Goal: Task Accomplishment & Management: Manage account settings

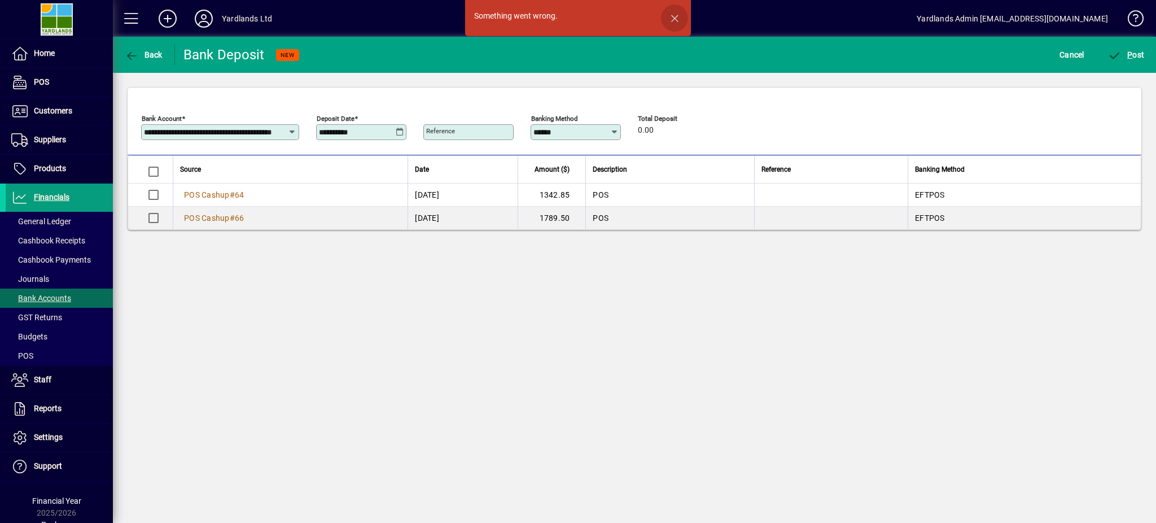
click at [676, 18] on span "button" at bounding box center [674, 18] width 27 height 27
drag, startPoint x: 675, startPoint y: 18, endPoint x: 666, endPoint y: 19, distance: 9.1
click at [675, 17] on span "button" at bounding box center [674, 18] width 27 height 27
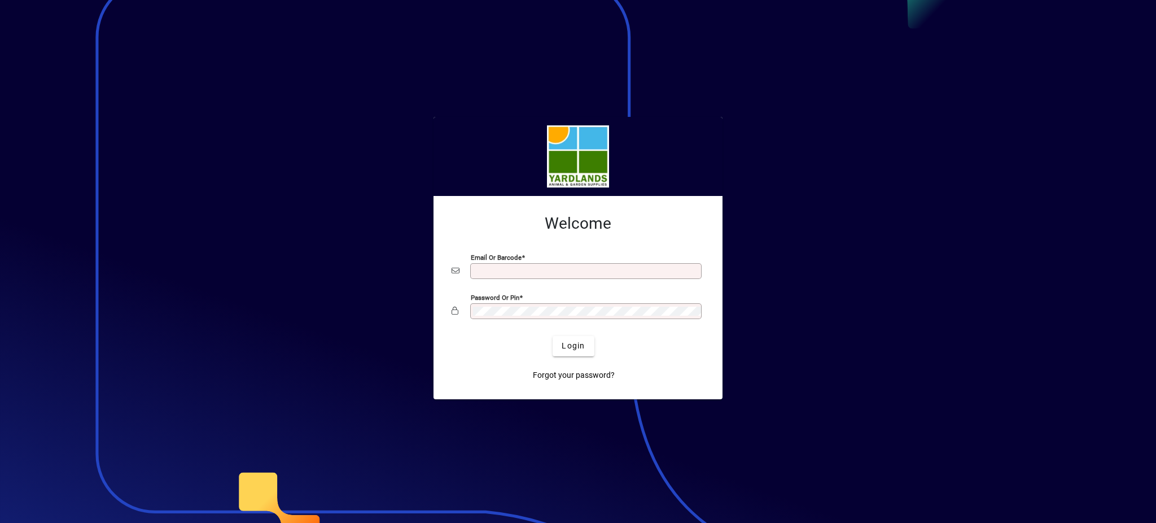
type input "**********"
click at [432, 313] on app-login-layout "**********" at bounding box center [578, 261] width 1156 height 523
drag, startPoint x: 966, startPoint y: 263, endPoint x: 784, endPoint y: 427, distance: 245.1
click at [965, 263] on div at bounding box center [578, 261] width 1156 height 523
click at [576, 344] on span "Login" at bounding box center [573, 346] width 23 height 12
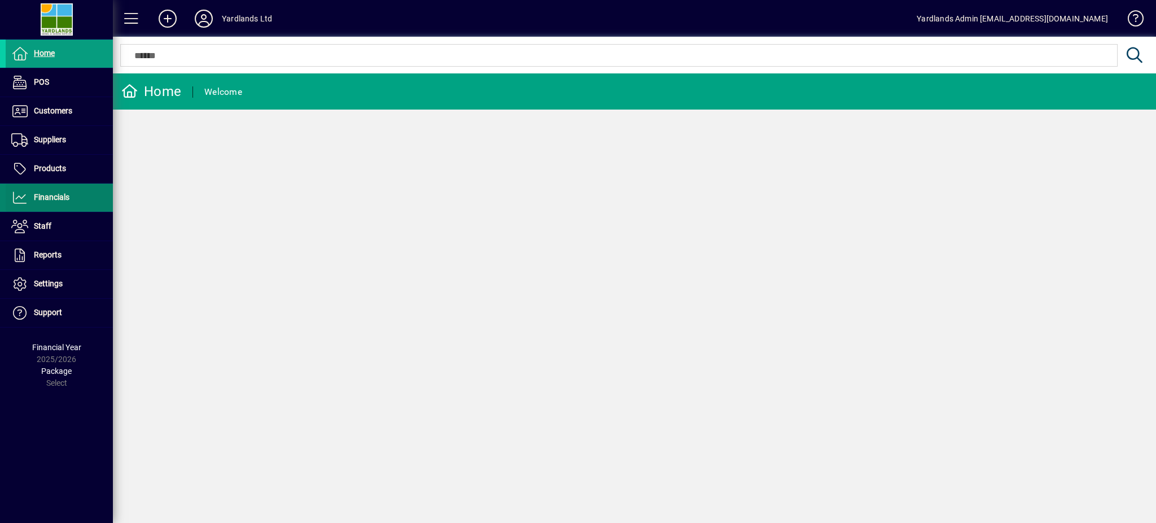
click at [48, 191] on span "Financials" at bounding box center [38, 198] width 64 height 14
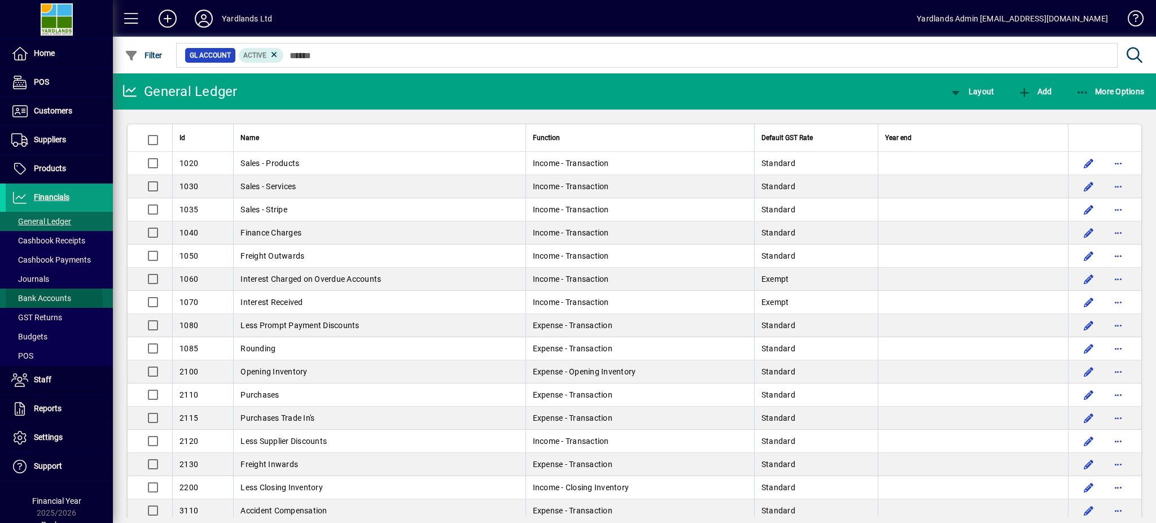
click at [41, 301] on span "Bank Accounts" at bounding box center [41, 298] width 60 height 9
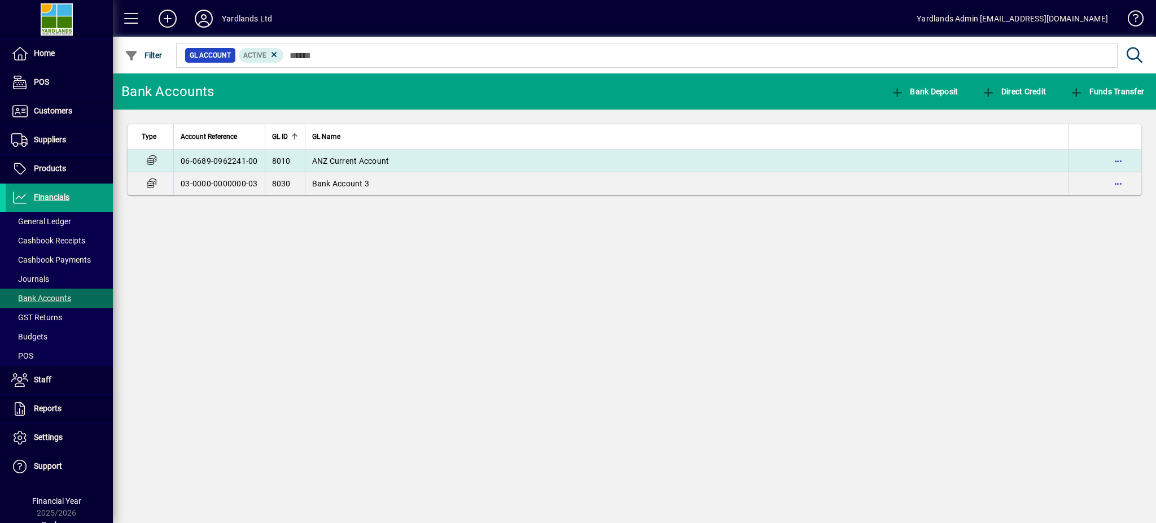
click at [340, 160] on span "ANZ Current Account" at bounding box center [350, 160] width 77 height 9
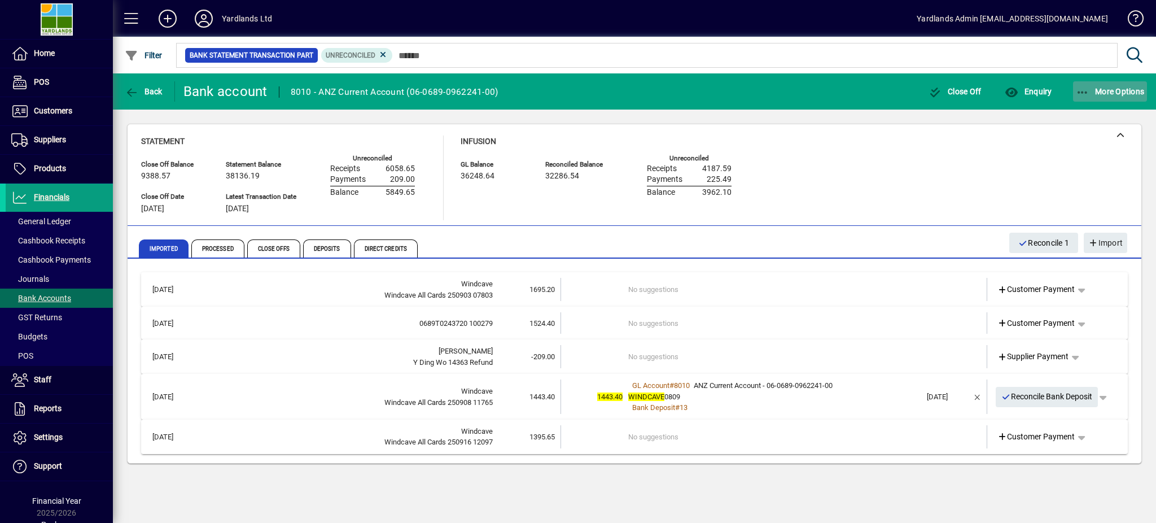
click at [1084, 90] on icon "button" at bounding box center [1083, 92] width 14 height 11
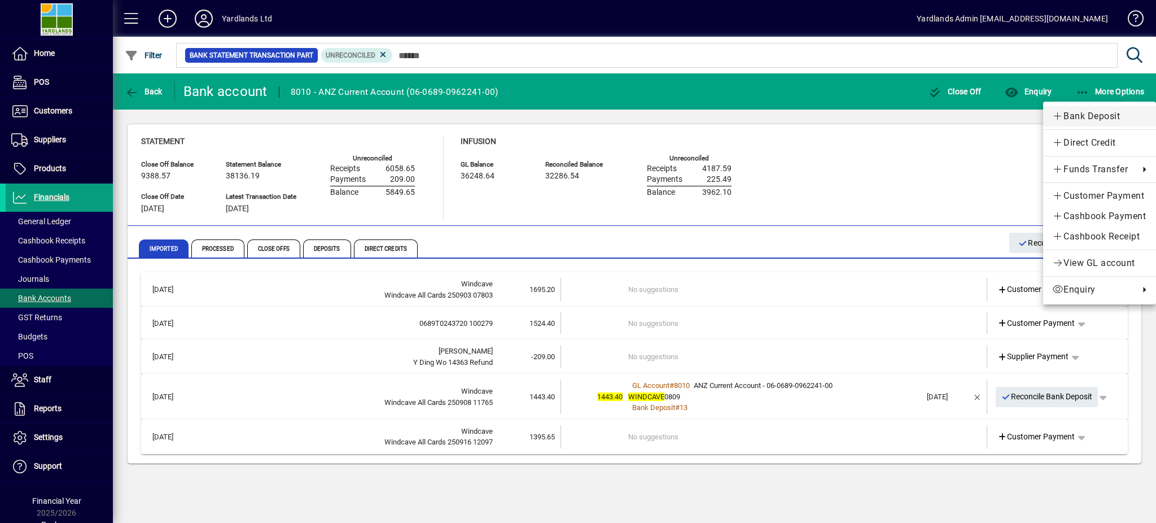
click at [1077, 120] on span "Bank Deposit" at bounding box center [1099, 117] width 95 height 14
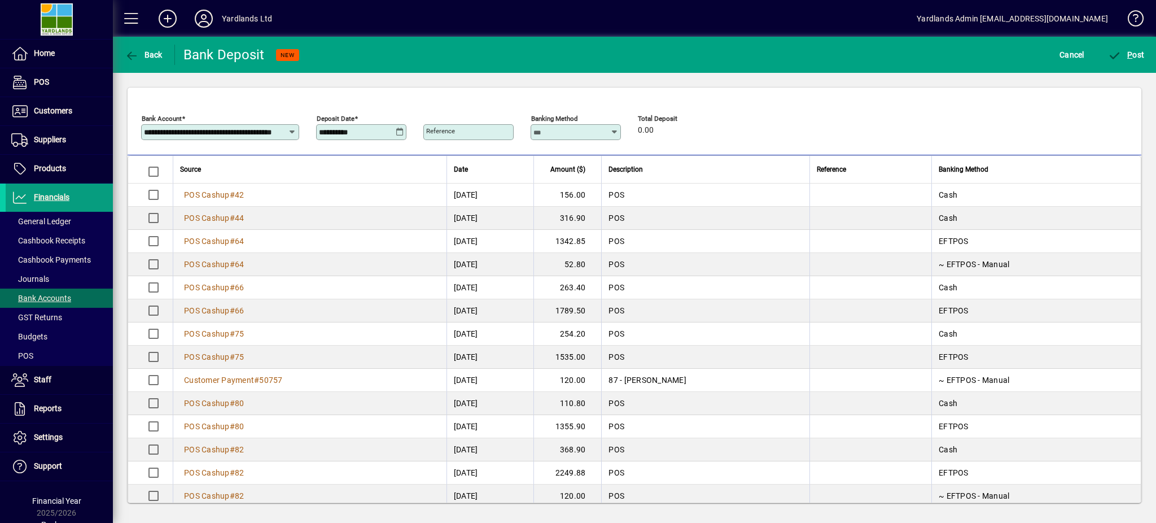
click at [400, 132] on icon at bounding box center [400, 132] width 8 height 9
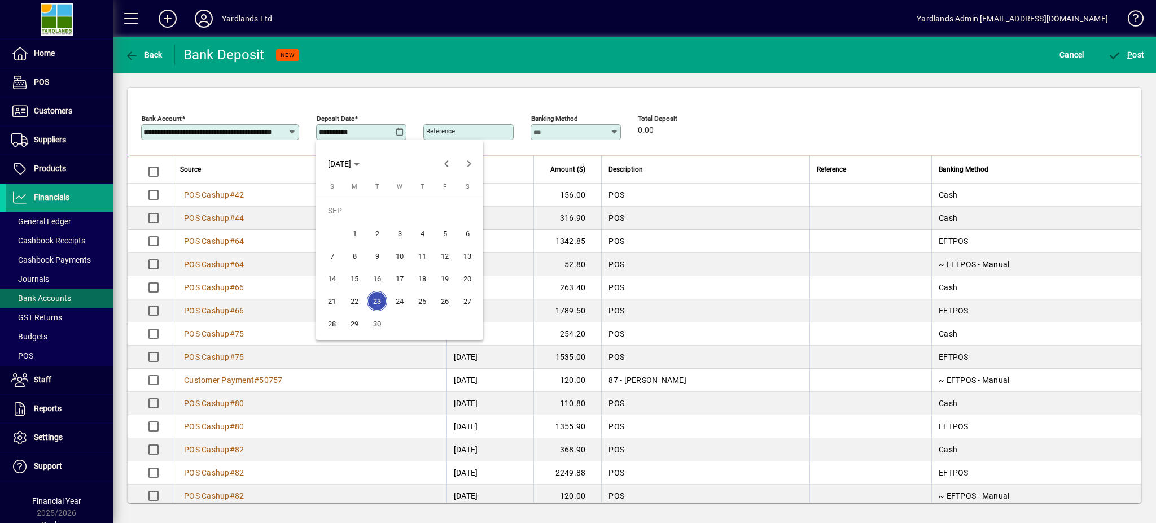
click at [425, 233] on span "4" at bounding box center [422, 233] width 20 height 20
type input "**********"
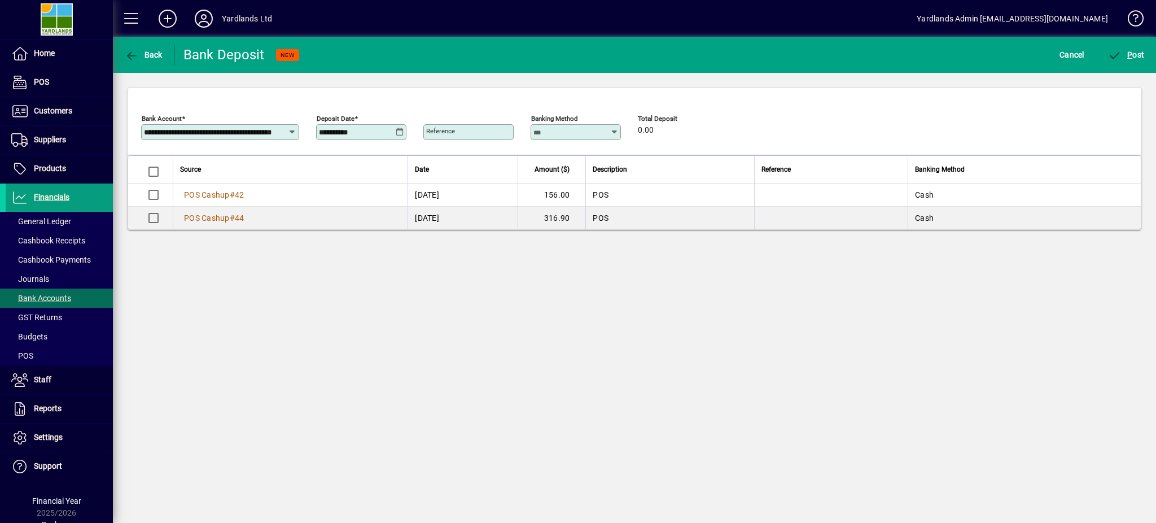
click at [397, 131] on icon at bounding box center [400, 132] width 8 height 9
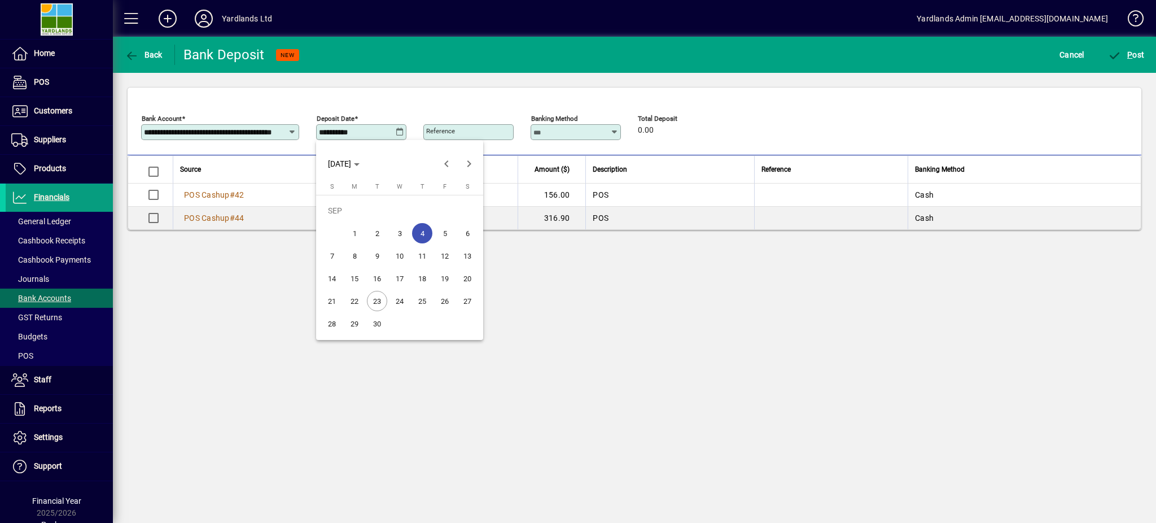
click at [125, 52] on div at bounding box center [578, 261] width 1156 height 523
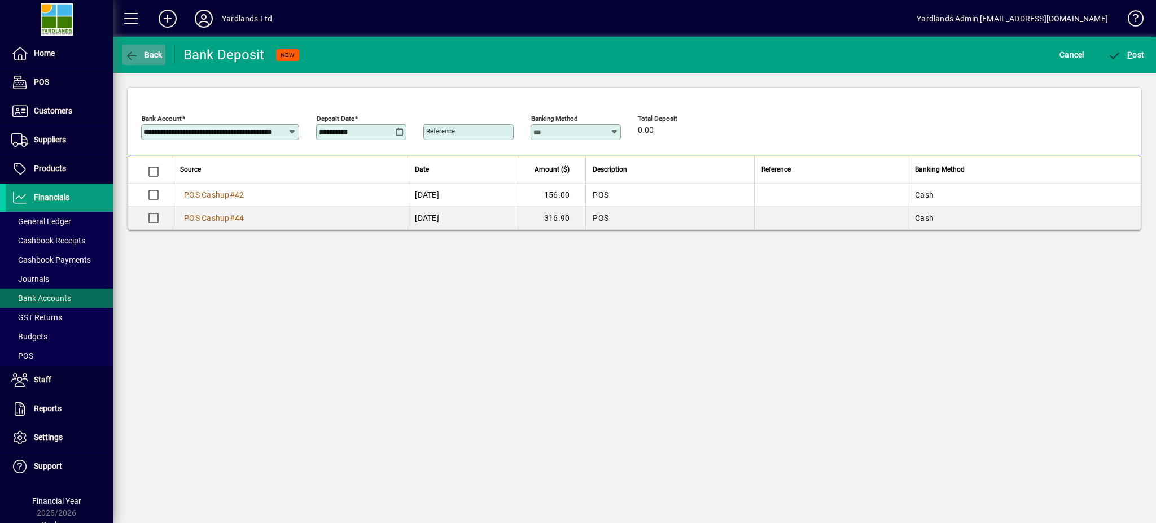
click at [126, 53] on icon "button" at bounding box center [132, 55] width 14 height 11
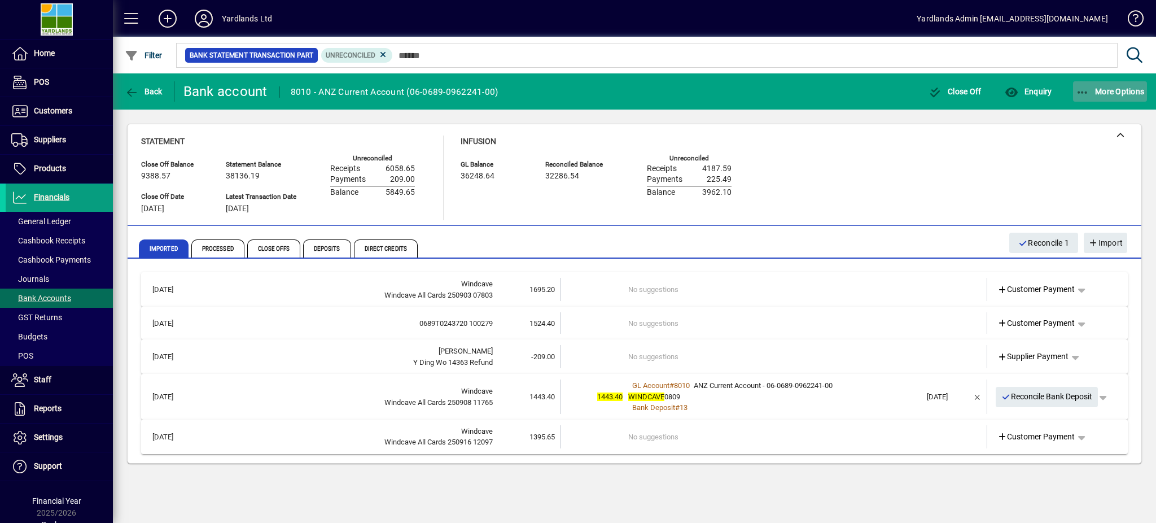
click at [1096, 90] on span "More Options" at bounding box center [1110, 91] width 69 height 9
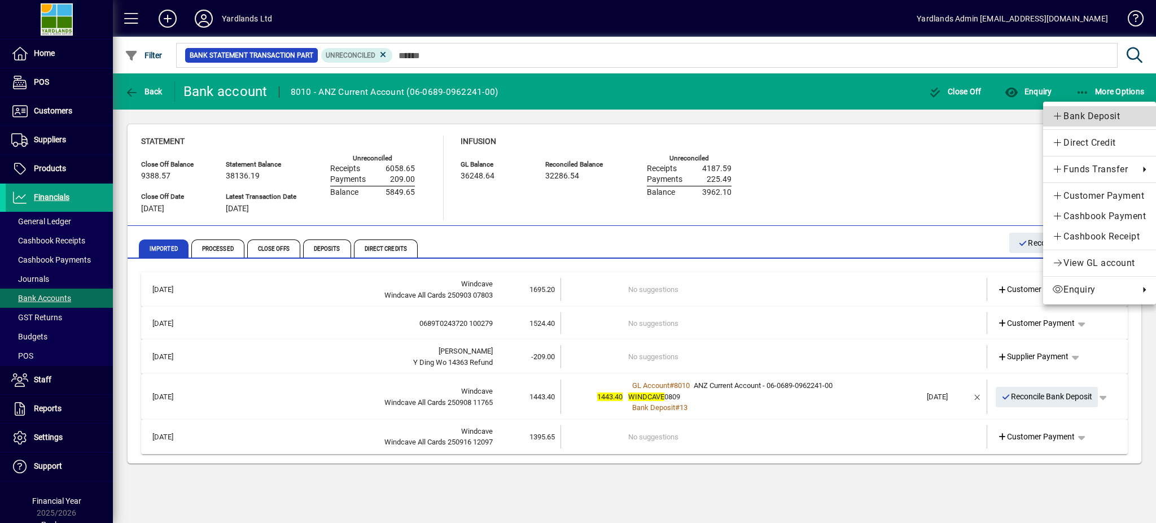
click at [1085, 116] on span "Bank Deposit" at bounding box center [1099, 117] width 95 height 14
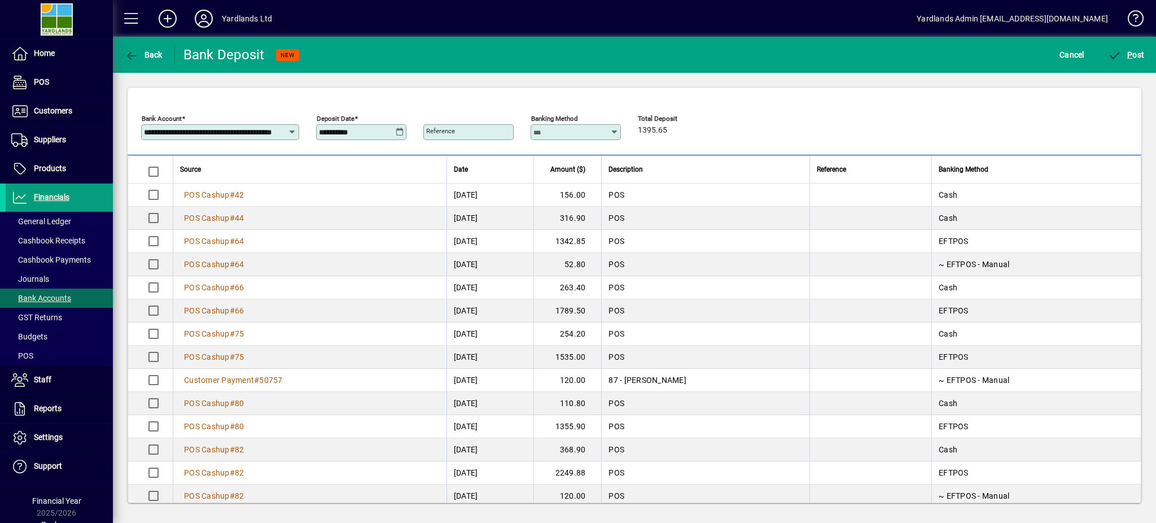
click at [401, 134] on icon at bounding box center [400, 132] width 8 height 9
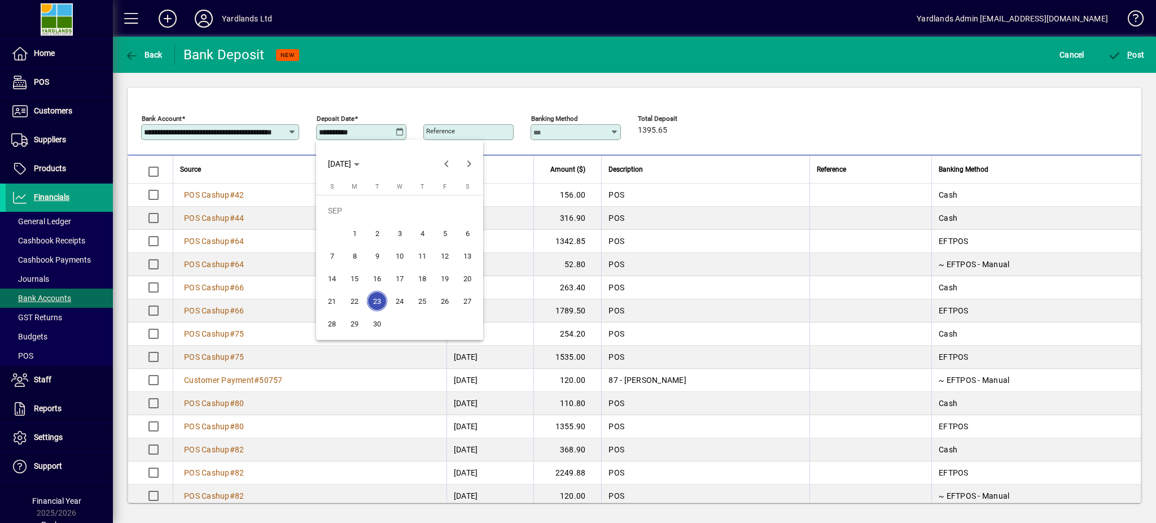
click at [400, 275] on span "17" at bounding box center [400, 278] width 20 height 20
type input "**********"
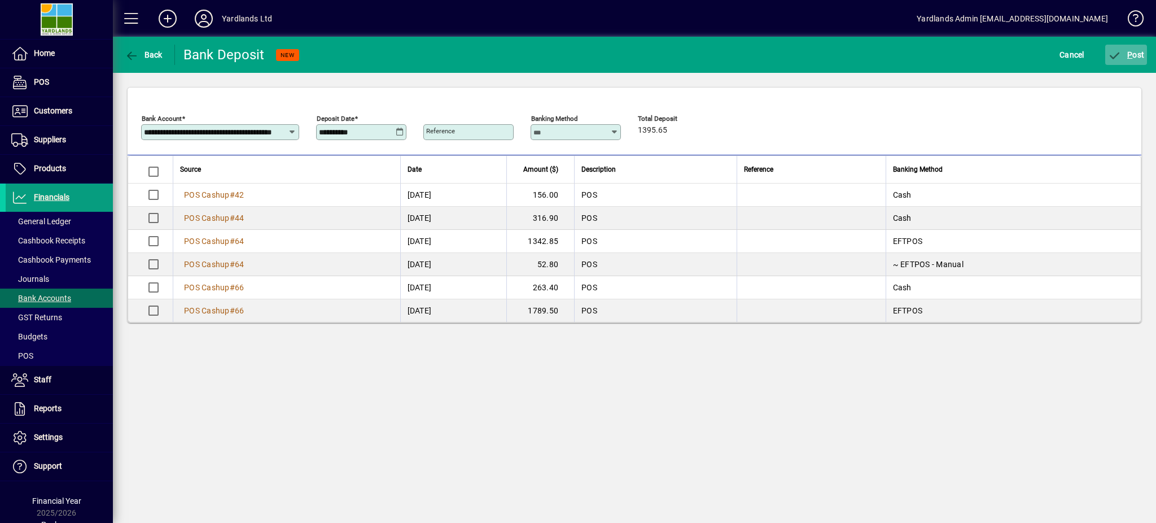
click at [1122, 56] on span "P ost" at bounding box center [1126, 54] width 37 height 9
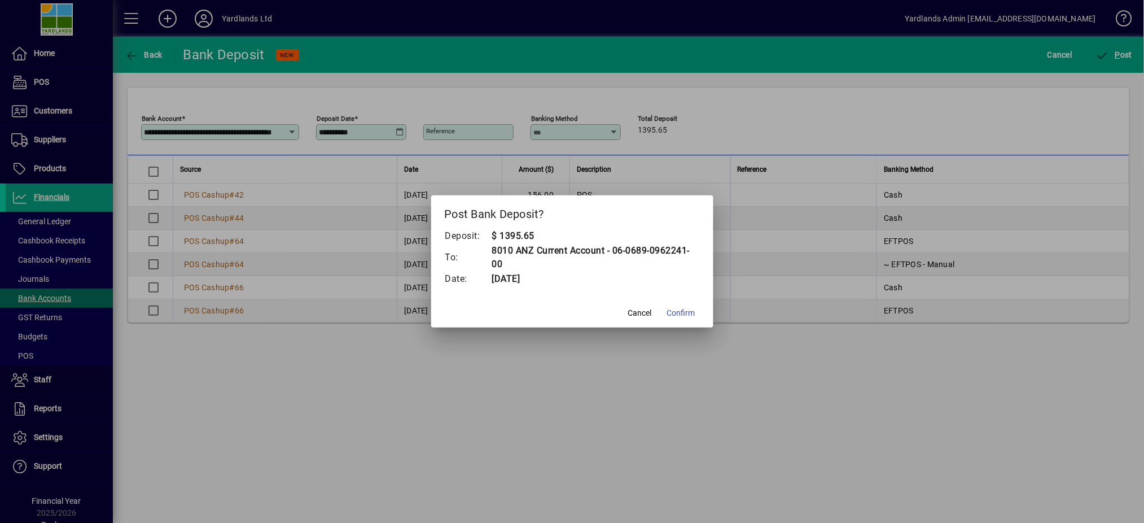
click at [679, 307] on span "Confirm" at bounding box center [681, 313] width 28 height 12
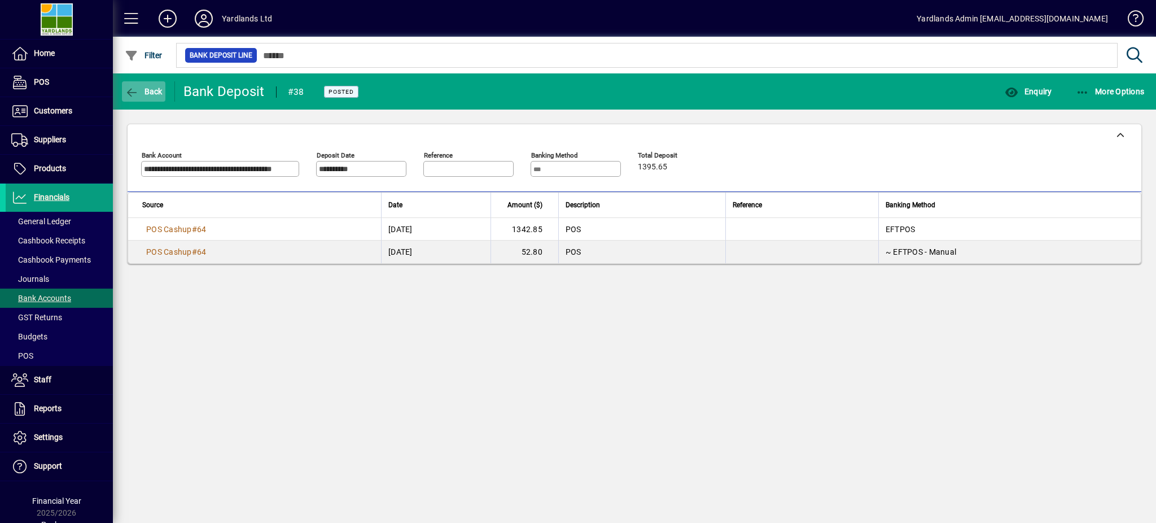
click at [152, 93] on span "Back" at bounding box center [144, 91] width 38 height 9
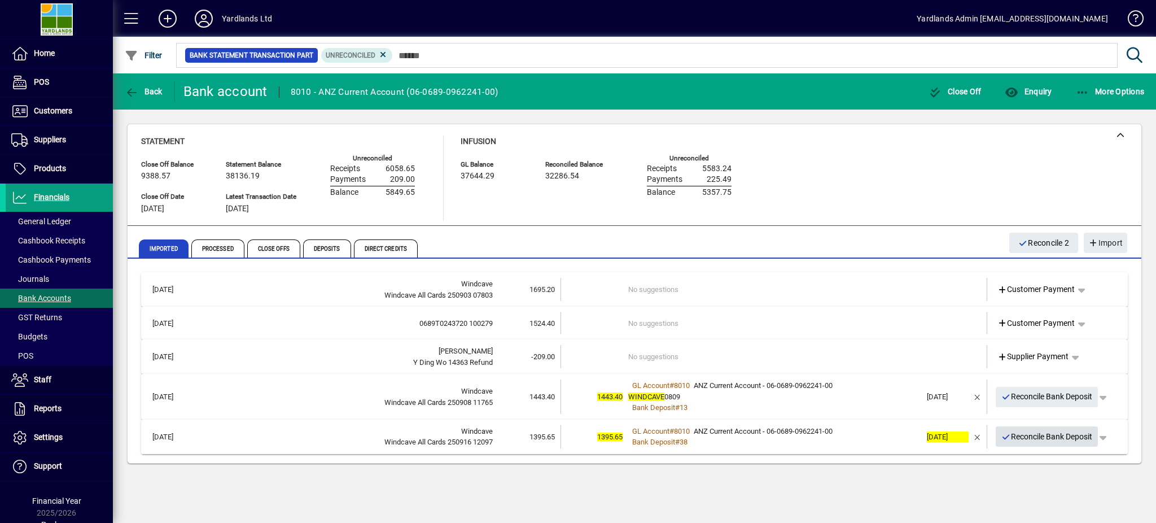
click at [1043, 438] on span "Reconcile Bank Deposit" at bounding box center [1046, 436] width 91 height 19
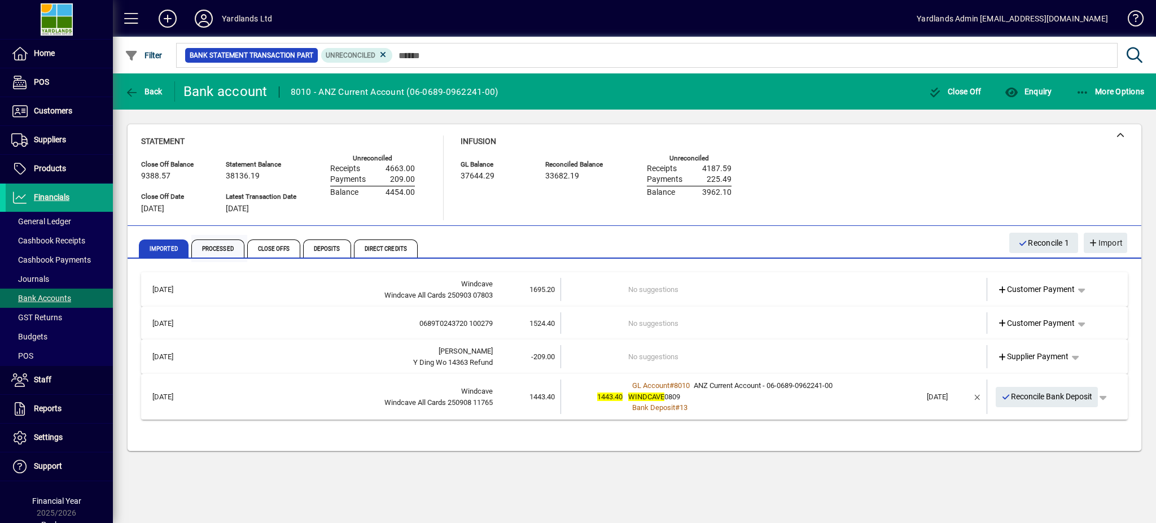
click at [211, 243] on span "Processed" at bounding box center [217, 248] width 53 height 18
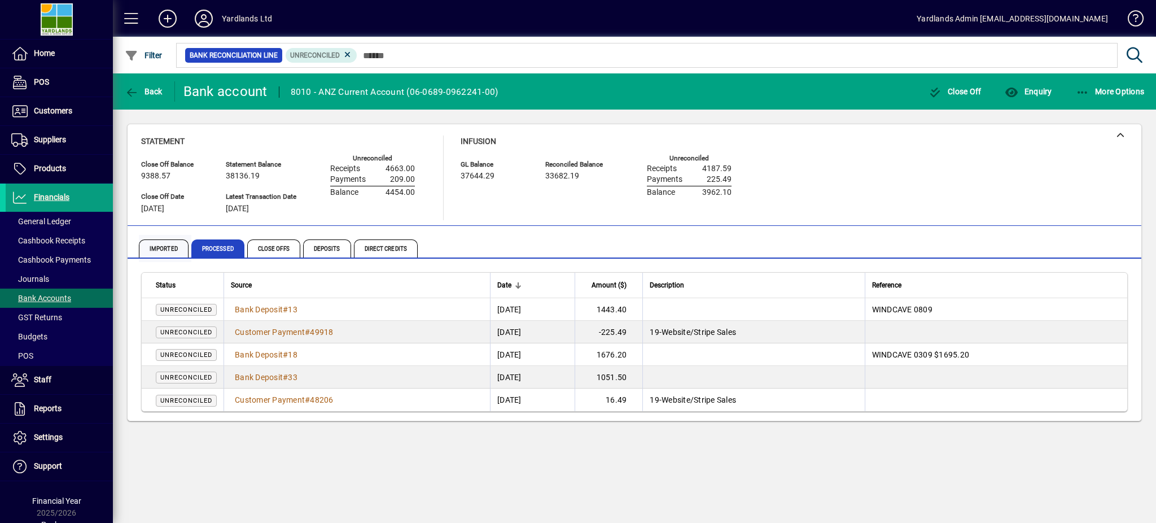
click at [161, 250] on span "Imported" at bounding box center [164, 248] width 50 height 18
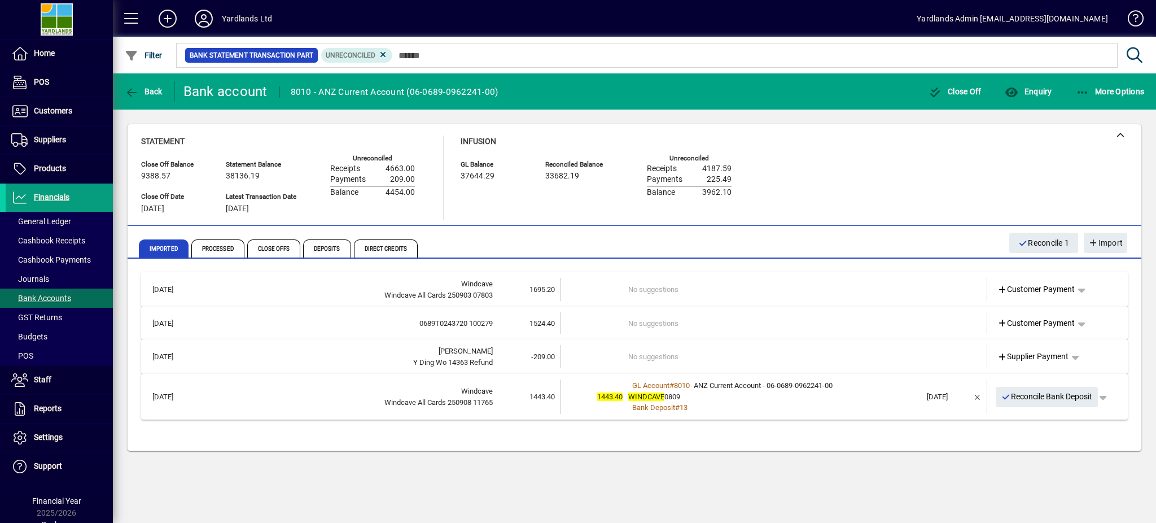
drag, startPoint x: 528, startPoint y: 290, endPoint x: 558, endPoint y: 290, distance: 30.5
click at [558, 290] on td "1695.20" at bounding box center [527, 289] width 68 height 23
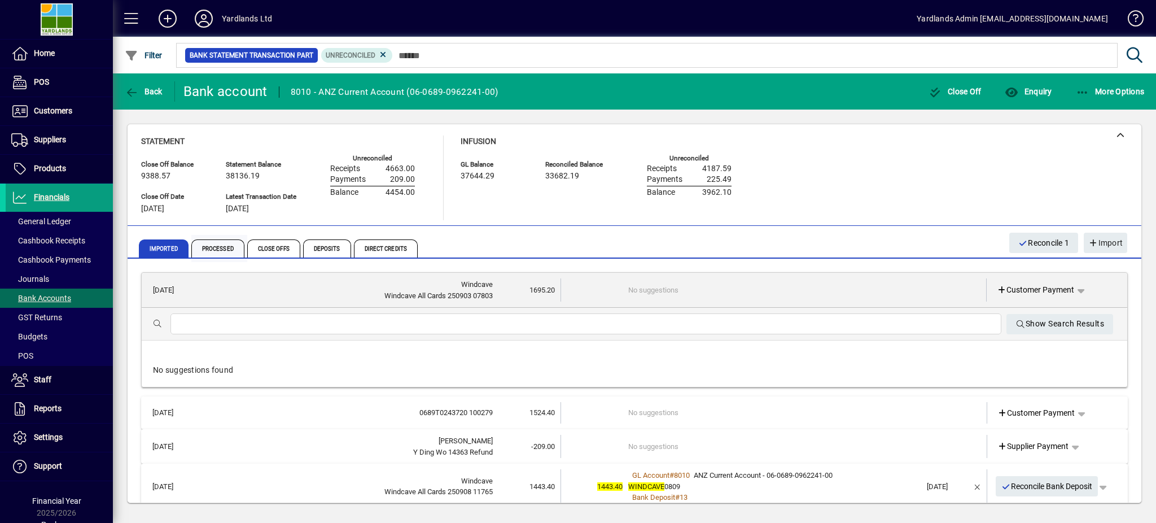
click at [217, 248] on span "Processed" at bounding box center [217, 248] width 53 height 18
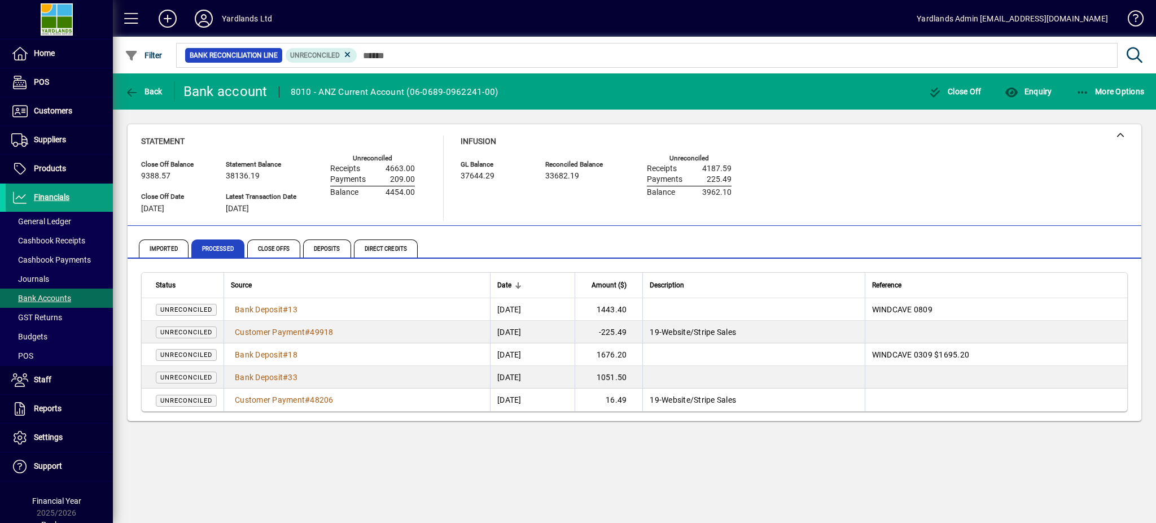
drag, startPoint x: 615, startPoint y: 355, endPoint x: 652, endPoint y: 355, distance: 36.7
click at [642, 355] on td "1676.20" at bounding box center [609, 354] width 68 height 23
click at [1084, 93] on icon "button" at bounding box center [1083, 92] width 14 height 11
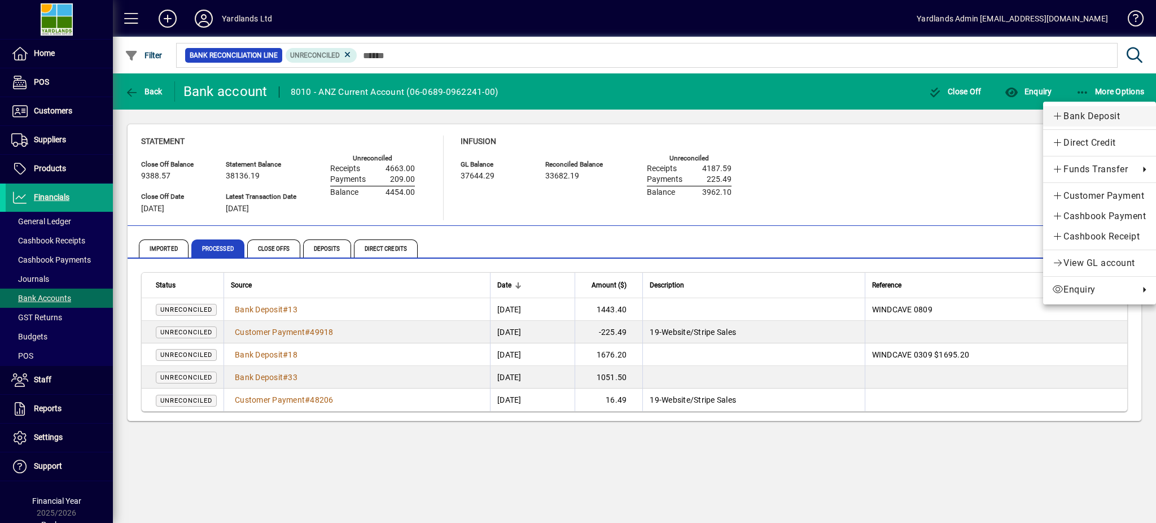
click at [1088, 116] on span "Bank Deposit" at bounding box center [1099, 117] width 95 height 14
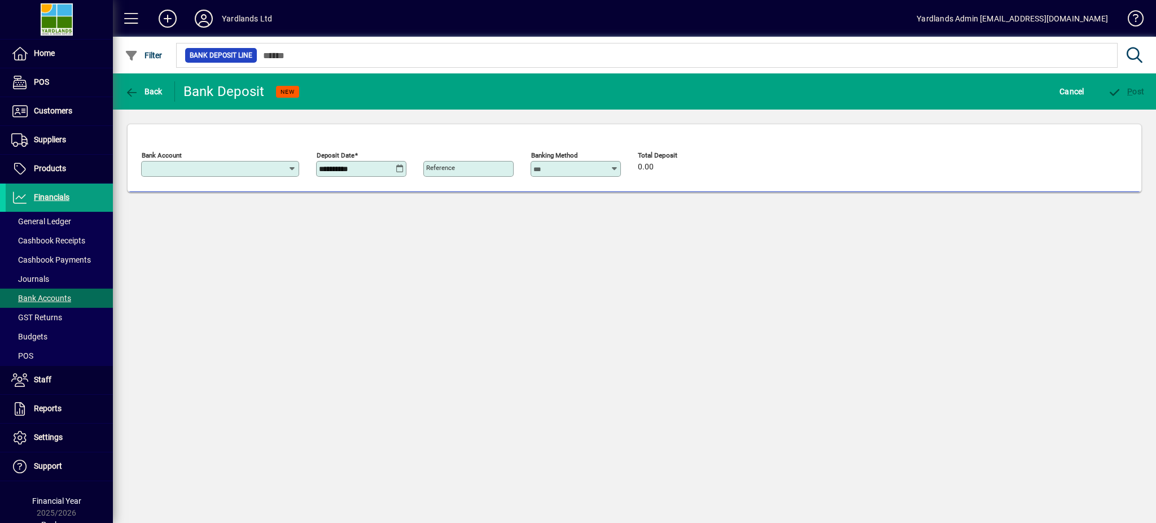
type input "**********"
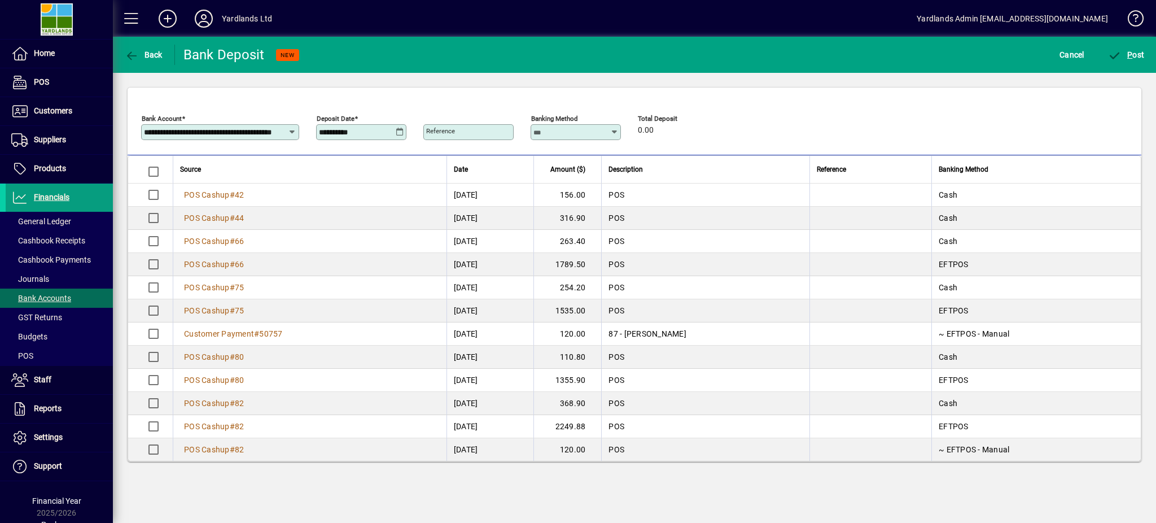
scroll to position [2, 0]
click at [125, 54] on icon "button" at bounding box center [132, 55] width 14 height 11
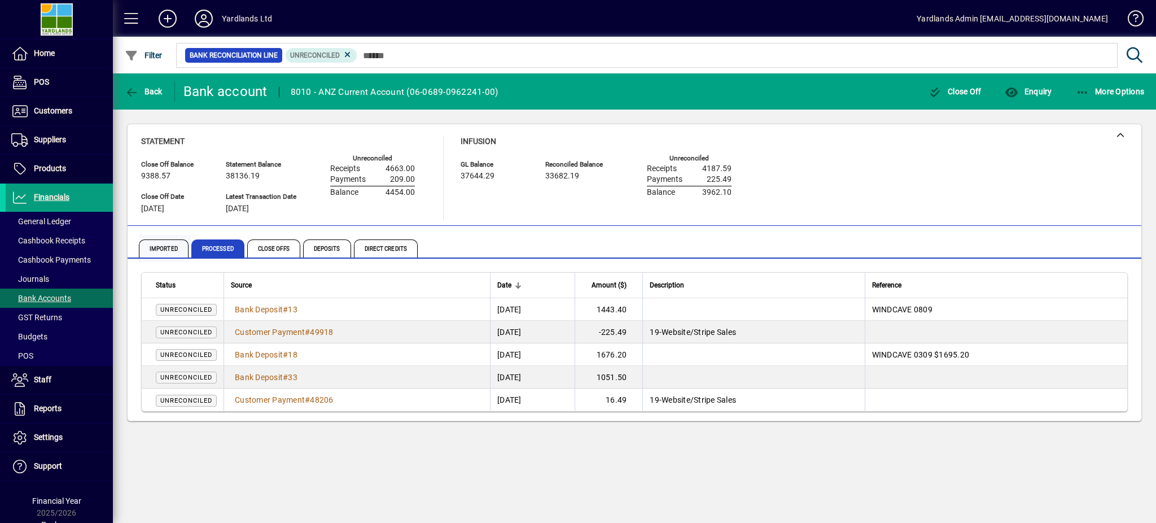
click at [169, 247] on span "Imported" at bounding box center [164, 248] width 50 height 18
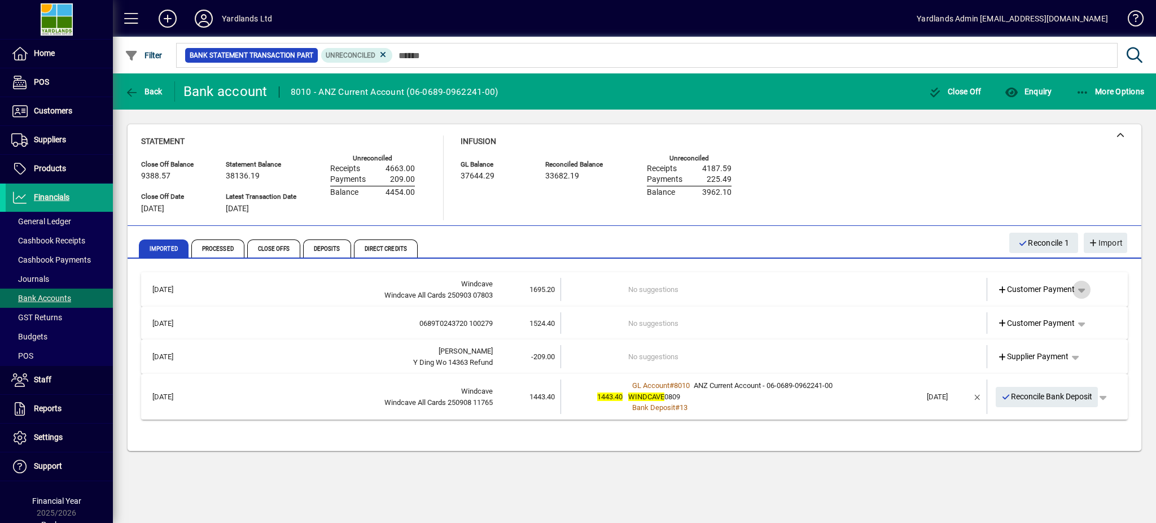
click at [1085, 287] on span "button" at bounding box center [1081, 289] width 27 height 27
click at [1021, 373] on span "Split" at bounding box center [1023, 374] width 27 height 14
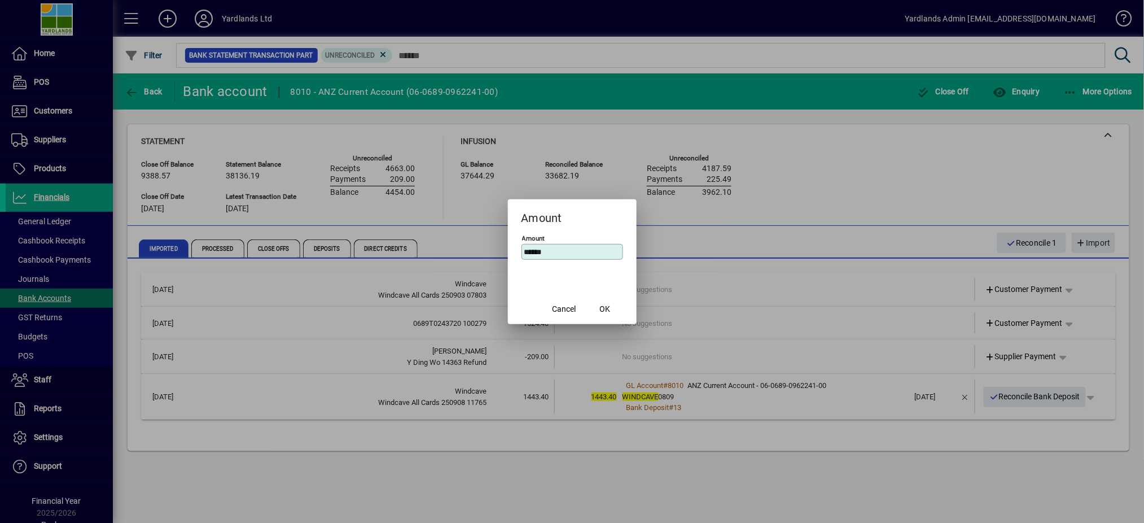
drag, startPoint x: 559, startPoint y: 251, endPoint x: 438, endPoint y: 251, distance: 120.8
click at [438, 251] on div "Amount Amount ****** Cancel OK" at bounding box center [572, 261] width 1144 height 523
click at [563, 311] on span "Cancel" at bounding box center [565, 309] width 24 height 12
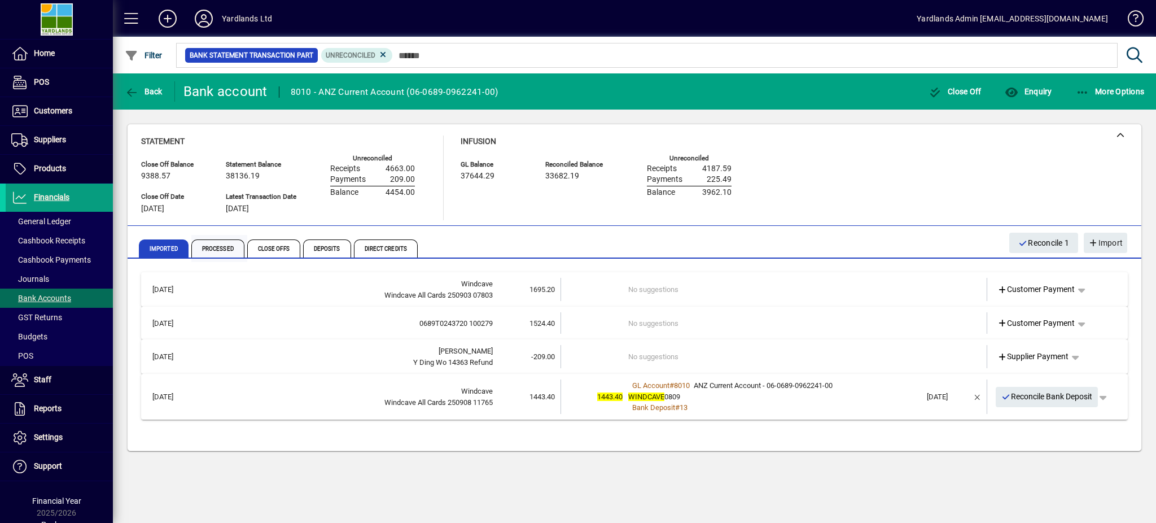
click at [213, 248] on span "Processed" at bounding box center [217, 248] width 53 height 18
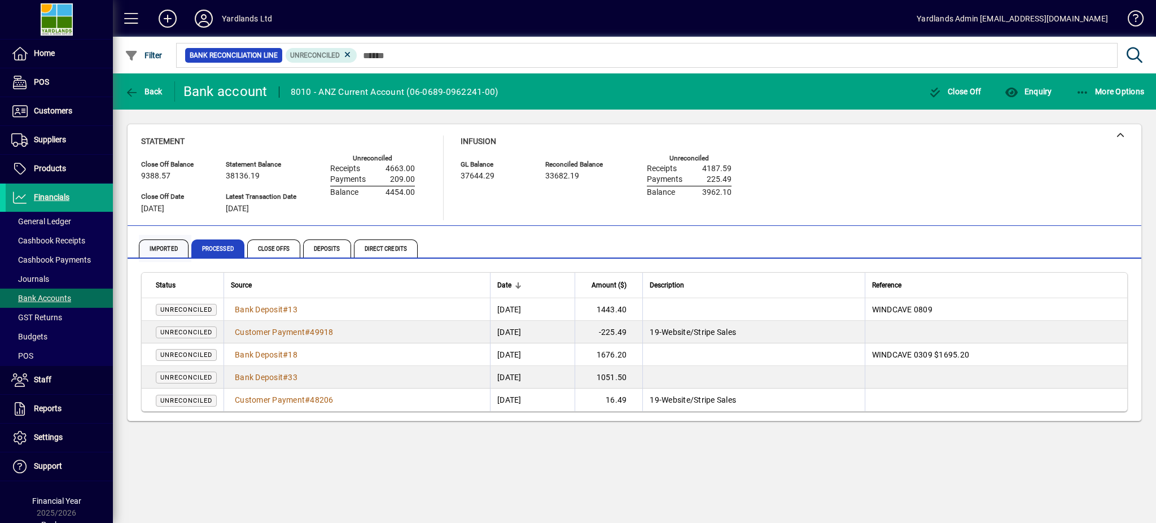
click at [161, 250] on span "Imported" at bounding box center [164, 248] width 50 height 18
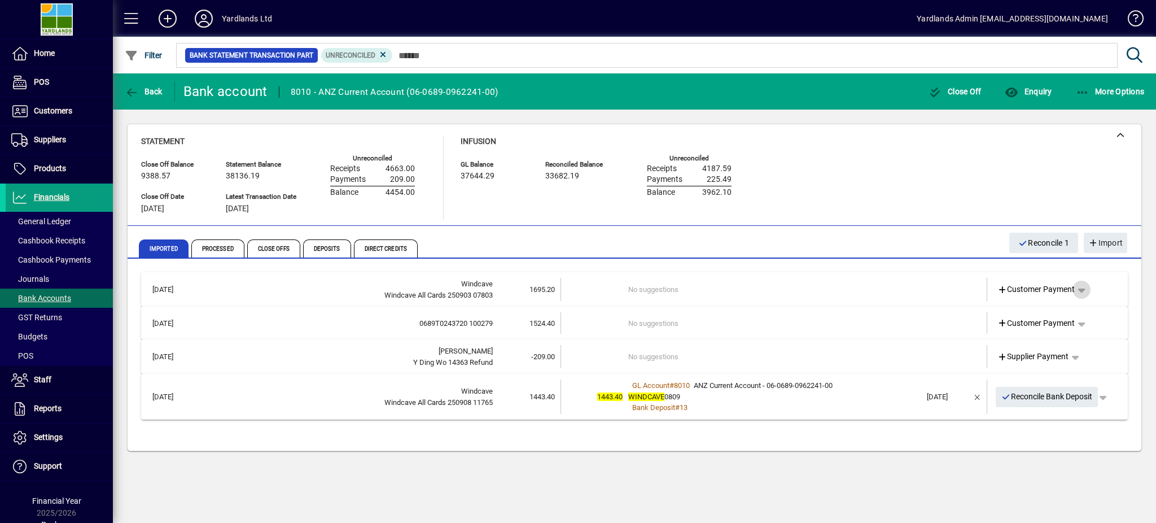
click at [1081, 287] on span "button" at bounding box center [1081, 289] width 27 height 27
click at [1028, 375] on span "Split" at bounding box center [1023, 374] width 27 height 14
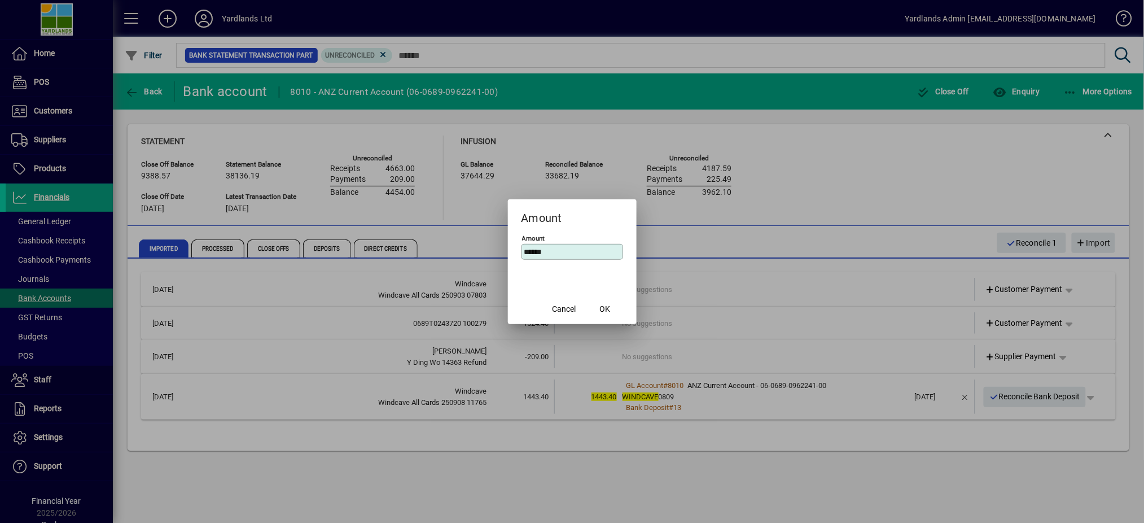
drag, startPoint x: 574, startPoint y: 253, endPoint x: 435, endPoint y: 252, distance: 138.9
click at [436, 253] on div "Amount Amount ****** Cancel OK" at bounding box center [572, 261] width 1144 height 523
type input "******"
click at [606, 310] on span "OK" at bounding box center [605, 309] width 11 height 12
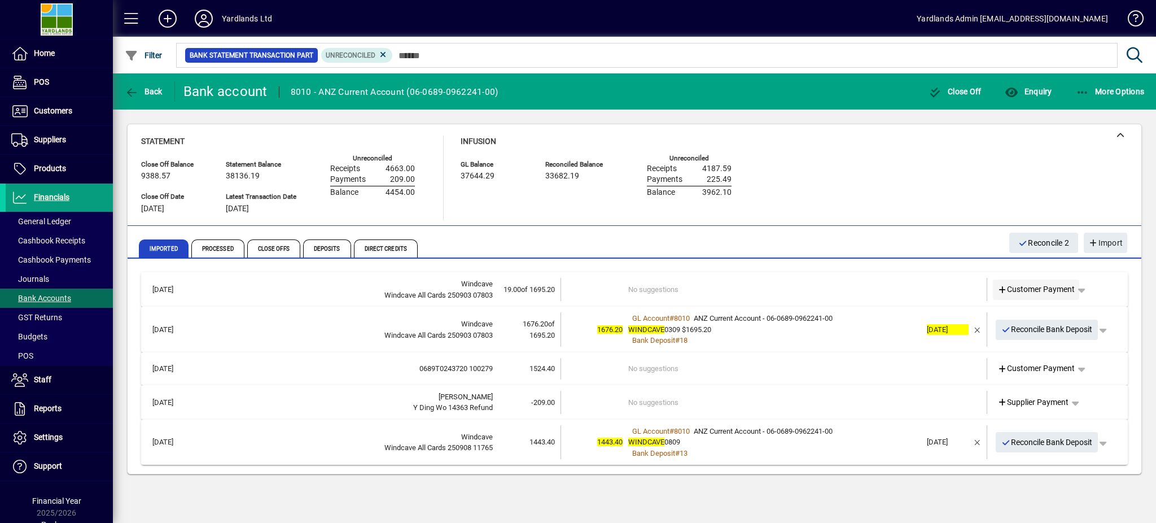
click at [1039, 289] on span "Customer Payment" at bounding box center [1037, 289] width 78 height 12
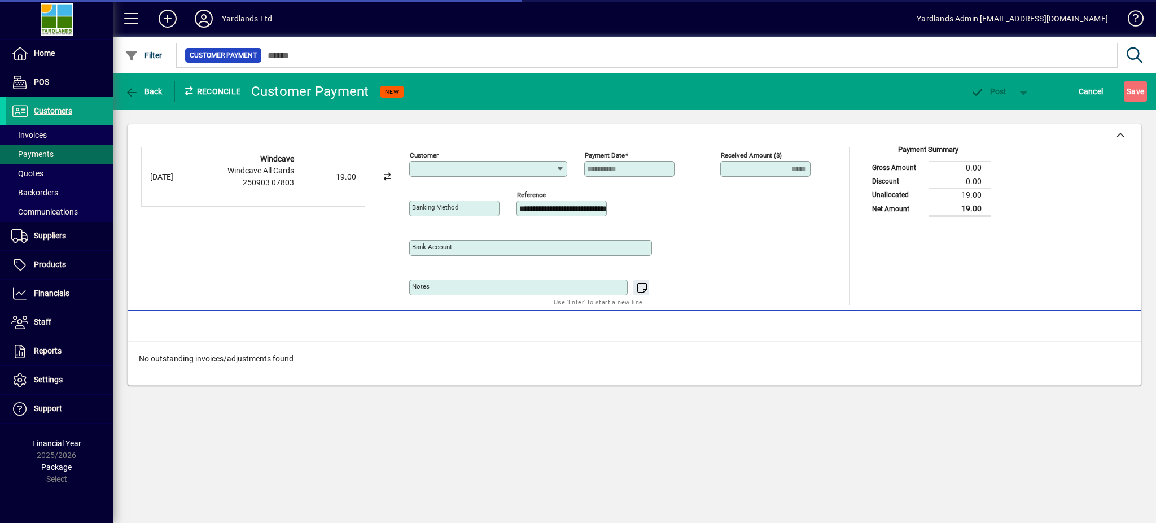
type input "**********"
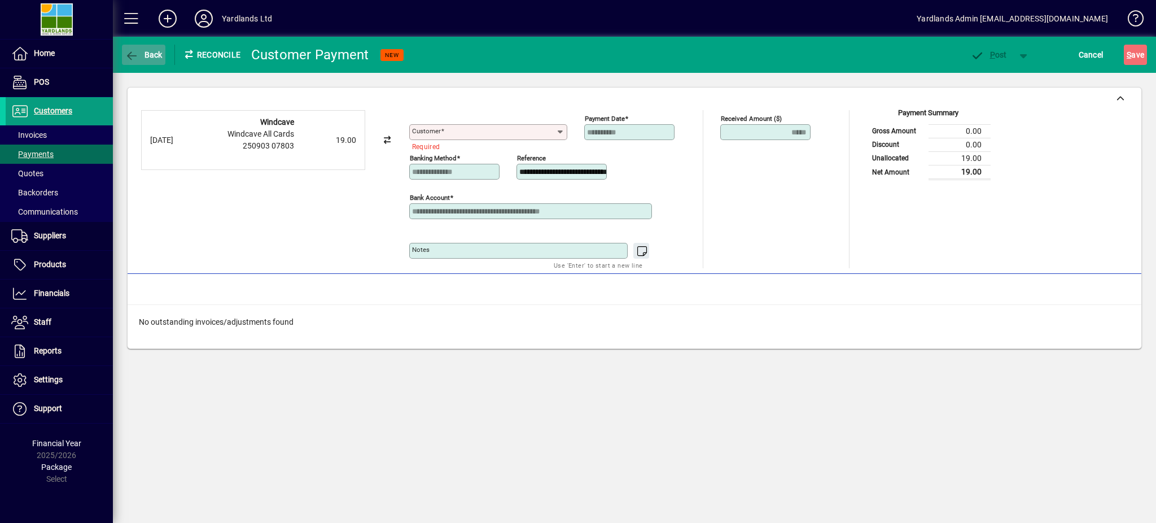
click at [143, 54] on span "Back" at bounding box center [144, 54] width 38 height 9
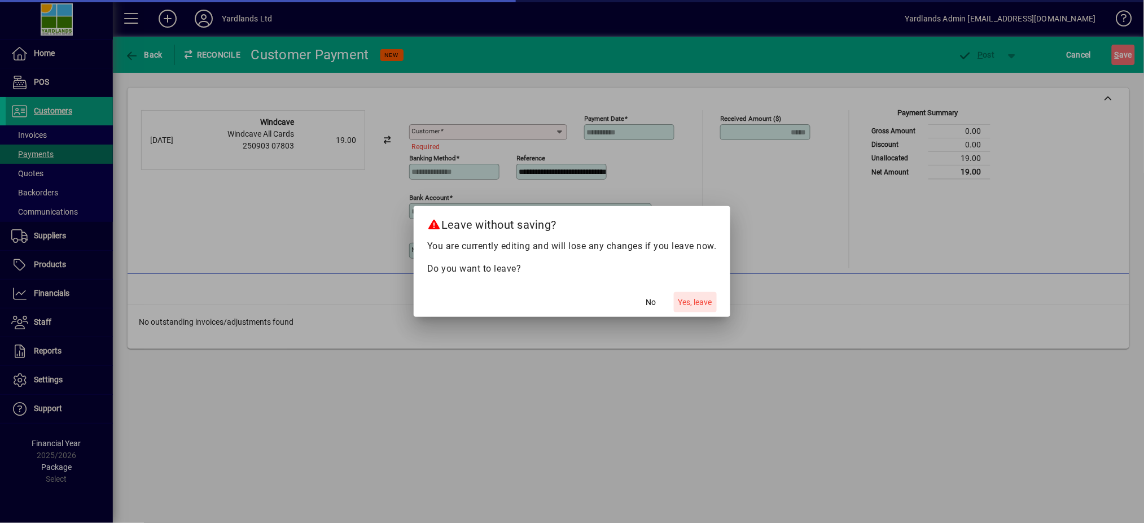
drag, startPoint x: 691, startPoint y: 301, endPoint x: 696, endPoint y: 298, distance: 6.4
click at [694, 300] on span "Yes, leave" at bounding box center [696, 302] width 34 height 12
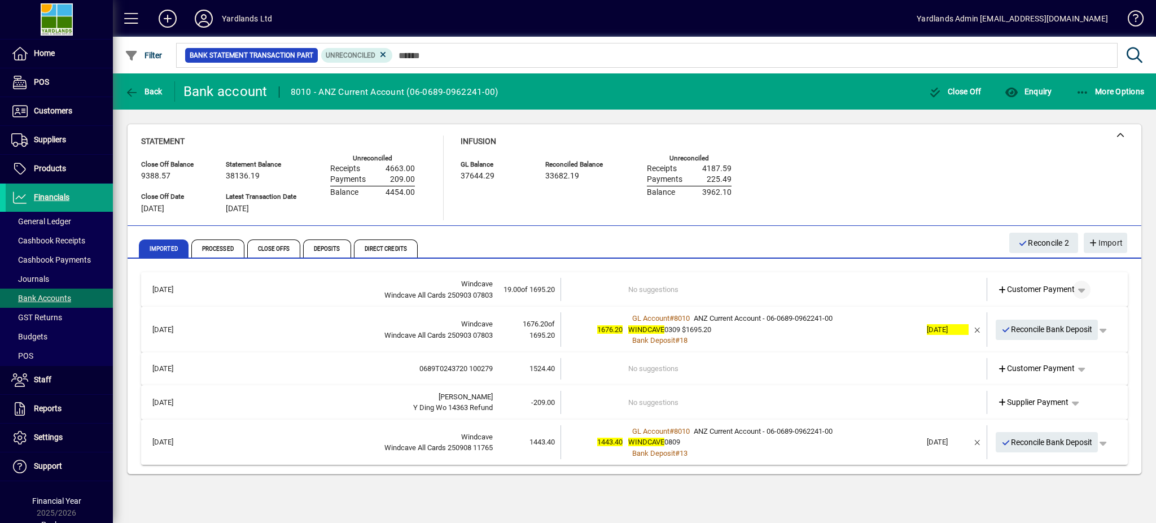
click at [1084, 288] on span "button" at bounding box center [1081, 289] width 27 height 27
click at [1042, 333] on span "Cashbook Receipt" at bounding box center [1049, 333] width 78 height 14
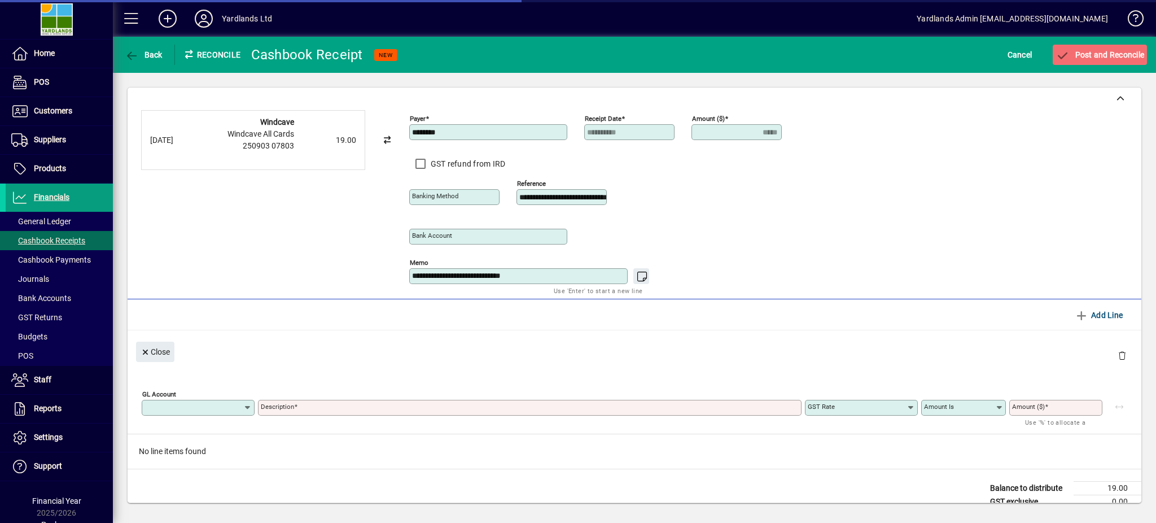
type input "**********"
type input "*****"
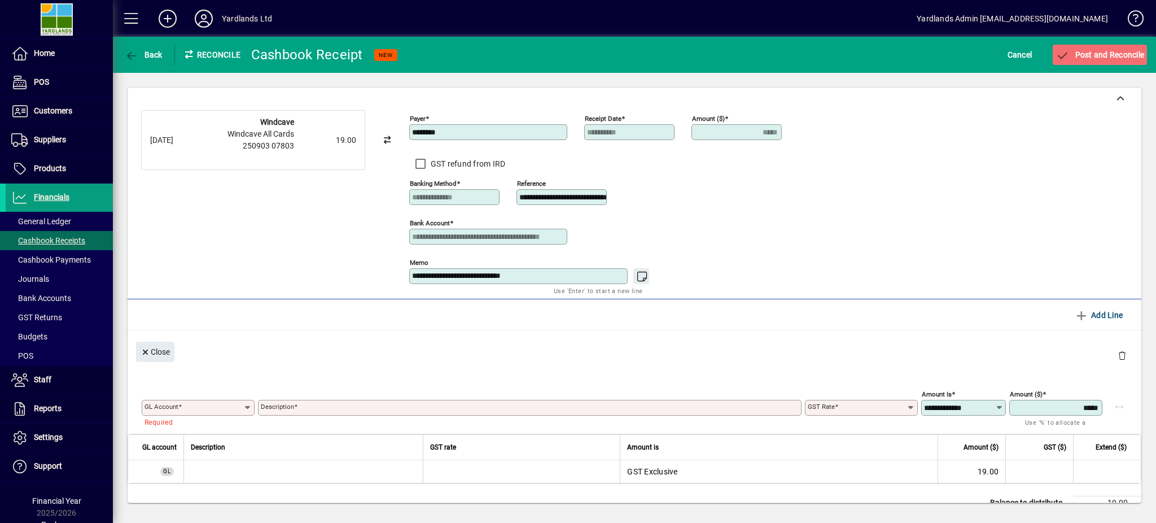
click at [247, 409] on icon at bounding box center [247, 407] width 9 height 9
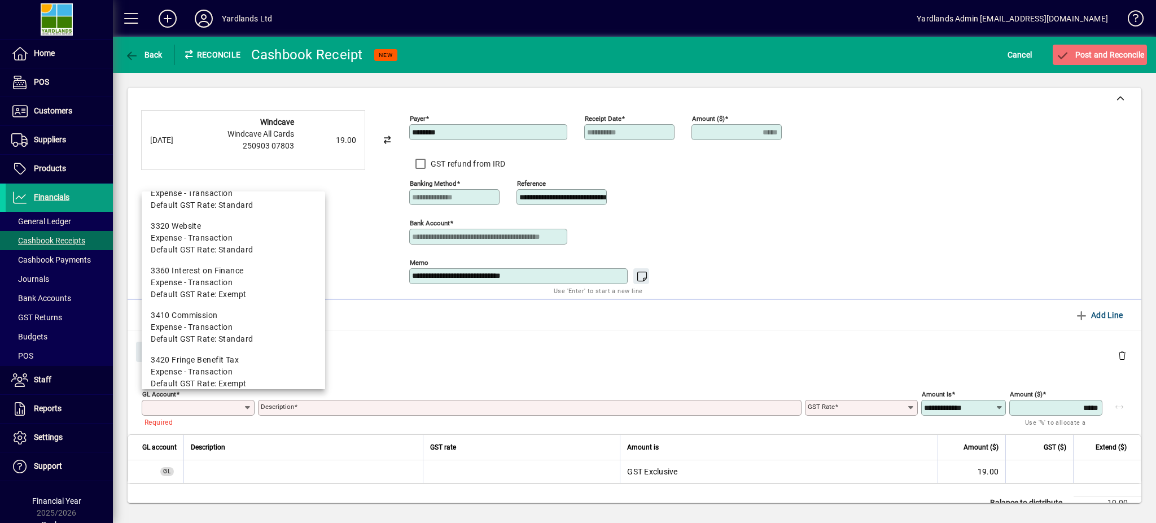
scroll to position [1656, 0]
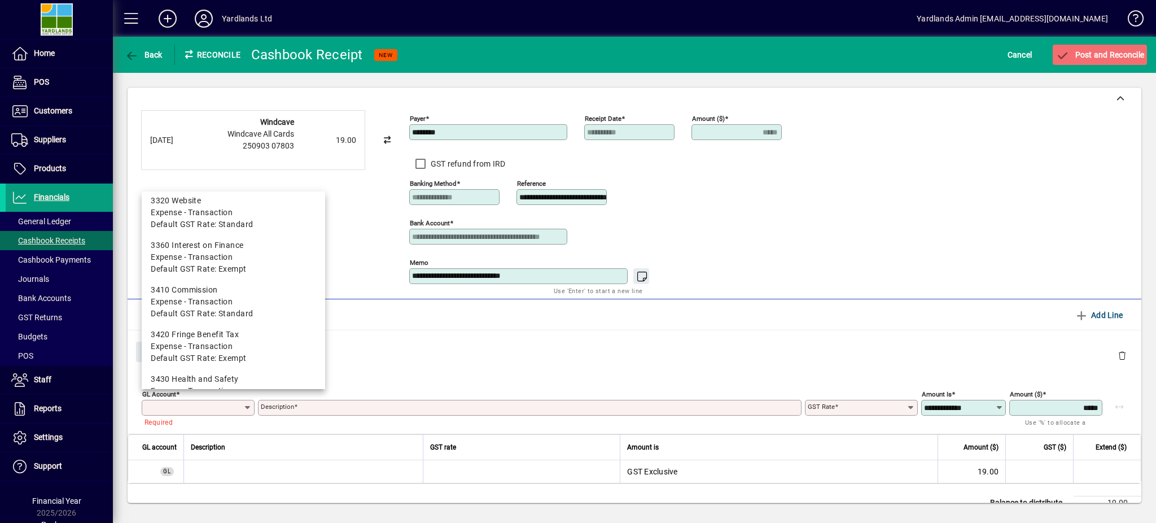
click at [186, 406] on input "GL Account" at bounding box center [194, 407] width 99 height 9
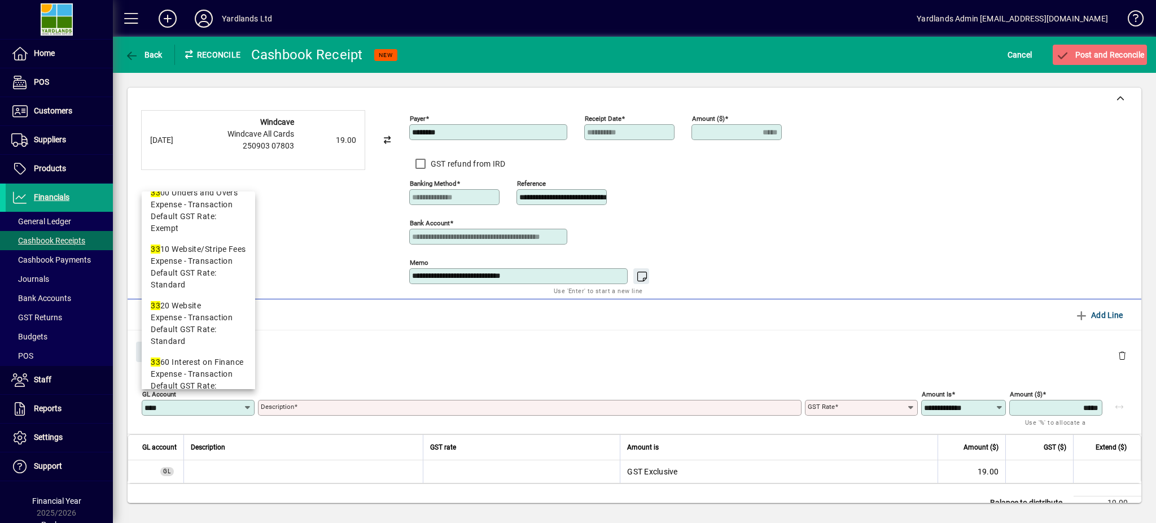
scroll to position [0, 0]
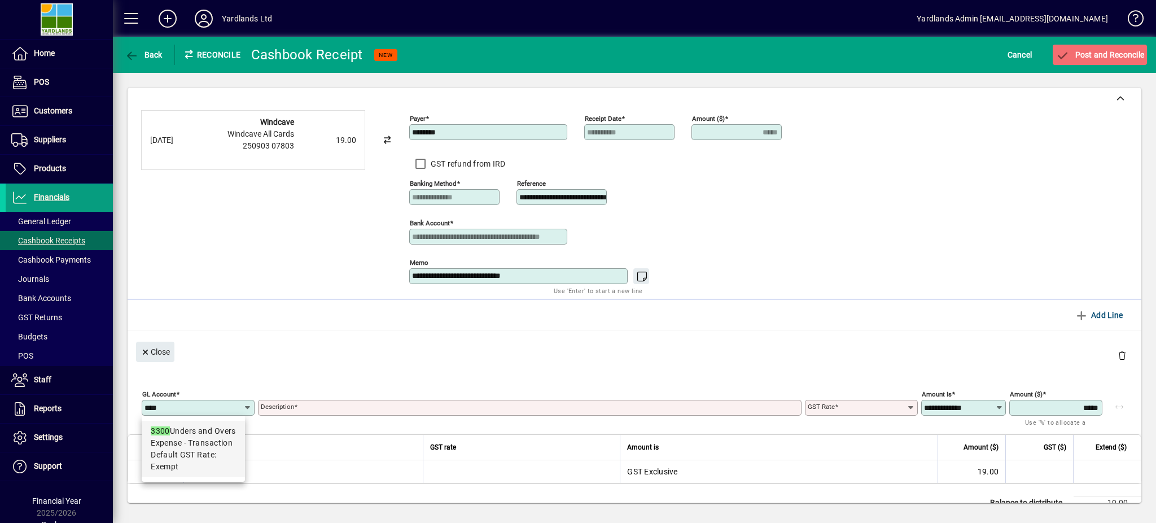
type input "****"
type input "**********"
type input "******"
type input "**********"
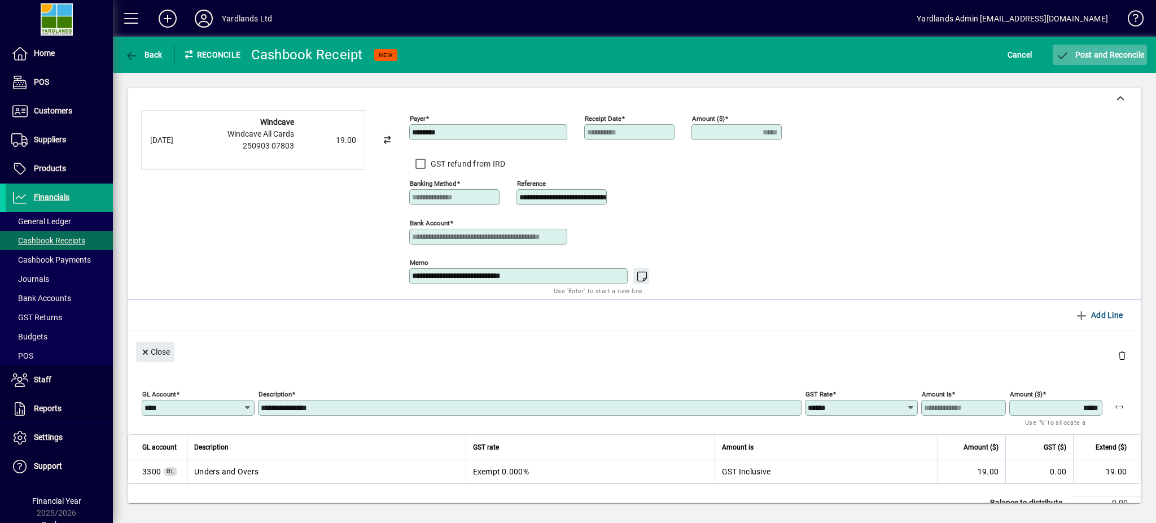
click at [1084, 46] on span "submit" at bounding box center [1100, 54] width 94 height 27
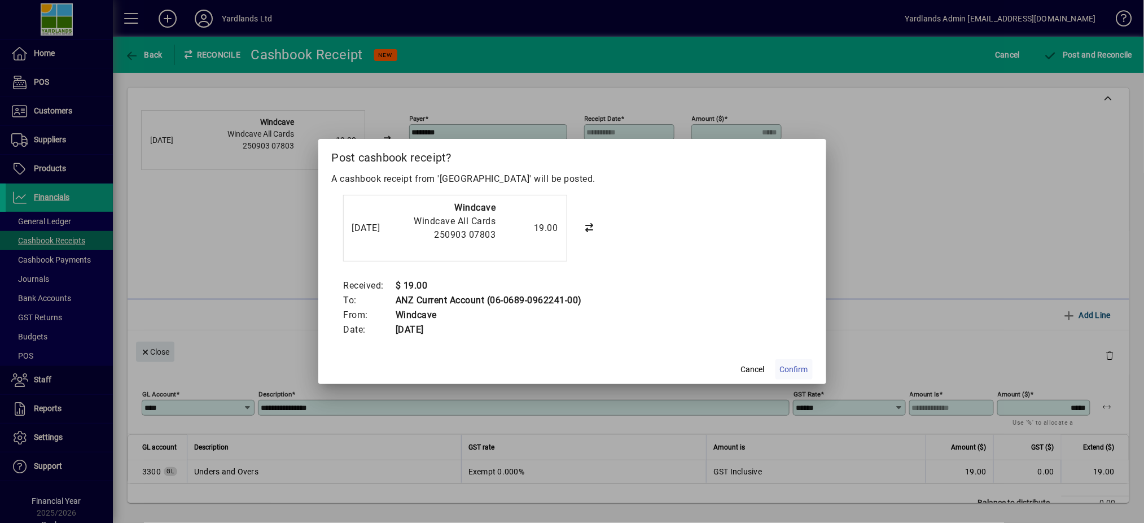
click at [795, 368] on span "Confirm" at bounding box center [794, 370] width 28 height 12
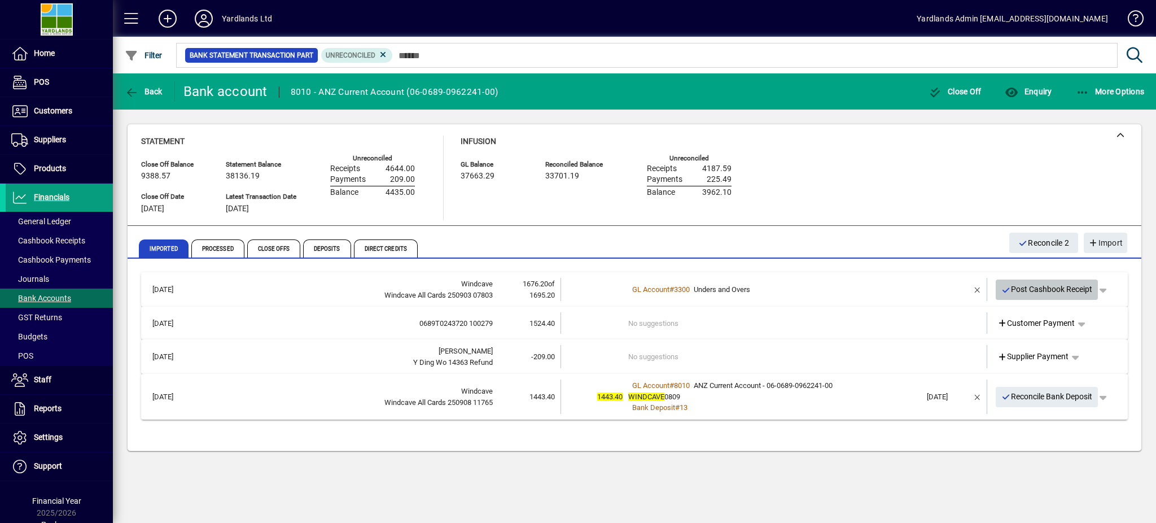
click at [1051, 288] on span "Post Cashbook Receipt" at bounding box center [1046, 289] width 91 height 19
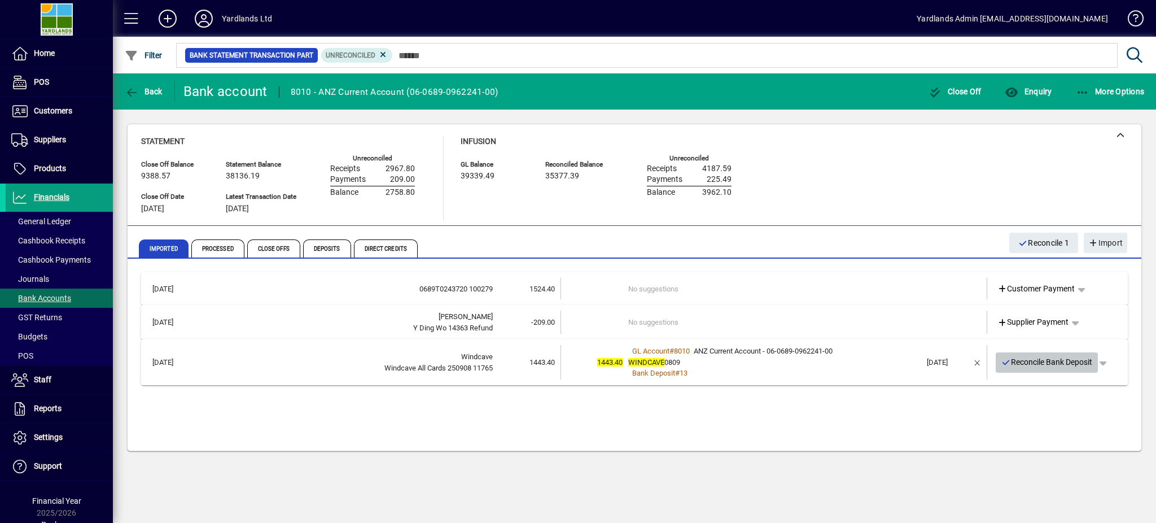
click at [1004, 358] on icon "button" at bounding box center [1006, 362] width 10 height 8
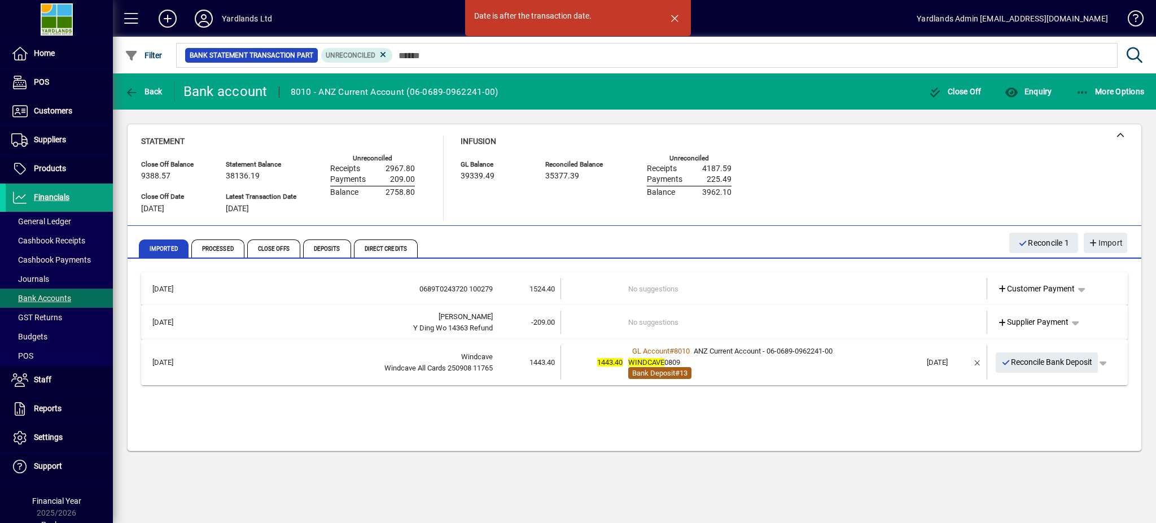
click at [661, 374] on span "Bank Deposit" at bounding box center [653, 373] width 43 height 8
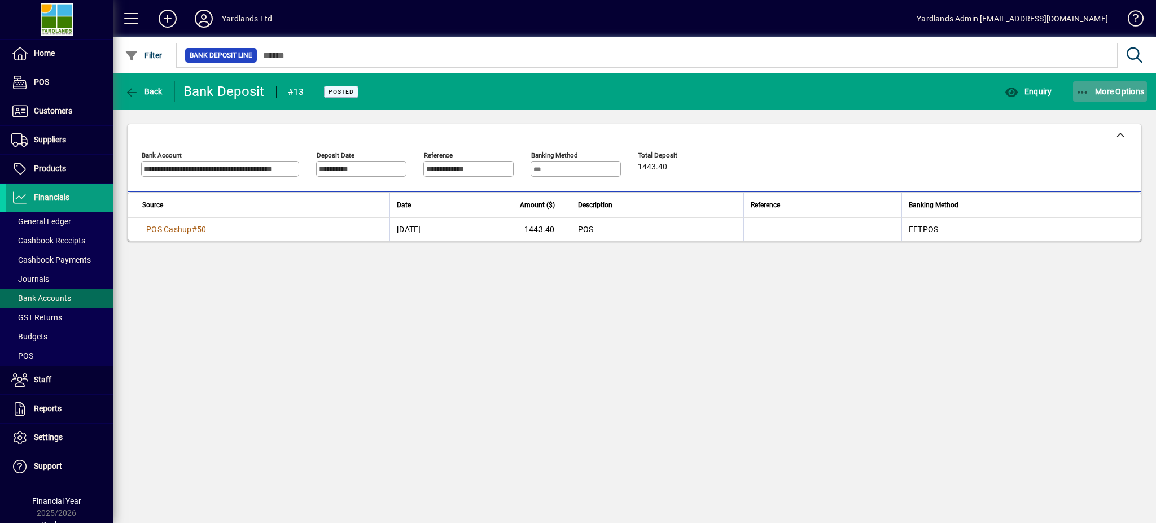
click at [1103, 88] on span "More Options" at bounding box center [1110, 91] width 69 height 9
click at [130, 90] on div at bounding box center [578, 261] width 1156 height 523
click at [130, 90] on icon "button" at bounding box center [132, 92] width 14 height 11
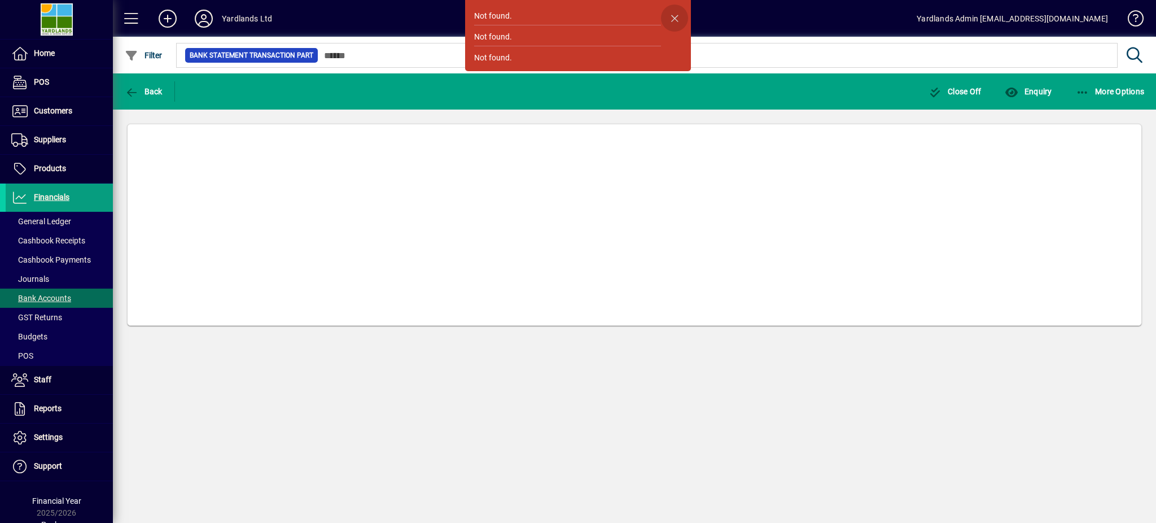
click at [671, 16] on span "button" at bounding box center [674, 18] width 27 height 27
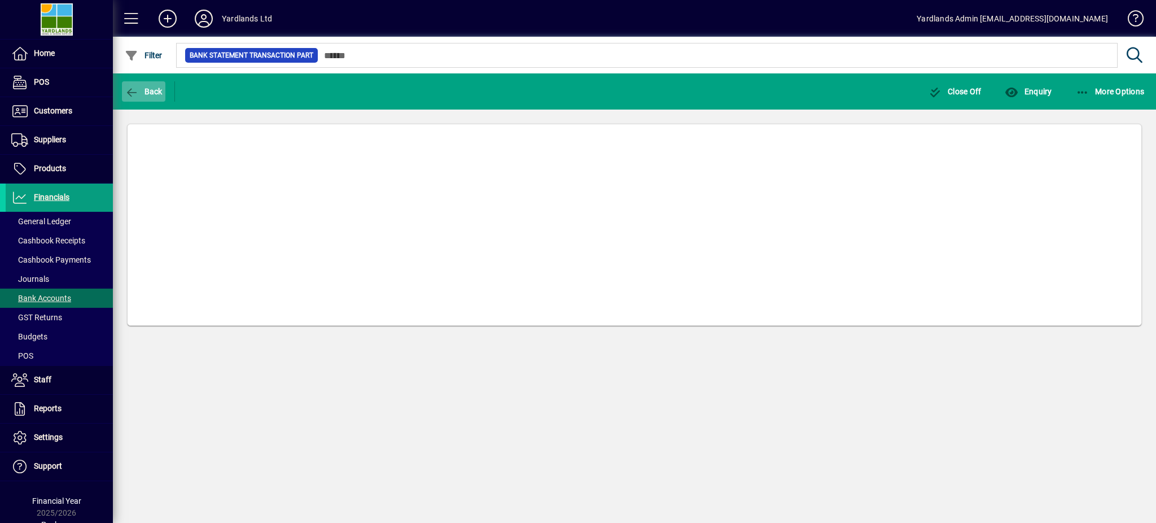
click at [130, 90] on icon "button" at bounding box center [132, 92] width 14 height 11
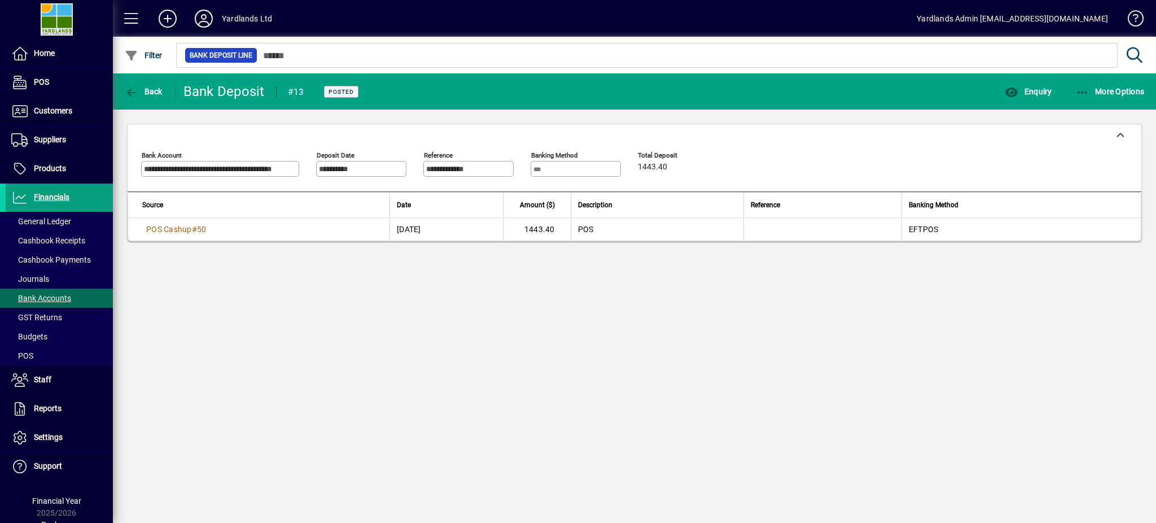
click at [130, 90] on icon "button" at bounding box center [132, 92] width 14 height 11
click at [53, 194] on span "Financials" at bounding box center [52, 197] width 36 height 9
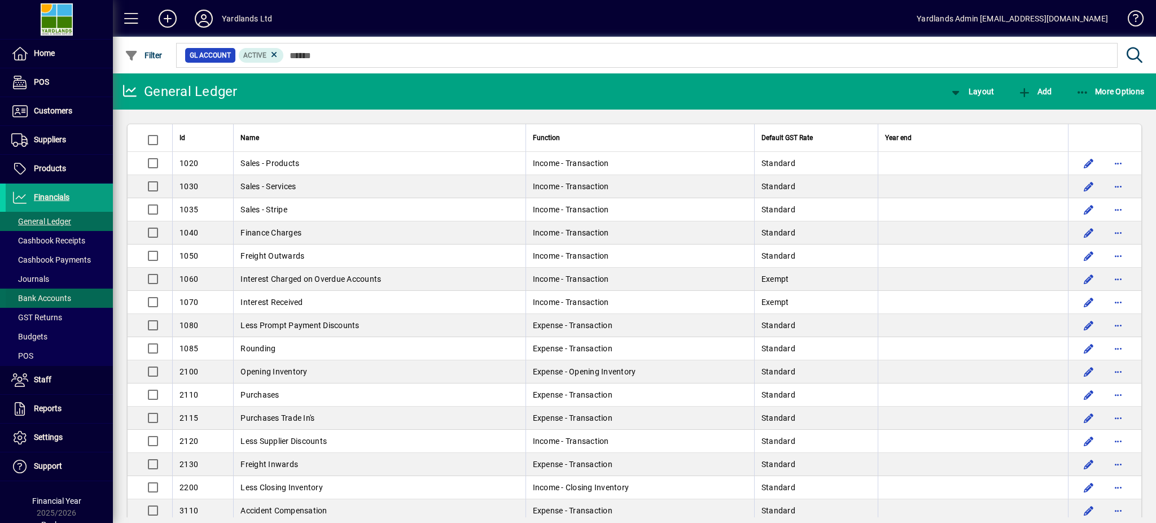
click at [56, 298] on span "Bank Accounts" at bounding box center [41, 298] width 60 height 9
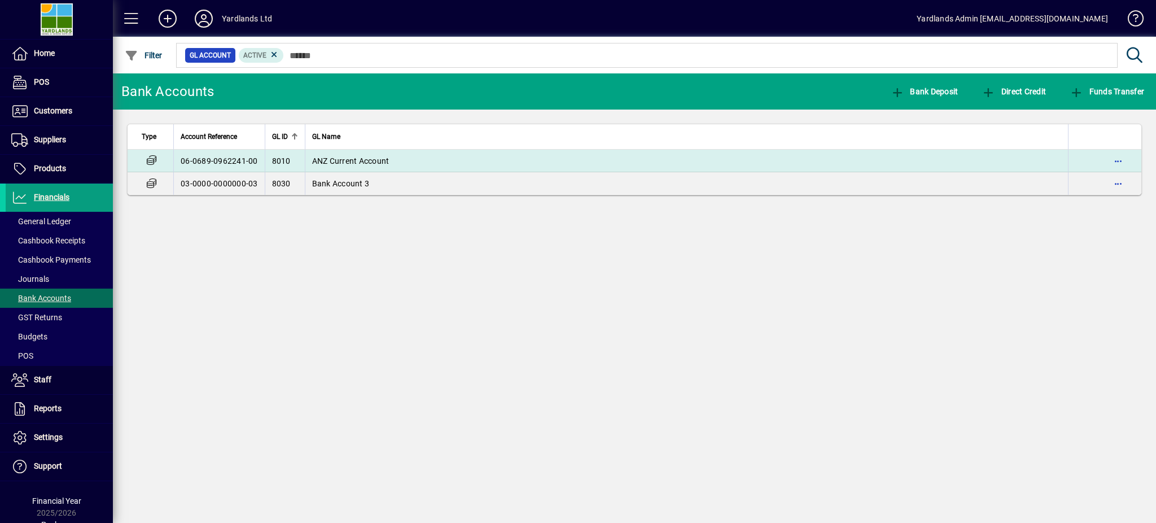
click at [366, 157] on span "ANZ Current Account" at bounding box center [350, 160] width 77 height 9
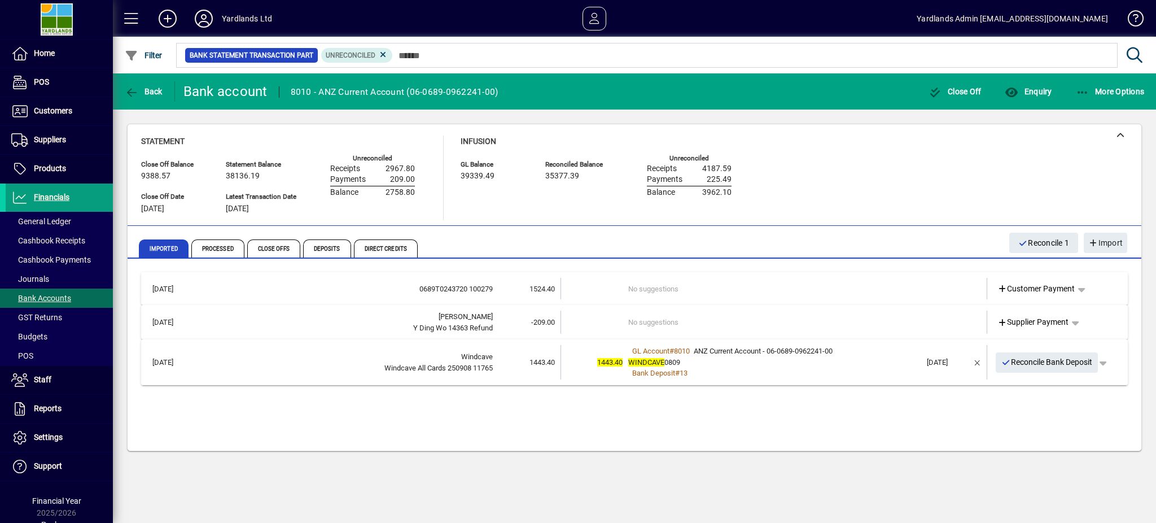
drag, startPoint x: 191, startPoint y: 364, endPoint x: 149, endPoint y: 361, distance: 42.4
click at [149, 361] on td "[DATE]" at bounding box center [173, 362] width 53 height 34
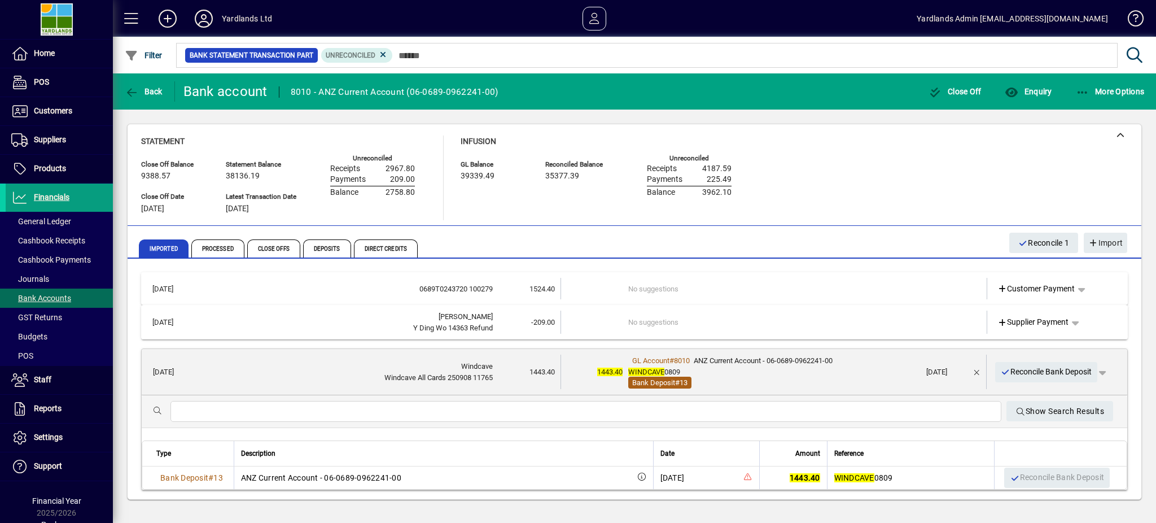
click at [666, 382] on span "Bank Deposit" at bounding box center [653, 382] width 43 height 8
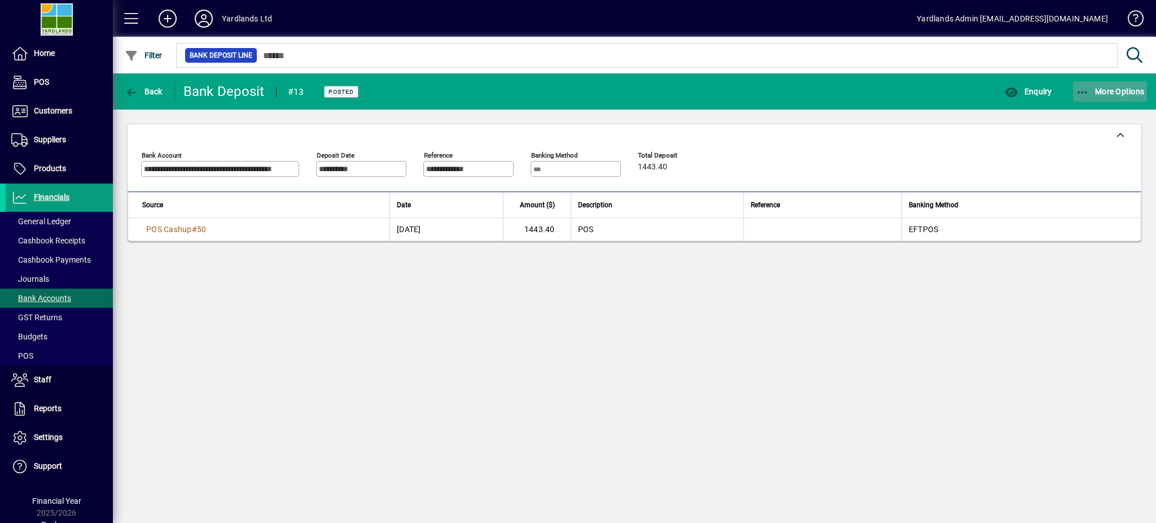
click at [1099, 89] on span "More Options" at bounding box center [1110, 91] width 69 height 9
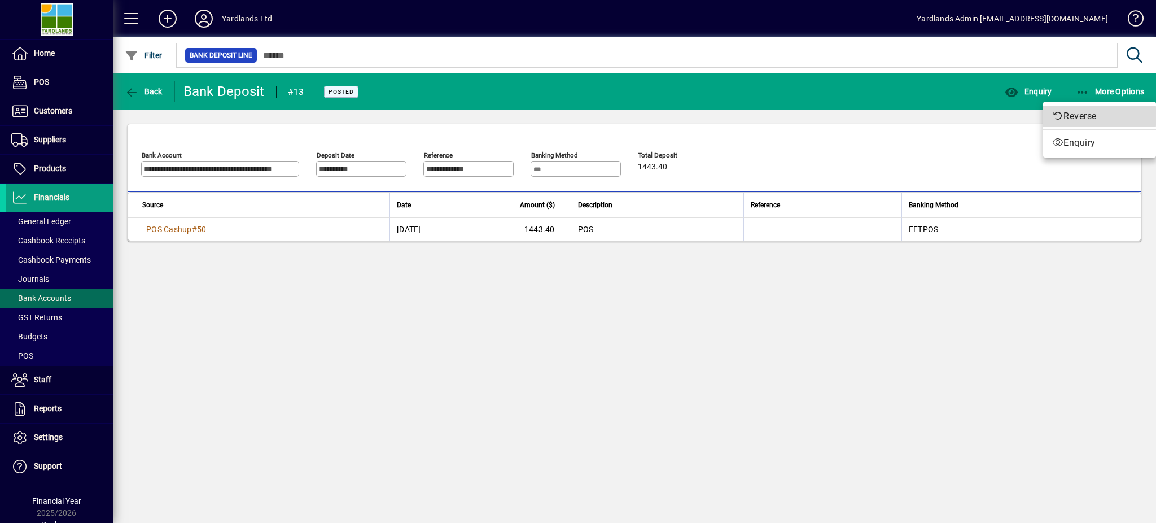
click at [1075, 116] on span "Reverse" at bounding box center [1099, 117] width 95 height 14
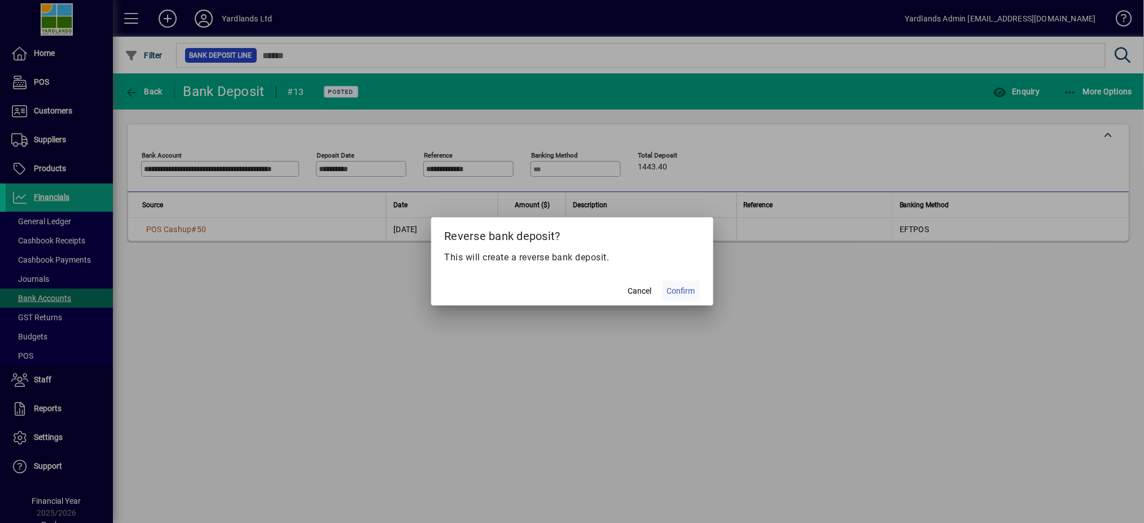
click at [681, 292] on span "Confirm" at bounding box center [681, 291] width 28 height 12
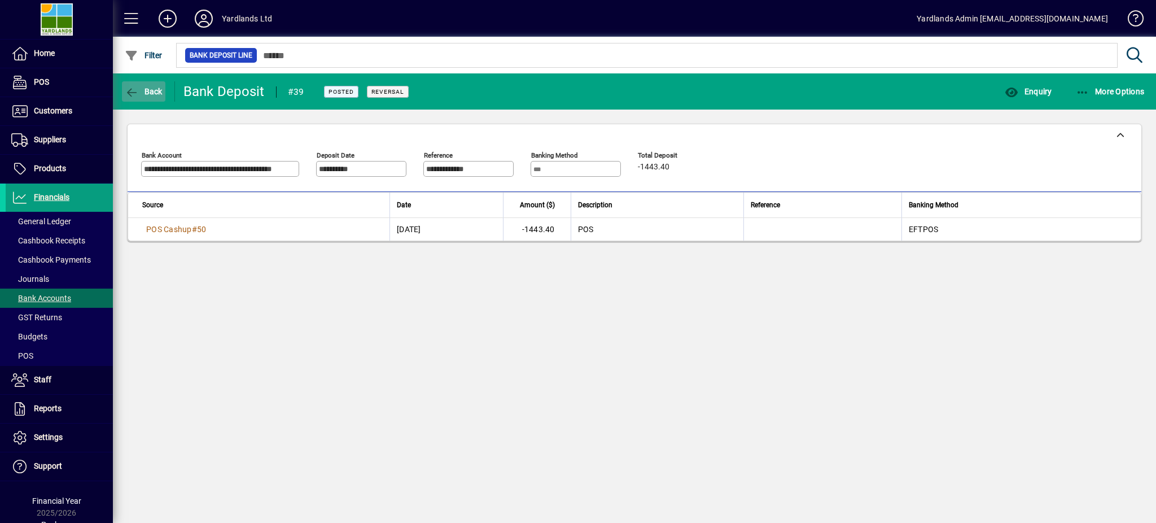
click at [130, 88] on icon "button" at bounding box center [132, 92] width 14 height 11
click at [54, 297] on span "Bank Accounts" at bounding box center [41, 298] width 60 height 9
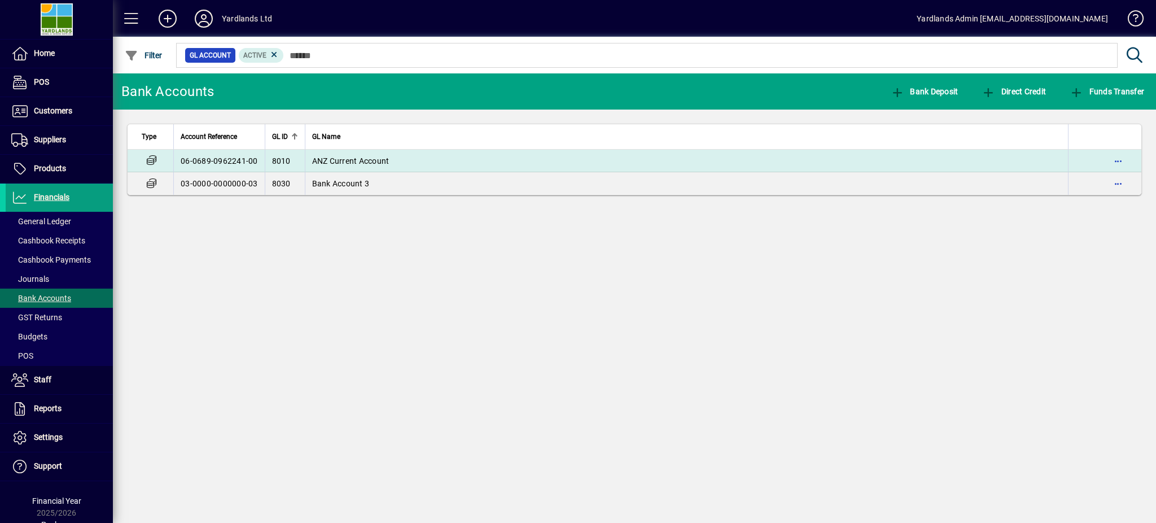
click at [371, 161] on span "ANZ Current Account" at bounding box center [350, 160] width 77 height 9
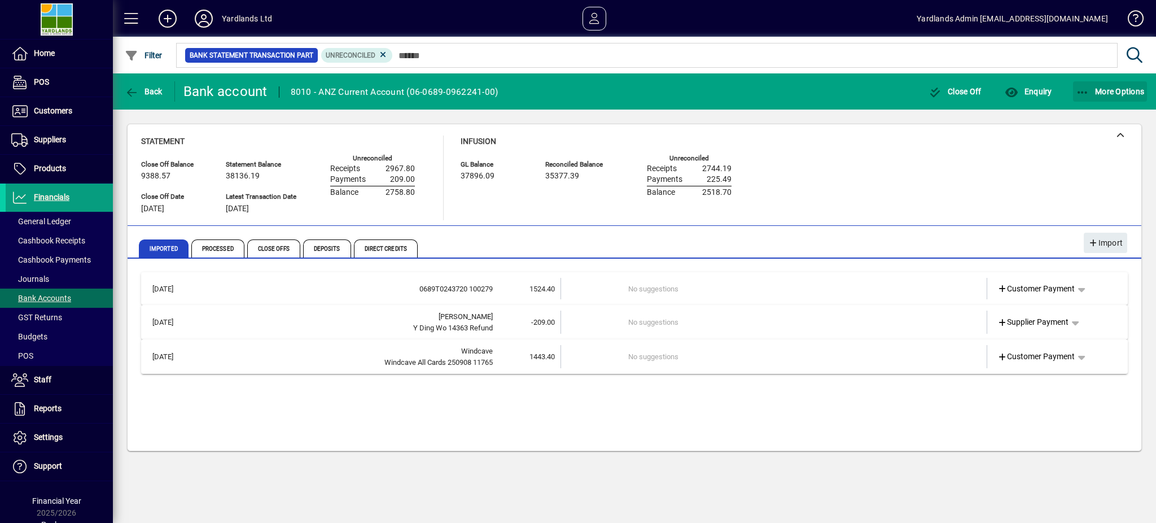
drag, startPoint x: 1106, startPoint y: 86, endPoint x: 1108, endPoint y: 75, distance: 12.1
click at [1107, 76] on mat-toolbar-row "Back Bank account 8010 - ANZ Current Account (06-0689-0962241-00) Close Off Enq…" at bounding box center [634, 91] width 1043 height 36
click at [1089, 89] on span "More Options" at bounding box center [1110, 91] width 69 height 9
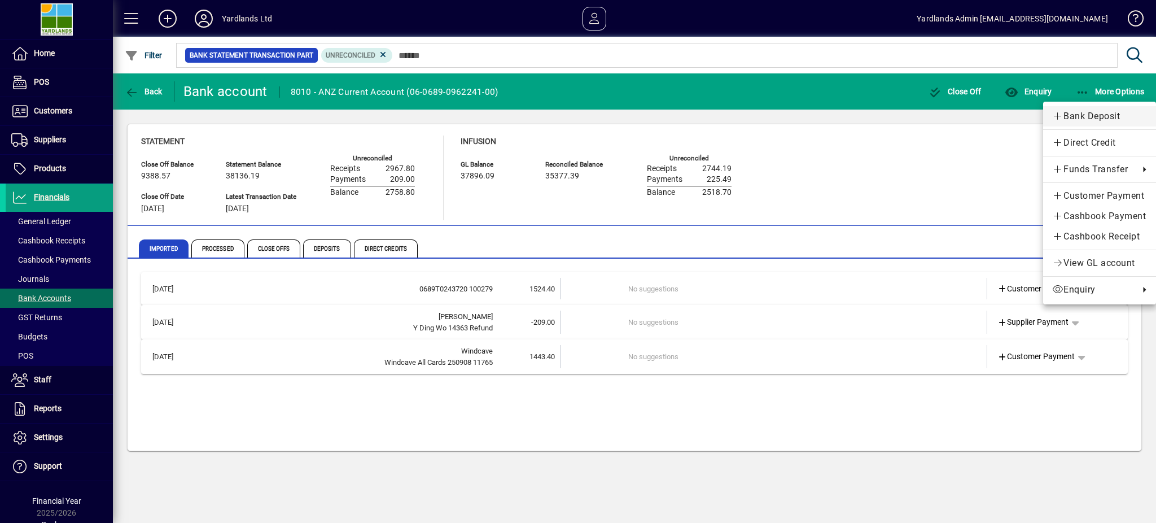
click at [1077, 113] on span "Bank Deposit" at bounding box center [1099, 117] width 95 height 14
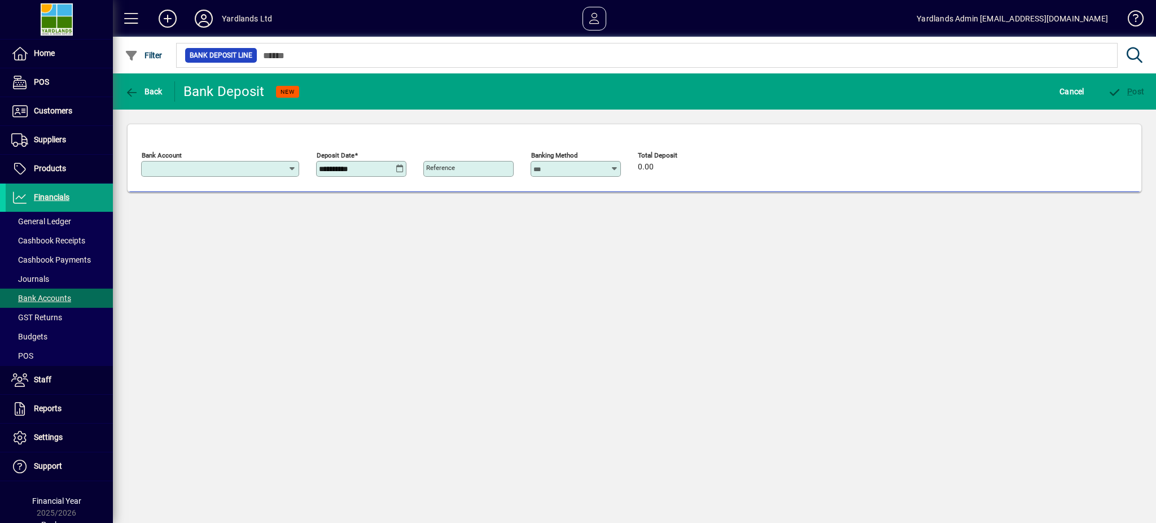
type input "**********"
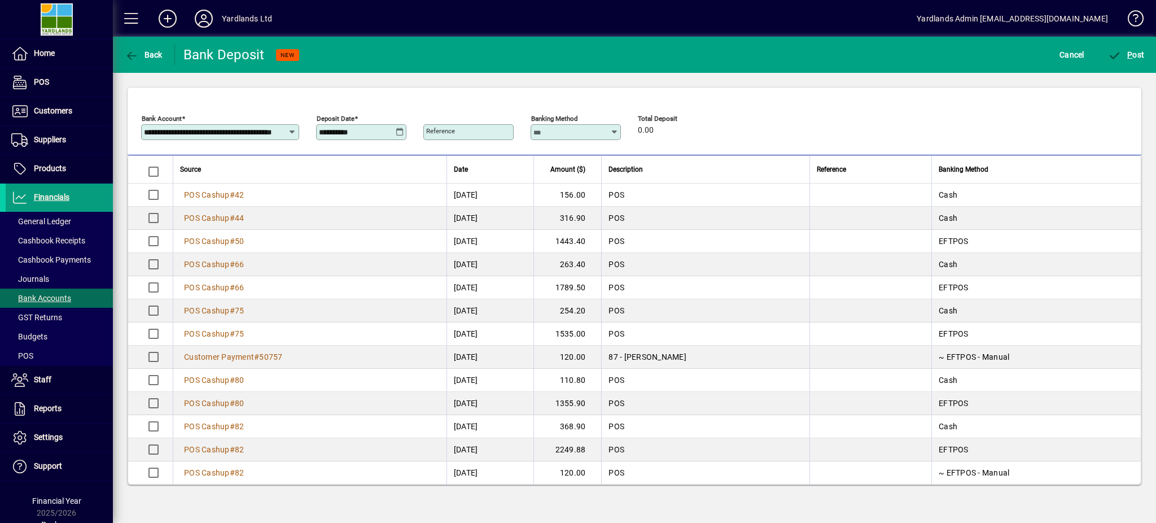
click at [613, 134] on icon at bounding box center [614, 132] width 8 height 9
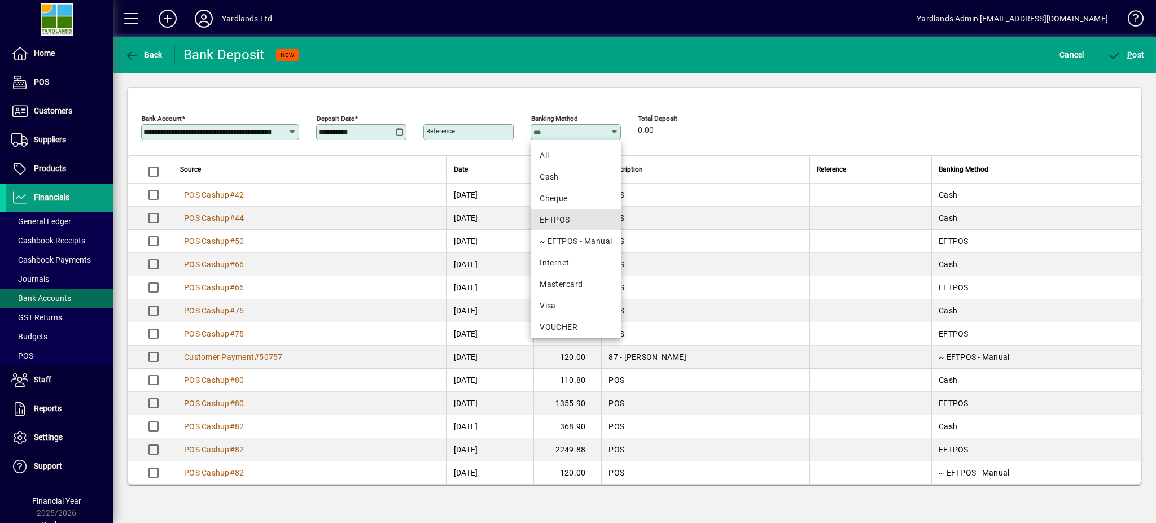
drag, startPoint x: 558, startPoint y: 221, endPoint x: 548, endPoint y: 216, distance: 12.1
click at [557, 221] on div "EFTPOS" at bounding box center [576, 220] width 72 height 12
type input "******"
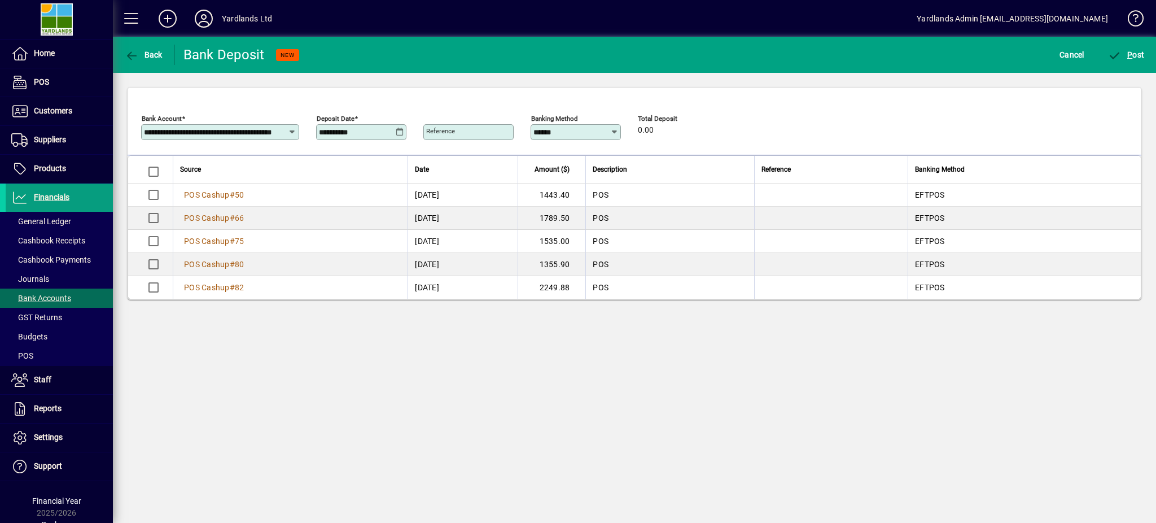
click at [400, 132] on icon at bounding box center [400, 132] width 8 height 9
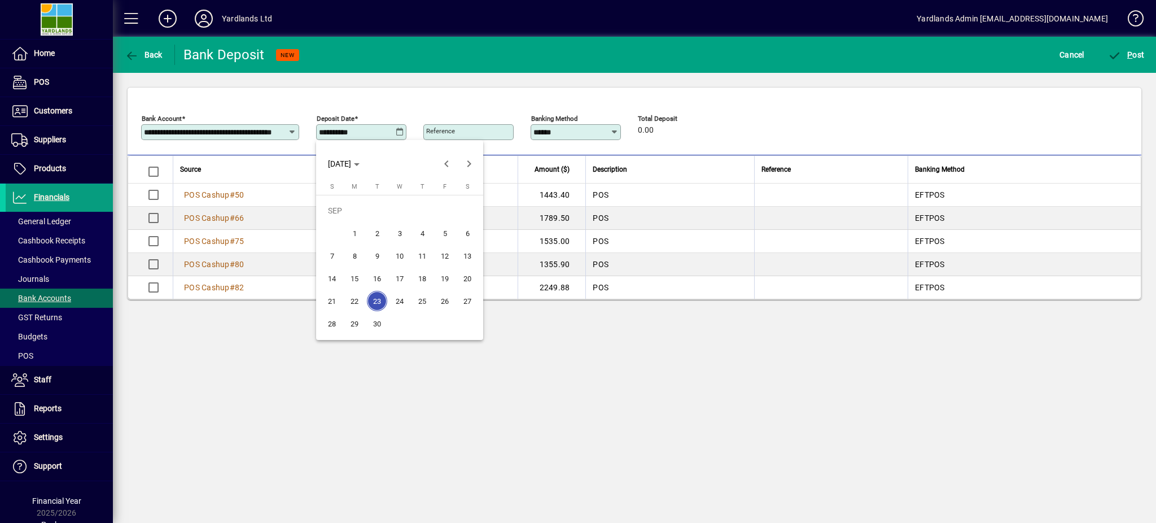
click at [373, 252] on span "9" at bounding box center [377, 256] width 20 height 20
type input "**********"
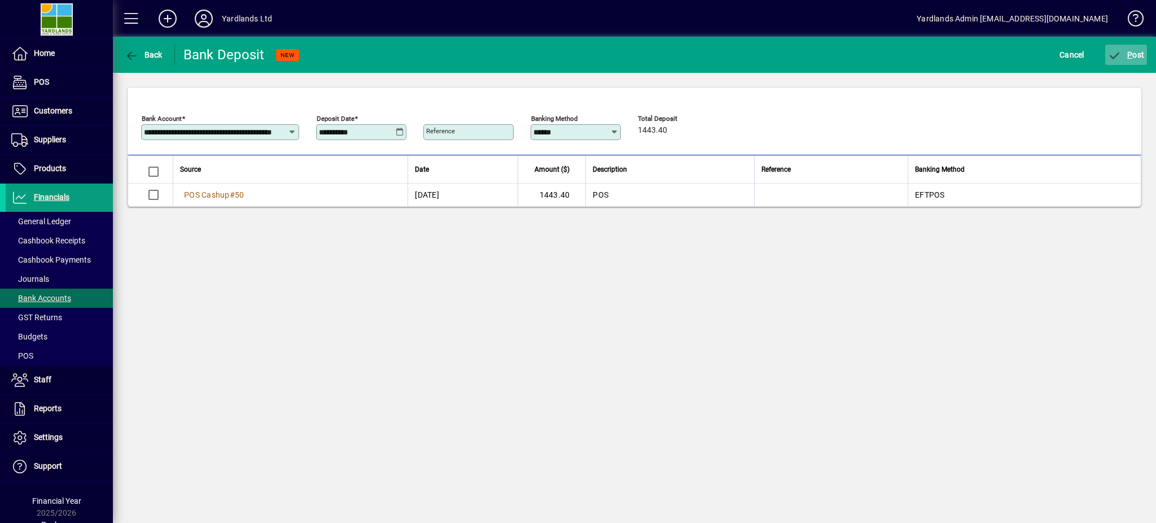
click at [1126, 51] on span "P ost" at bounding box center [1126, 54] width 37 height 9
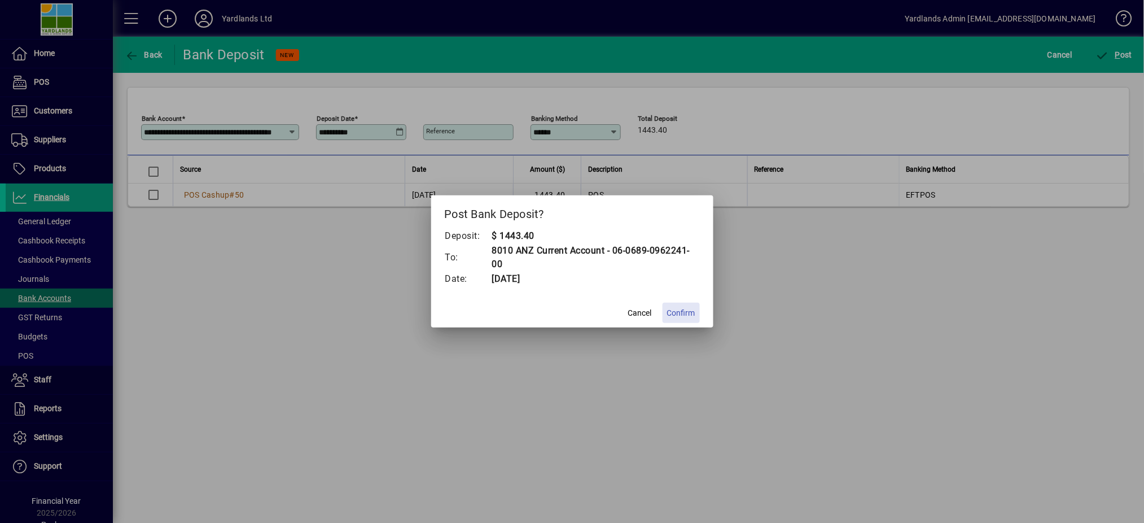
click at [664, 313] on span at bounding box center [681, 312] width 37 height 27
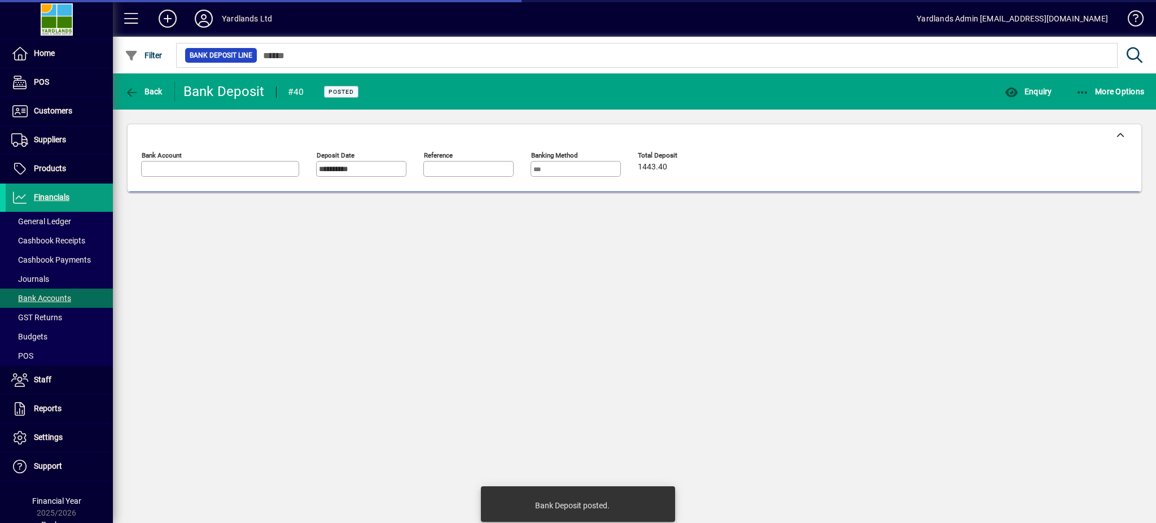
type input "**********"
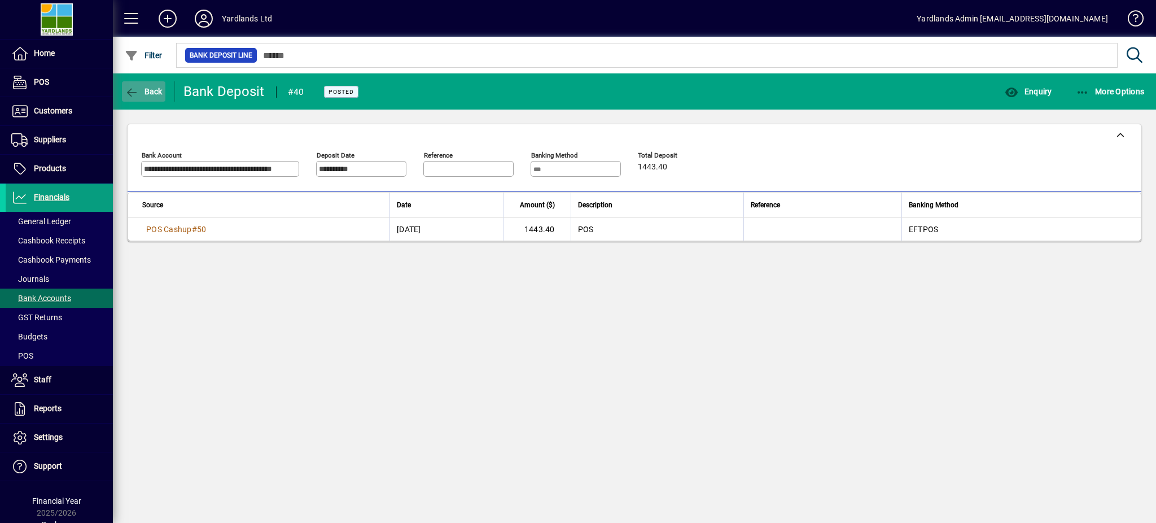
click at [134, 87] on icon "button" at bounding box center [132, 92] width 14 height 11
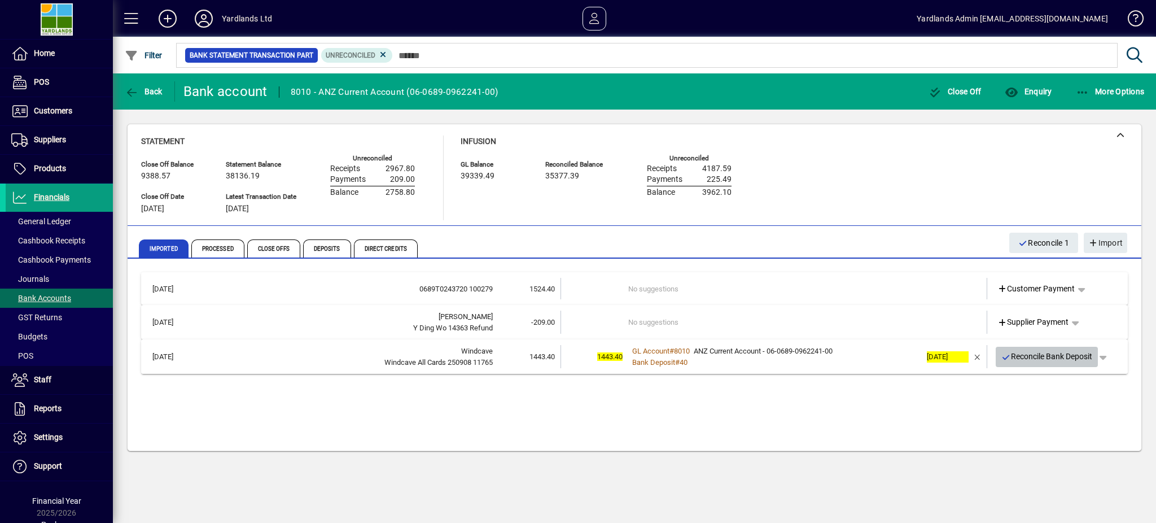
click at [1048, 351] on span "Reconcile Bank Deposit" at bounding box center [1046, 356] width 91 height 19
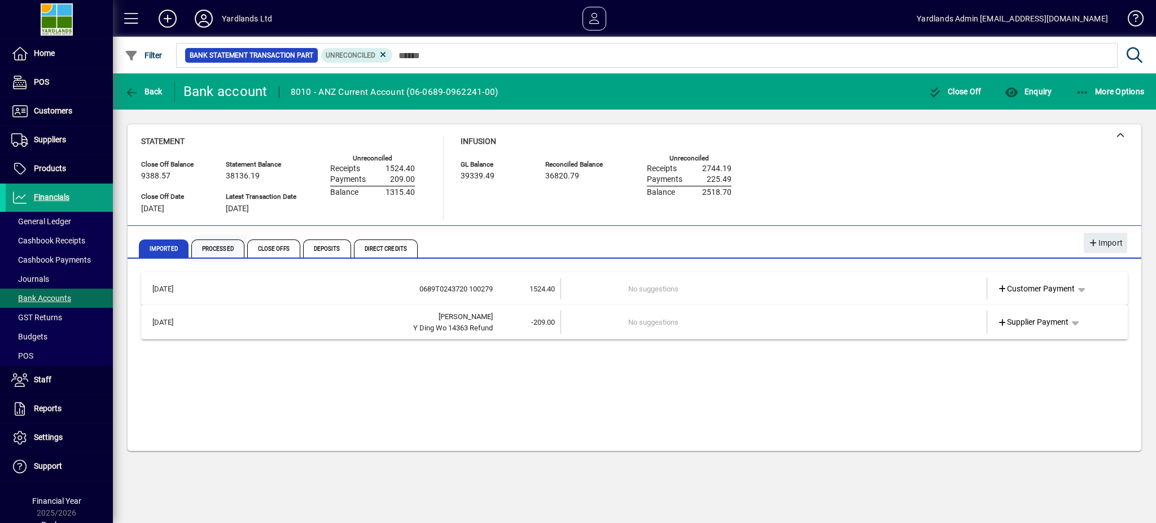
click at [217, 247] on span "Processed" at bounding box center [217, 248] width 53 height 18
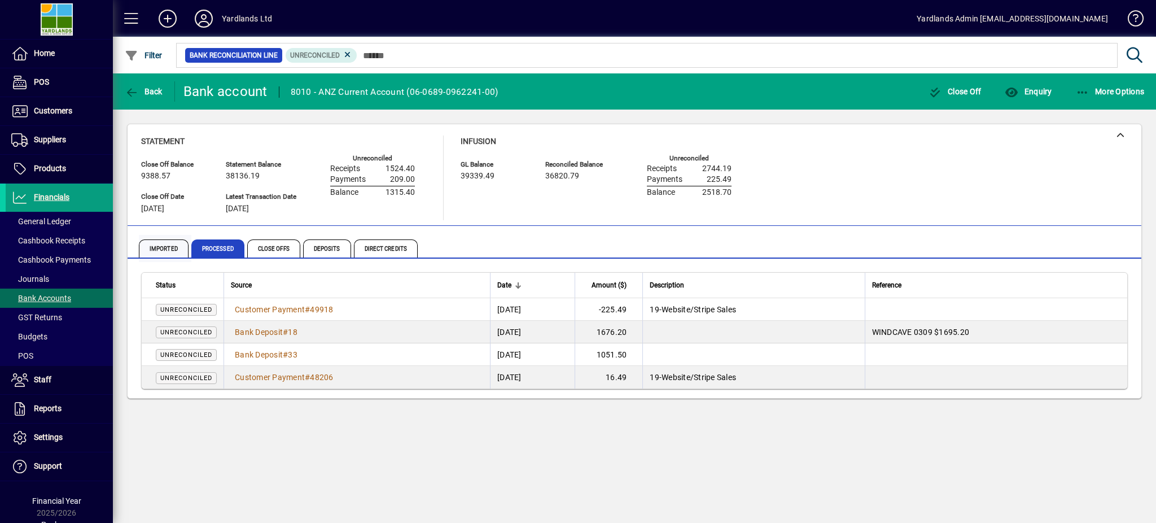
click at [158, 248] on span "Imported" at bounding box center [164, 248] width 50 height 18
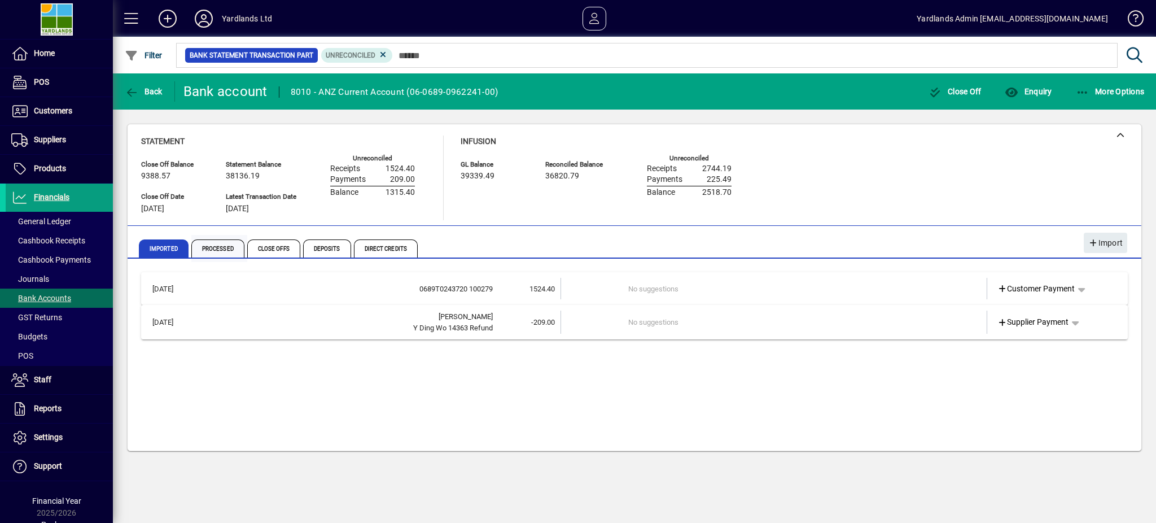
click at [218, 250] on span "Processed" at bounding box center [217, 248] width 53 height 18
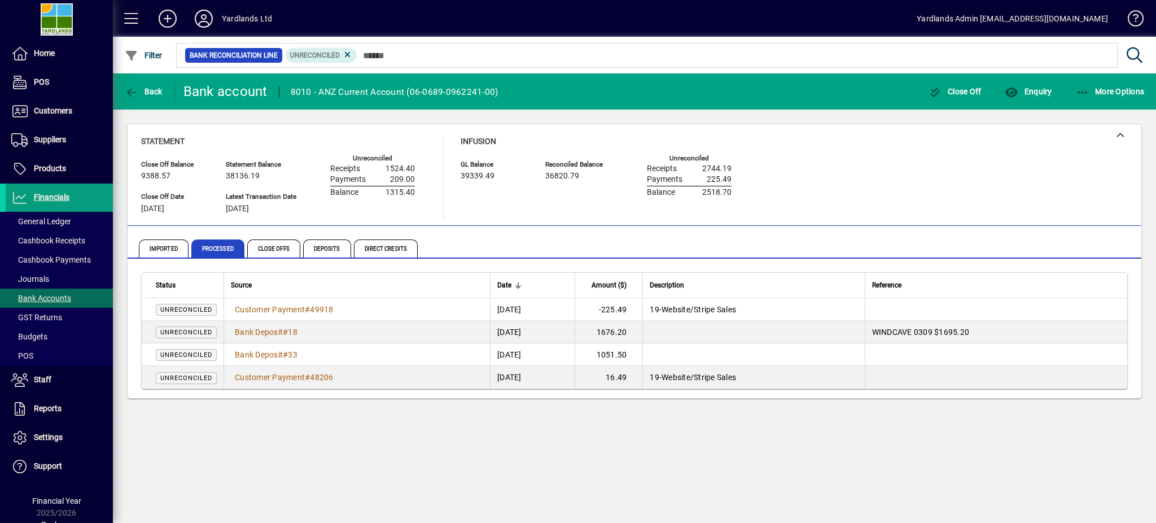
drag, startPoint x: 614, startPoint y: 333, endPoint x: 651, endPoint y: 333, distance: 37.3
click at [642, 333] on td "1676.20" at bounding box center [609, 332] width 68 height 23
click at [280, 351] on span "Bank Deposit" at bounding box center [259, 354] width 48 height 9
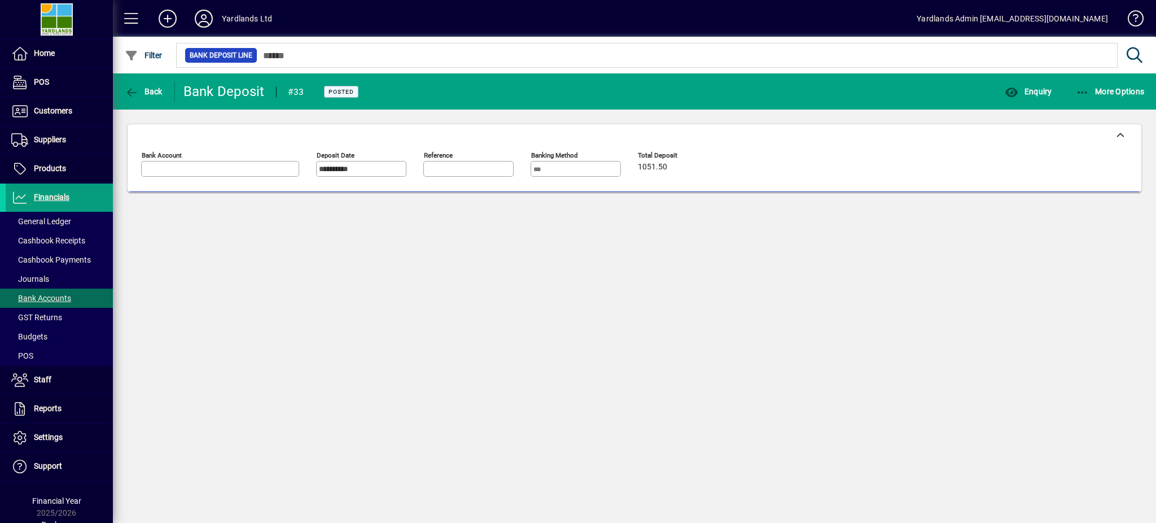
type input "**********"
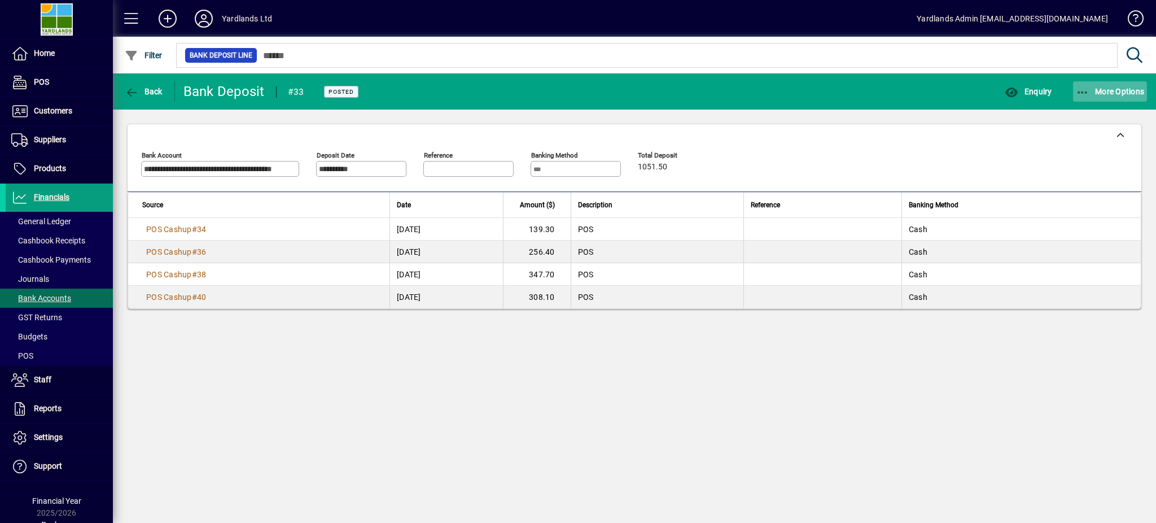
click at [1093, 93] on span "More Options" at bounding box center [1110, 91] width 69 height 9
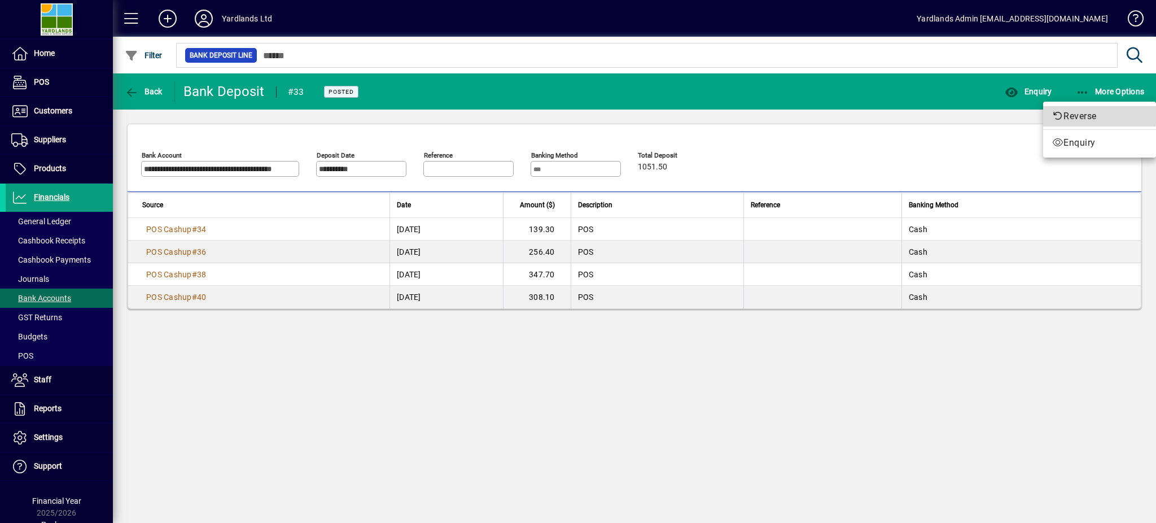
click at [1071, 115] on span "Reverse" at bounding box center [1099, 117] width 95 height 14
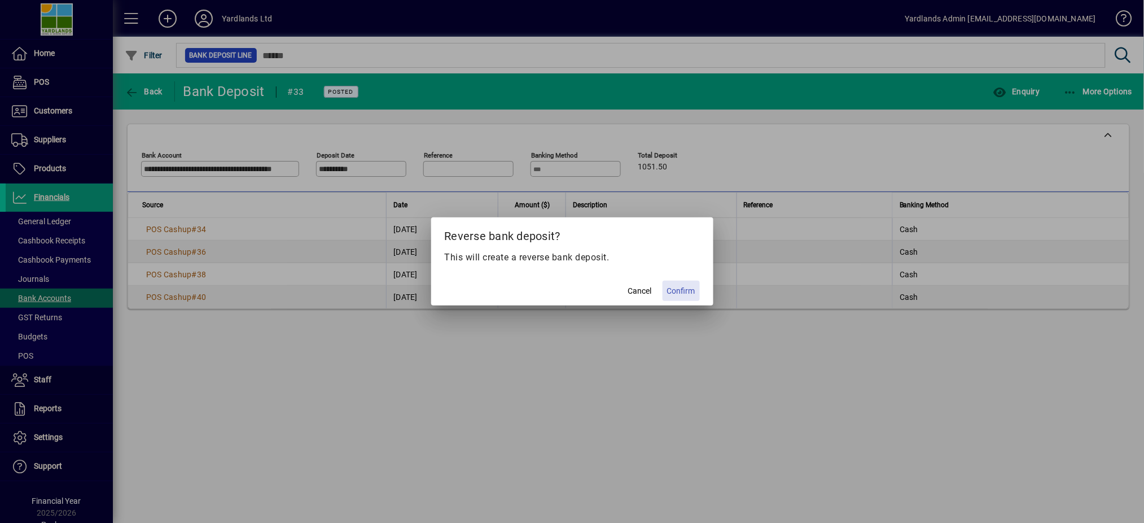
click at [686, 290] on span "Confirm" at bounding box center [681, 291] width 28 height 12
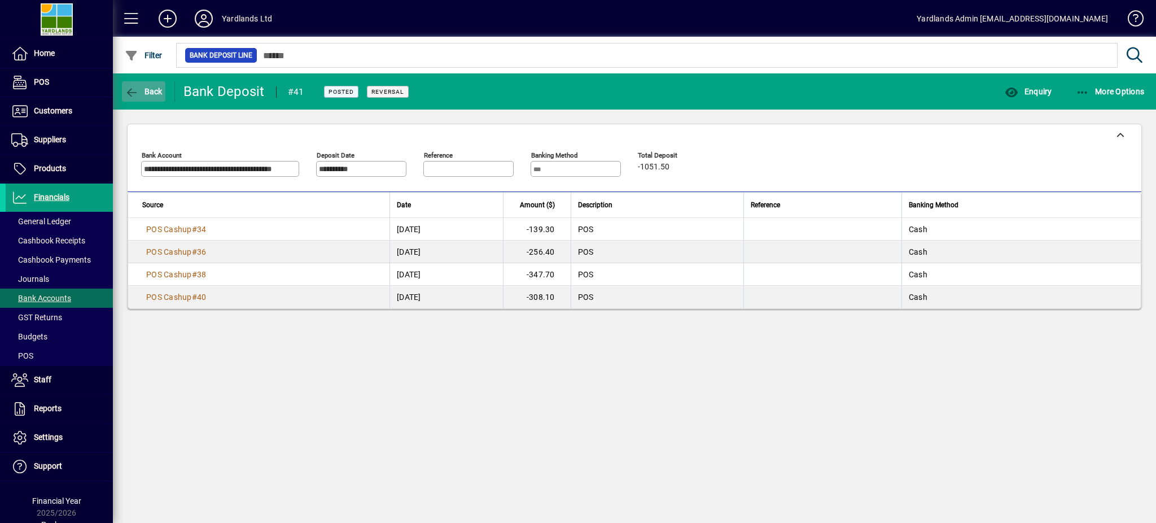
click at [128, 90] on icon "button" at bounding box center [132, 92] width 14 height 11
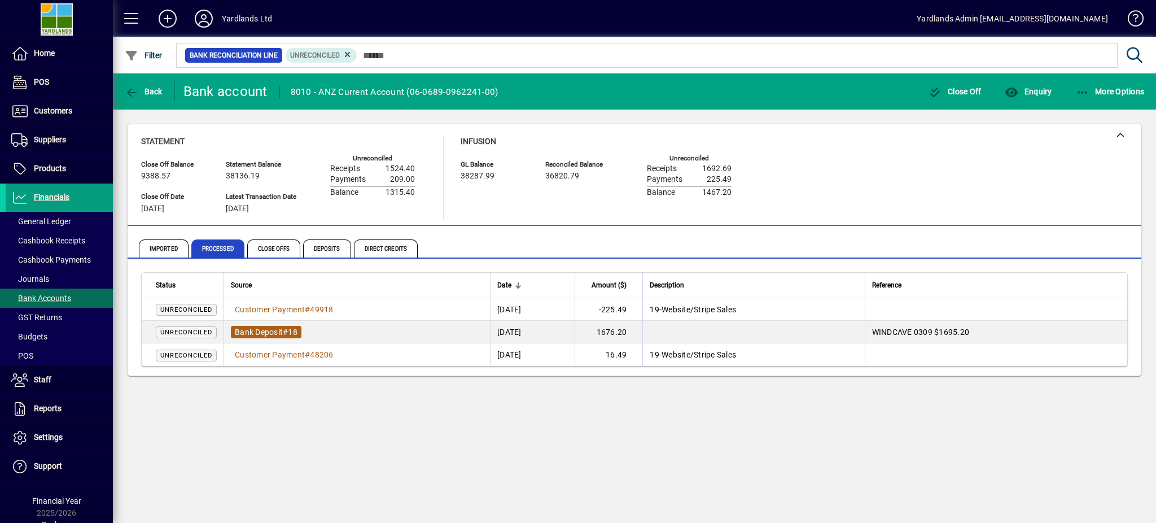
click at [272, 329] on span "Bank Deposit" at bounding box center [259, 331] width 48 height 9
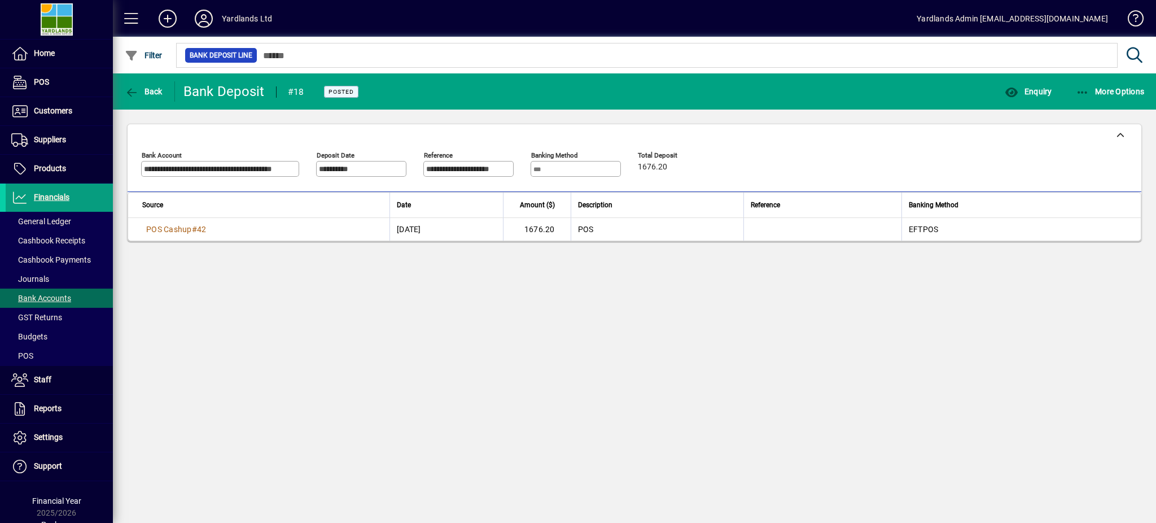
drag, startPoint x: 573, startPoint y: 232, endPoint x: 566, endPoint y: 232, distance: 6.8
drag, startPoint x: 566, startPoint y: 232, endPoint x: 462, endPoint y: 292, distance: 120.2
click at [462, 292] on div "**********" at bounding box center [634, 297] width 1043 height 449
click at [128, 88] on icon "button" at bounding box center [132, 92] width 14 height 11
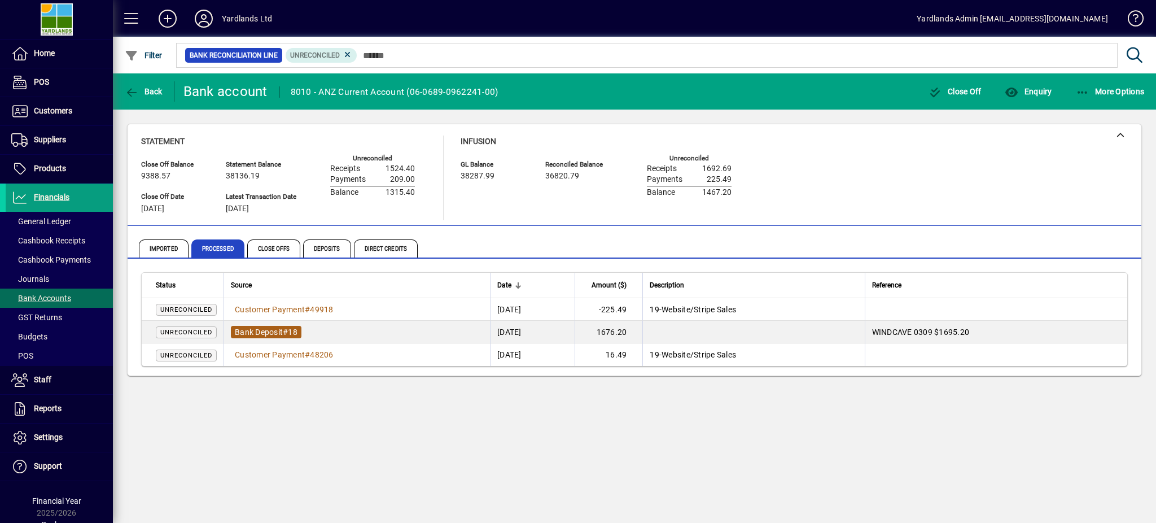
click at [281, 331] on span "Bank Deposit" at bounding box center [259, 331] width 48 height 9
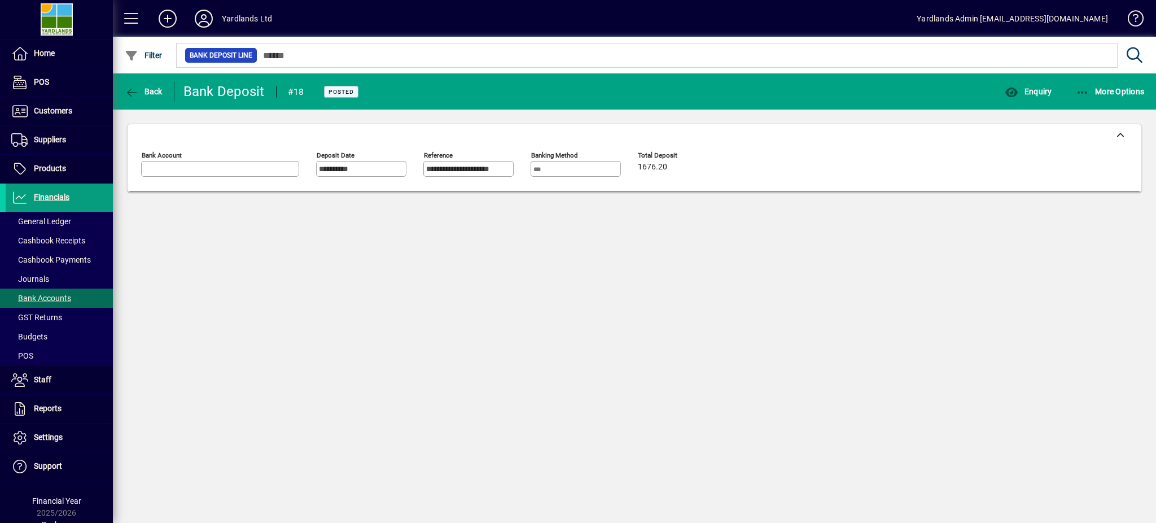
type input "**********"
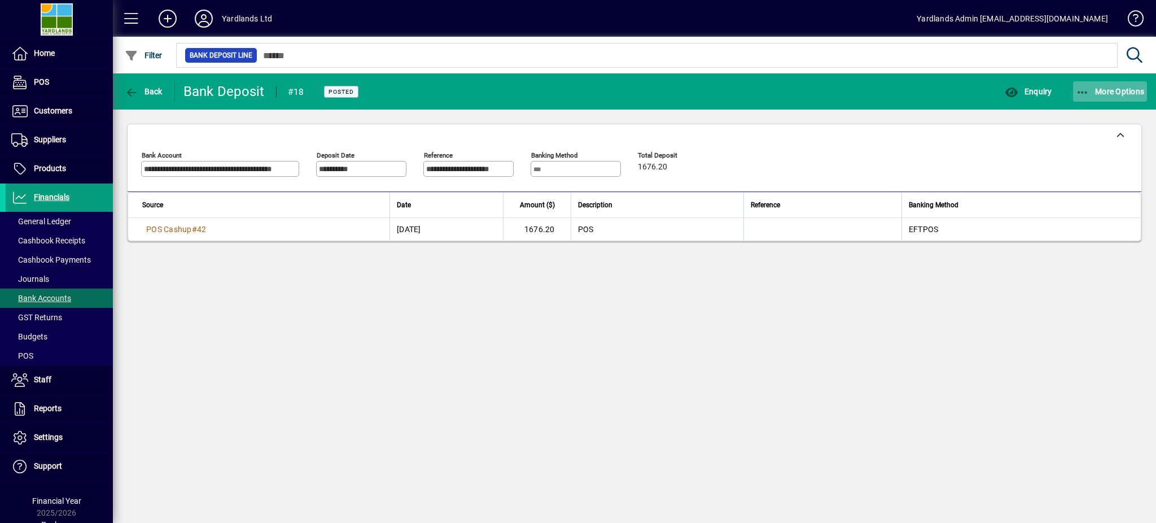
click at [1093, 88] on span "More Options" at bounding box center [1110, 91] width 69 height 9
click at [1076, 116] on span "Reverse" at bounding box center [1099, 117] width 95 height 14
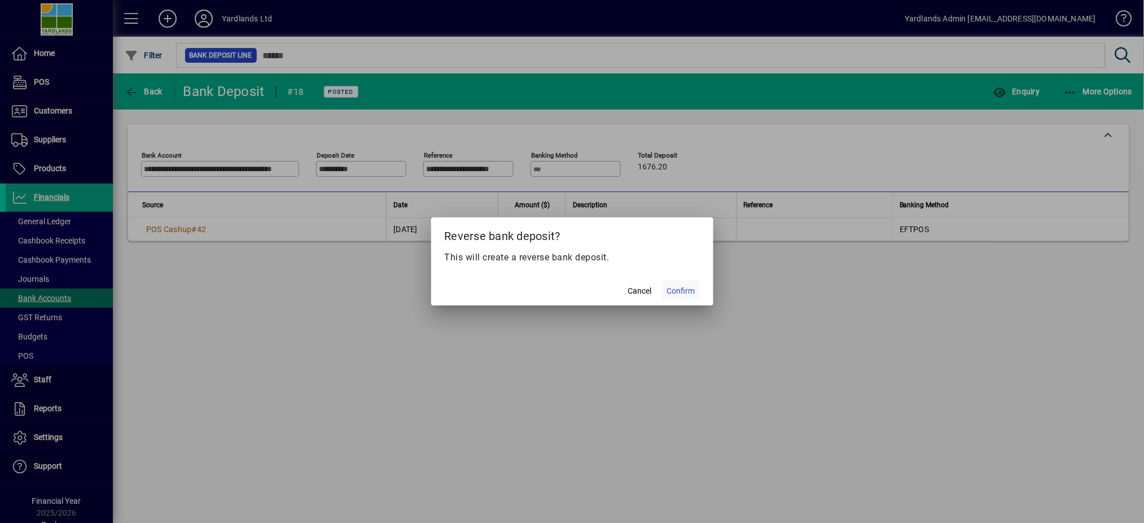
click at [678, 292] on span "Confirm" at bounding box center [681, 291] width 28 height 12
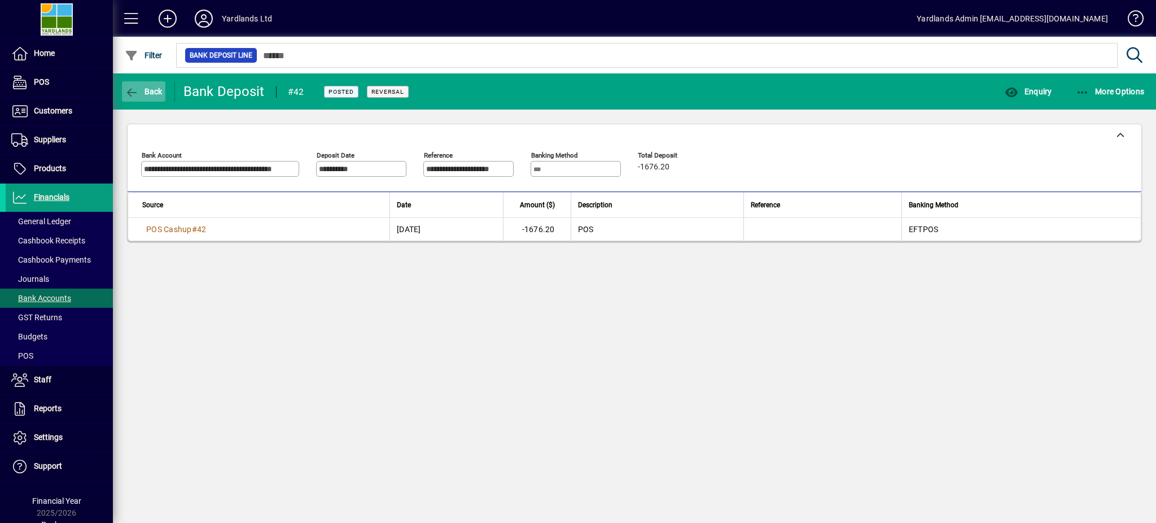
click at [129, 88] on icon "button" at bounding box center [132, 92] width 14 height 11
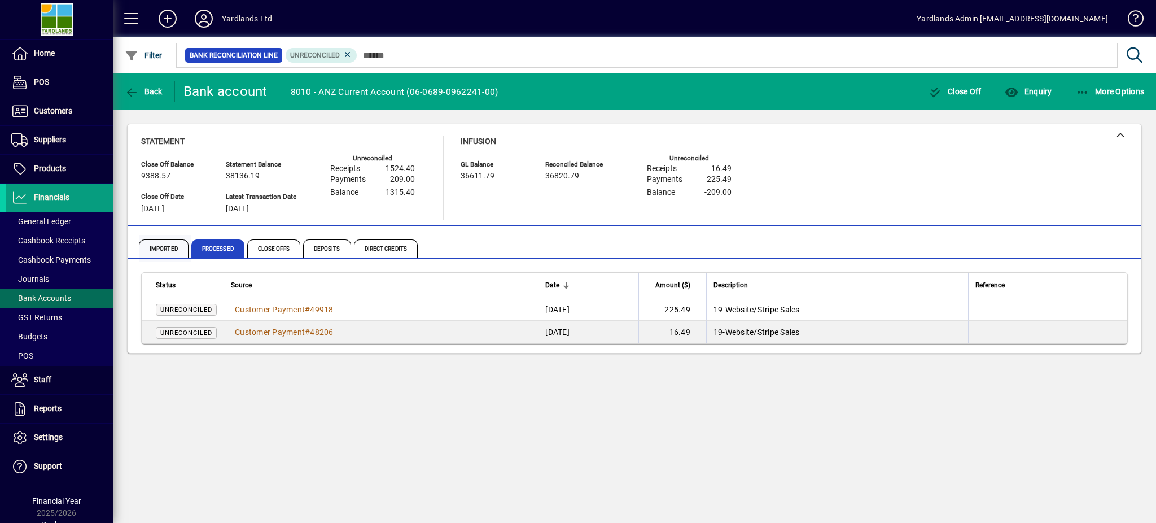
click at [155, 245] on span "Imported" at bounding box center [164, 248] width 50 height 18
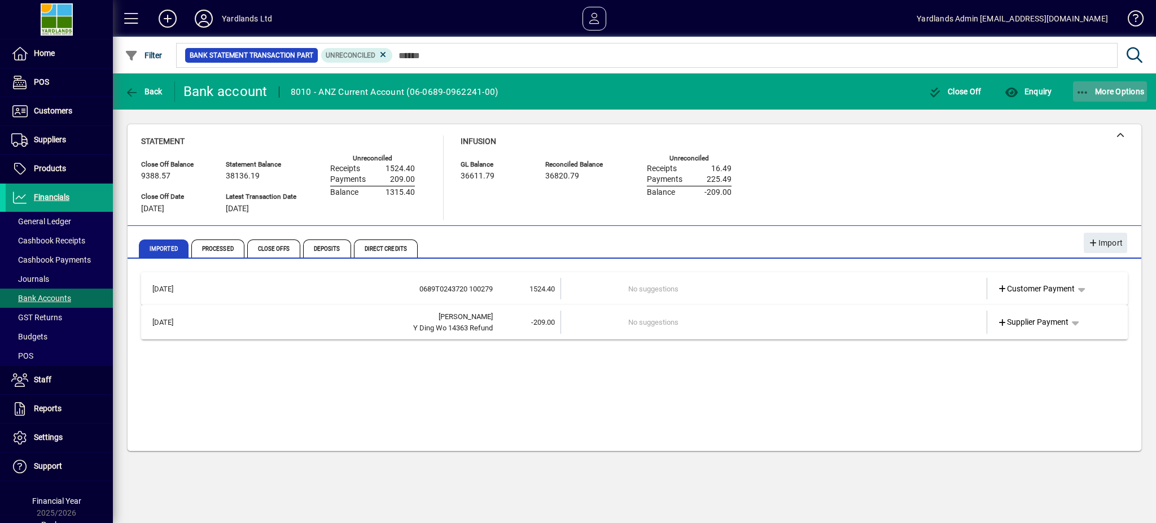
click at [1097, 90] on span "More Options" at bounding box center [1110, 91] width 69 height 9
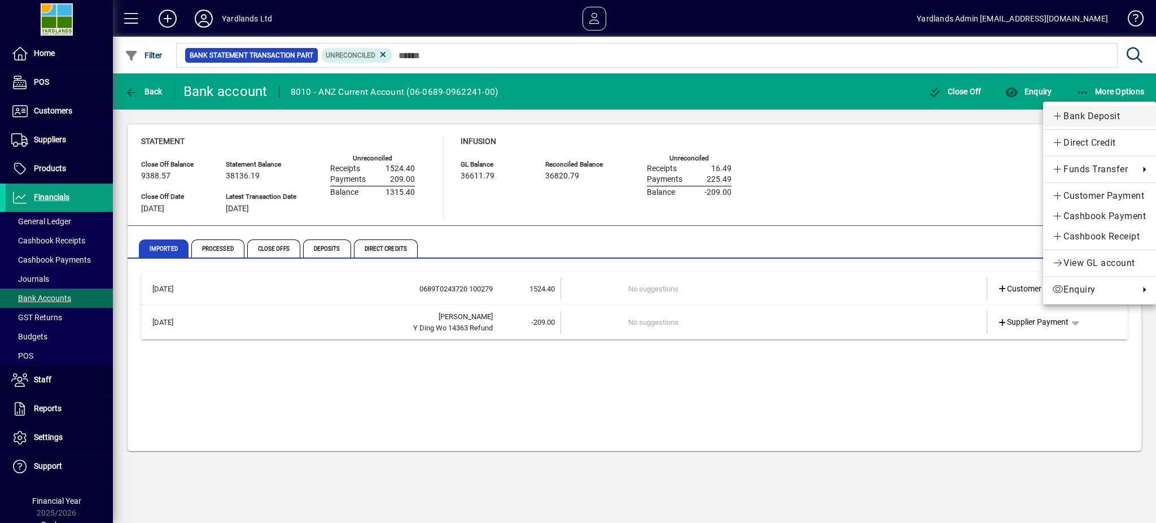
click at [1083, 115] on span "Bank Deposit" at bounding box center [1099, 117] width 95 height 14
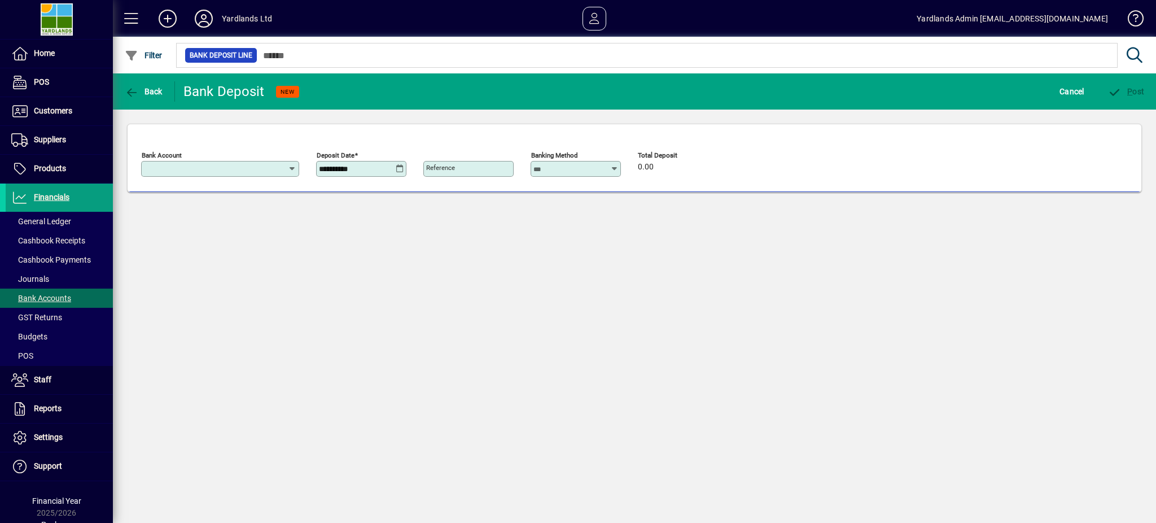
type input "**********"
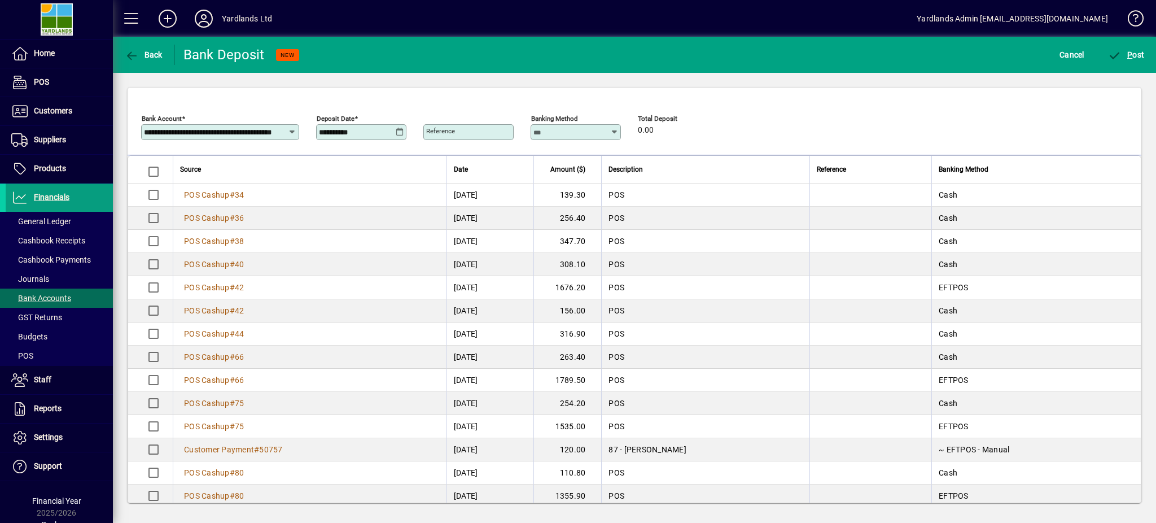
drag, startPoint x: 628, startPoint y: 286, endPoint x: 616, endPoint y: 288, distance: 12.6
click at [601, 288] on td "1676.20" at bounding box center [567, 287] width 68 height 23
click at [129, 56] on icon "button" at bounding box center [132, 55] width 14 height 11
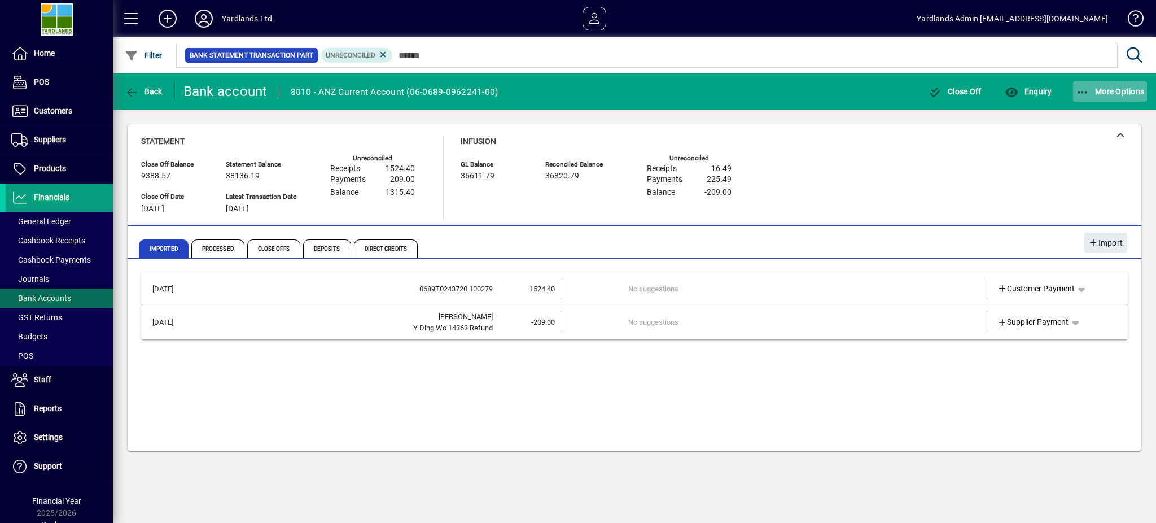
click at [1084, 91] on icon "button" at bounding box center [1083, 92] width 14 height 11
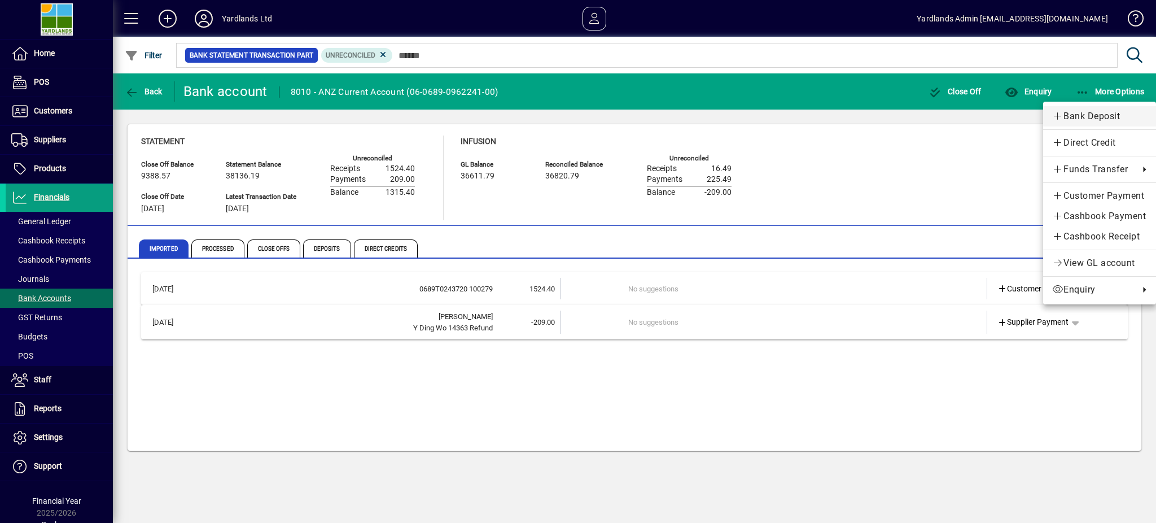
click at [1077, 115] on span "Bank Deposit" at bounding box center [1099, 117] width 95 height 14
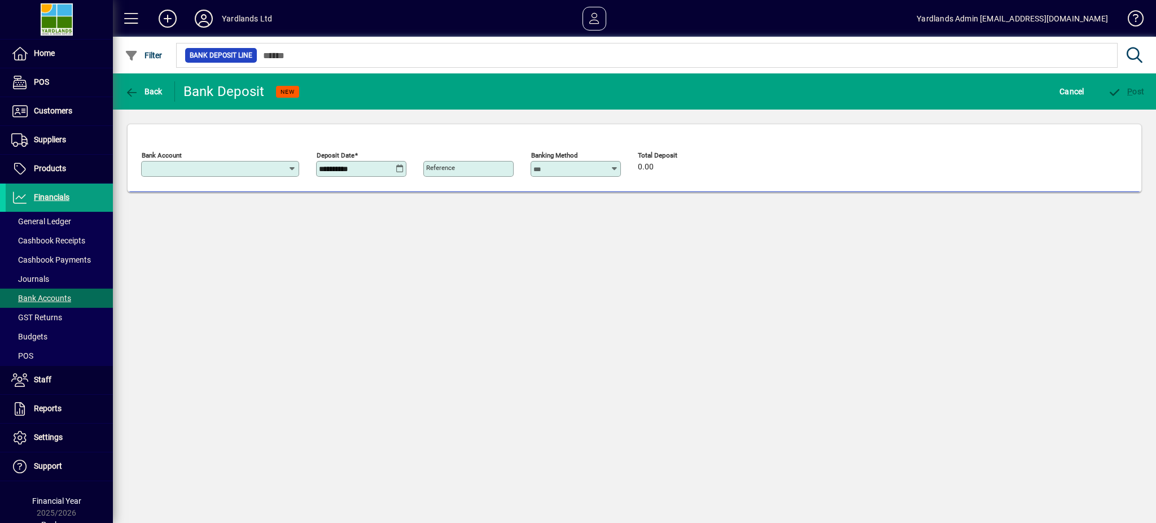
type input "**********"
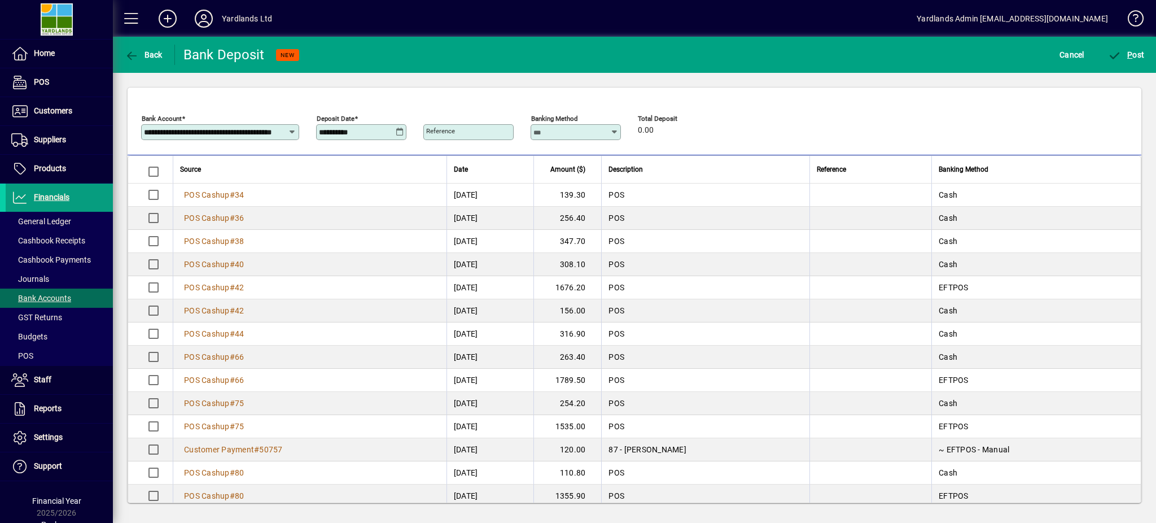
click at [399, 132] on icon at bounding box center [400, 132] width 8 height 9
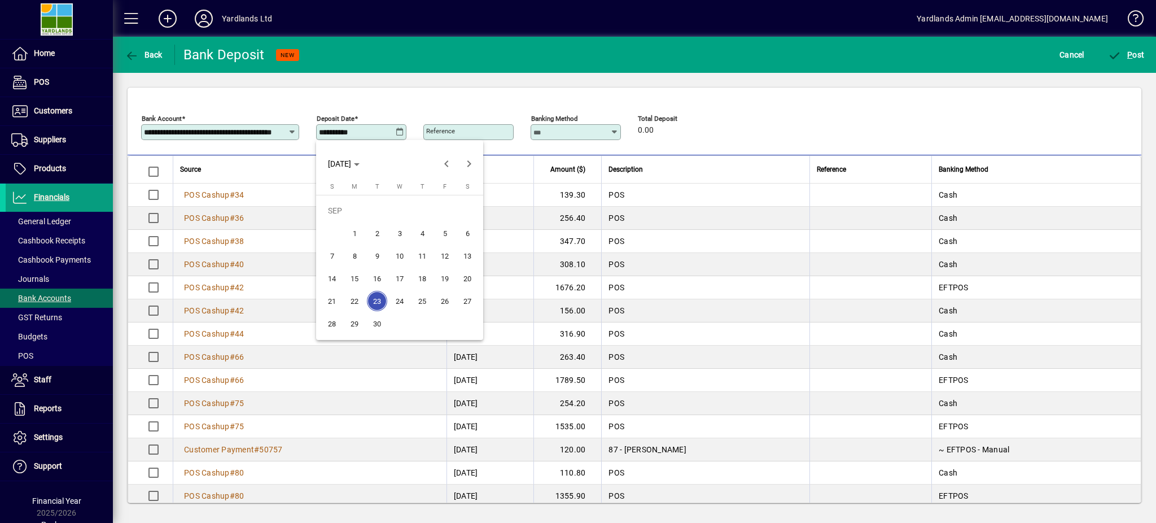
click at [444, 231] on span "5" at bounding box center [445, 233] width 20 height 20
type input "**********"
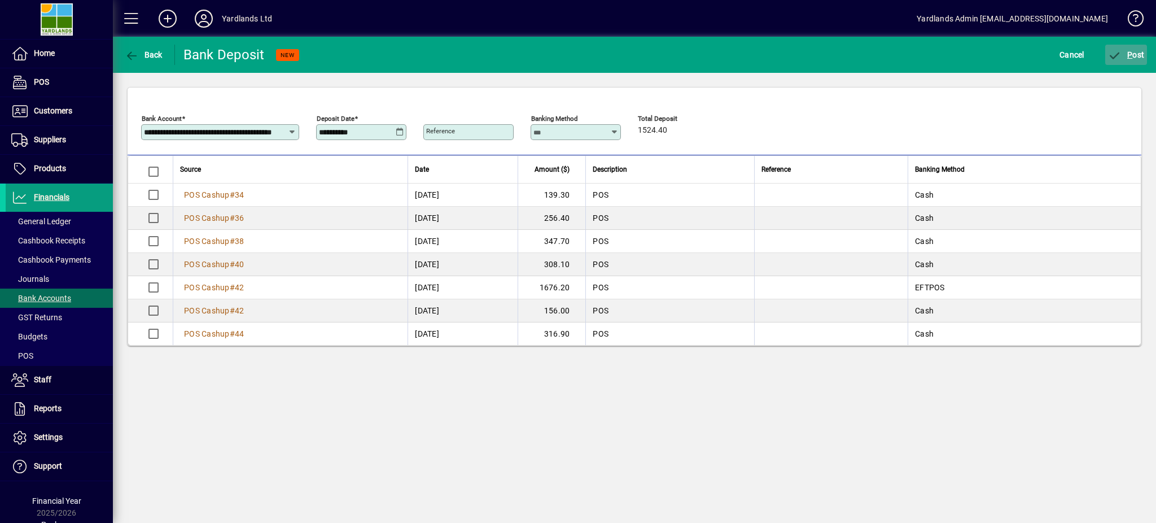
click at [1126, 54] on span "P ost" at bounding box center [1126, 54] width 37 height 9
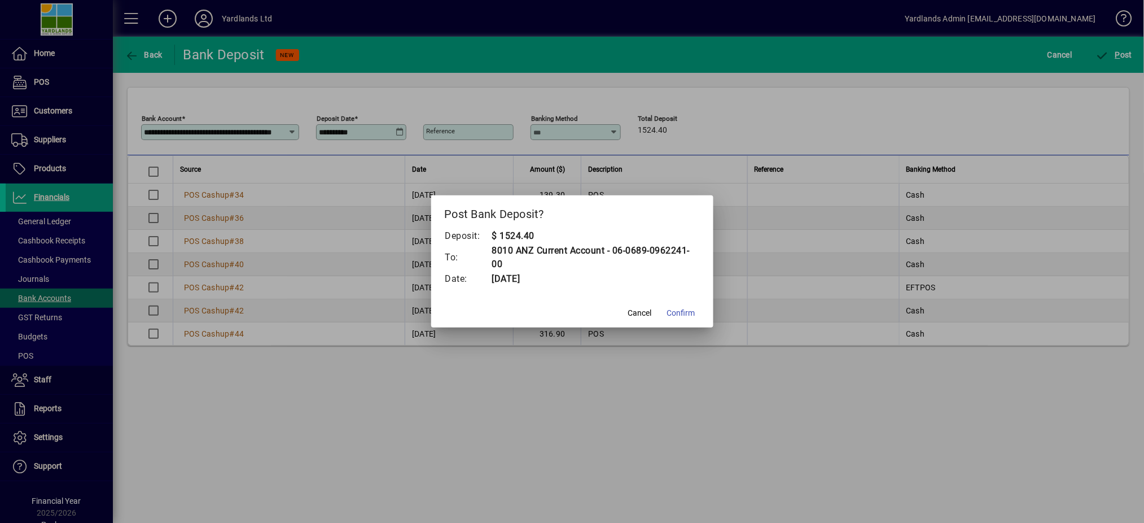
click at [678, 310] on span "Confirm" at bounding box center [681, 313] width 28 height 12
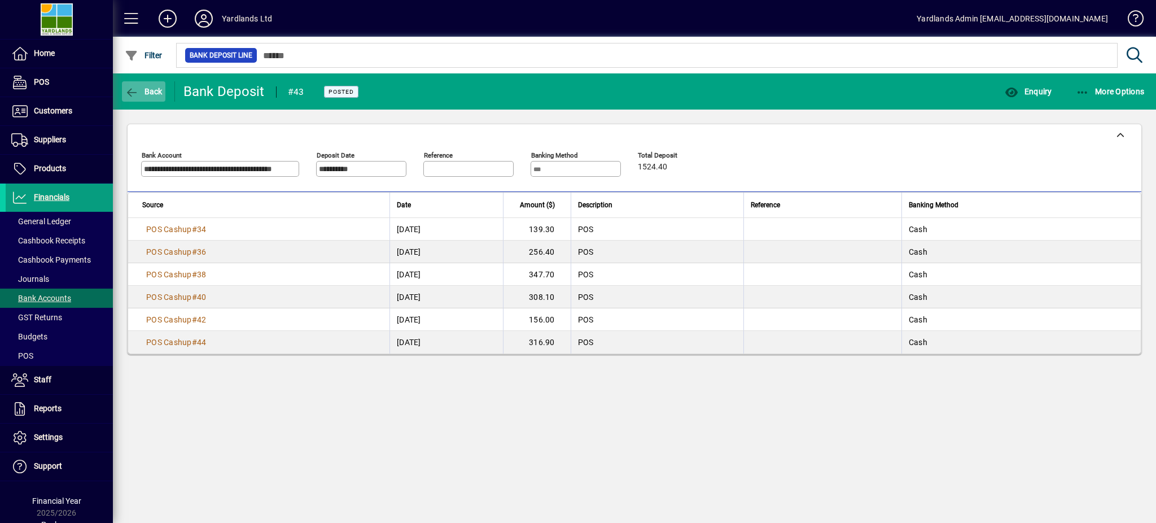
click at [156, 87] on span "Back" at bounding box center [144, 91] width 38 height 9
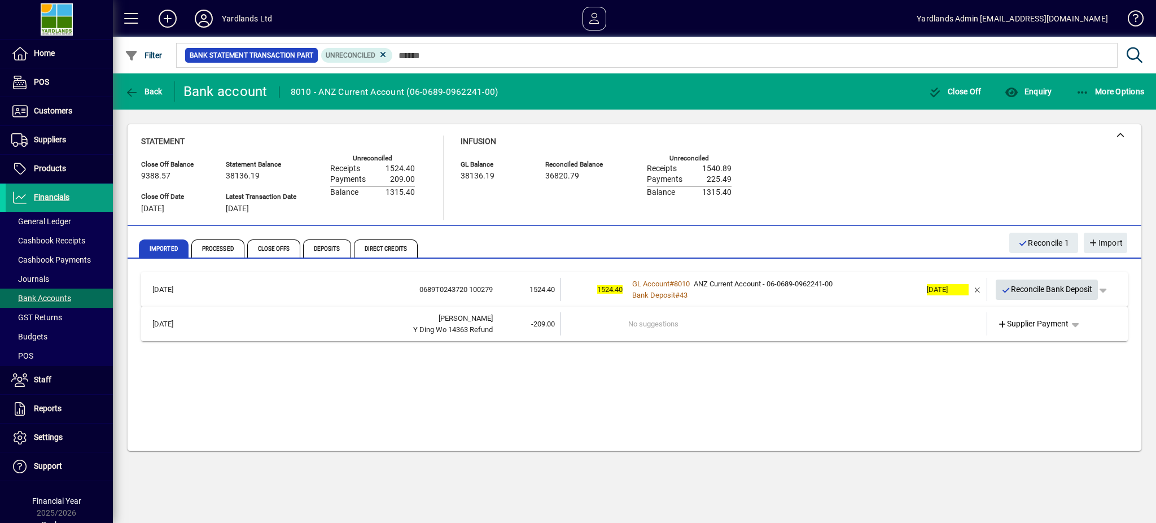
click at [1035, 284] on span "Reconcile Bank Deposit" at bounding box center [1046, 289] width 91 height 19
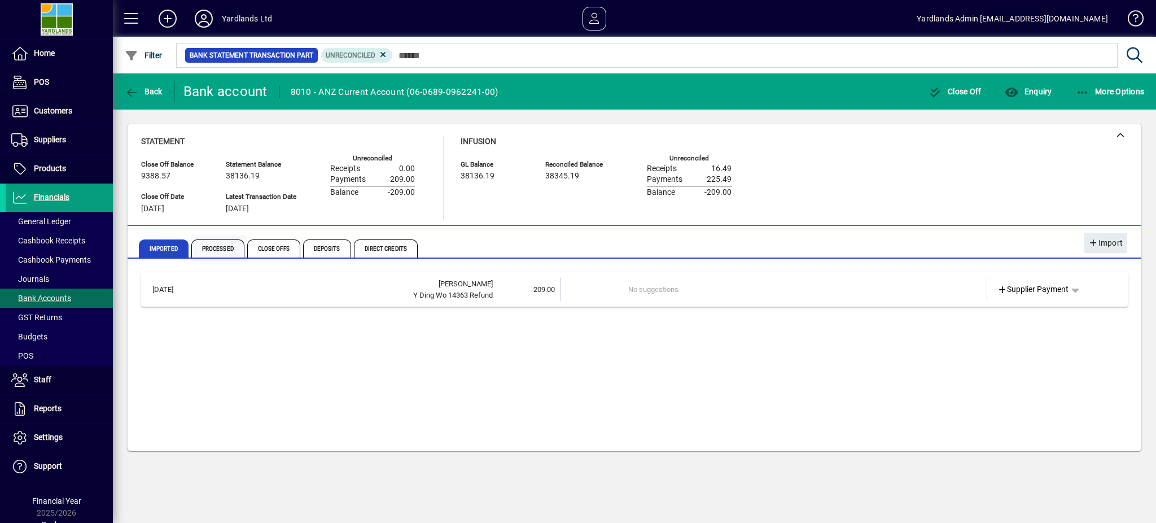
click at [217, 250] on span "Processed" at bounding box center [217, 248] width 53 height 18
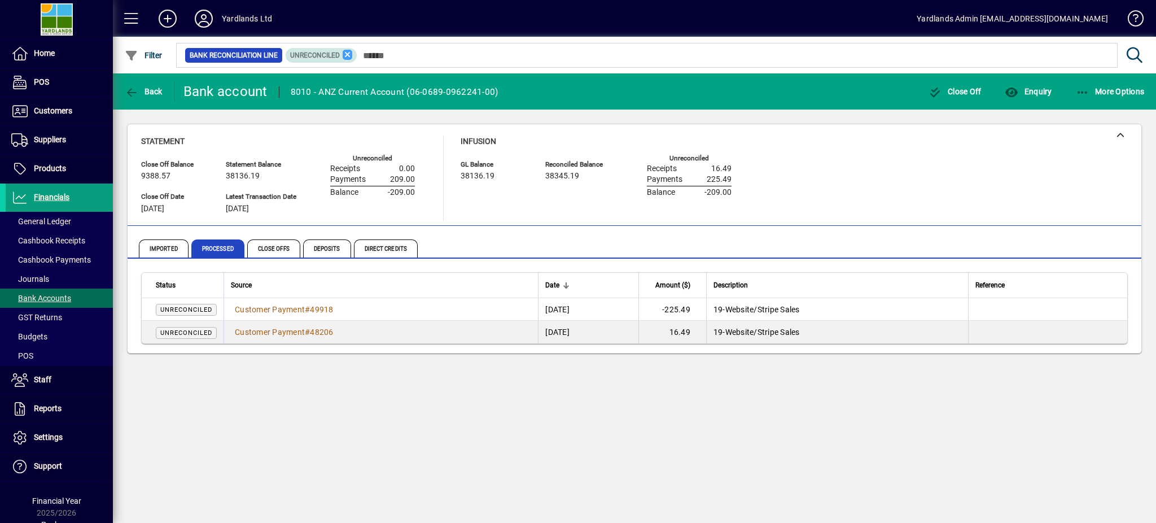
click at [349, 59] on icon at bounding box center [348, 55] width 10 height 10
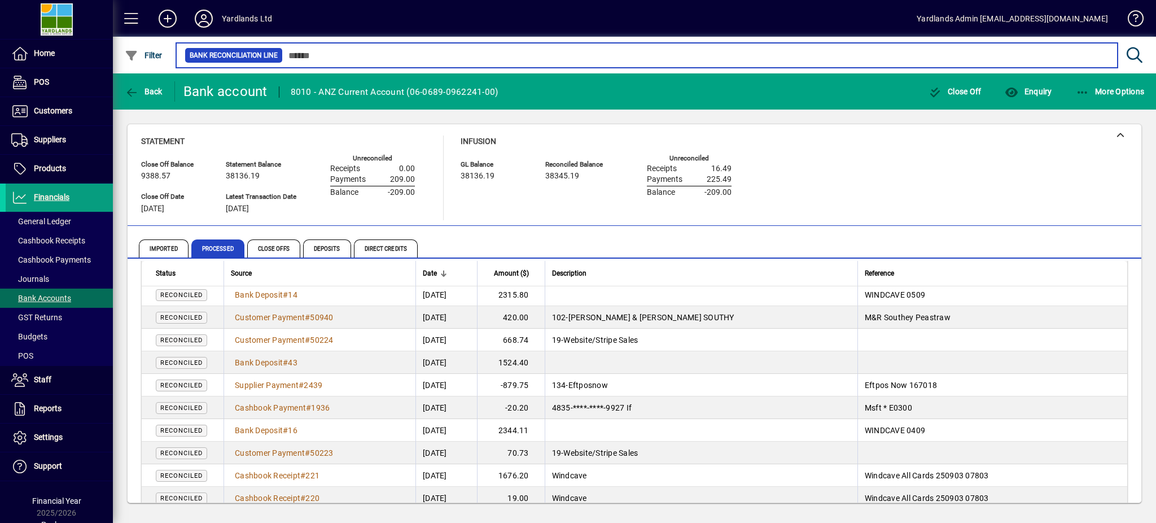
scroll to position [1129, 0]
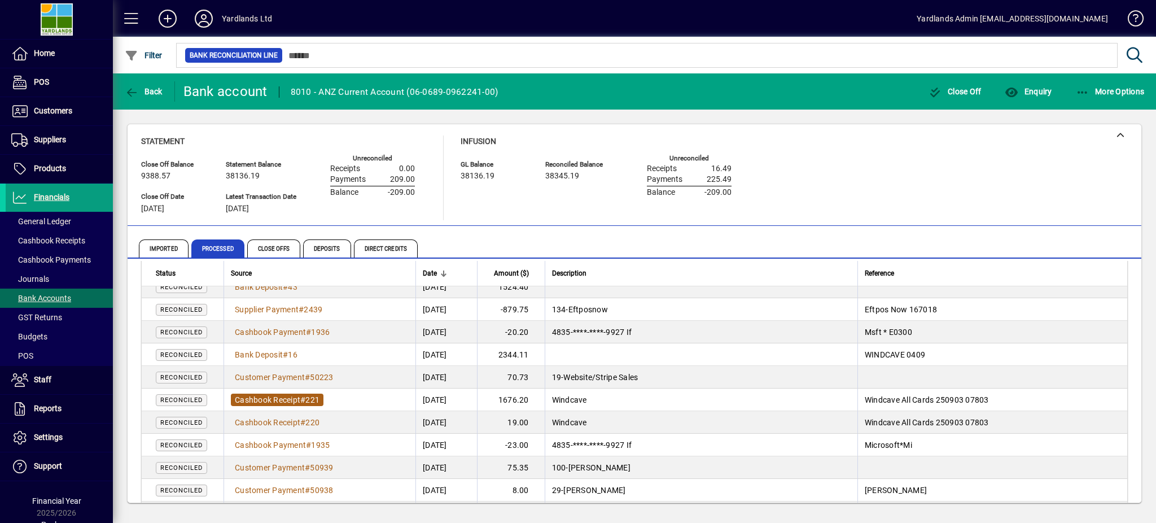
click at [299, 401] on span "Cashbook Receipt" at bounding box center [267, 399] width 65 height 9
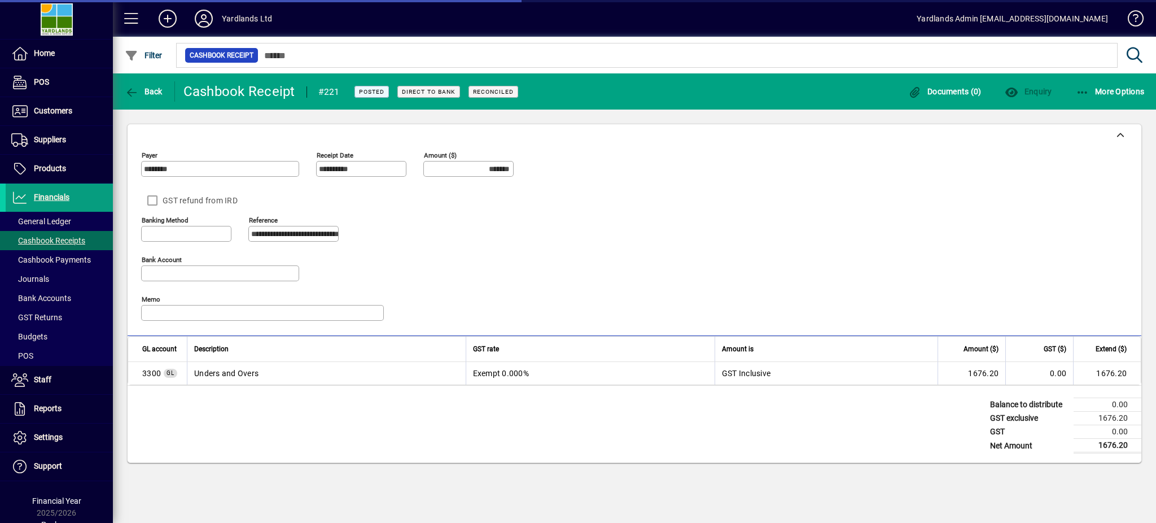
type input "**********"
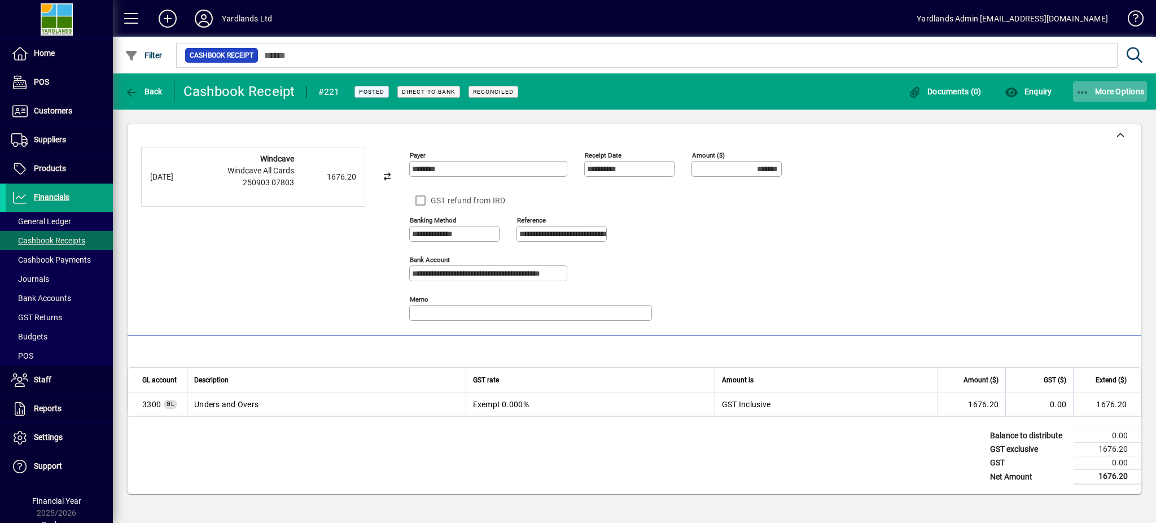
click at [1103, 90] on span "More Options" at bounding box center [1110, 91] width 69 height 9
click at [1081, 115] on span "Reverse" at bounding box center [1099, 117] width 95 height 14
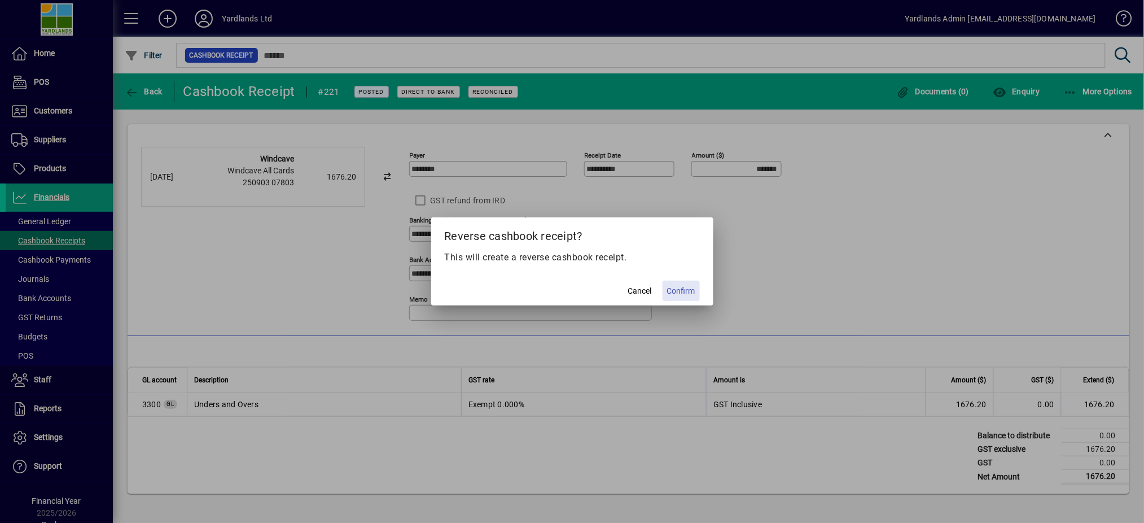
click at [673, 288] on span "Confirm" at bounding box center [681, 291] width 28 height 12
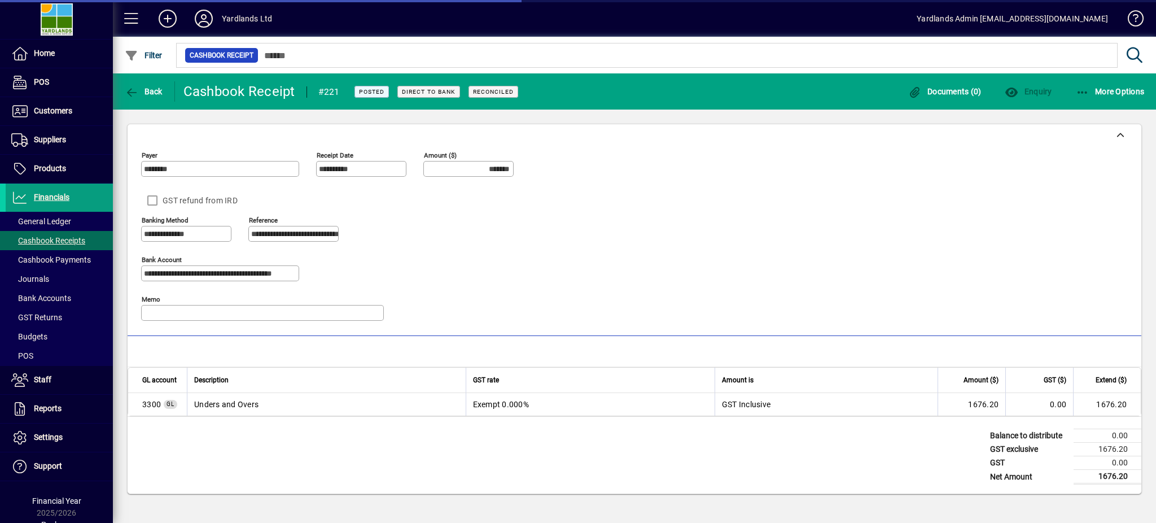
type input "********"
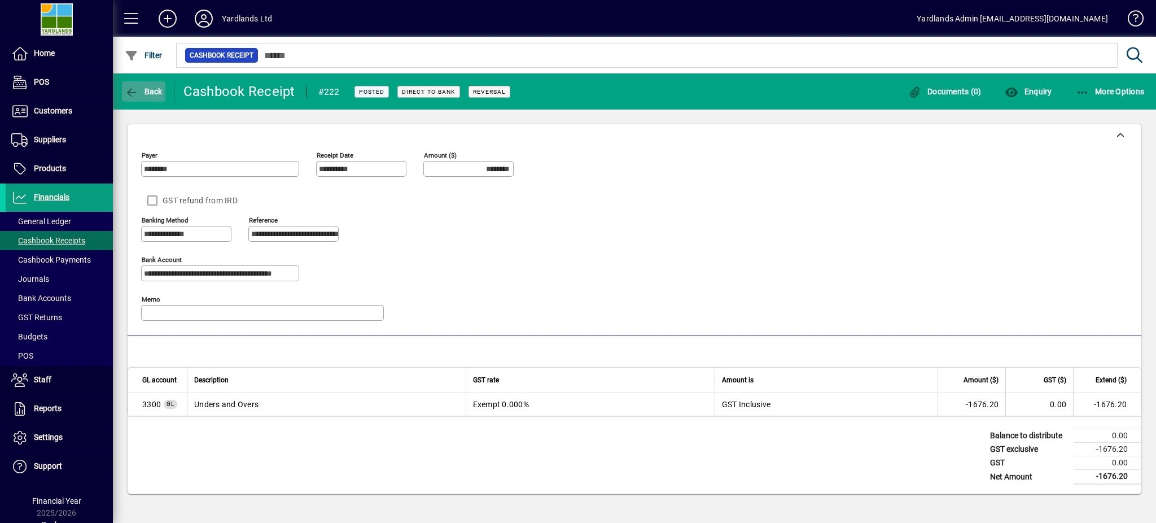
click at [128, 89] on icon "button" at bounding box center [132, 92] width 14 height 11
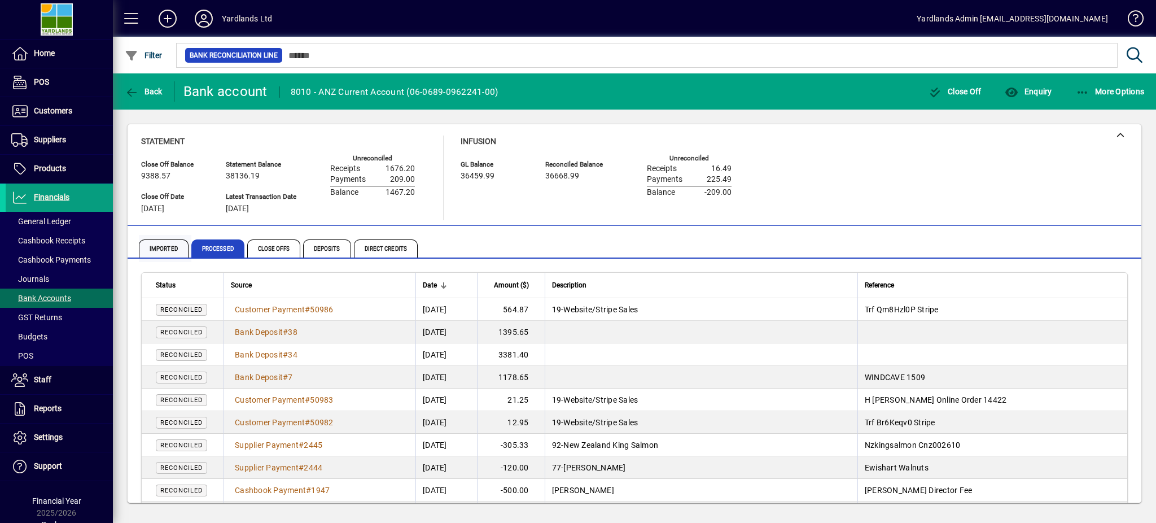
click at [160, 247] on span "Imported" at bounding box center [164, 248] width 50 height 18
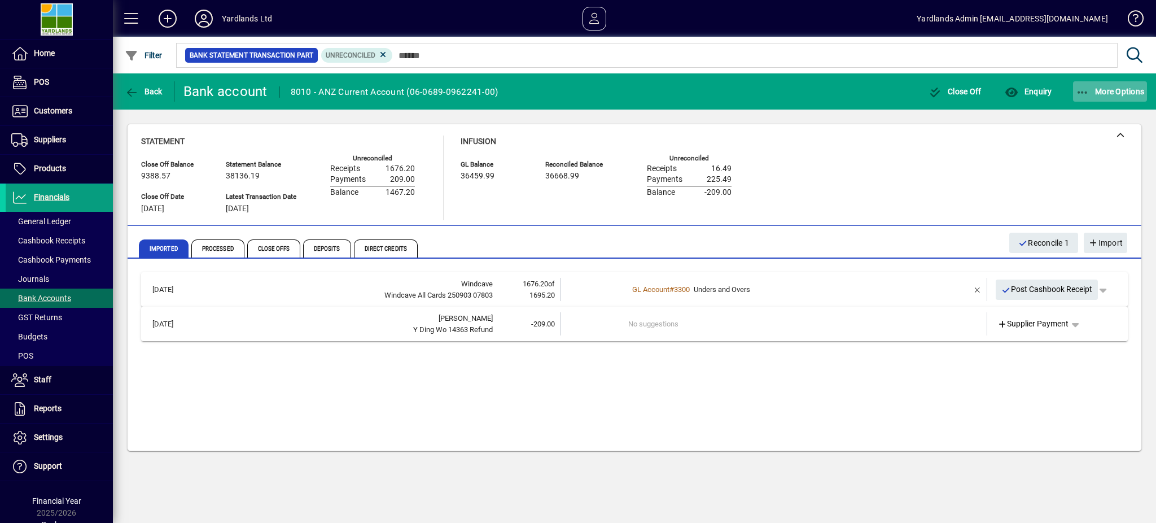
click at [1088, 93] on icon "button" at bounding box center [1083, 92] width 14 height 11
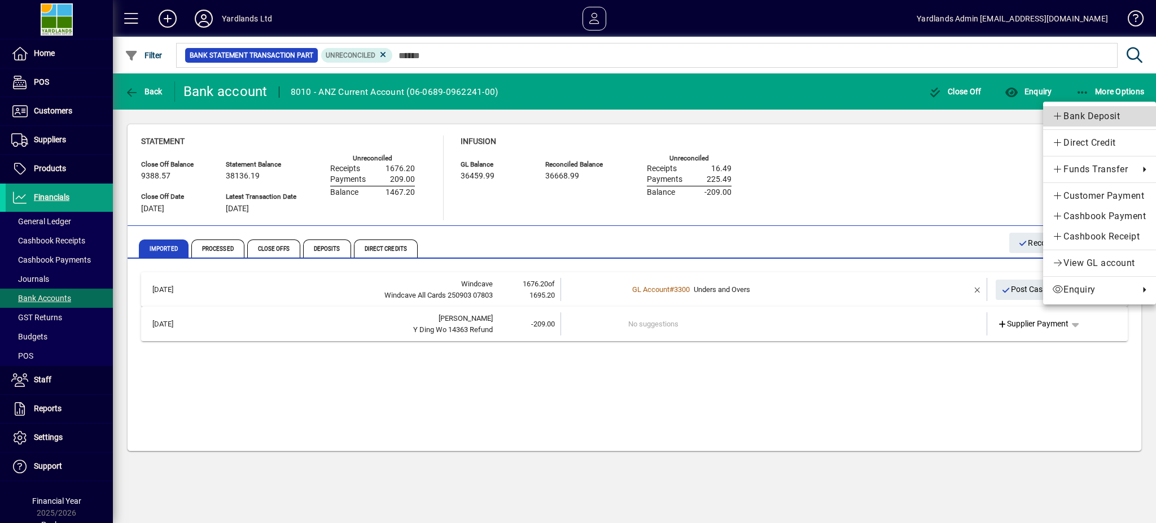
click at [1078, 116] on span "Bank Deposit" at bounding box center [1099, 117] width 95 height 14
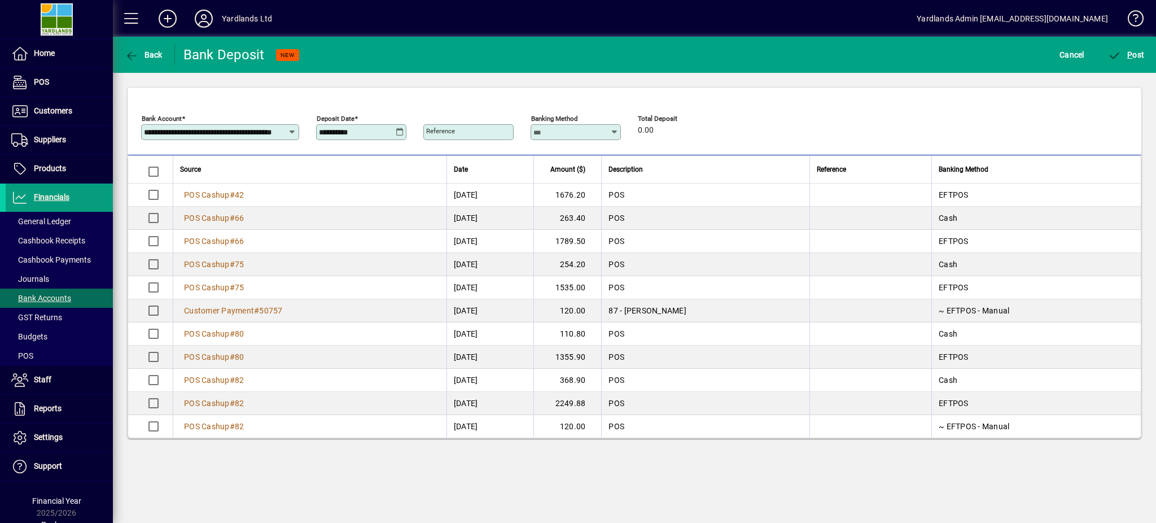
click at [399, 132] on icon at bounding box center [400, 132] width 8 height 9
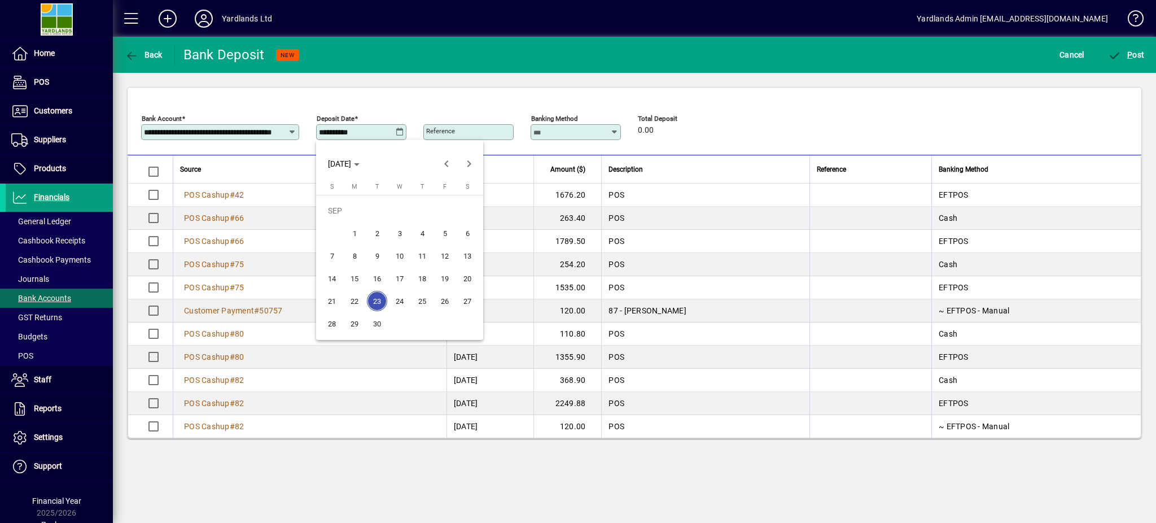
click at [423, 231] on span "4" at bounding box center [422, 233] width 20 height 20
type input "**********"
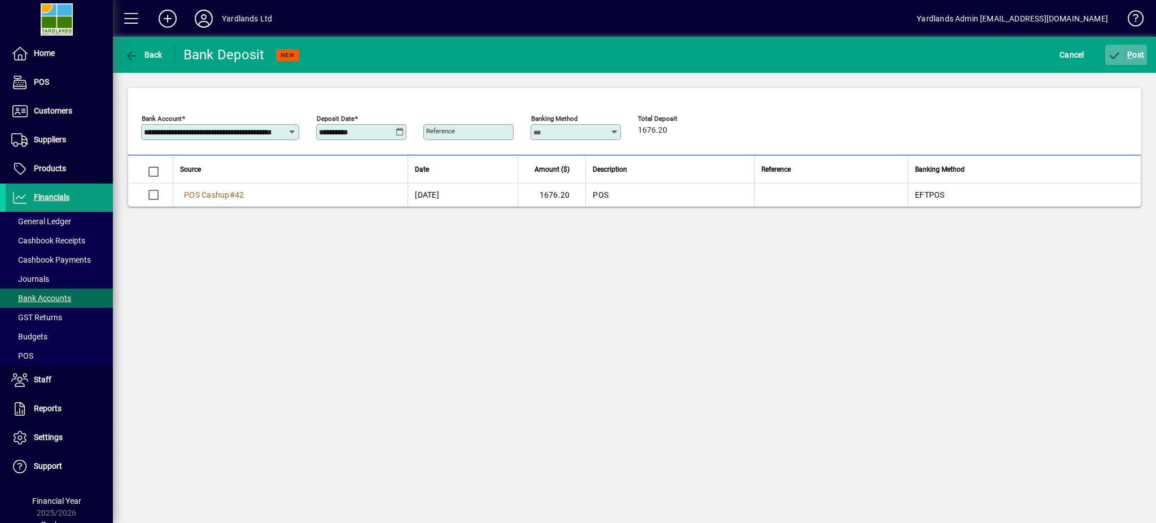
click at [1119, 54] on icon "submit" at bounding box center [1115, 55] width 14 height 11
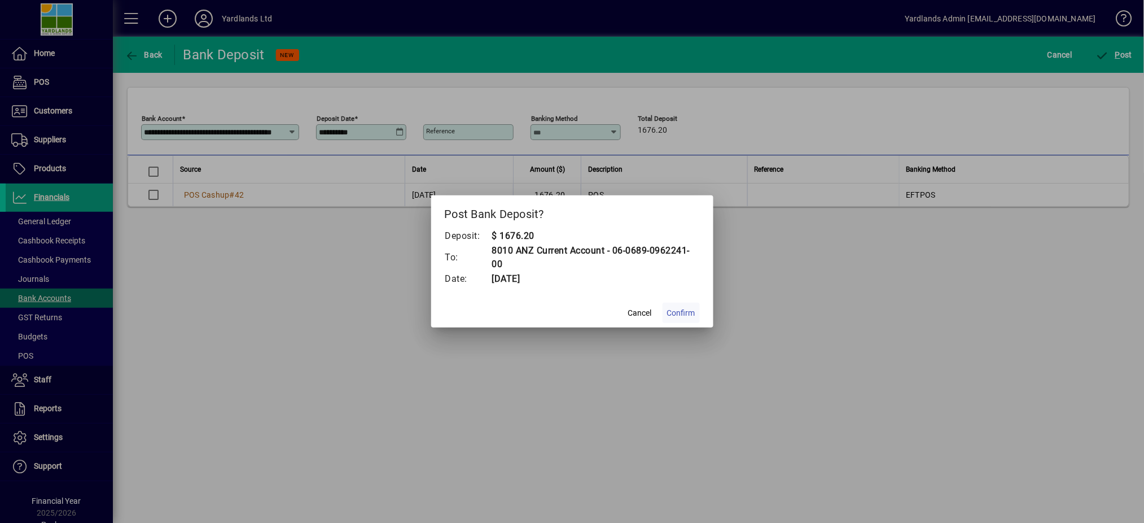
click at [674, 316] on span "Confirm" at bounding box center [681, 313] width 28 height 12
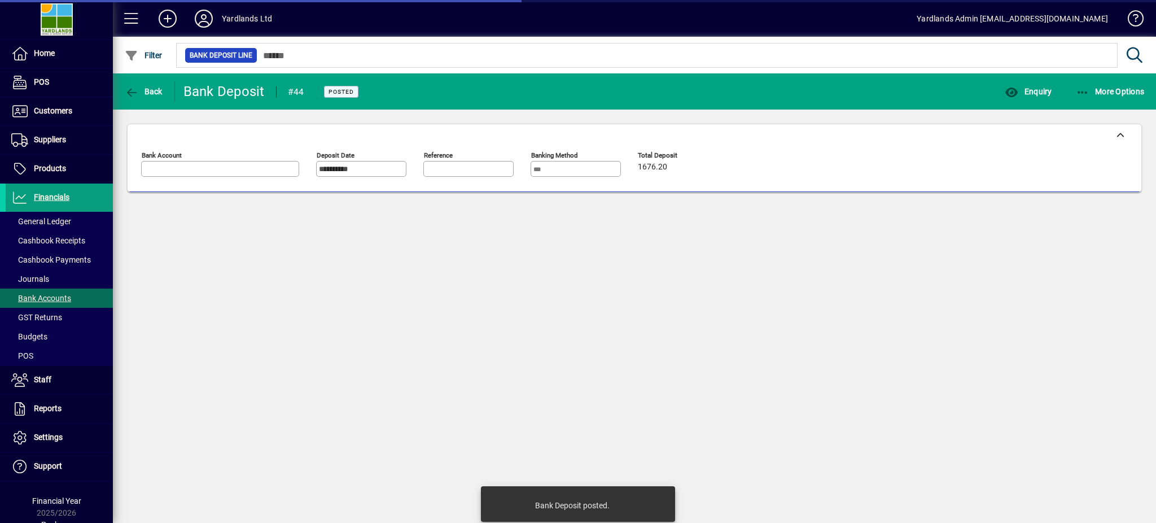
type input "**********"
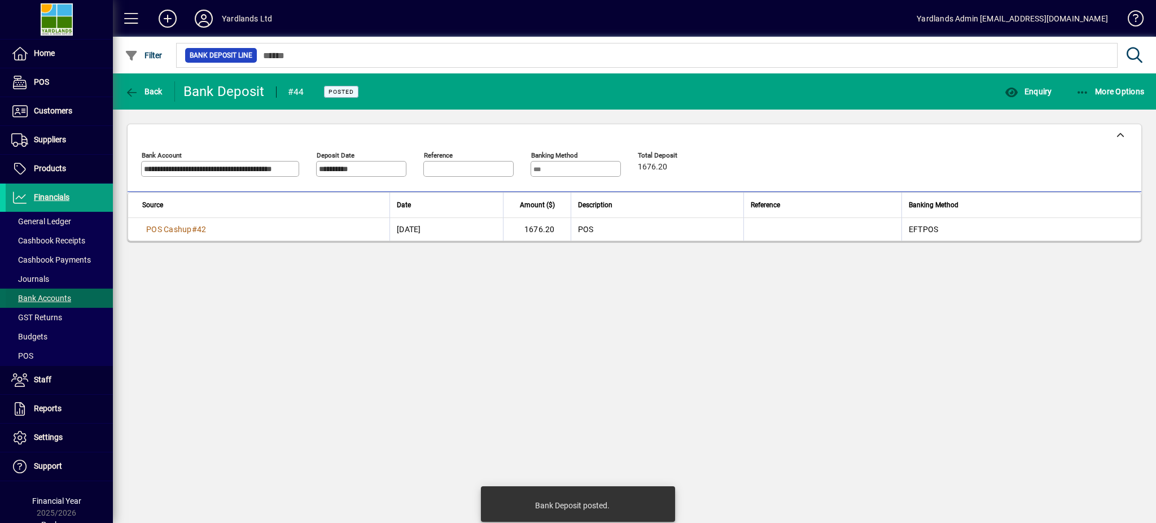
click at [51, 298] on span "Bank Accounts" at bounding box center [41, 298] width 60 height 9
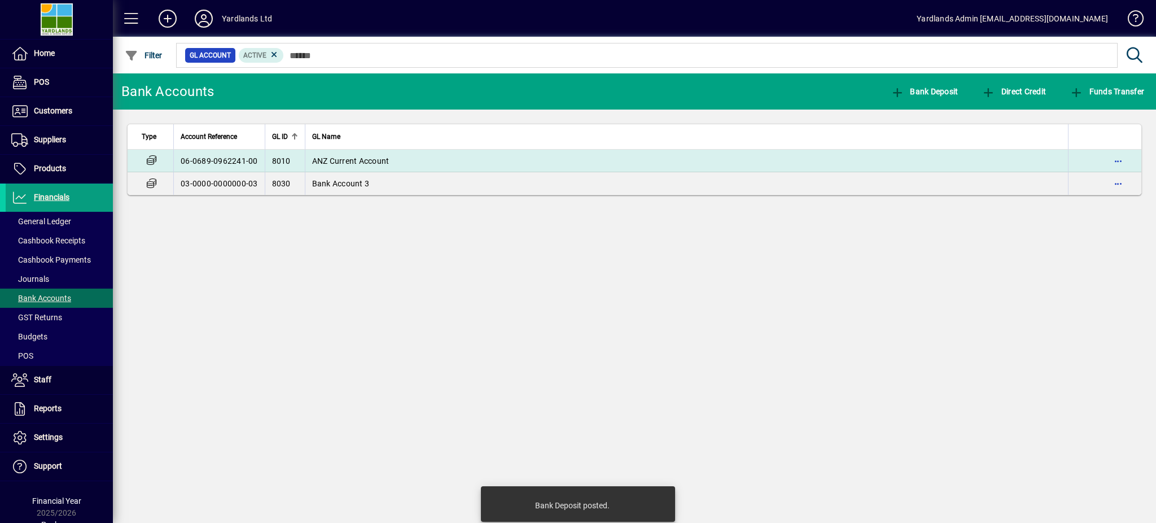
click at [326, 167] on td "ANZ Current Account" at bounding box center [687, 161] width 764 height 23
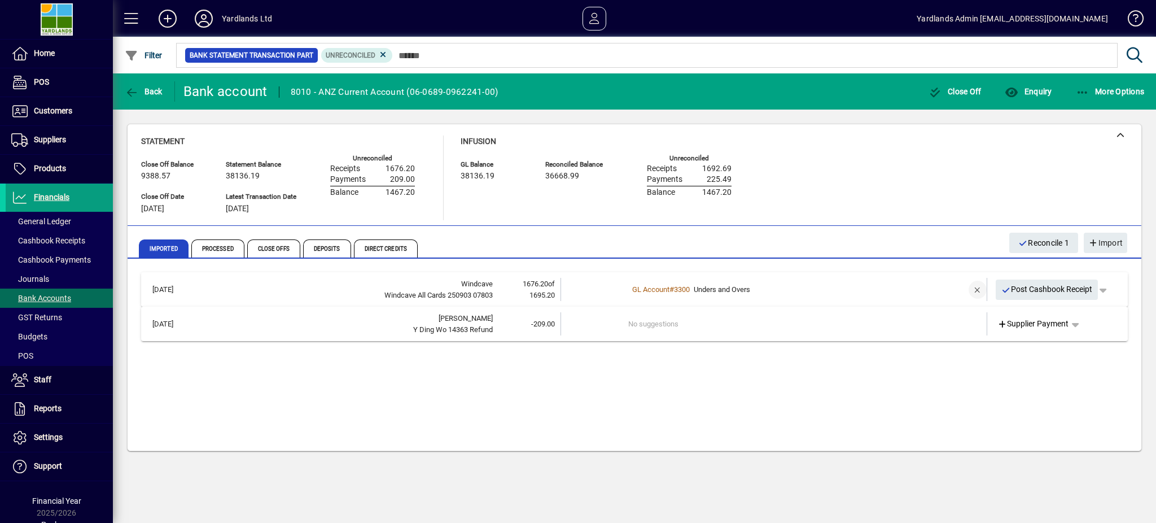
click at [974, 290] on span "button" at bounding box center [977, 289] width 27 height 27
click at [637, 294] on td "2 suggestions" at bounding box center [774, 289] width 293 height 23
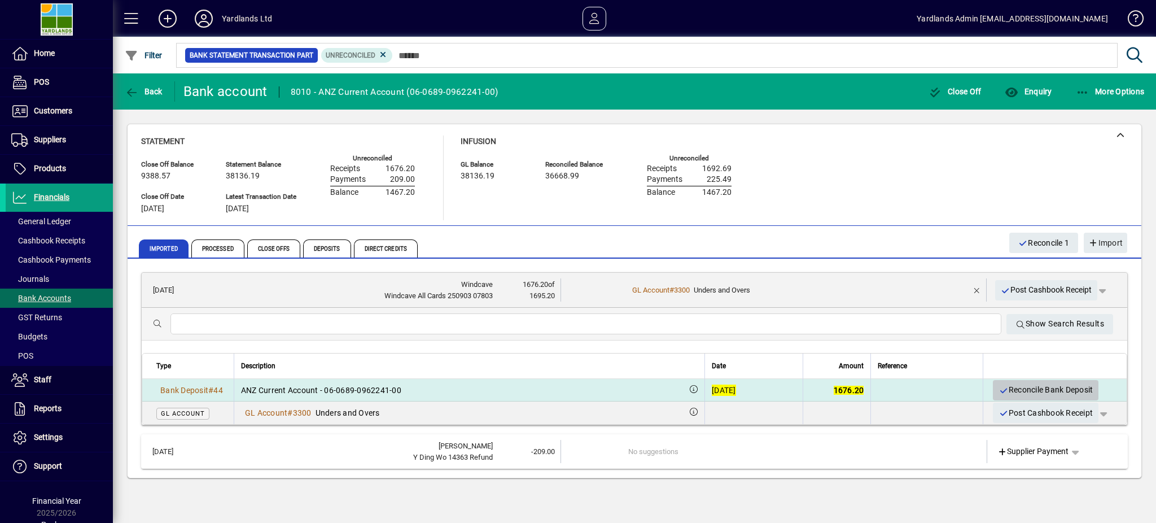
click at [999, 389] on icon "button" at bounding box center [1004, 391] width 10 height 8
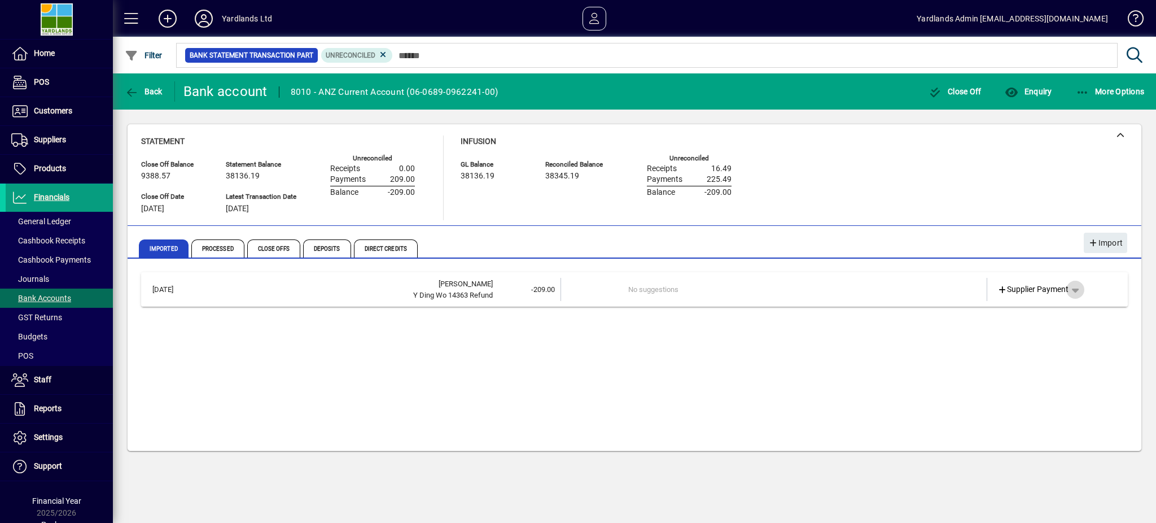
click at [1079, 288] on span "button" at bounding box center [1075, 289] width 27 height 27
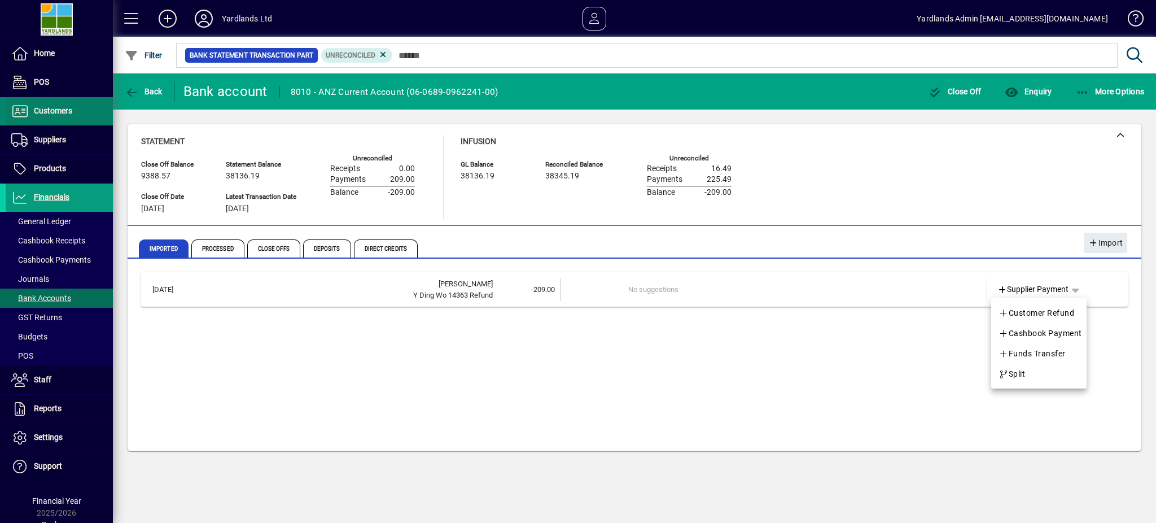
click at [67, 113] on div at bounding box center [578, 261] width 1156 height 523
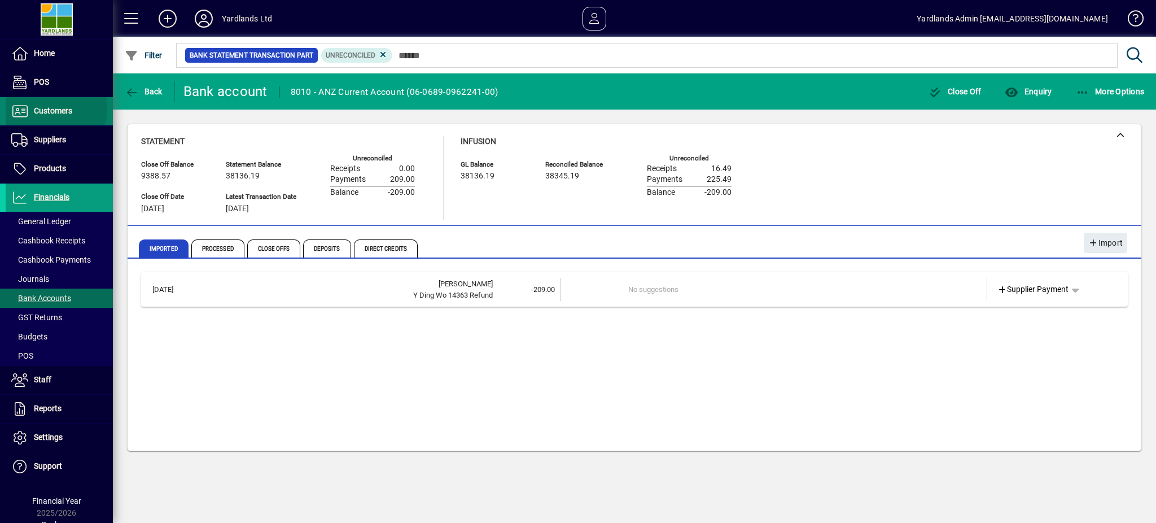
click at [55, 110] on span "Customers" at bounding box center [53, 110] width 38 height 9
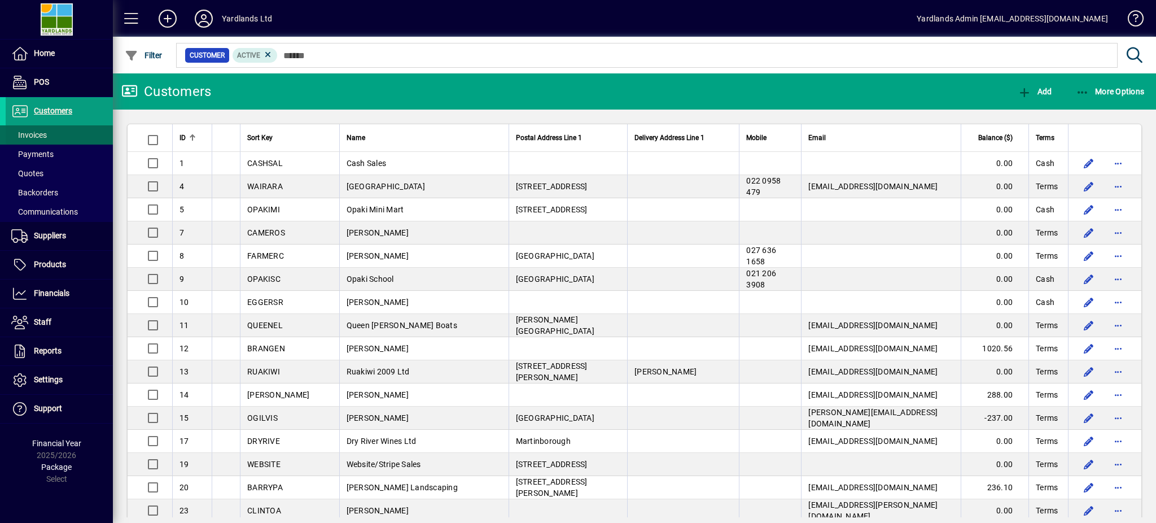
click at [61, 134] on span at bounding box center [59, 134] width 107 height 27
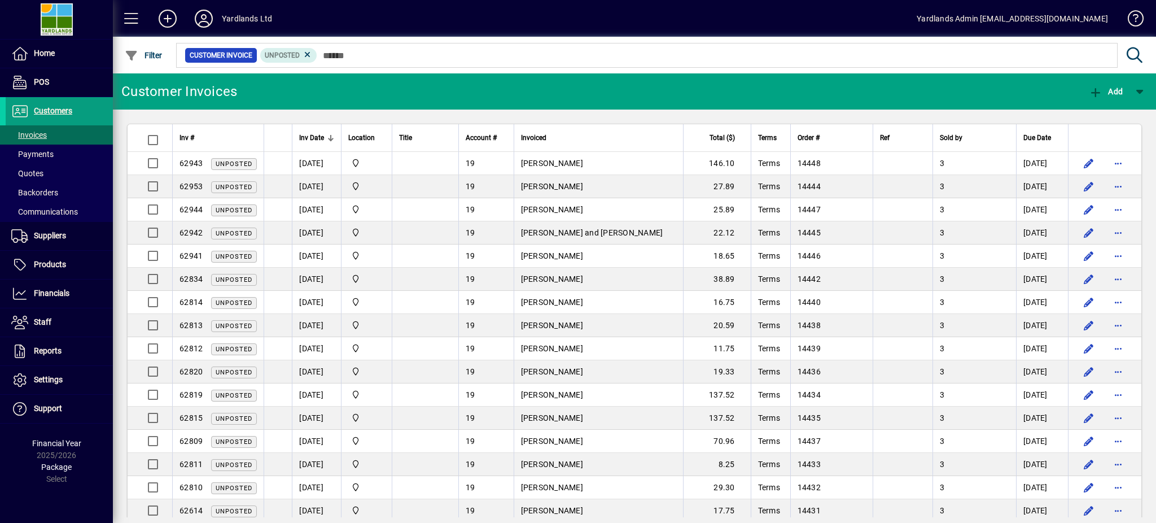
click at [306, 55] on icon at bounding box center [308, 55] width 10 height 10
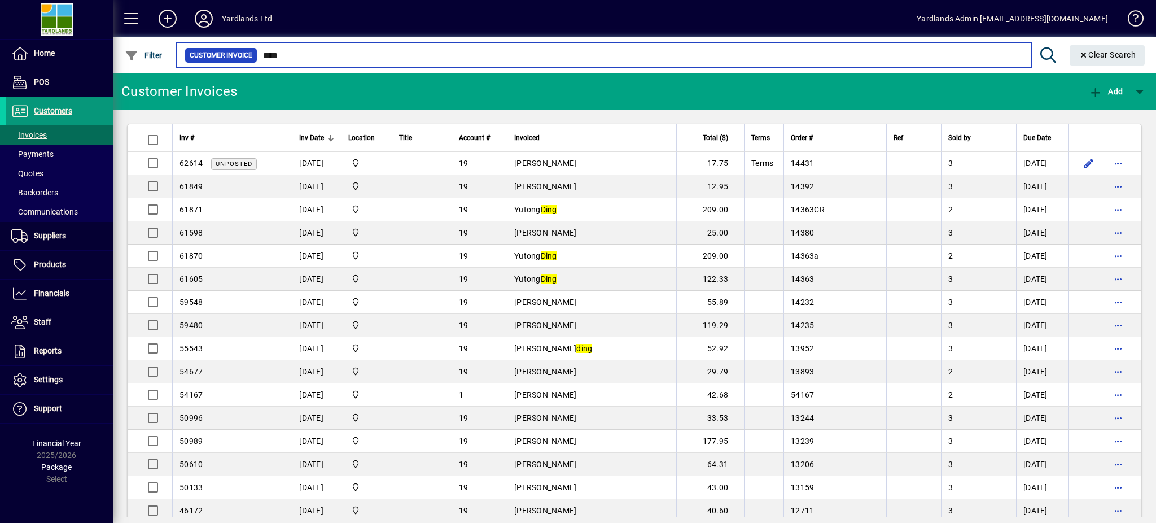
type input "****"
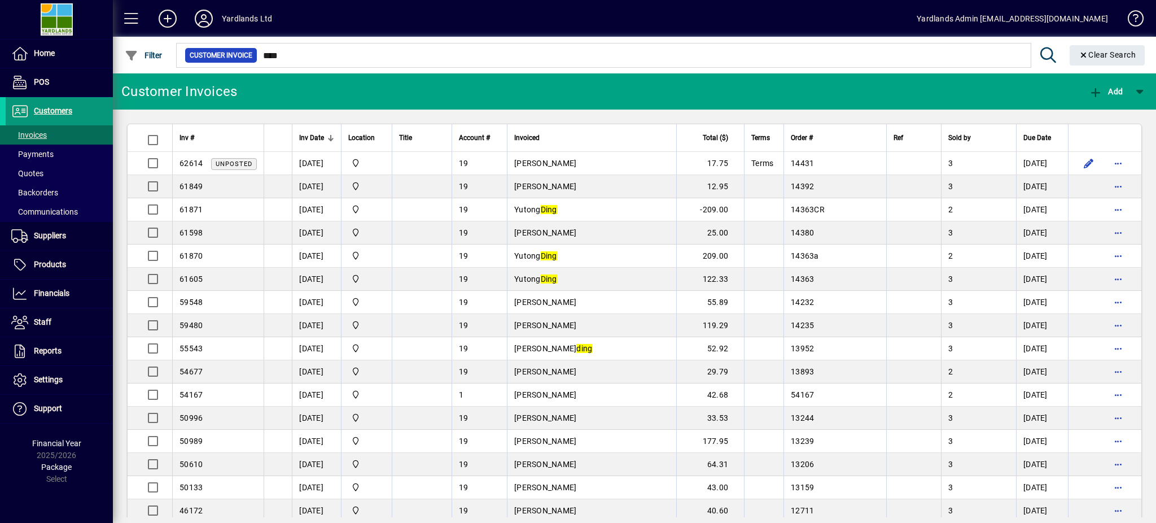
click at [50, 111] on span "Customers" at bounding box center [53, 110] width 38 height 9
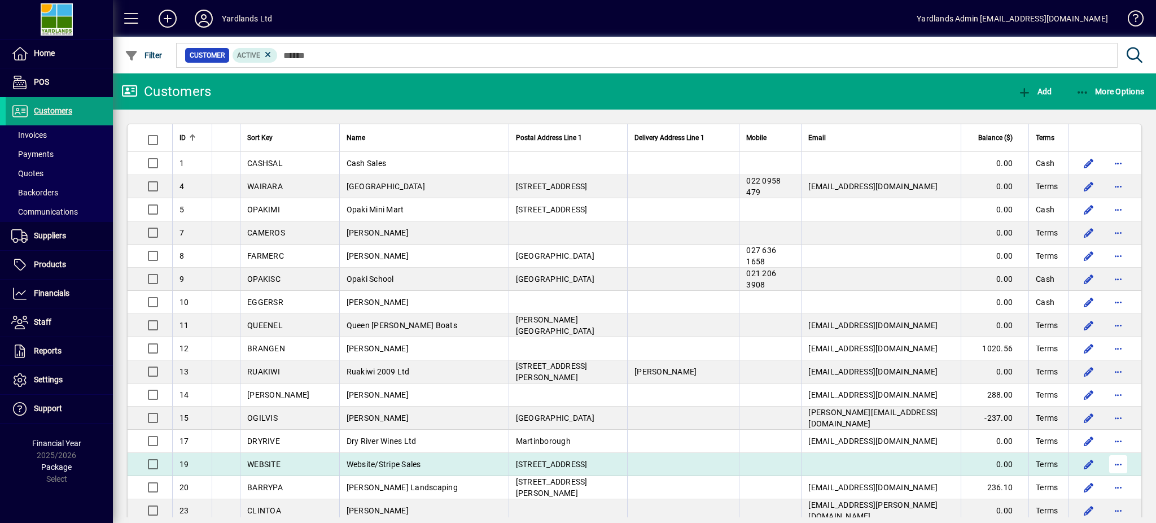
click at [1105, 466] on span "button" at bounding box center [1118, 463] width 27 height 27
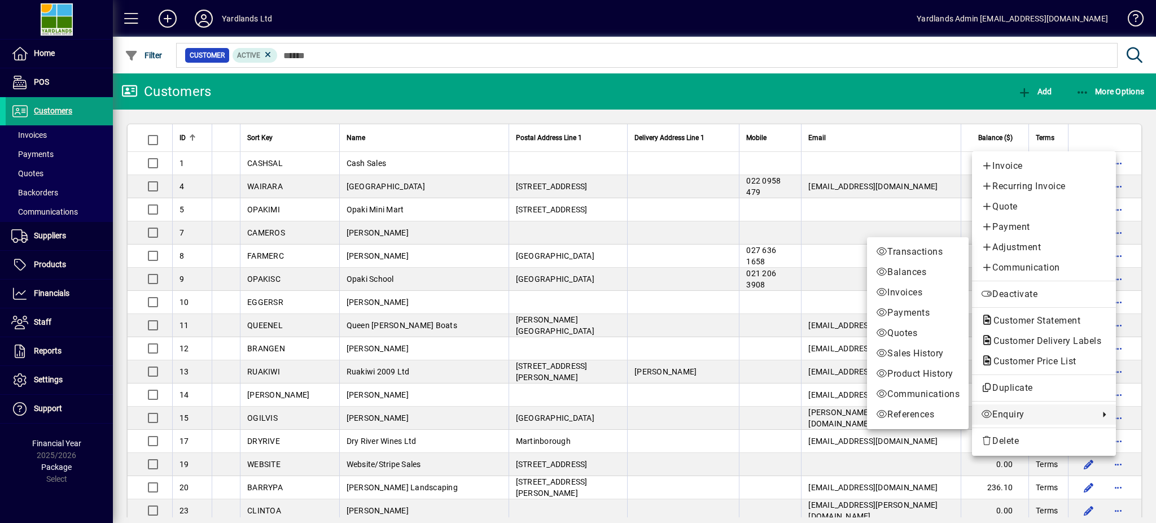
click at [1009, 414] on span "Enquiry" at bounding box center [1037, 415] width 112 height 14
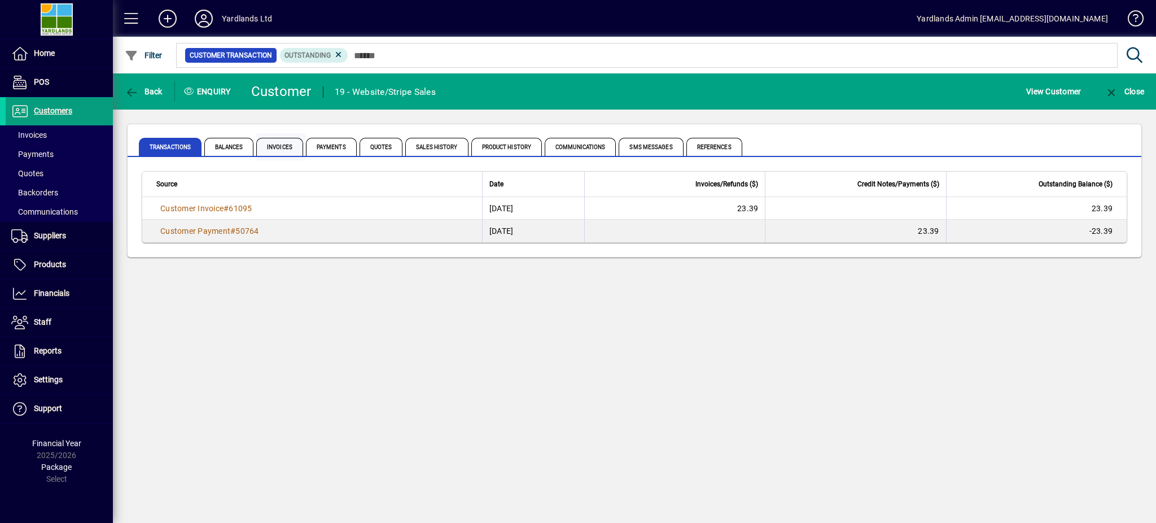
click at [285, 148] on span "Invoices" at bounding box center [279, 147] width 47 height 18
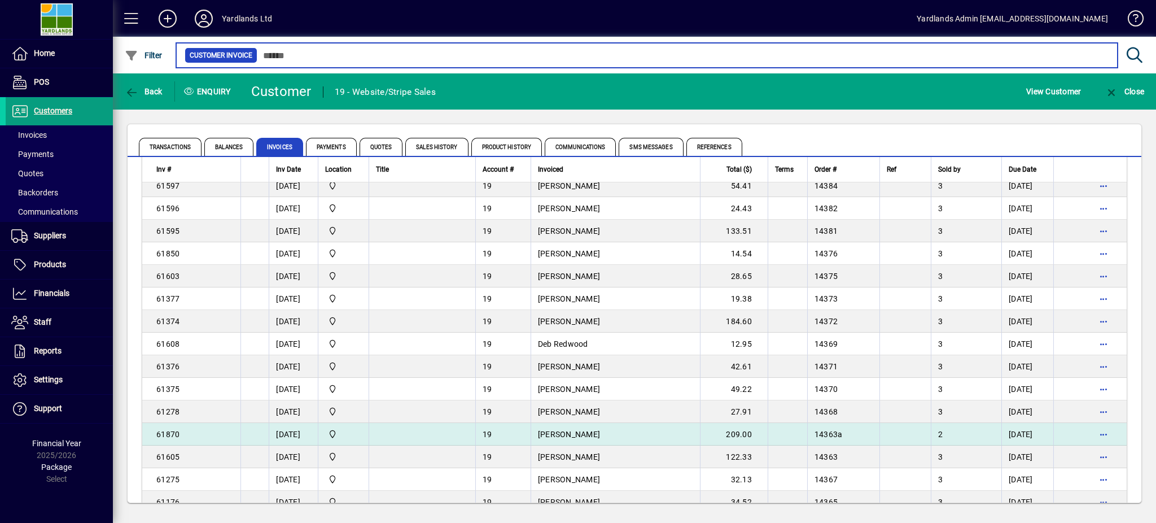
scroll to position [1505, 0]
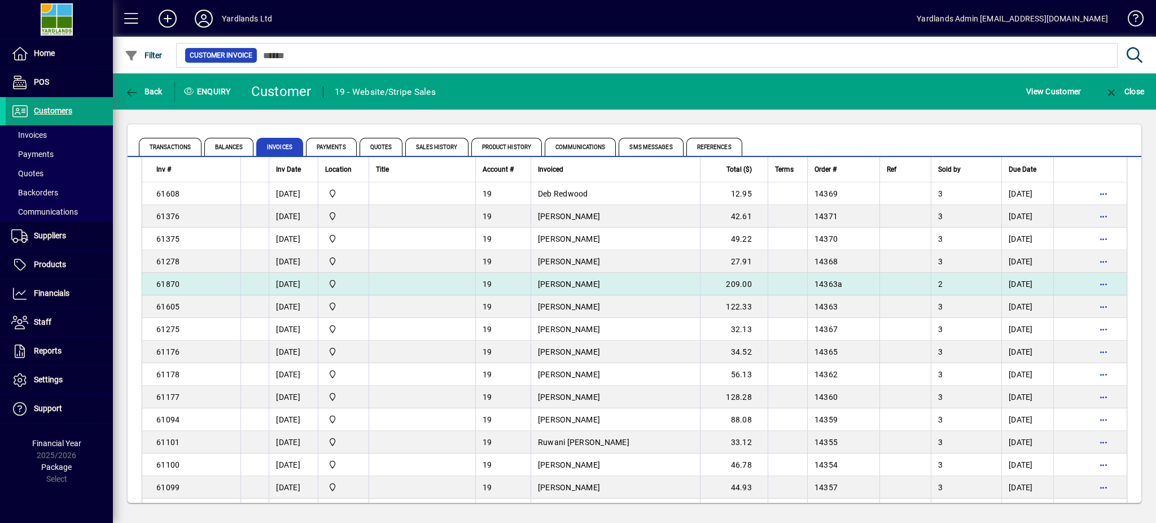
click at [646, 280] on td "Yutong Ding" at bounding box center [615, 284] width 169 height 23
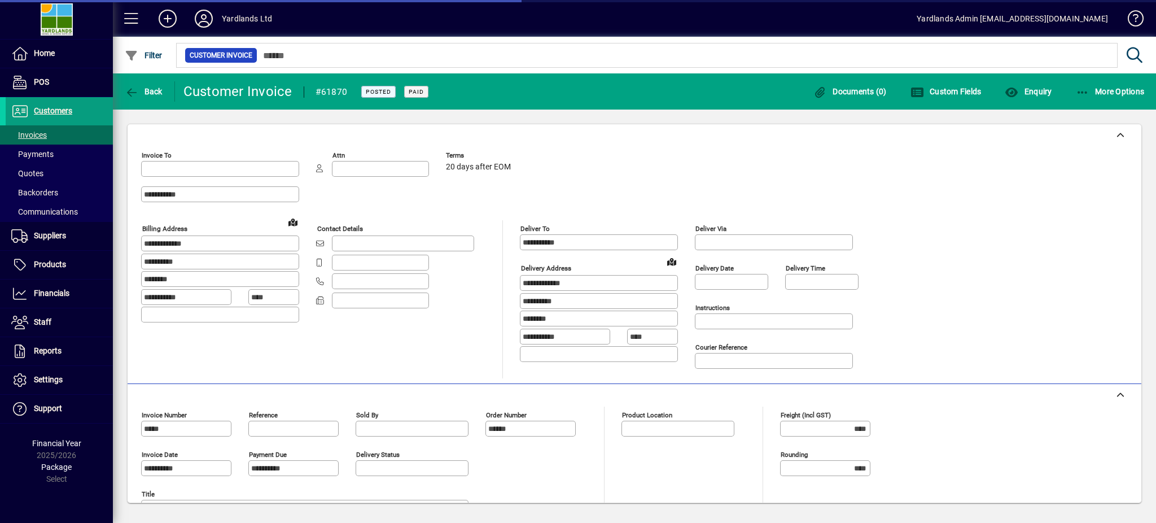
type input "**********"
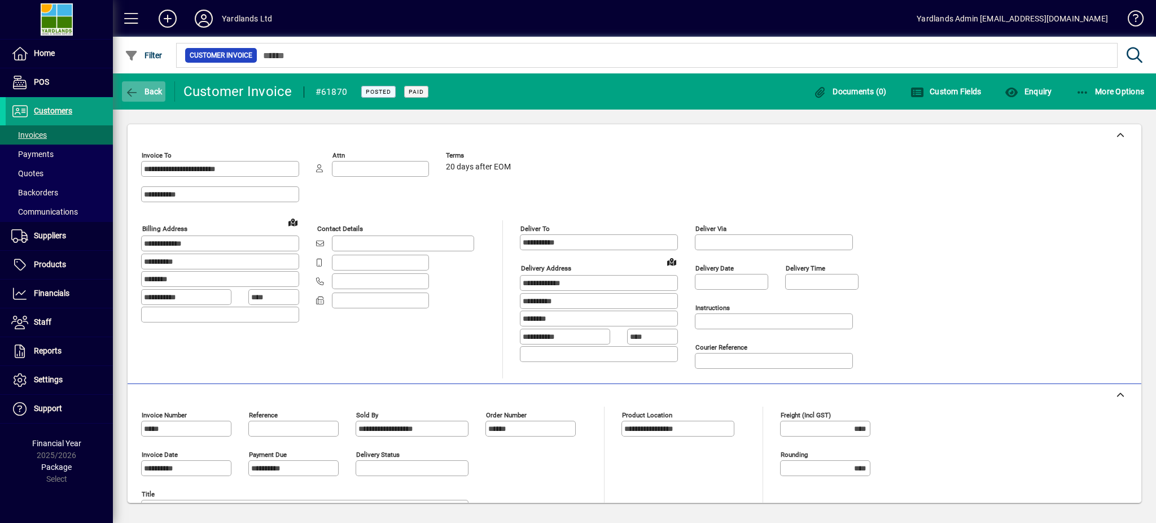
click at [132, 88] on icon "button" at bounding box center [132, 92] width 14 height 11
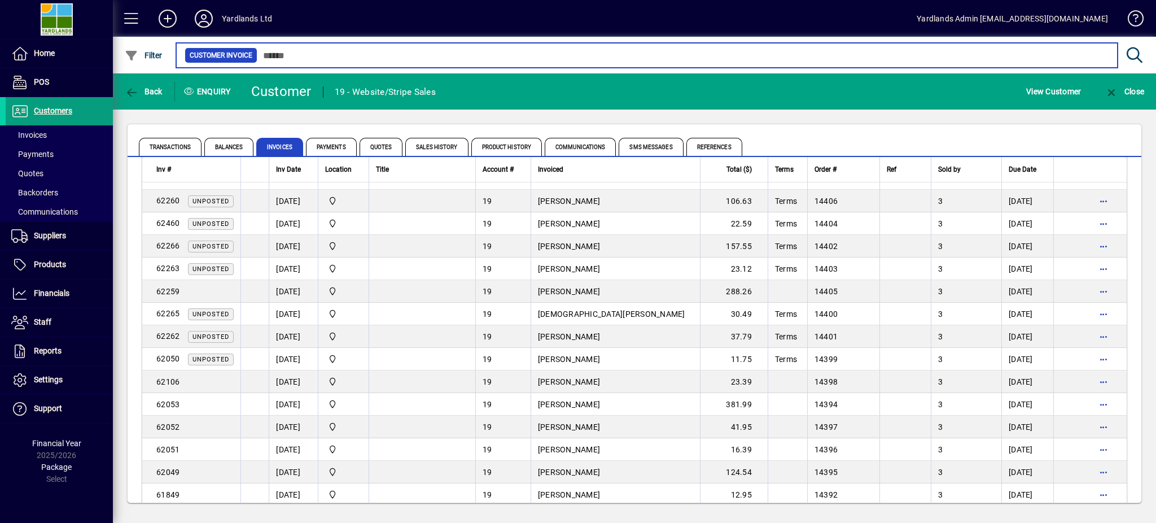
scroll to position [978, 0]
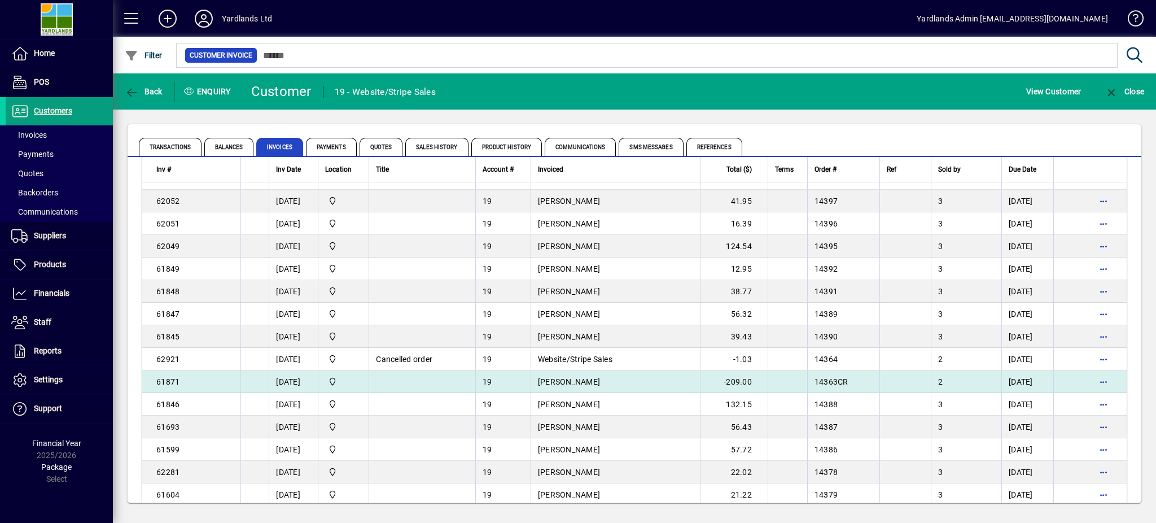
click at [648, 384] on td "Yutong Ding" at bounding box center [615, 381] width 169 height 23
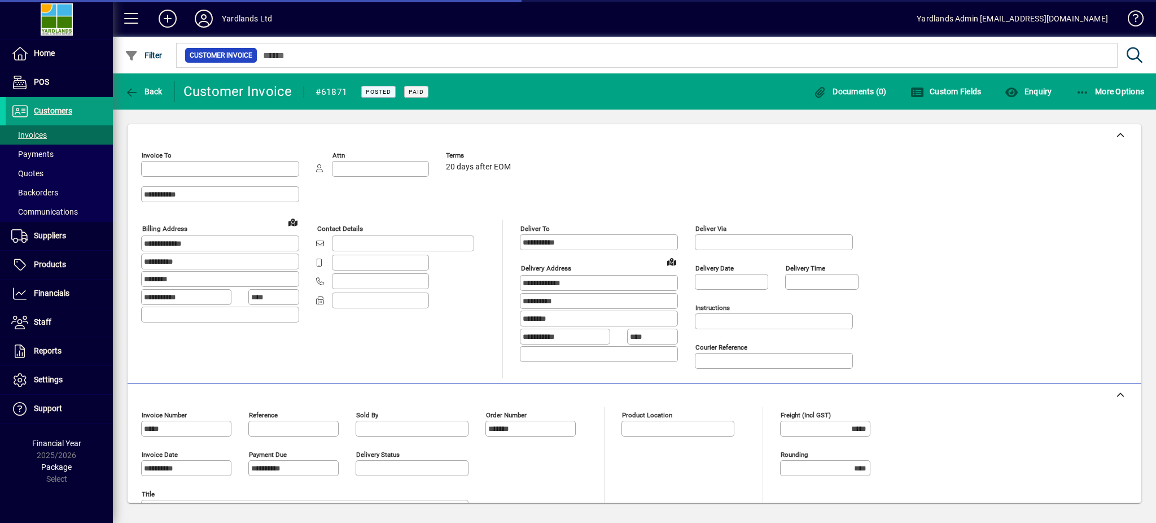
type input "**********"
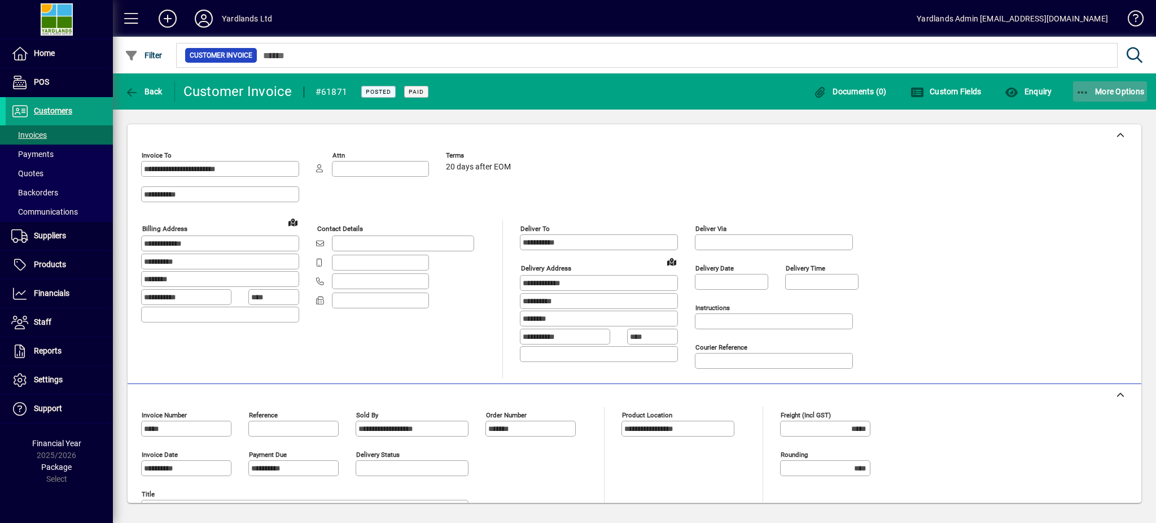
click at [1087, 90] on icon "button" at bounding box center [1083, 92] width 14 height 11
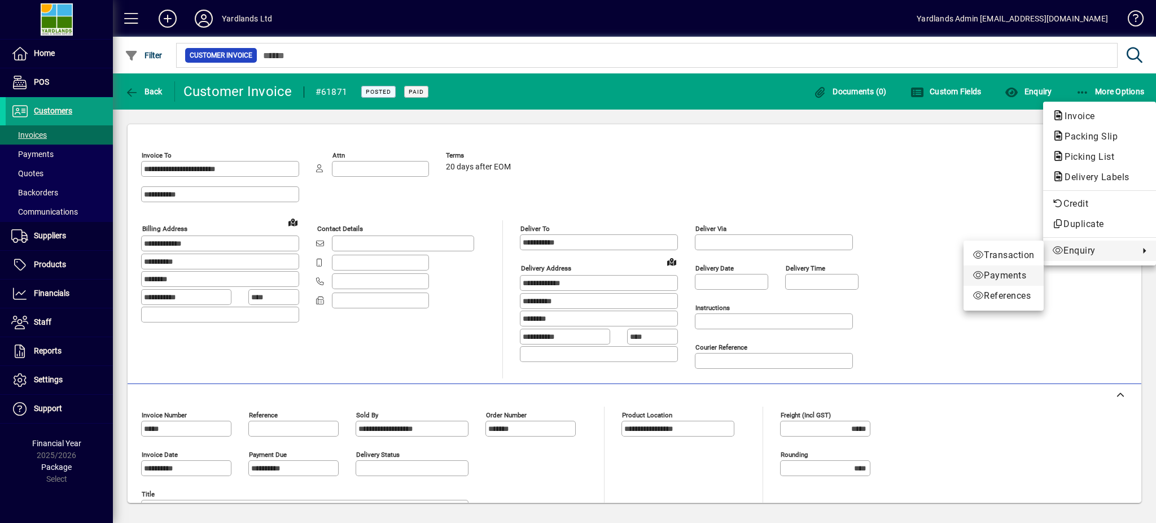
click at [999, 273] on span "Payments" at bounding box center [1004, 276] width 62 height 14
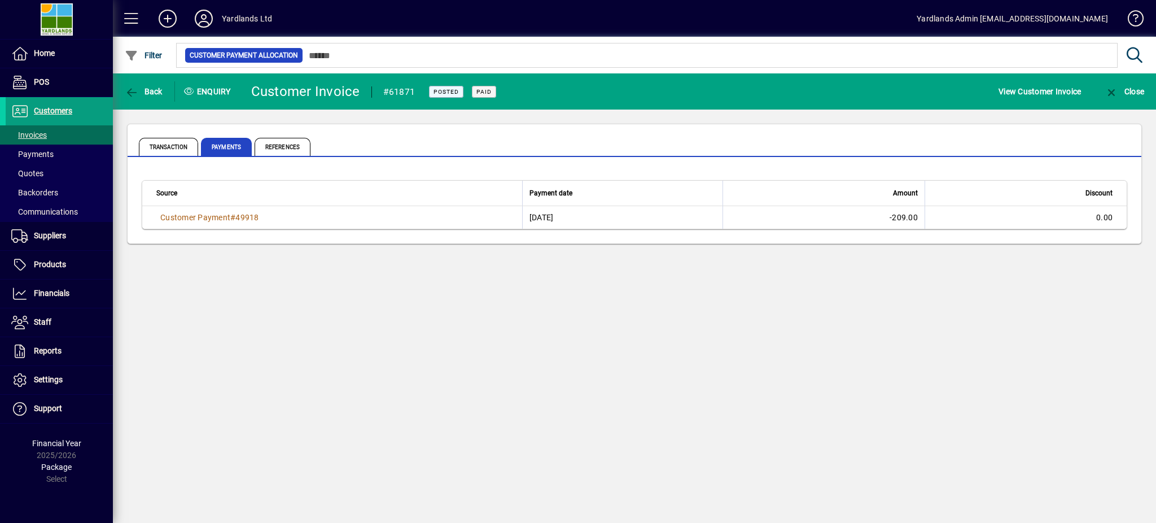
click at [224, 217] on span "Customer Payment" at bounding box center [195, 217] width 70 height 9
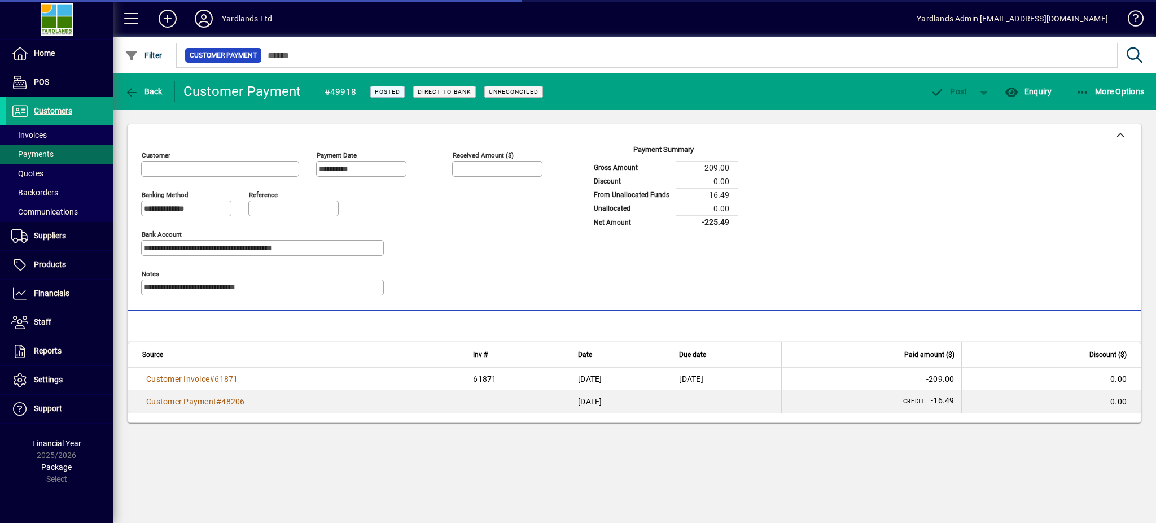
type input "**********"
drag, startPoint x: 701, startPoint y: 225, endPoint x: 736, endPoint y: 225, distance: 34.4
click at [736, 225] on td "-225.49" at bounding box center [707, 222] width 62 height 14
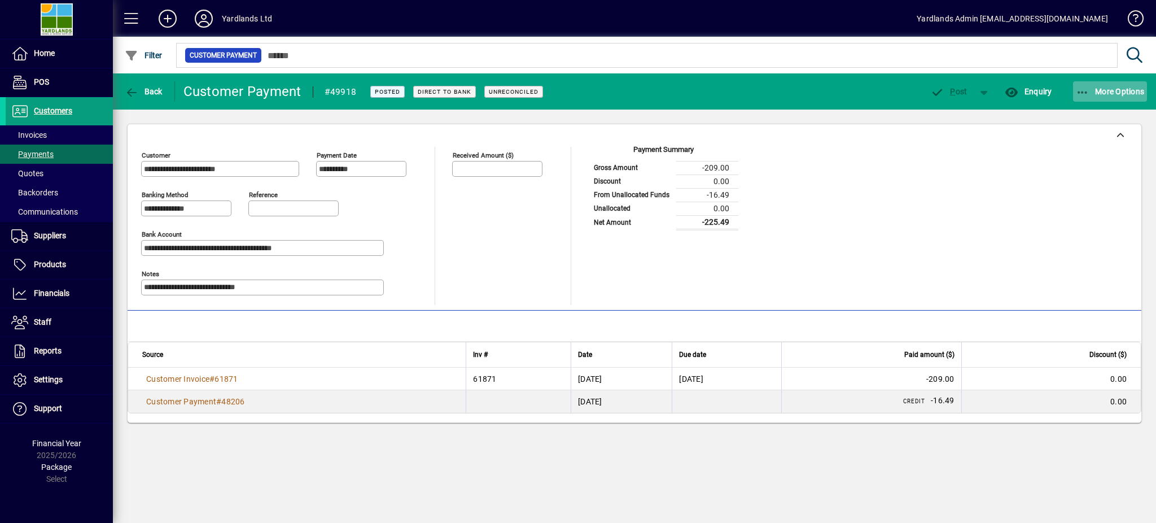
click at [1089, 90] on icon "button" at bounding box center [1083, 92] width 14 height 11
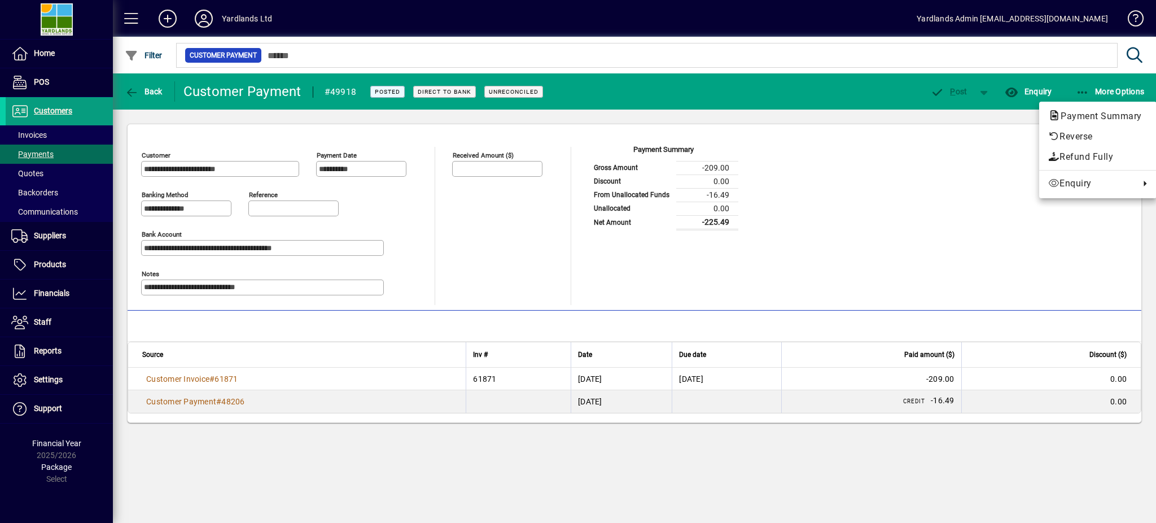
drag, startPoint x: 702, startPoint y: 192, endPoint x: 728, endPoint y: 192, distance: 26.0
click at [728, 192] on div at bounding box center [578, 261] width 1156 height 523
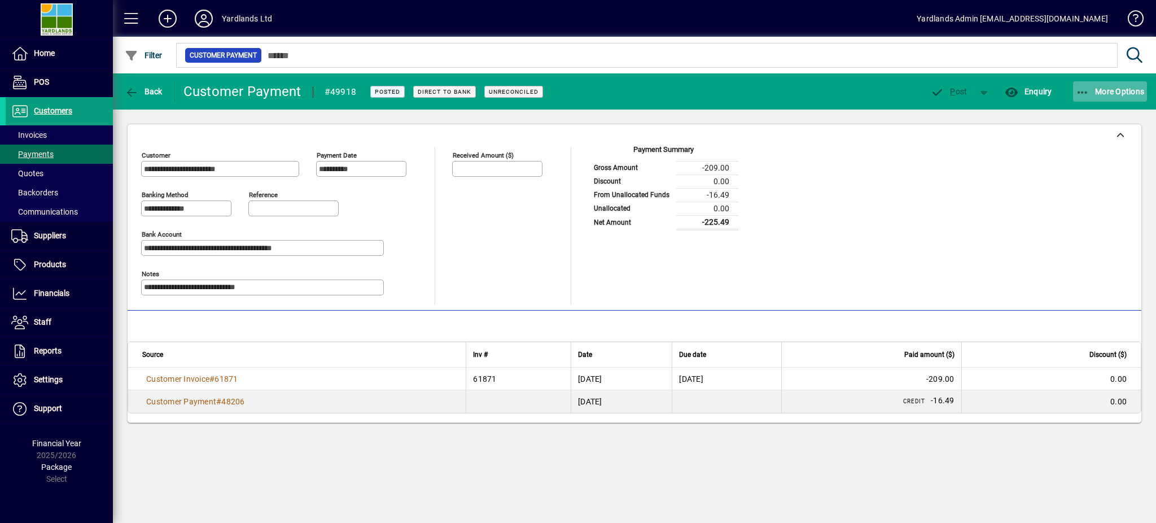
click at [1088, 90] on icon "button" at bounding box center [1083, 92] width 14 height 11
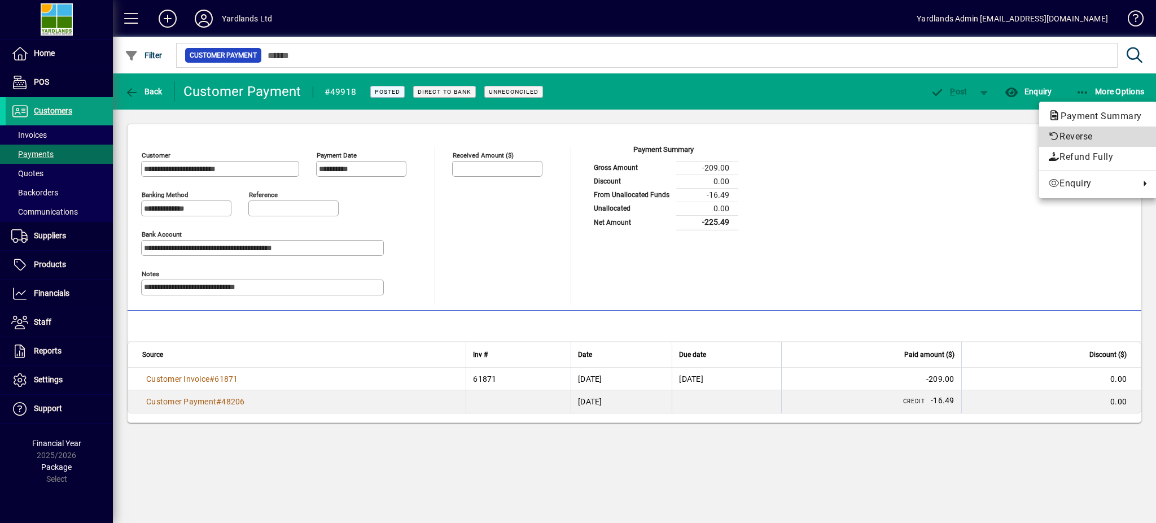
click at [1066, 134] on span "Reverse" at bounding box center [1097, 137] width 99 height 14
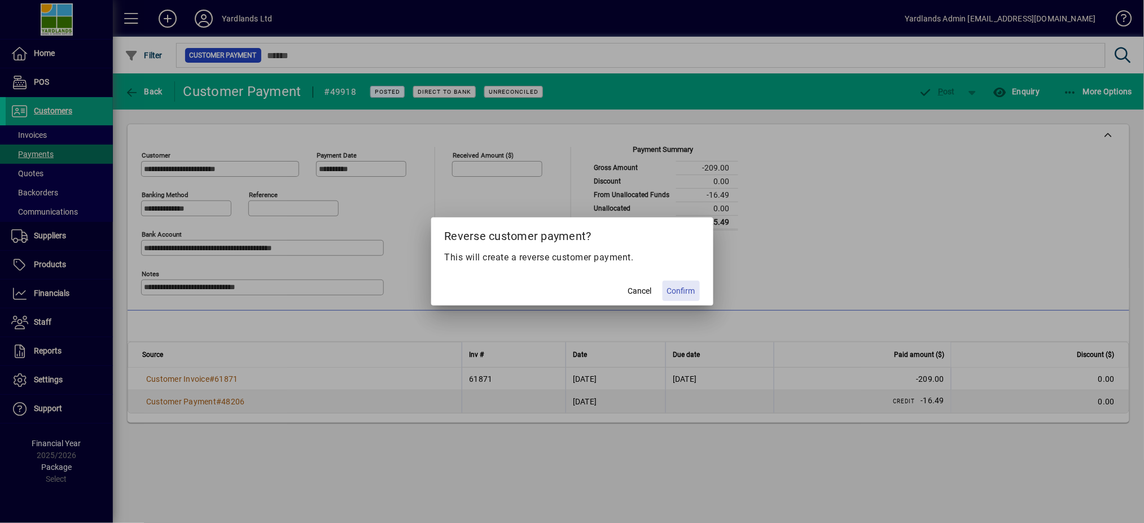
click at [680, 291] on span "Confirm" at bounding box center [681, 291] width 28 height 12
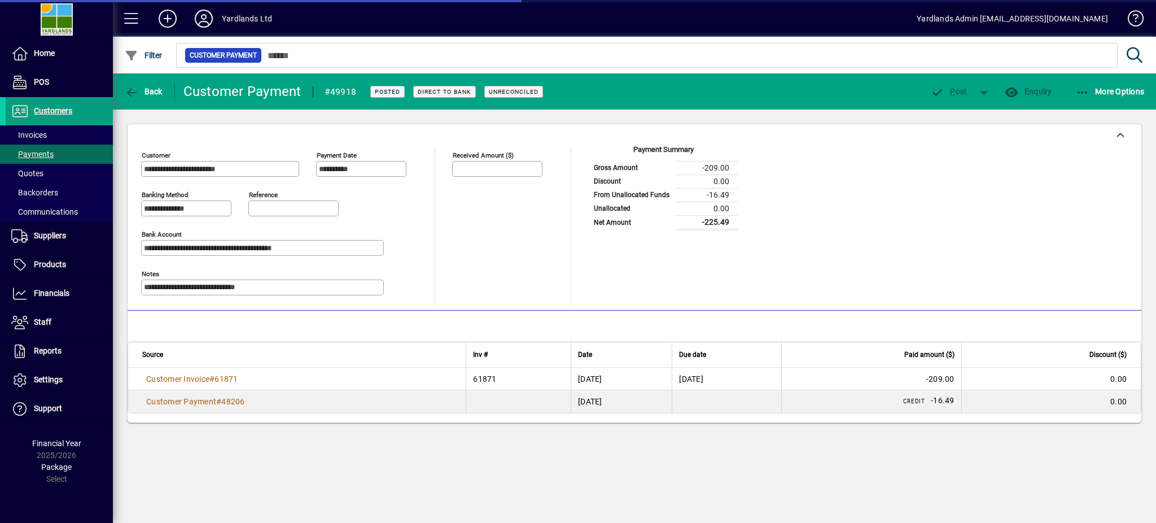
type input "******"
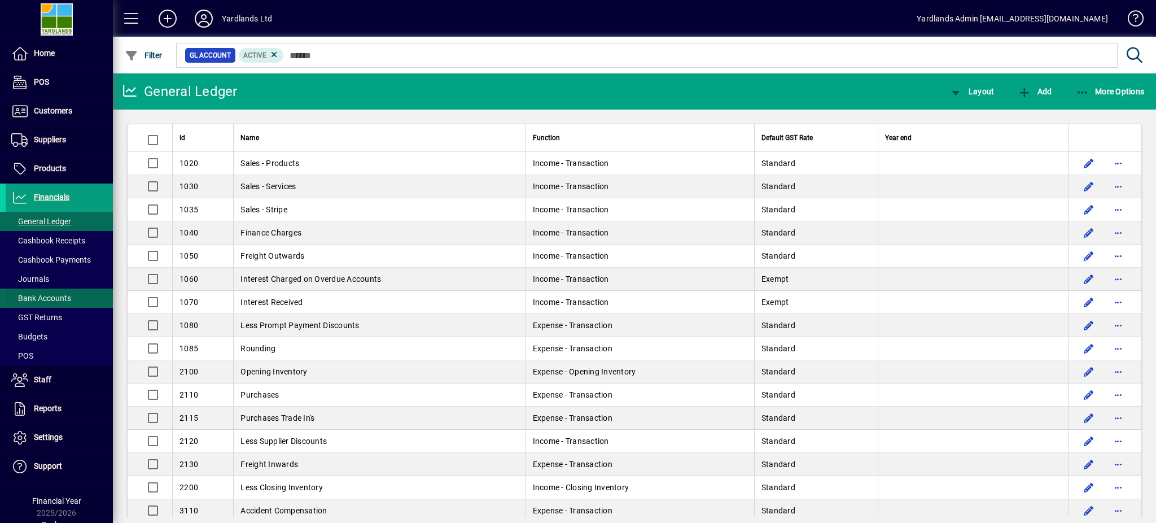
click at [67, 299] on span "Bank Accounts" at bounding box center [41, 298] width 60 height 9
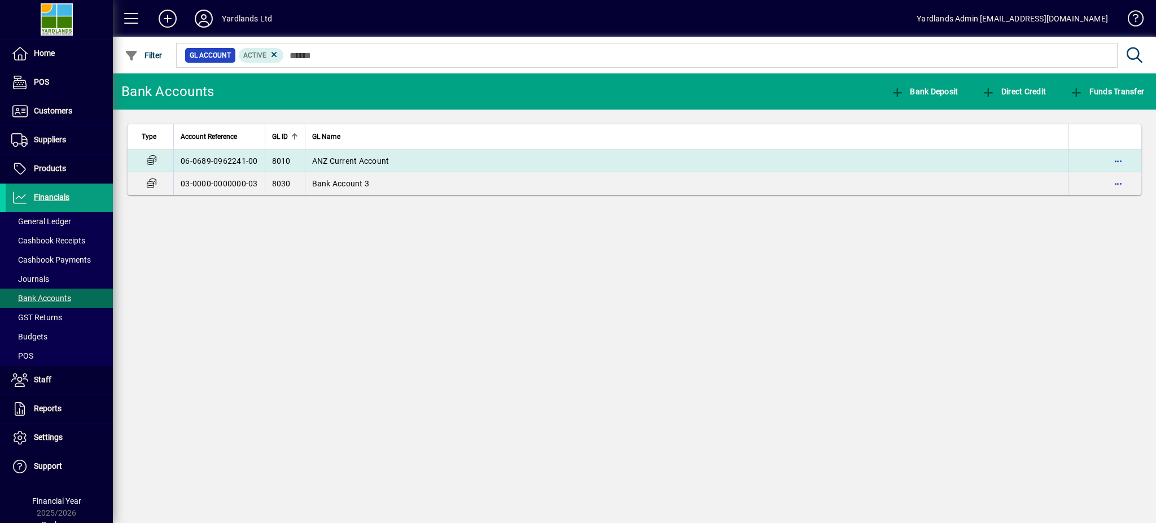
click at [370, 156] on span "ANZ Current Account" at bounding box center [350, 160] width 77 height 9
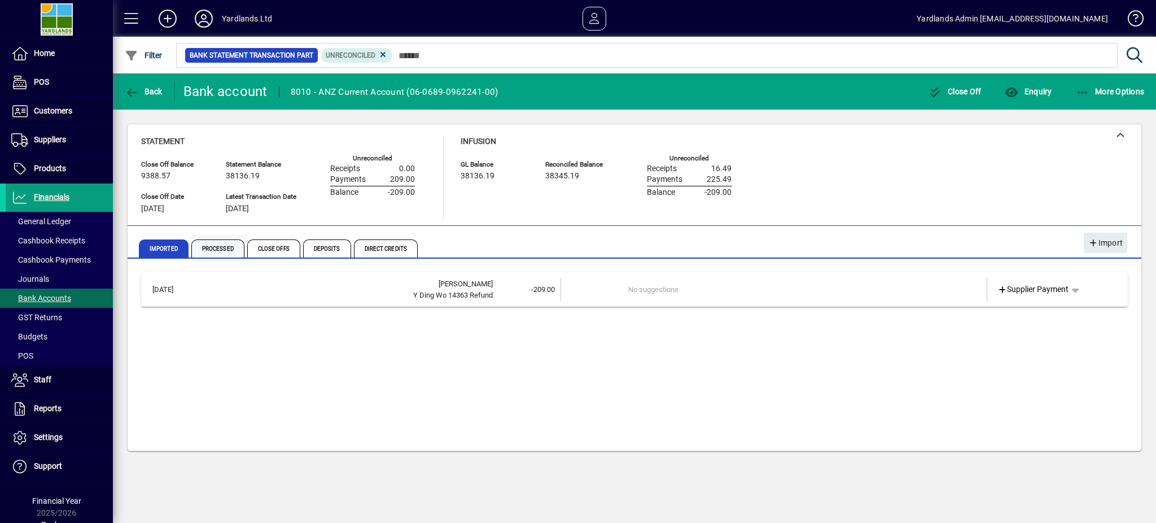
click at [224, 243] on span "Processed" at bounding box center [217, 248] width 53 height 18
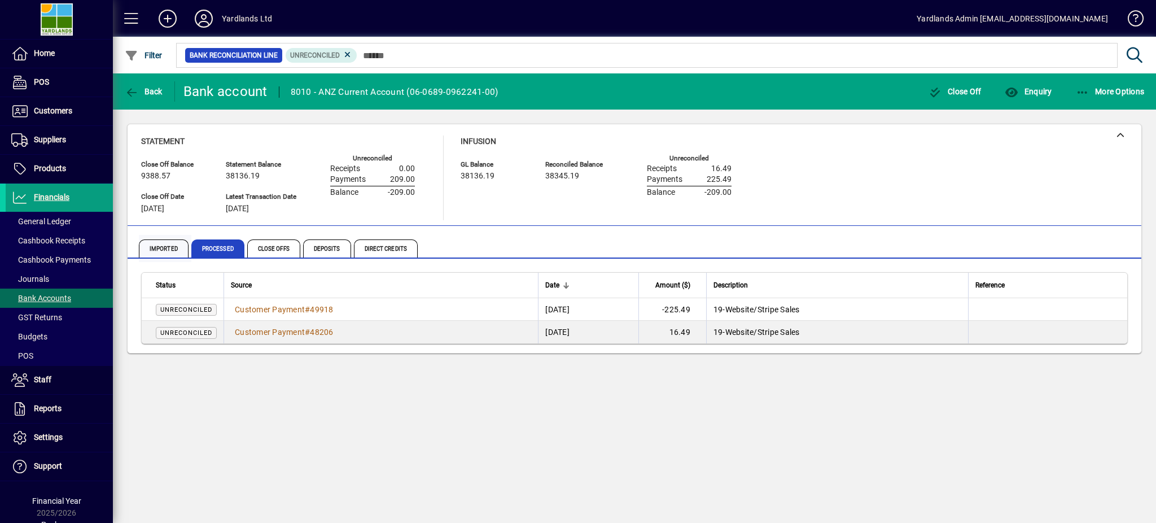
click at [159, 249] on span "Imported" at bounding box center [164, 248] width 50 height 18
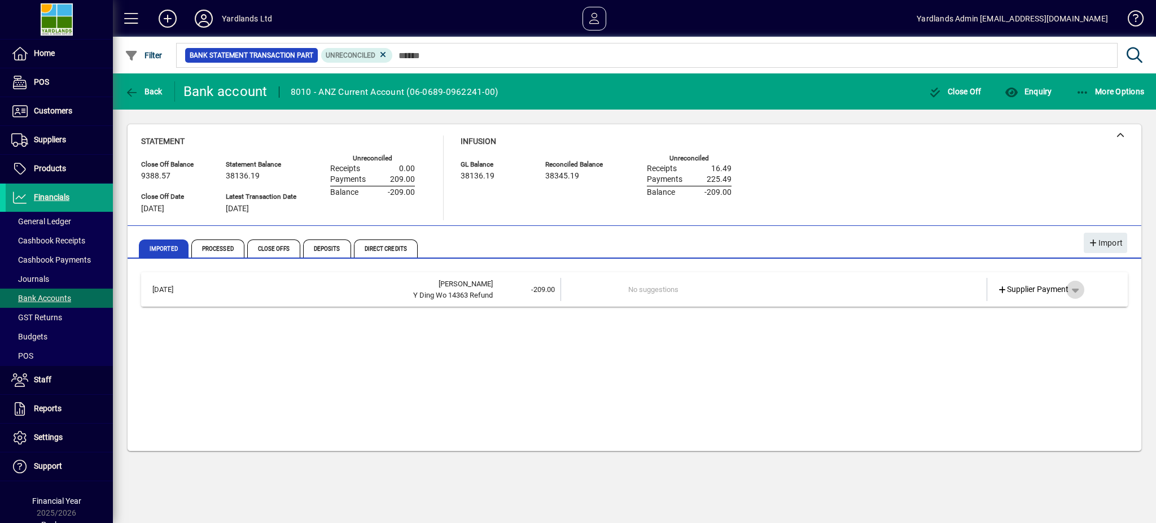
click at [1079, 288] on span "button" at bounding box center [1075, 289] width 27 height 27
click at [1044, 313] on span "Customer Refund" at bounding box center [1037, 313] width 76 height 14
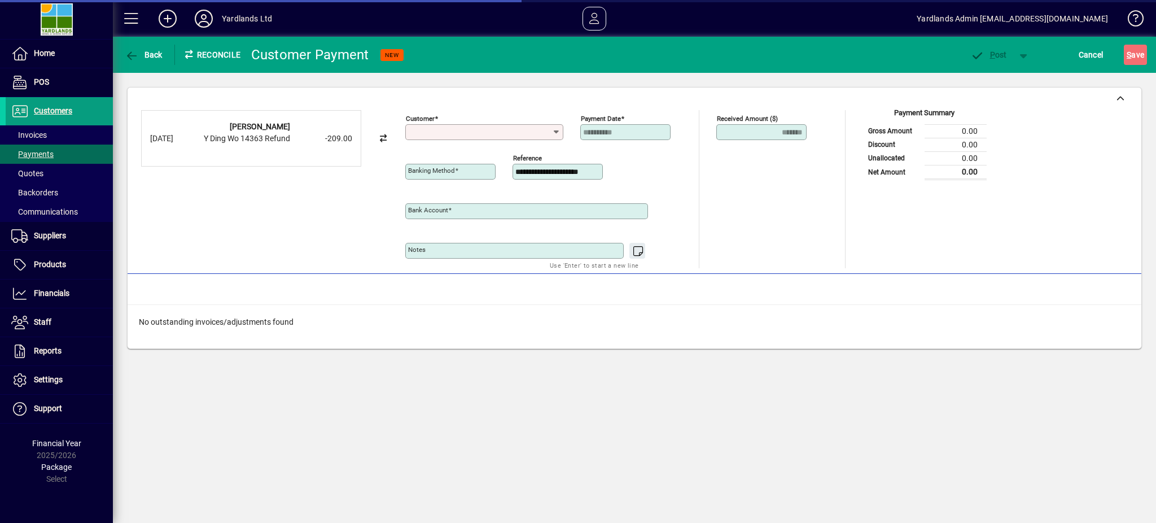
type input "**********"
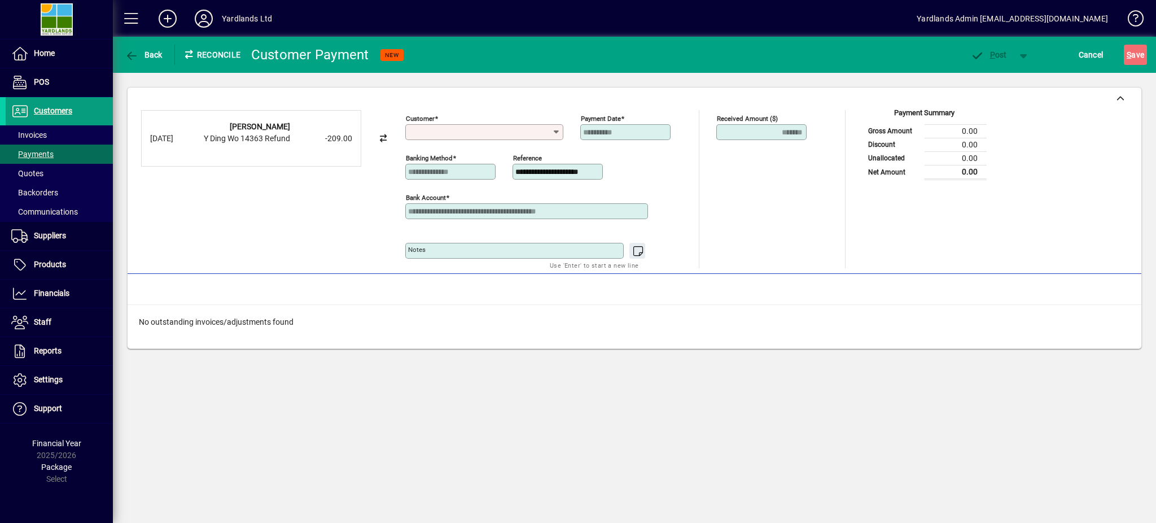
click at [554, 130] on icon at bounding box center [556, 132] width 9 height 9
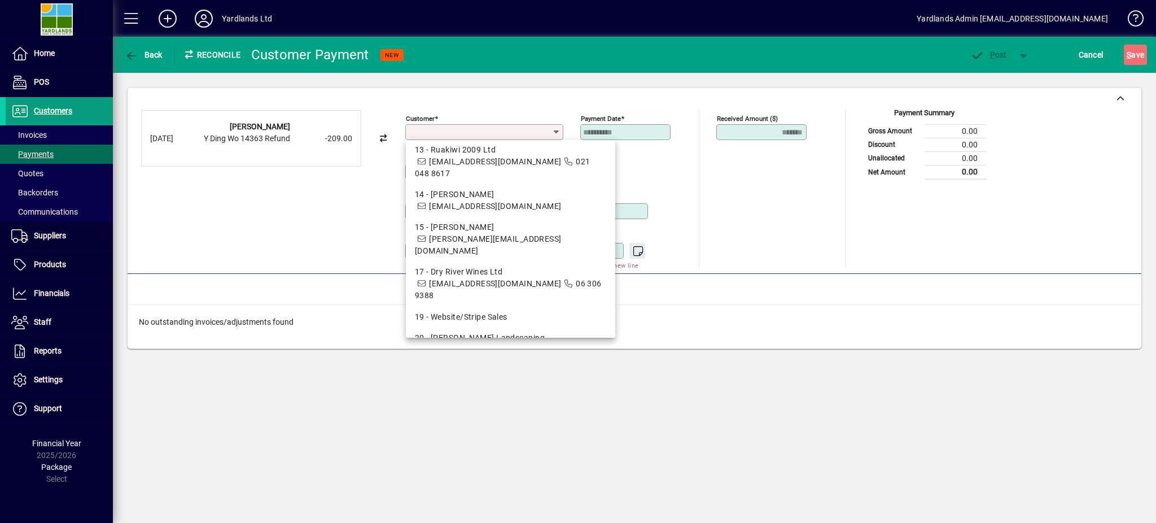
scroll to position [376, 0]
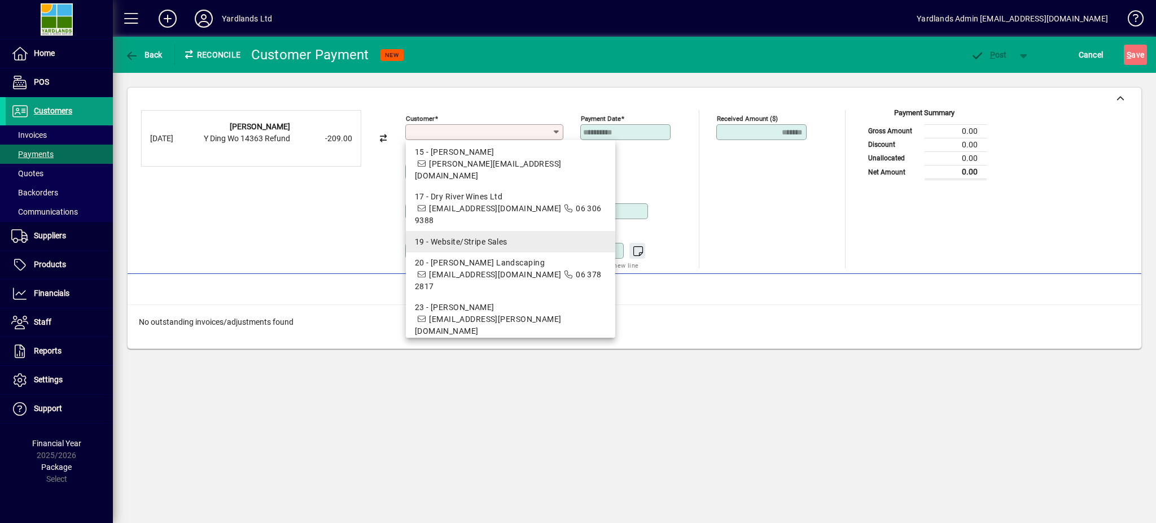
click at [467, 236] on div "19 - Website/Stripe Sales" at bounding box center [510, 242] width 191 height 12
type input "**********"
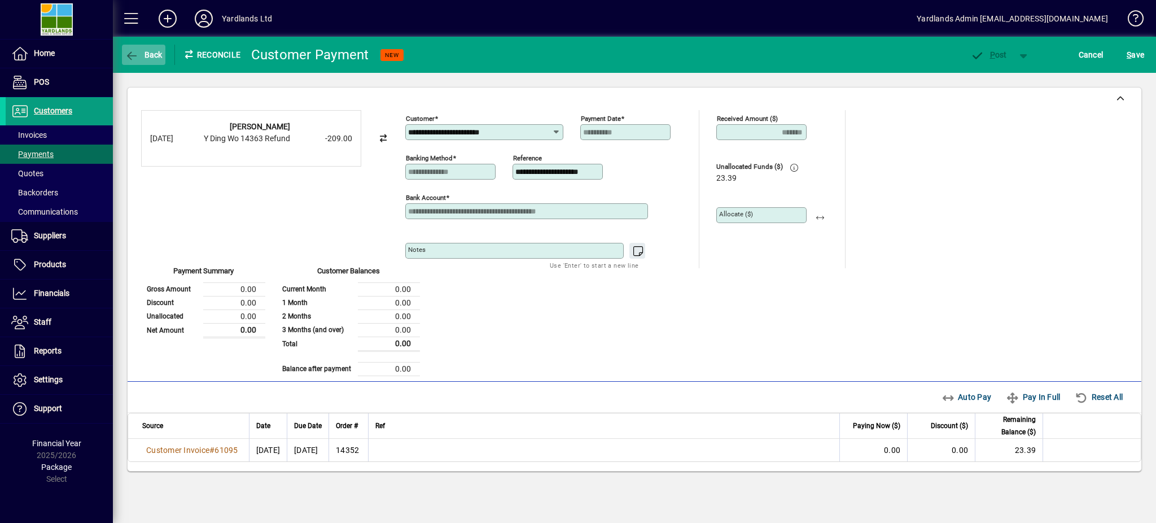
click at [128, 52] on icon "button" at bounding box center [132, 55] width 14 height 11
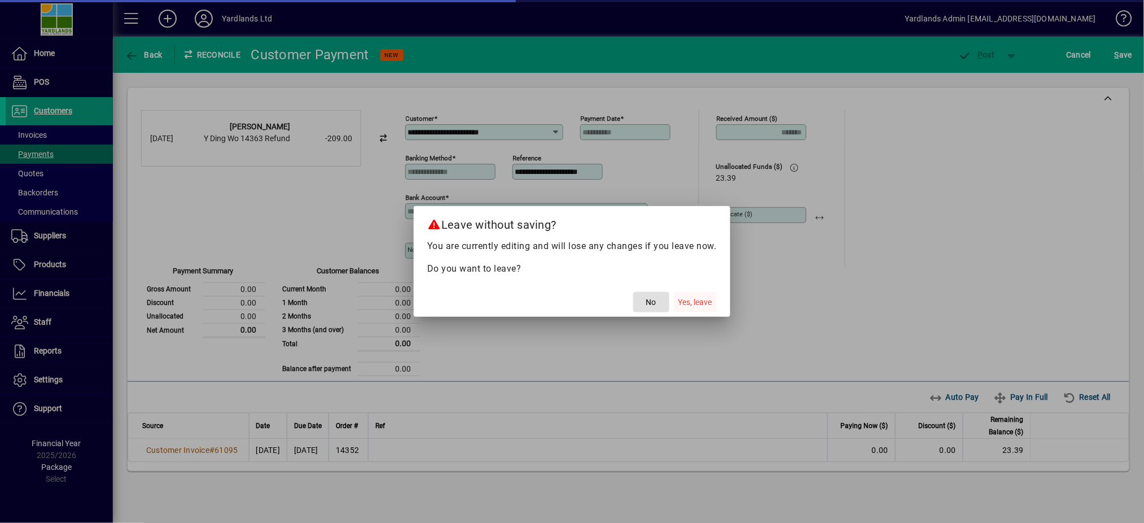
click at [687, 299] on span "Yes, leave" at bounding box center [696, 302] width 34 height 12
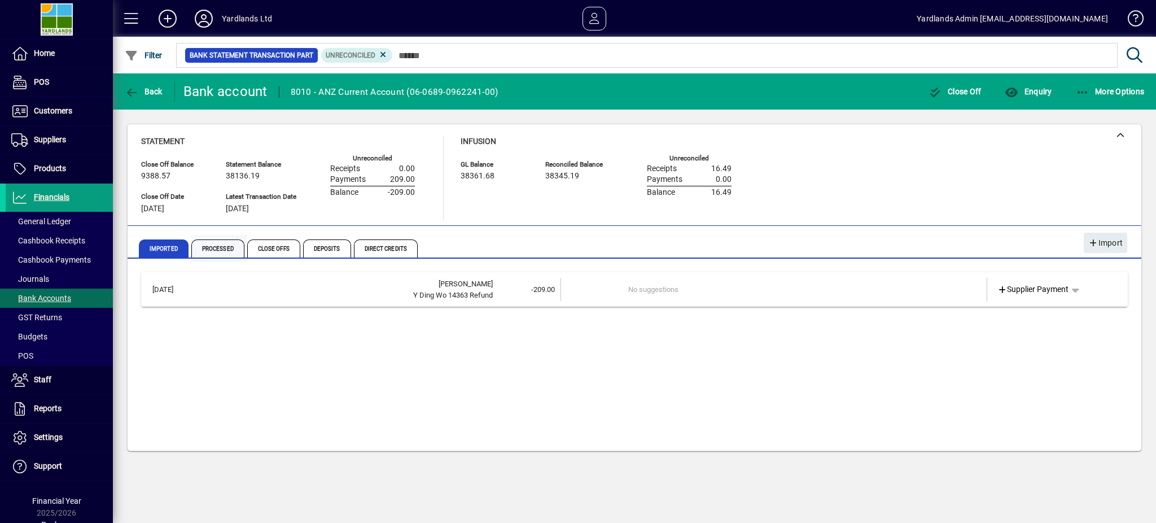
click at [221, 251] on span "Processed" at bounding box center [217, 248] width 53 height 18
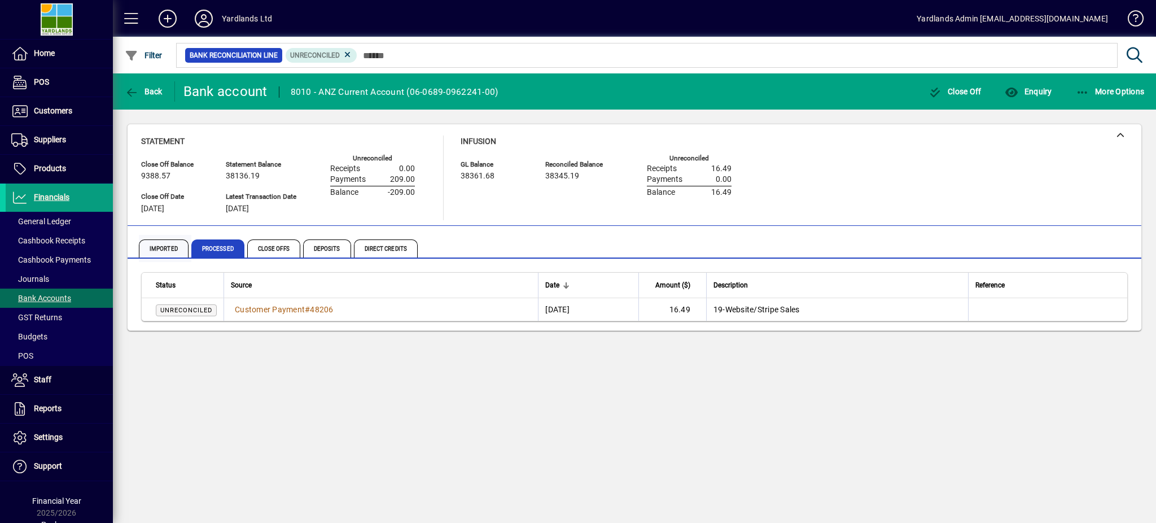
click at [164, 250] on span "Imported" at bounding box center [164, 248] width 50 height 18
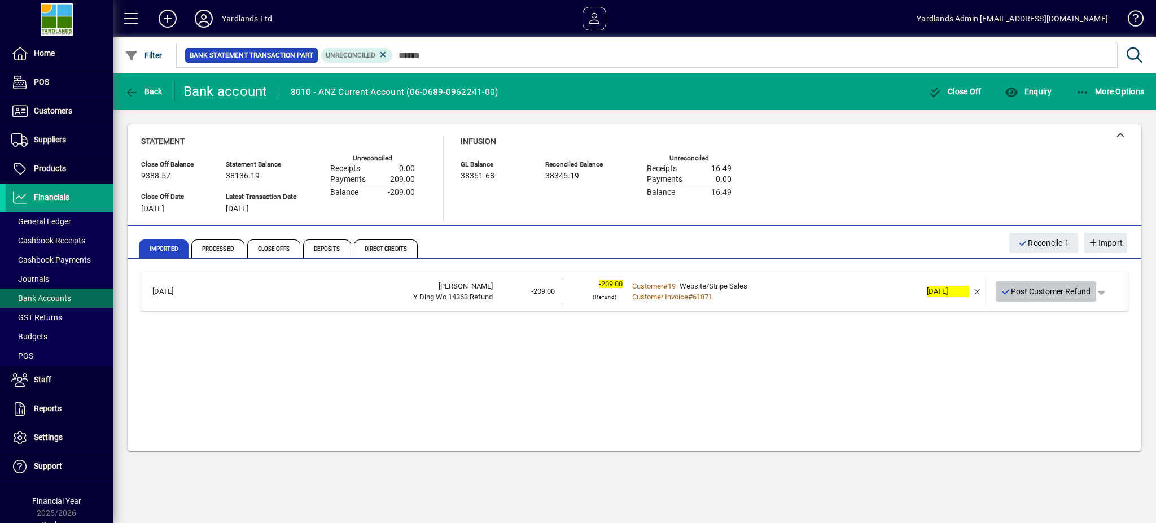
click at [1008, 289] on icon "button" at bounding box center [1006, 292] width 10 height 8
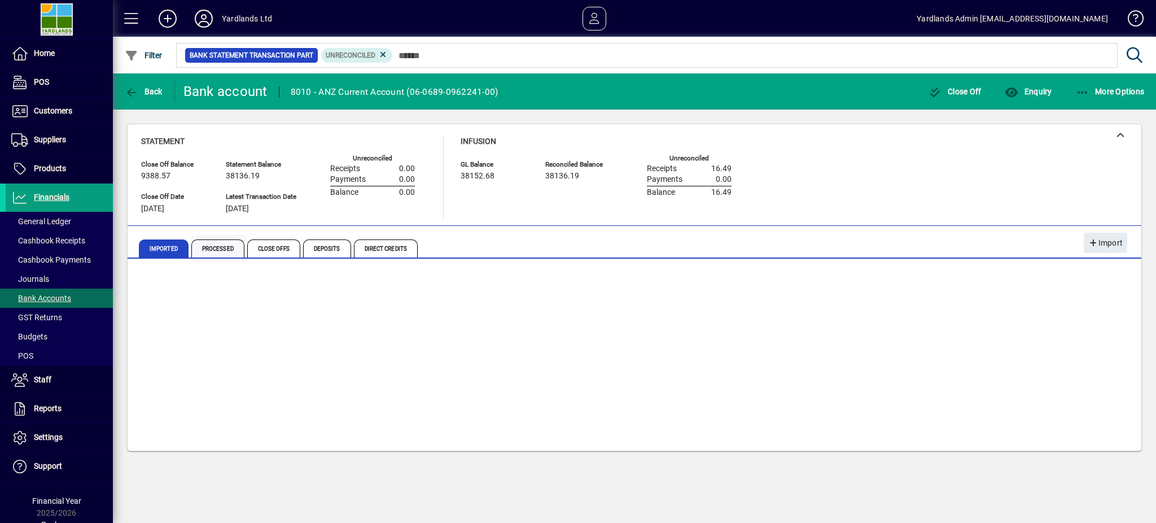
click at [228, 251] on span "Processed" at bounding box center [217, 248] width 53 height 18
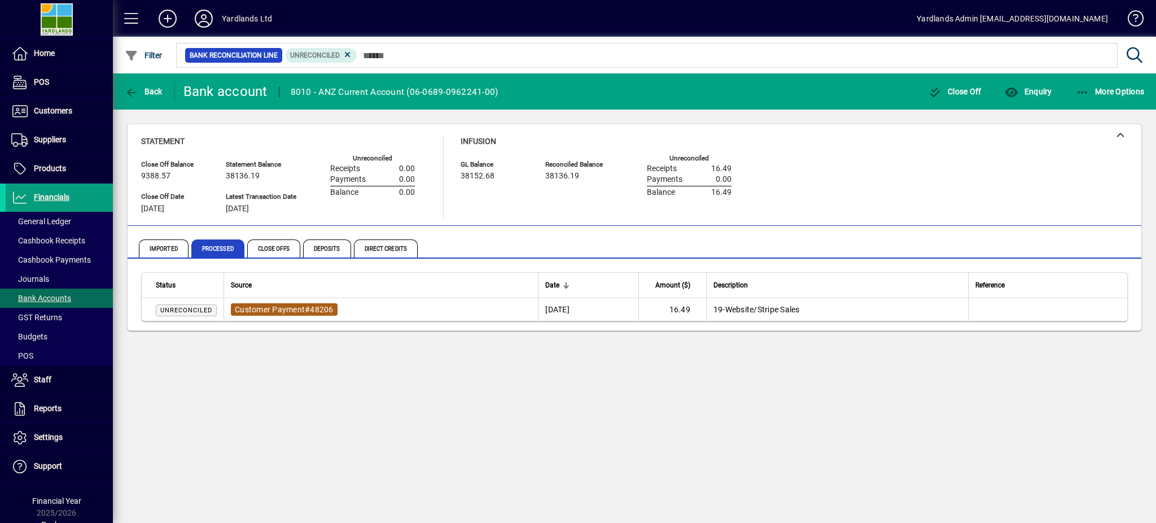
click at [303, 307] on span "Customer Payment" at bounding box center [270, 309] width 70 height 9
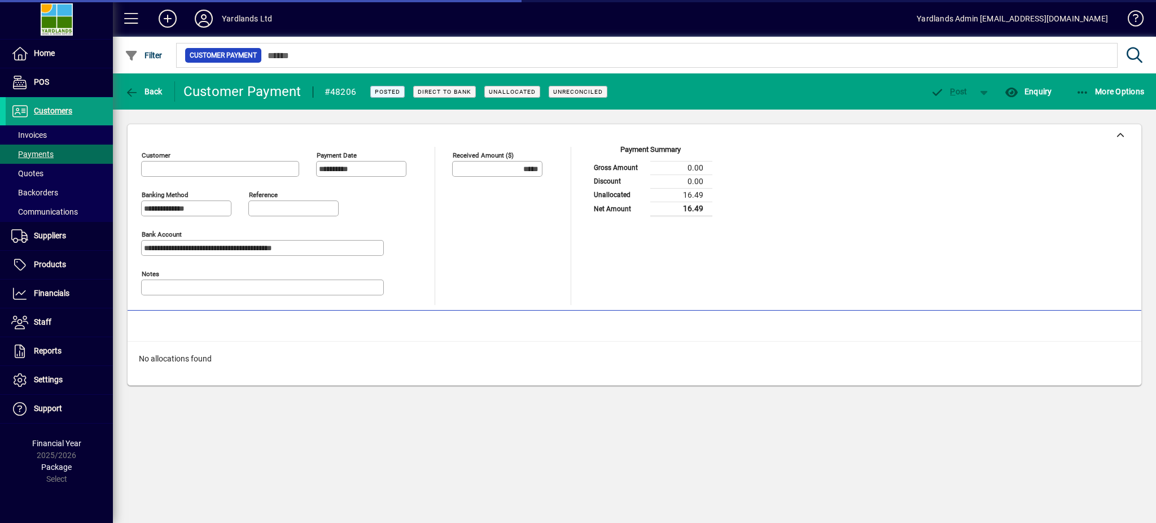
type input "**********"
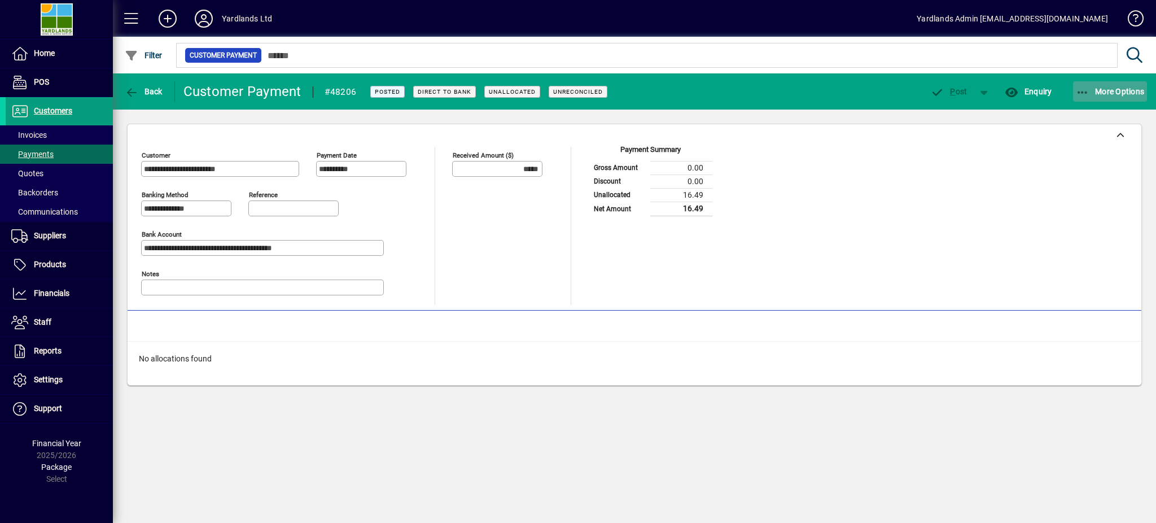
click at [1103, 87] on span "More Options" at bounding box center [1110, 91] width 69 height 9
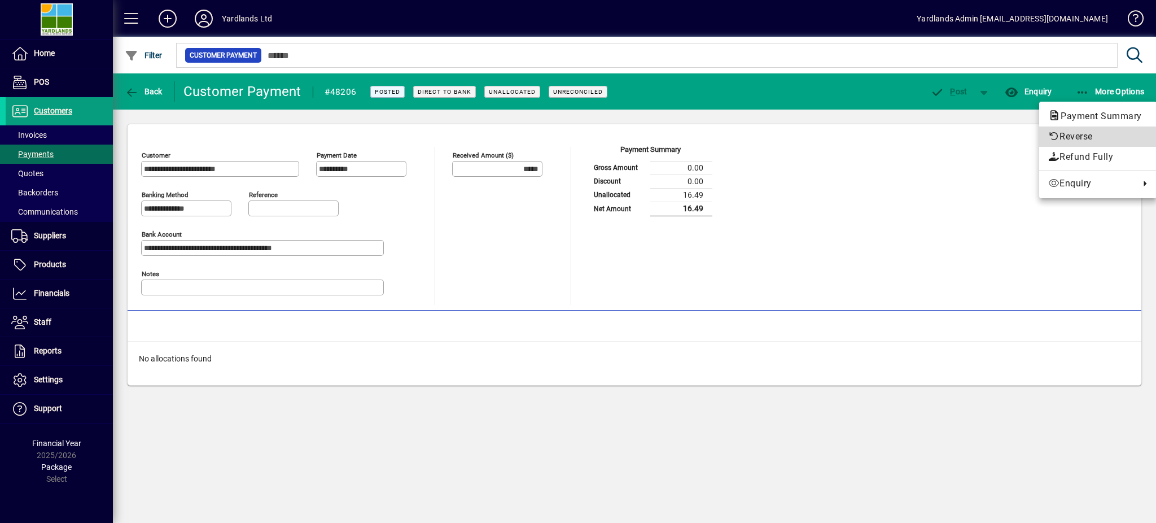
click at [1076, 135] on span "Reverse" at bounding box center [1097, 137] width 99 height 14
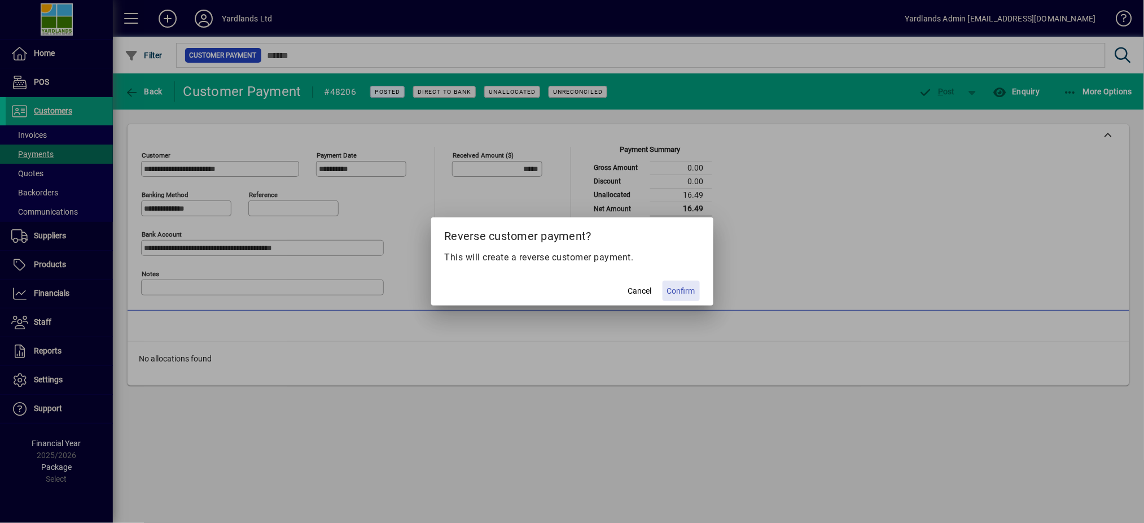
click at [687, 292] on span "Confirm" at bounding box center [681, 291] width 28 height 12
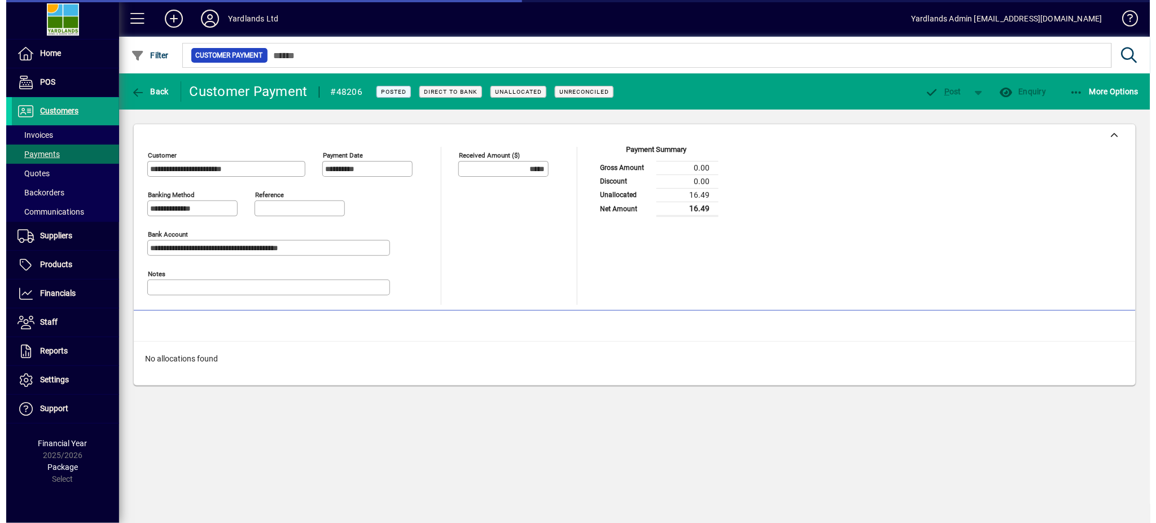
type input "******"
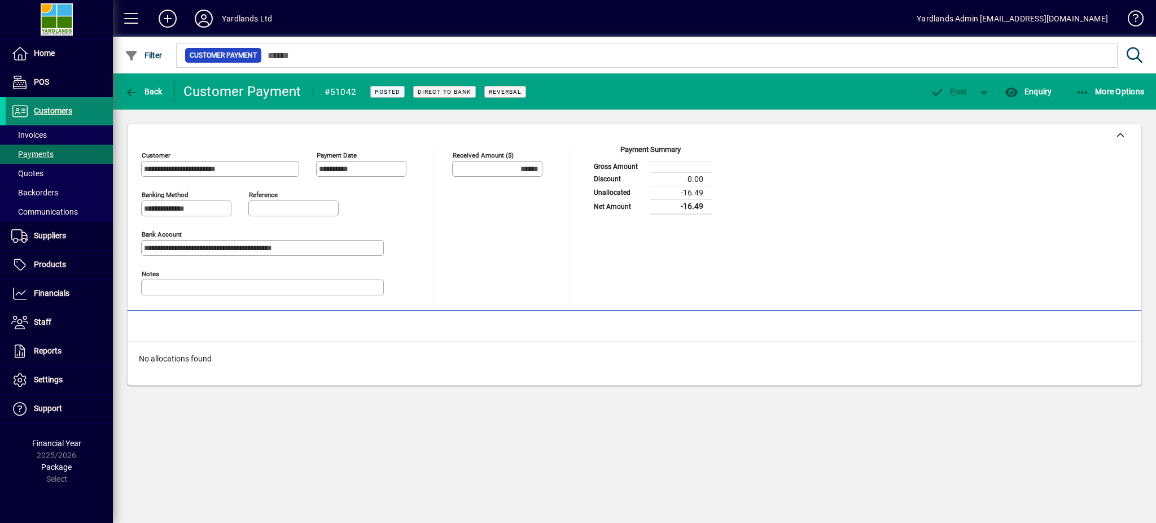
click at [62, 108] on span "Customers" at bounding box center [53, 110] width 38 height 9
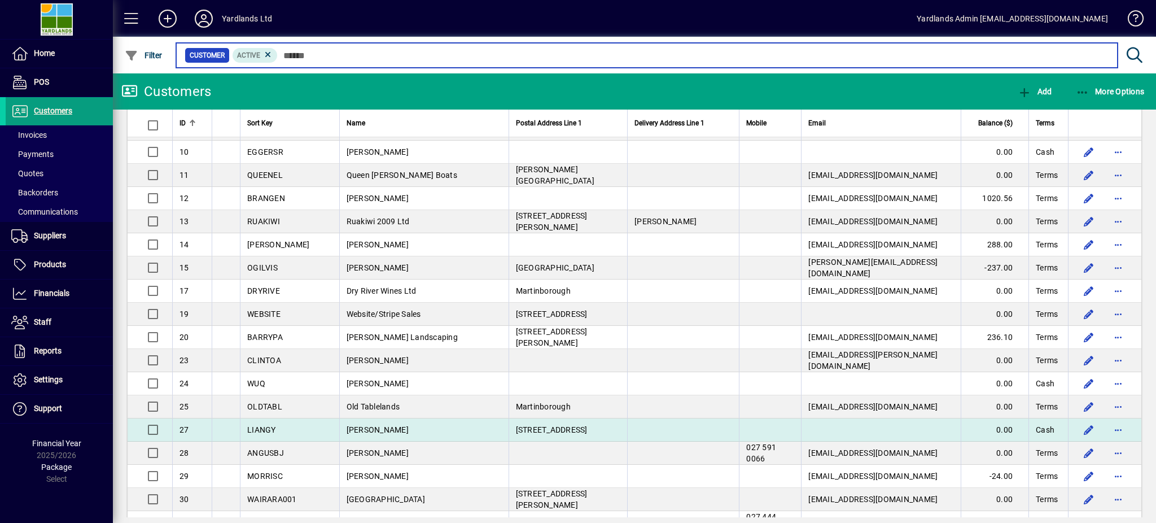
scroll to position [226, 0]
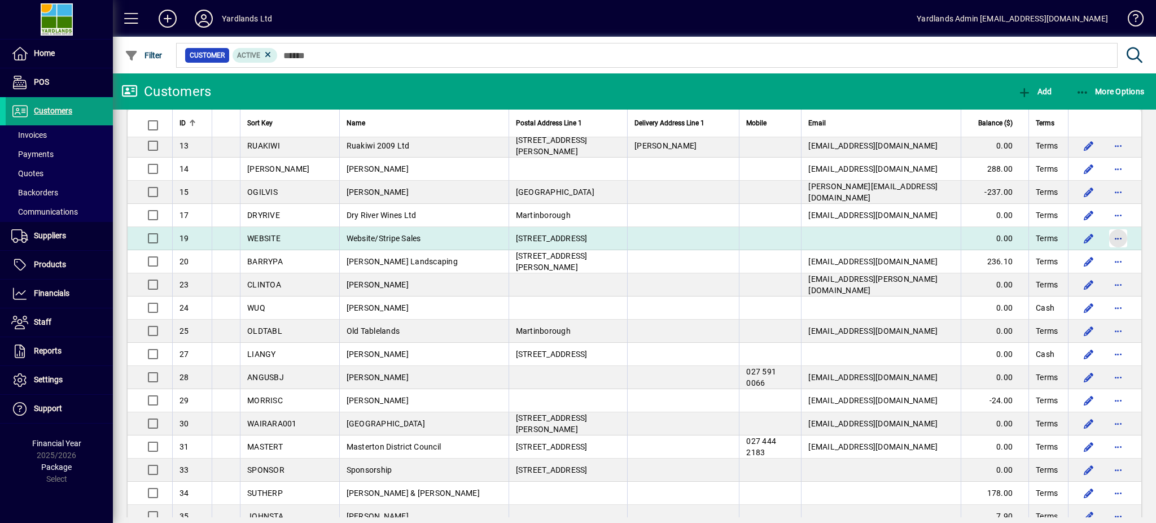
click at [1105, 237] on span "button" at bounding box center [1118, 238] width 27 height 27
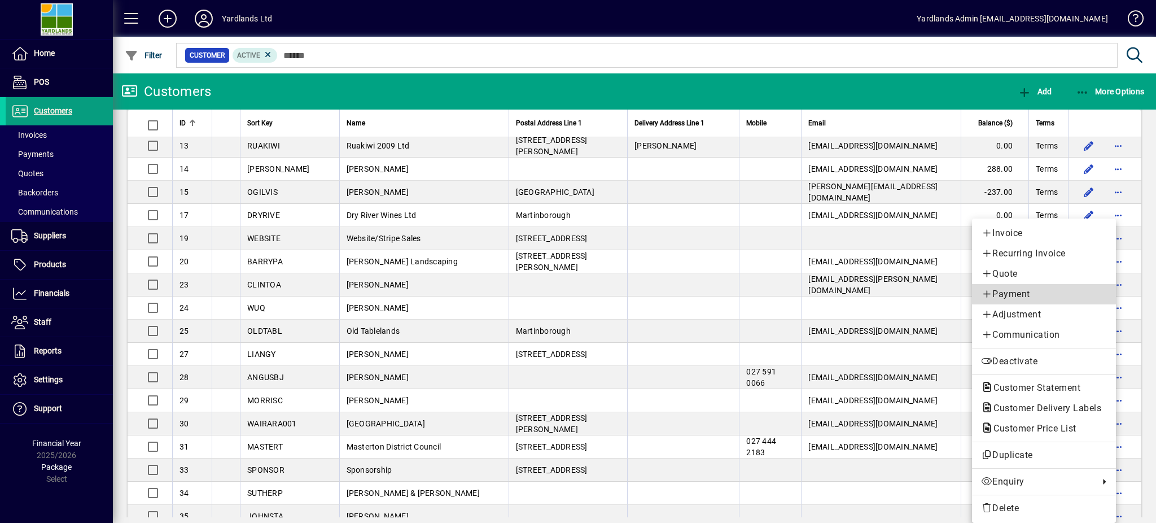
click at [1010, 288] on span "Payment" at bounding box center [1044, 294] width 126 height 14
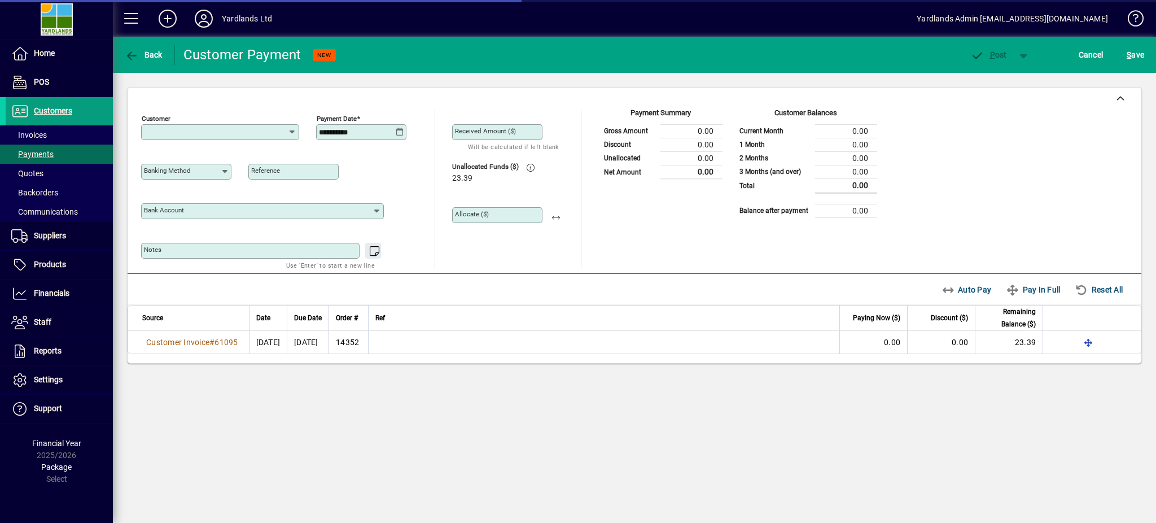
type input "**********"
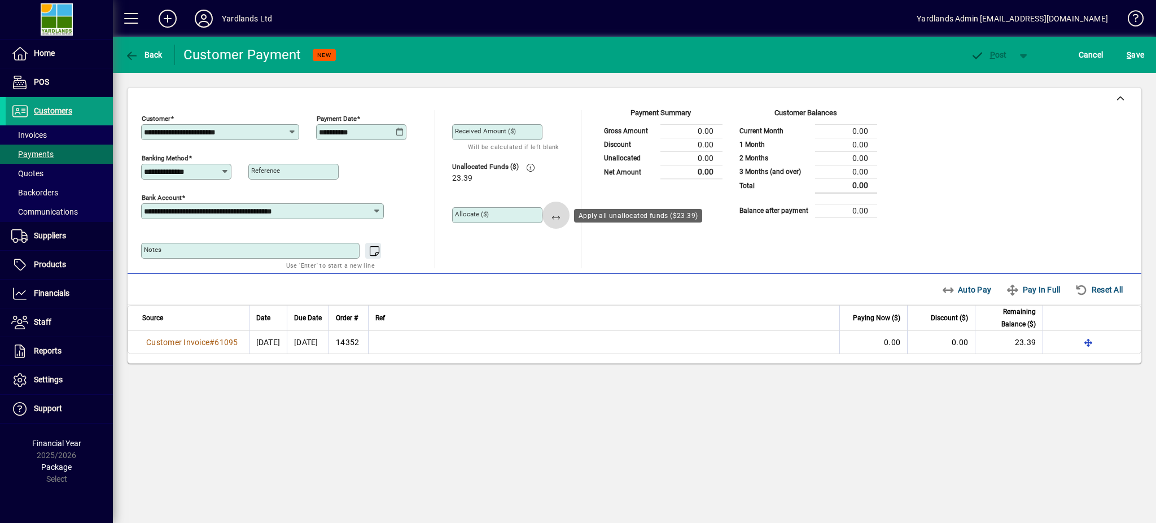
click at [554, 220] on span "button" at bounding box center [556, 215] width 27 height 27
type input "*****"
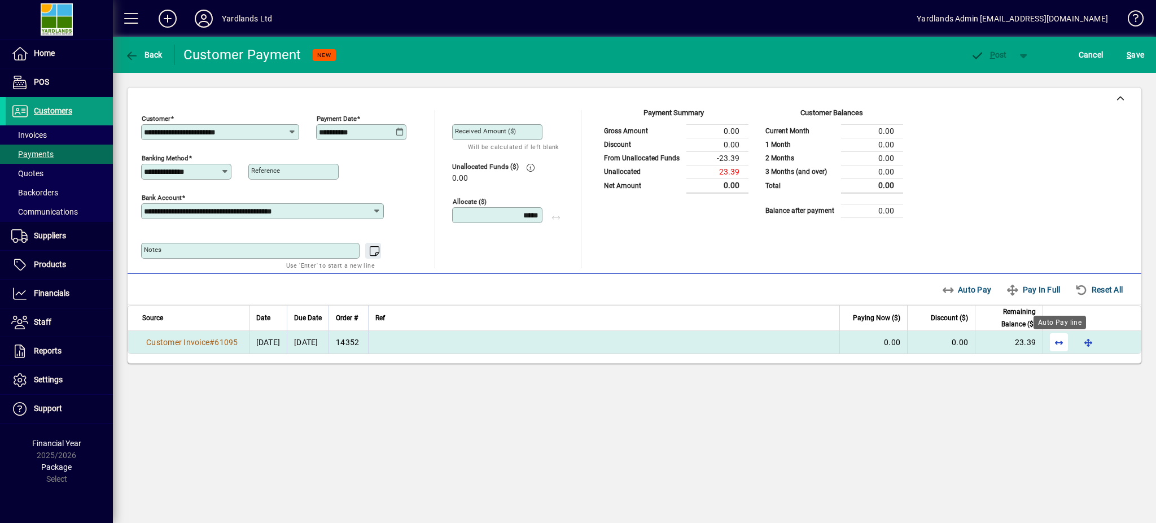
click at [1063, 338] on span "button" at bounding box center [1059, 342] width 27 height 27
drag, startPoint x: 711, startPoint y: 129, endPoint x: 739, endPoint y: 134, distance: 28.7
click at [739, 134] on td "23.39" at bounding box center [717, 131] width 62 height 14
click at [1079, 51] on span "Cancel" at bounding box center [1091, 55] width 25 height 18
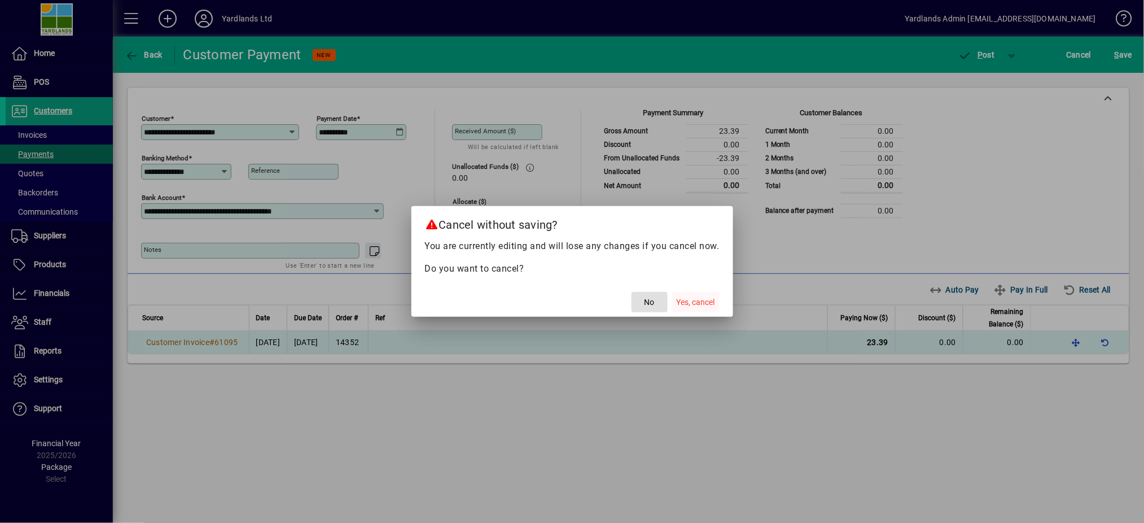
click at [692, 306] on span "Yes, cancel" at bounding box center [696, 302] width 38 height 12
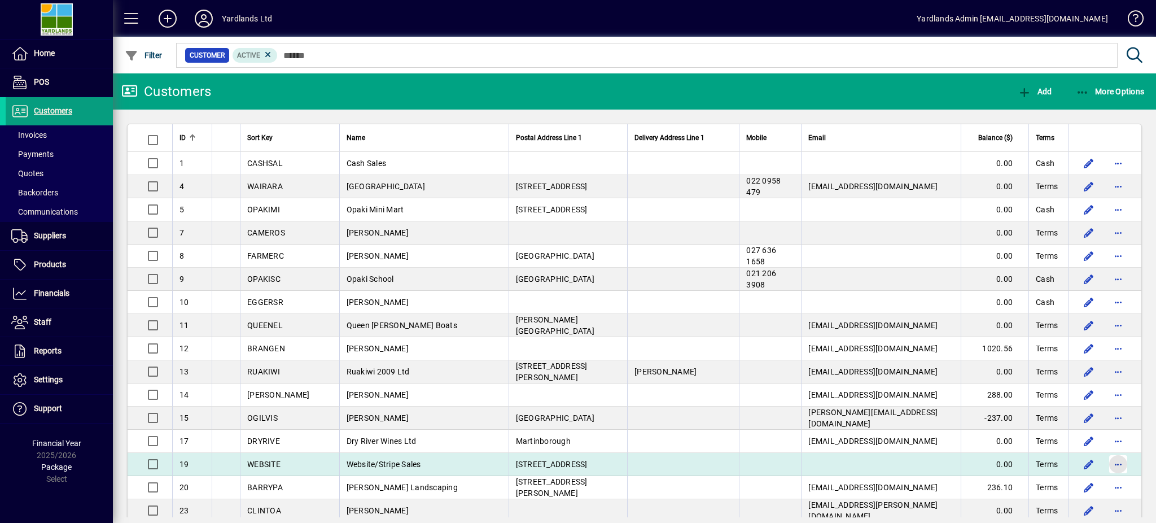
click at [1105, 467] on span "button" at bounding box center [1118, 463] width 27 height 27
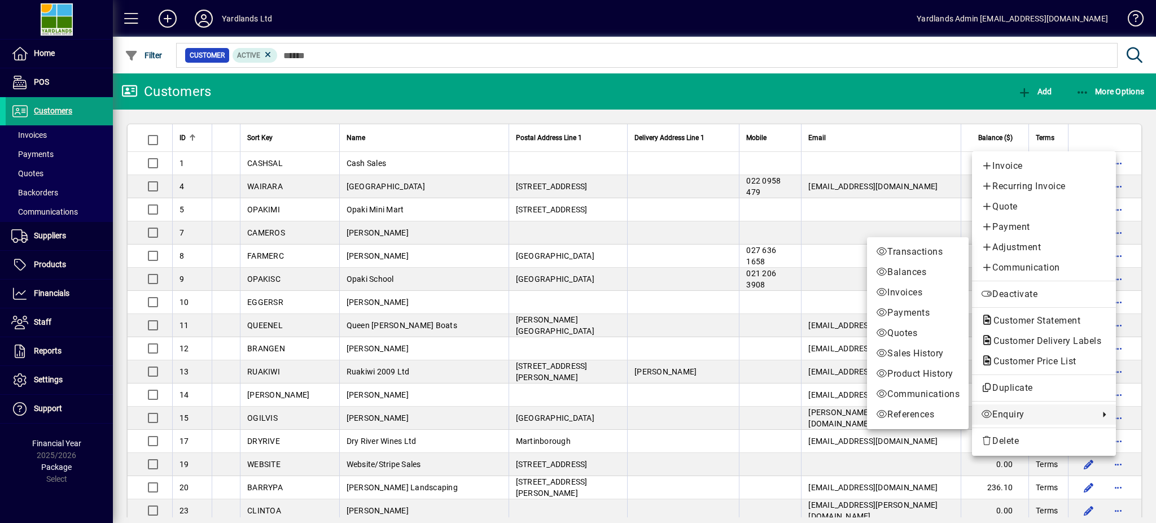
click at [1003, 413] on span "Enquiry" at bounding box center [1037, 415] width 112 height 14
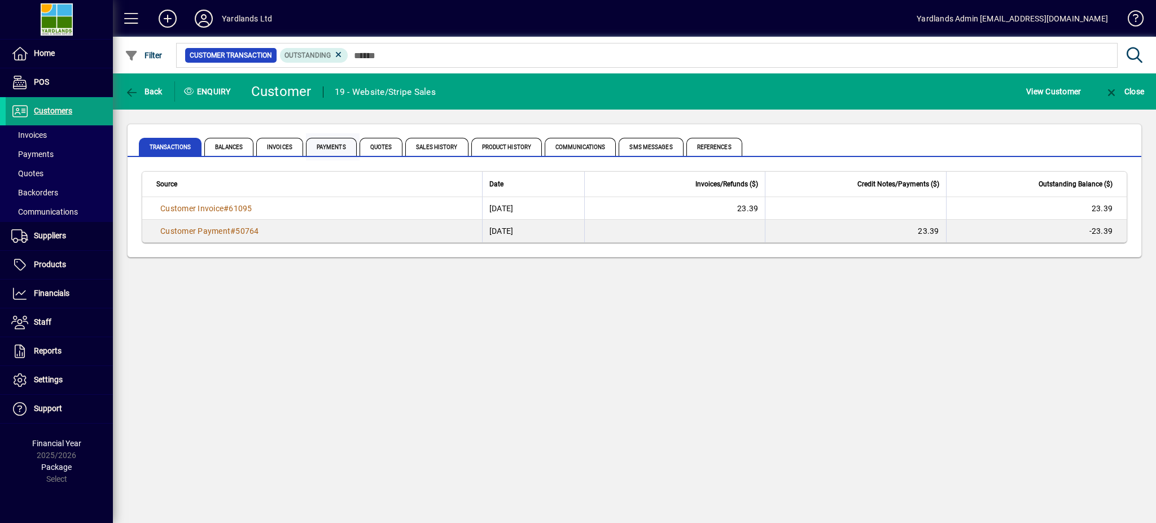
click at [337, 149] on span "Payments" at bounding box center [331, 147] width 51 height 18
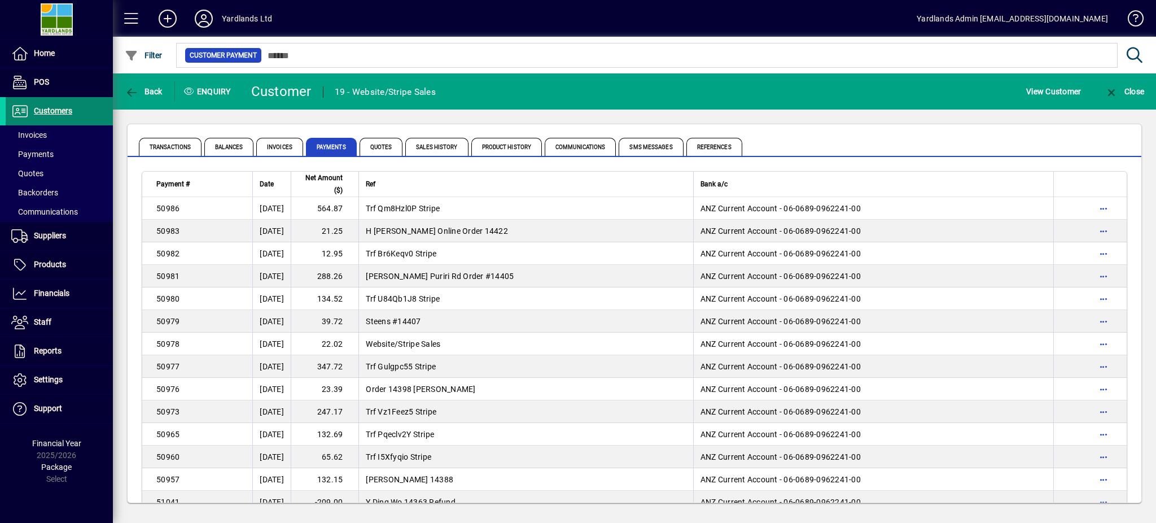
drag, startPoint x: 60, startPoint y: 107, endPoint x: 77, endPoint y: 112, distance: 17.9
click at [61, 107] on span "Customers" at bounding box center [53, 110] width 38 height 9
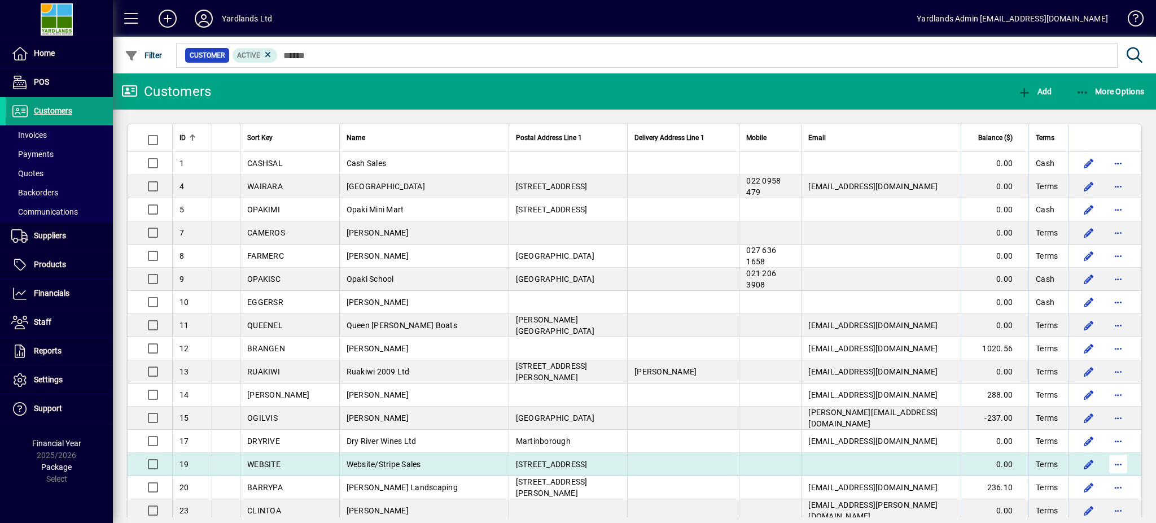
click at [1106, 466] on span "button" at bounding box center [1118, 463] width 27 height 27
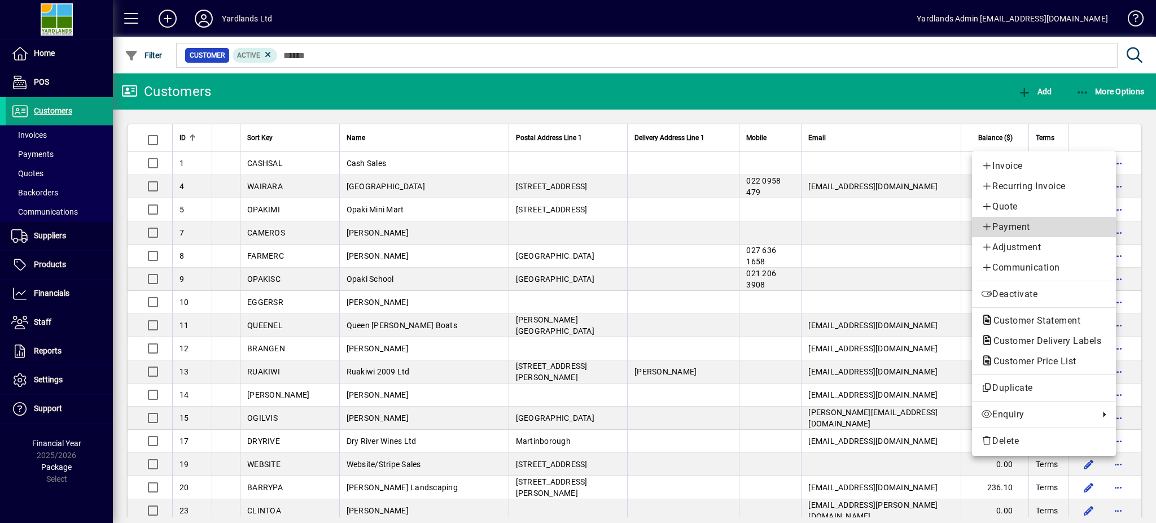
click at [994, 224] on span "Payment" at bounding box center [1044, 227] width 126 height 14
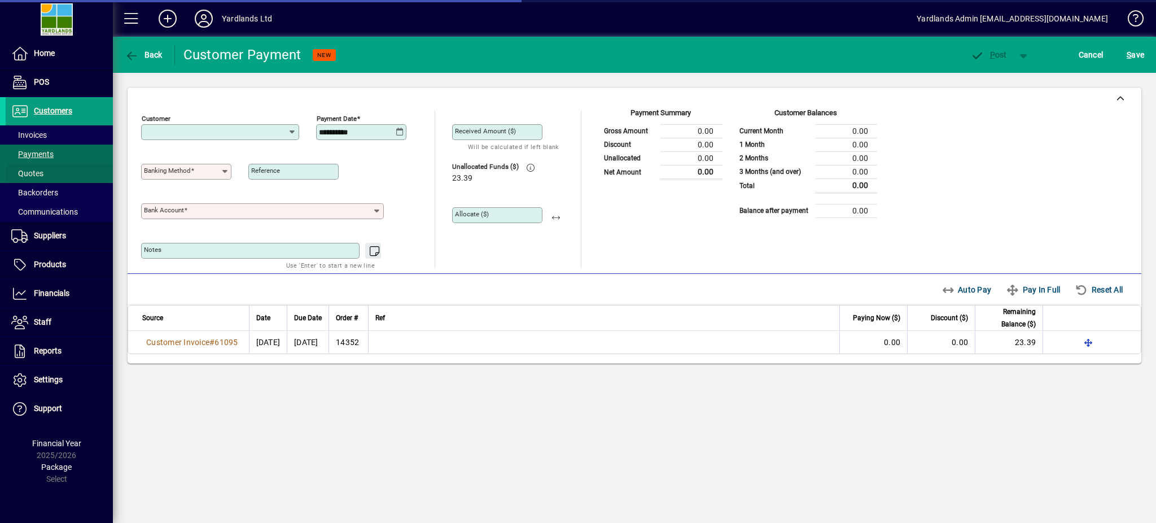
type input "**********"
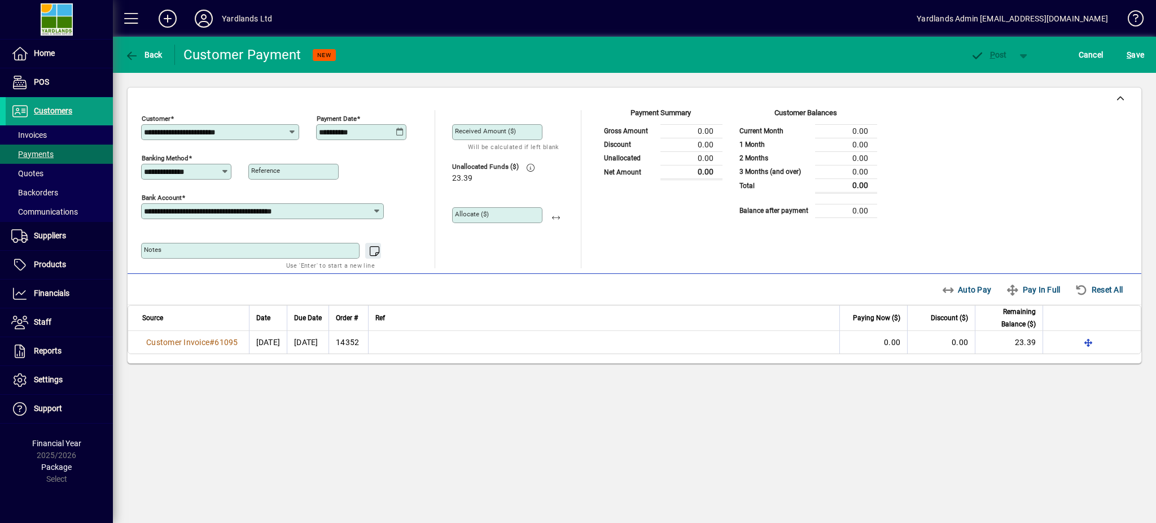
click at [398, 132] on icon at bounding box center [400, 132] width 8 height 9
click at [353, 235] on span "1" at bounding box center [354, 233] width 20 height 20
type input "**********"
click at [558, 217] on span "button" at bounding box center [556, 215] width 27 height 27
type input "*****"
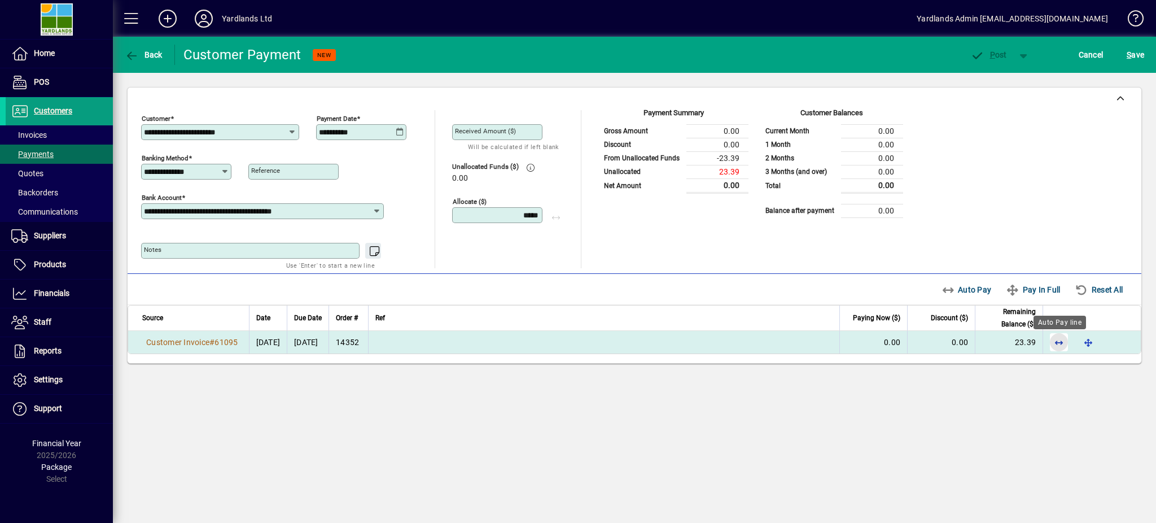
click at [1057, 341] on span "button" at bounding box center [1059, 342] width 27 height 27
drag, startPoint x: 712, startPoint y: 130, endPoint x: 734, endPoint y: 144, distance: 26.2
click at [736, 133] on td "23.39" at bounding box center [717, 131] width 62 height 14
drag, startPoint x: 715, startPoint y: 159, endPoint x: 741, endPoint y: 159, distance: 25.4
click at [741, 159] on td "-23.39" at bounding box center [717, 158] width 62 height 14
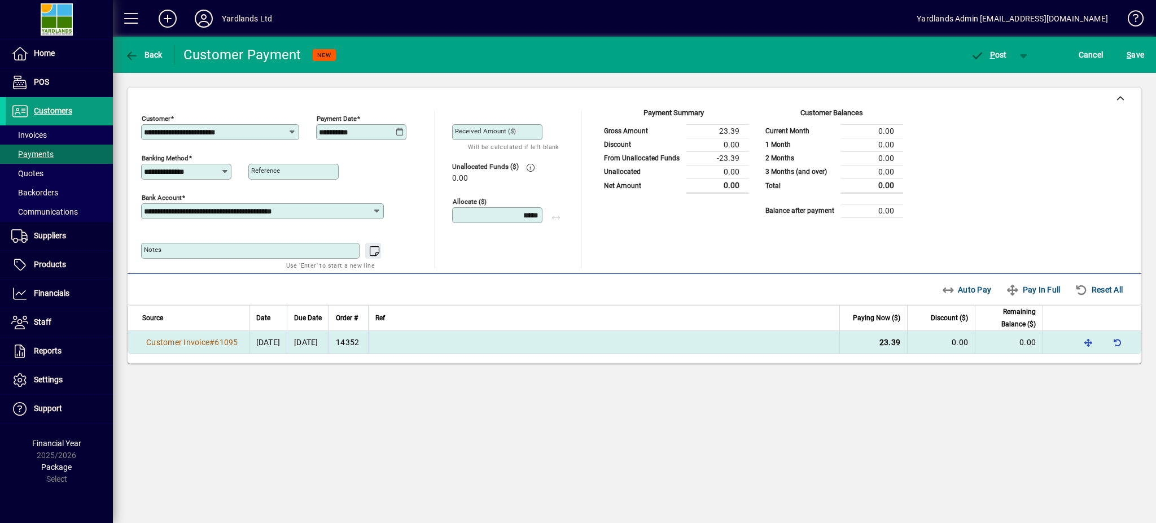
drag, startPoint x: 719, startPoint y: 185, endPoint x: 739, endPoint y: 184, distance: 20.3
click at [739, 184] on td "0.00" at bounding box center [717, 185] width 62 height 14
click at [639, 251] on div "Payment Summary Gross Amount 23.39 Discount 0.00 From Unallocated Funds -23.39 …" at bounding box center [750, 189] width 305 height 158
click at [987, 55] on span "P ost" at bounding box center [988, 54] width 37 height 9
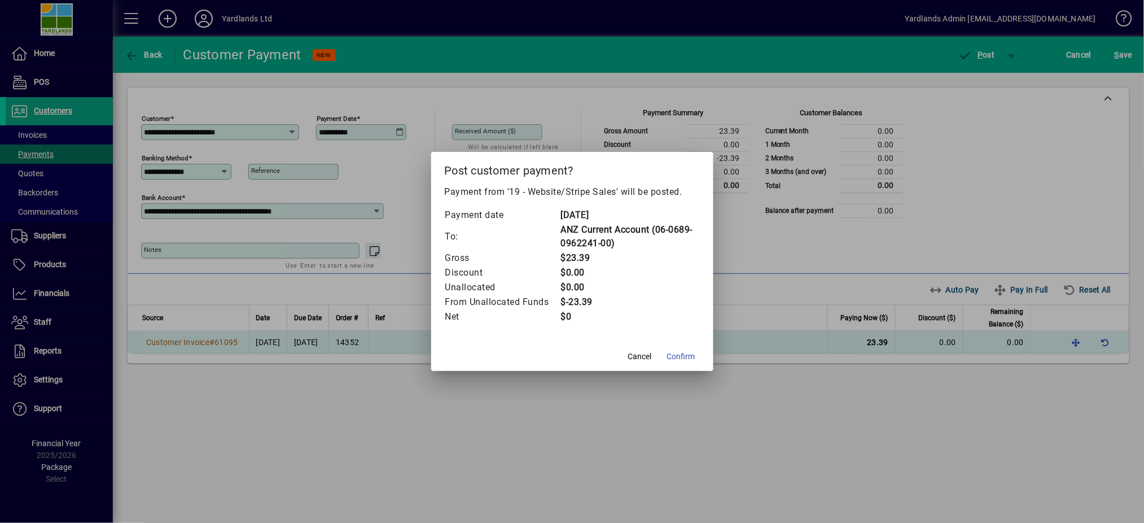
drag, startPoint x: 553, startPoint y: 318, endPoint x: 590, endPoint y: 320, distance: 37.3
click at [590, 320] on tr "Net $0" at bounding box center [572, 316] width 255 height 15
click at [675, 356] on span "Confirm" at bounding box center [681, 357] width 28 height 12
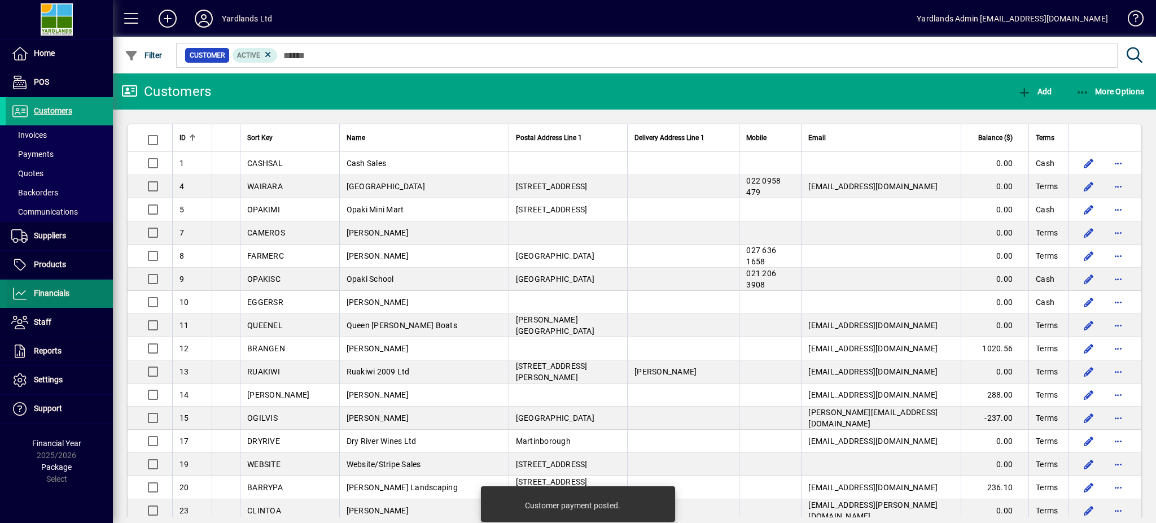
click at [60, 296] on span "Financials" at bounding box center [52, 292] width 36 height 9
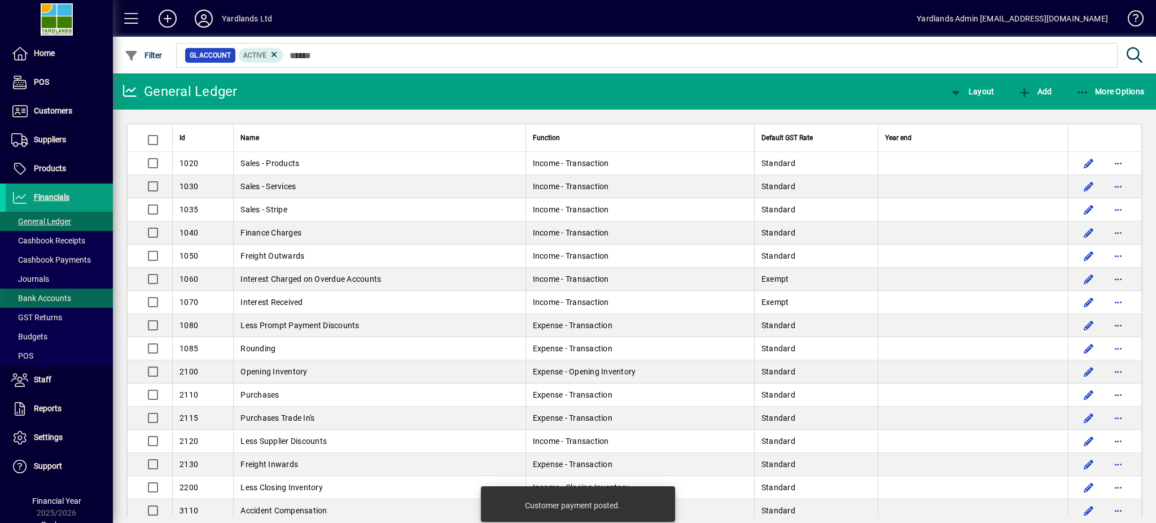
click at [62, 292] on span "Bank Accounts" at bounding box center [38, 298] width 65 height 12
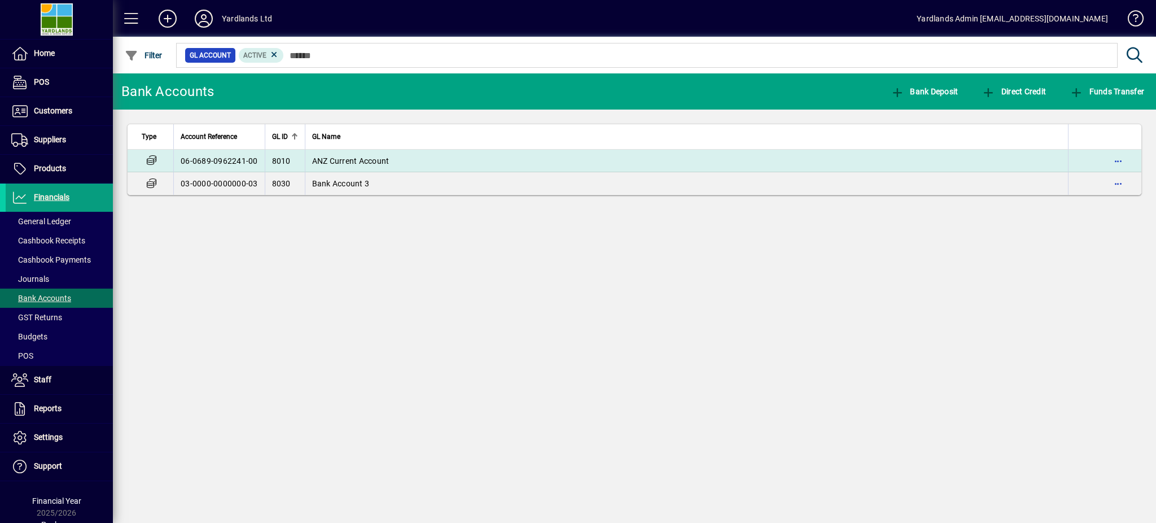
click at [357, 156] on span "ANZ Current Account" at bounding box center [350, 160] width 77 height 9
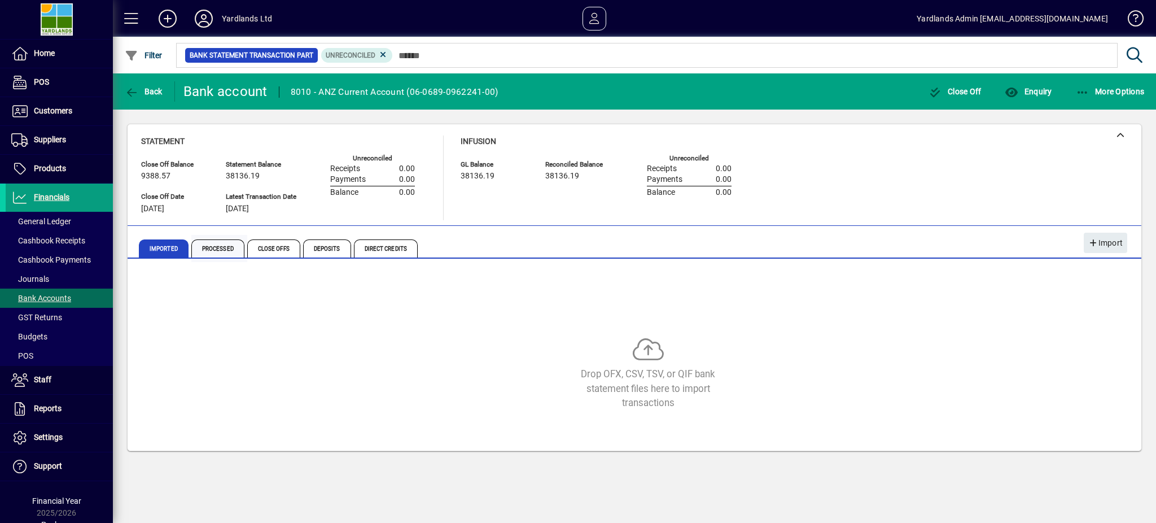
click at [220, 241] on span "Processed" at bounding box center [217, 248] width 53 height 18
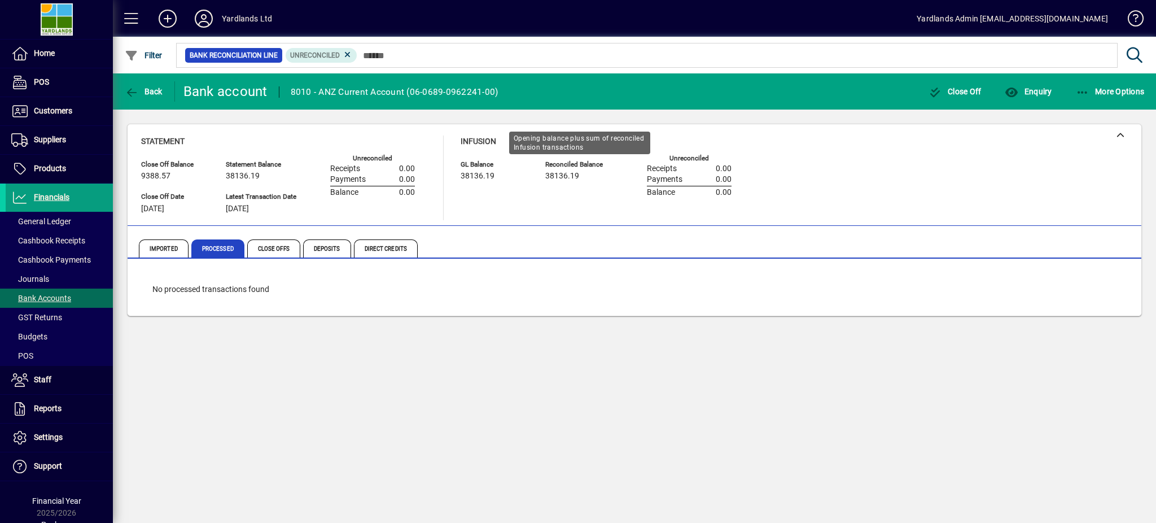
drag, startPoint x: 456, startPoint y: 179, endPoint x: 589, endPoint y: 178, distance: 133.2
click at [589, 178] on div "Statement Close Off Balance 9388.57 Close Off Date 31/08/2025 Statement Balance…" at bounding box center [444, 177] width 607 height 85
click at [549, 387] on div "Back Bank account 8010 - ANZ Current Account (06-0689-0962241-00) Close Off Enq…" at bounding box center [634, 297] width 1043 height 449
click at [951, 85] on span "button" at bounding box center [955, 91] width 59 height 27
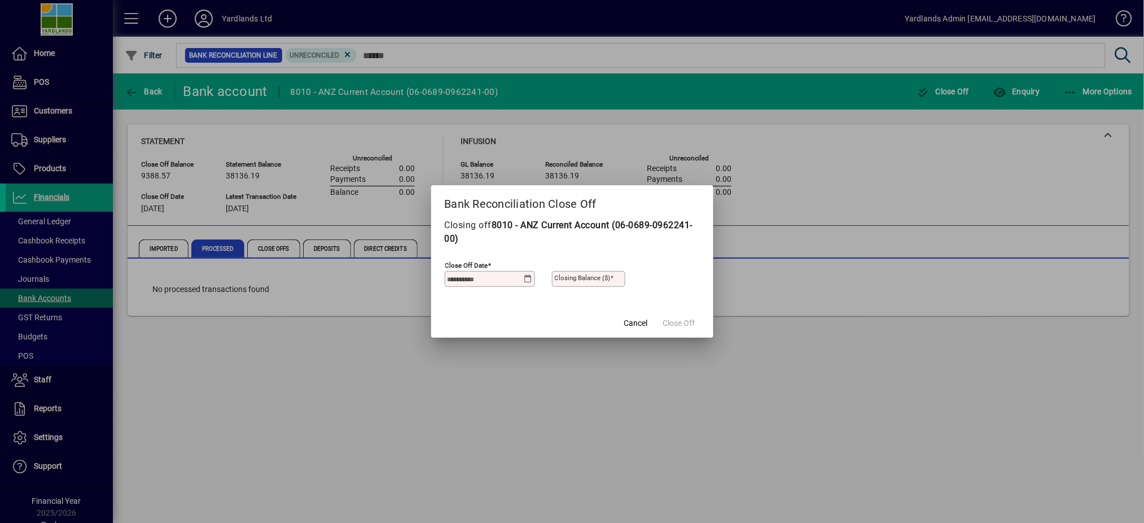
click at [528, 277] on icon at bounding box center [528, 278] width 8 height 9
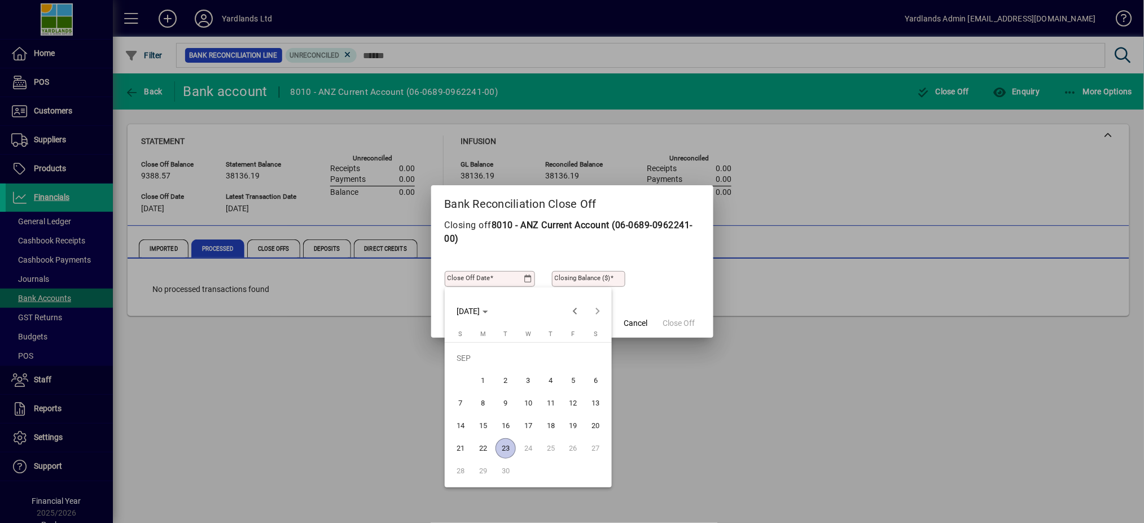
click at [532, 422] on span "17" at bounding box center [528, 425] width 20 height 20
type input "**********"
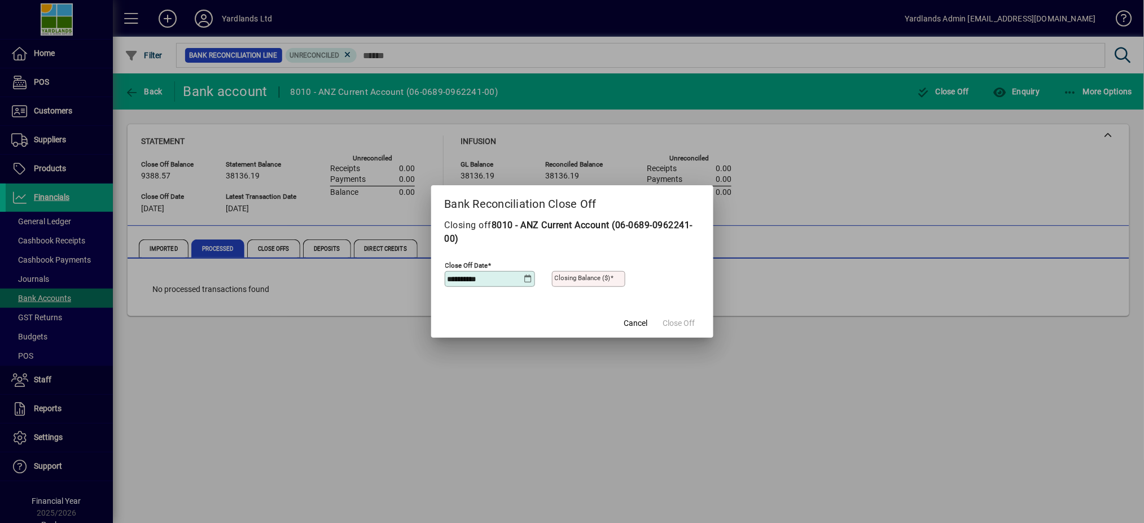
click at [584, 278] on mat-label "Closing Balance ($)" at bounding box center [583, 278] width 56 height 8
click at [584, 278] on input "Closing Balance ($)" at bounding box center [590, 278] width 70 height 9
type input "********"
click at [677, 320] on span "Close Off" at bounding box center [679, 323] width 32 height 12
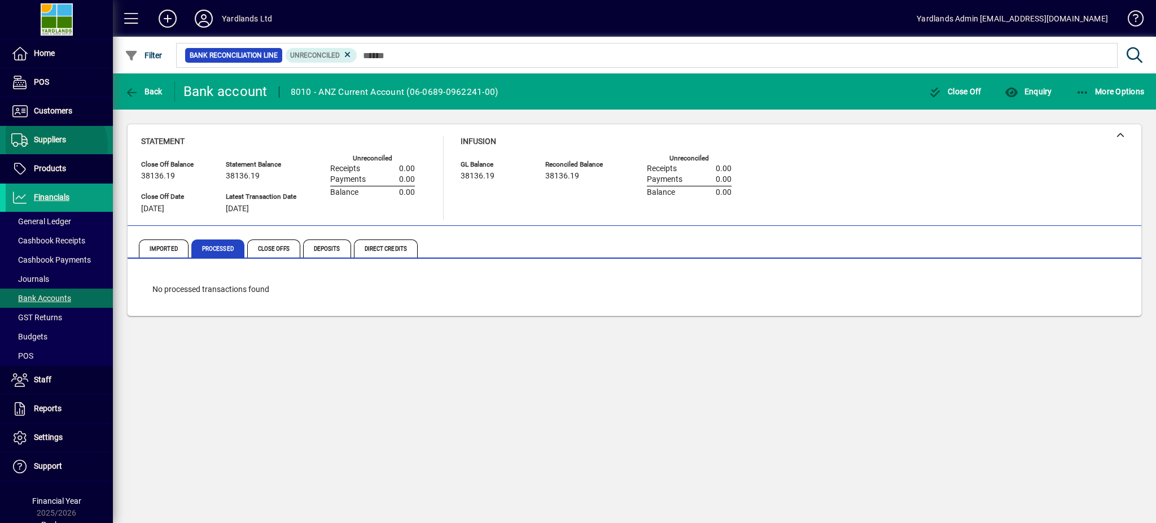
click at [53, 146] on span "Suppliers" at bounding box center [36, 140] width 60 height 14
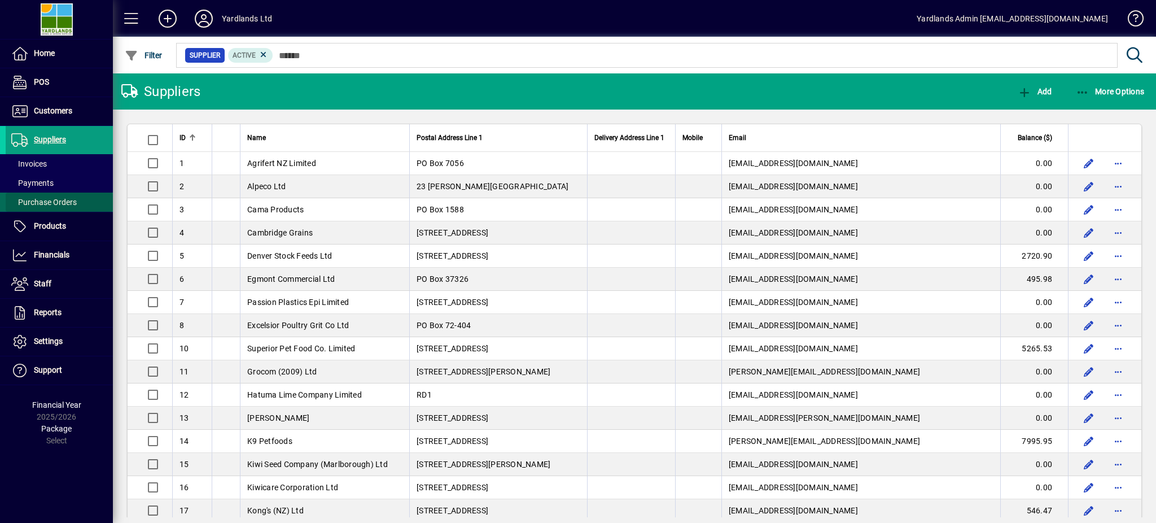
click at [43, 194] on span at bounding box center [59, 202] width 107 height 27
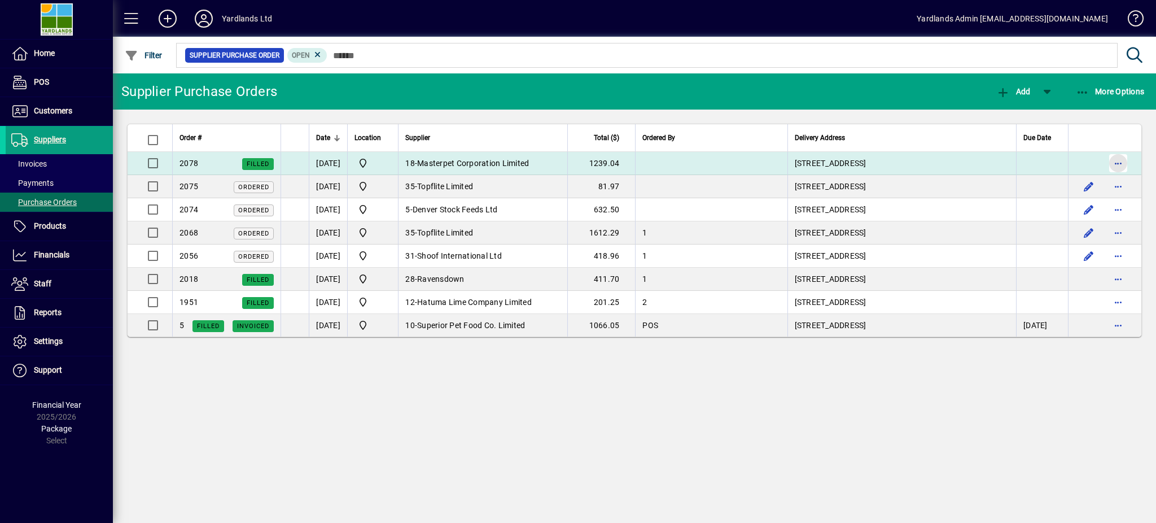
click at [1116, 163] on span "button" at bounding box center [1118, 163] width 27 height 27
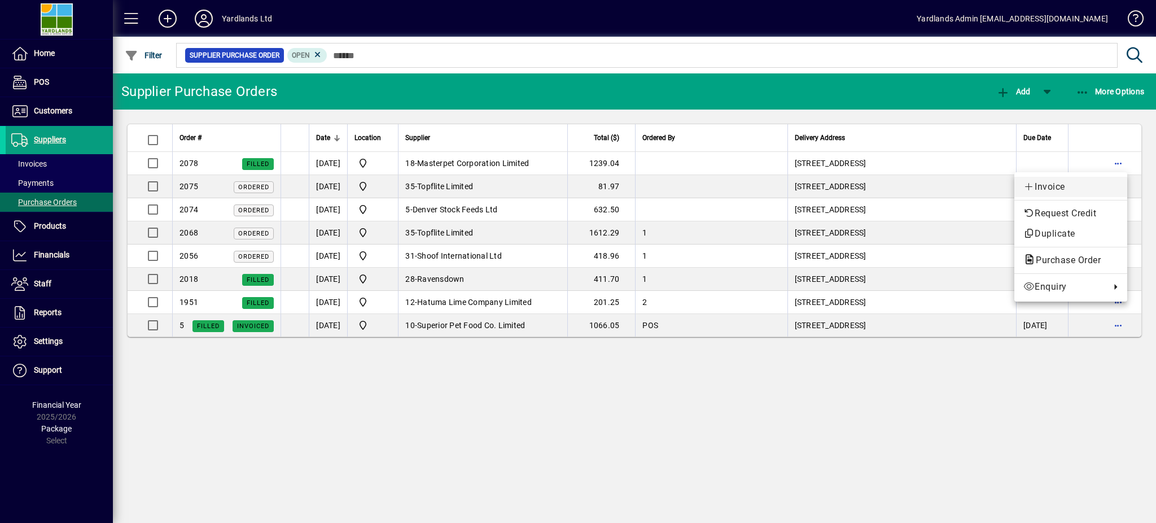
click at [1073, 188] on span "Invoice" at bounding box center [1070, 187] width 95 height 14
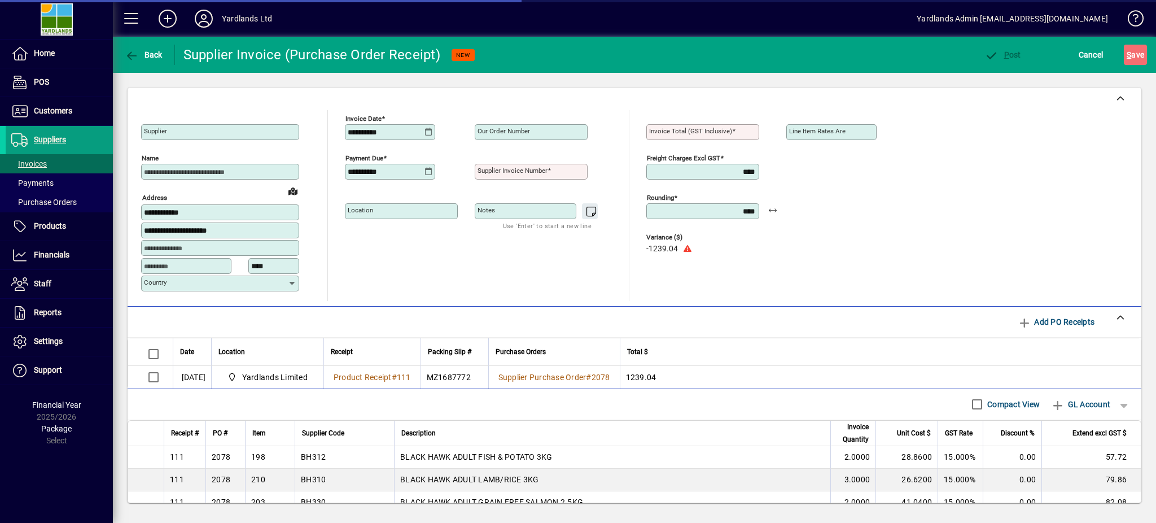
type input "**********"
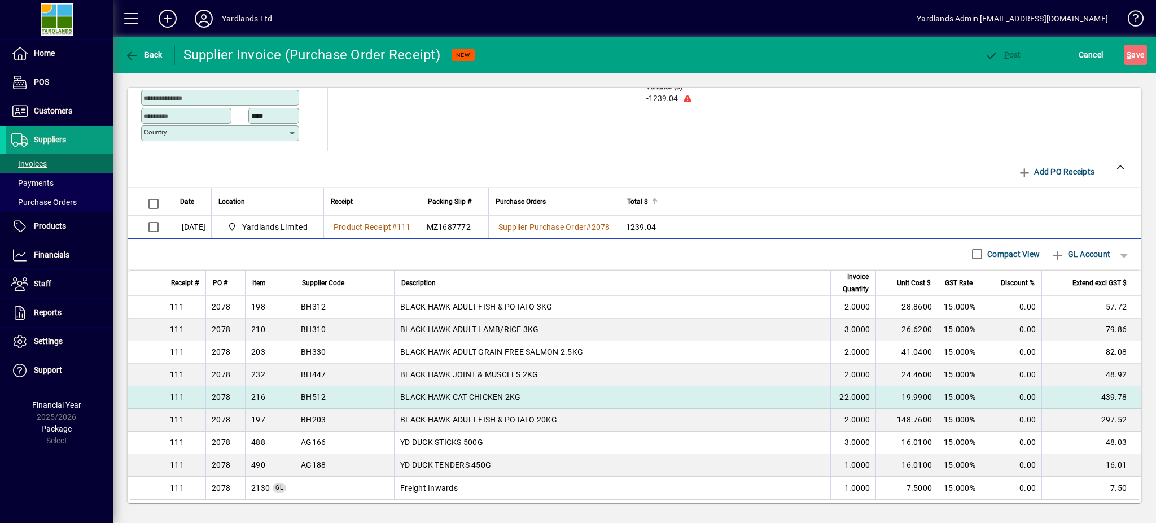
scroll to position [211, 0]
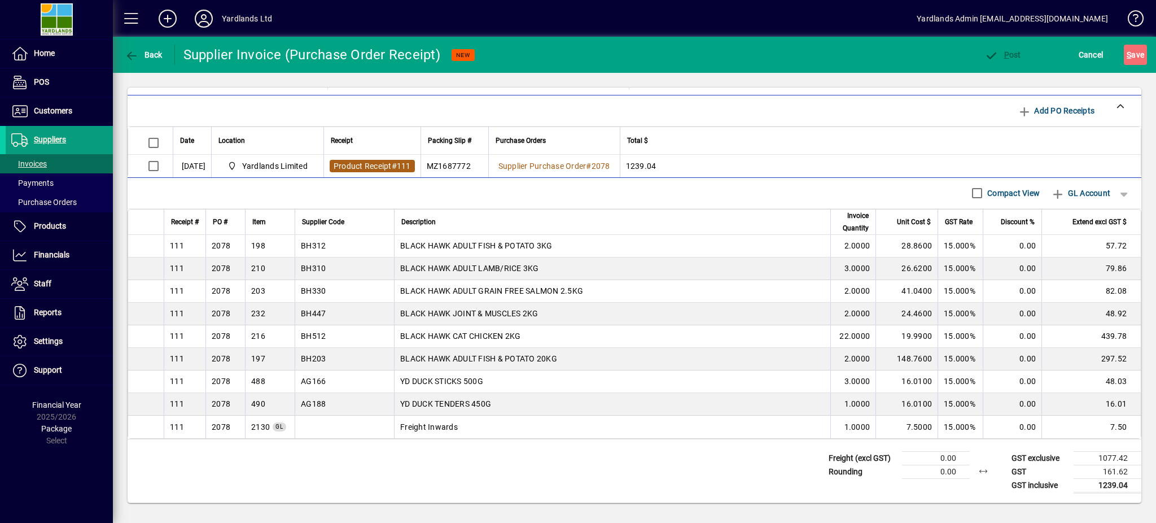
click at [392, 166] on span "Product Receipt" at bounding box center [363, 165] width 58 height 9
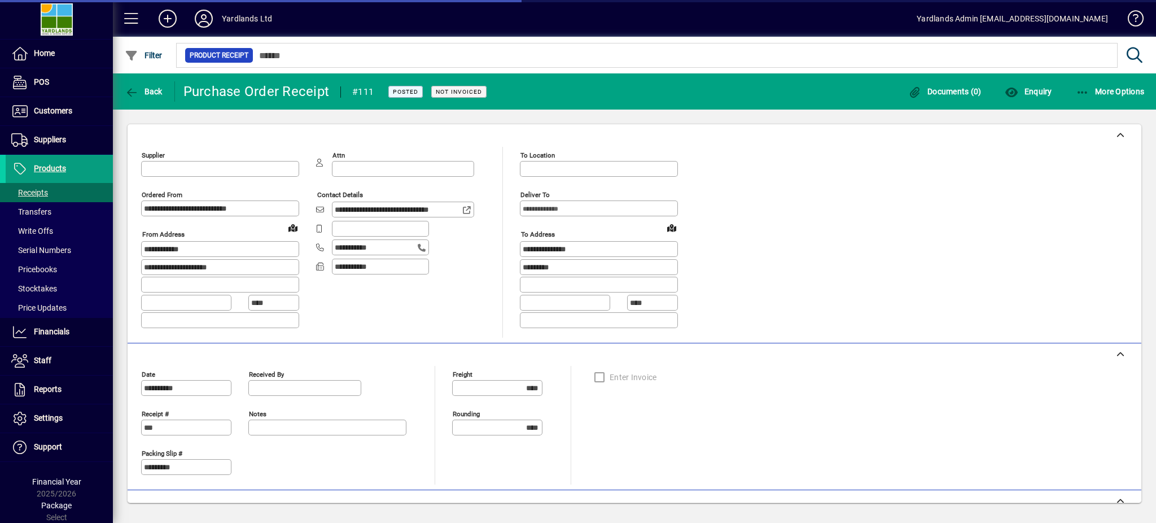
type input "**********"
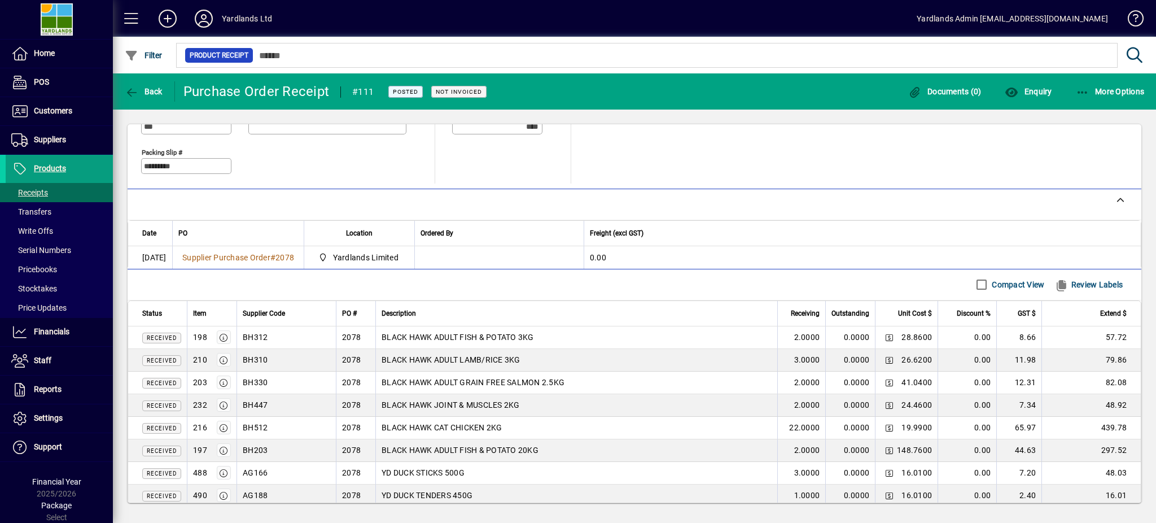
scroll to position [393, 0]
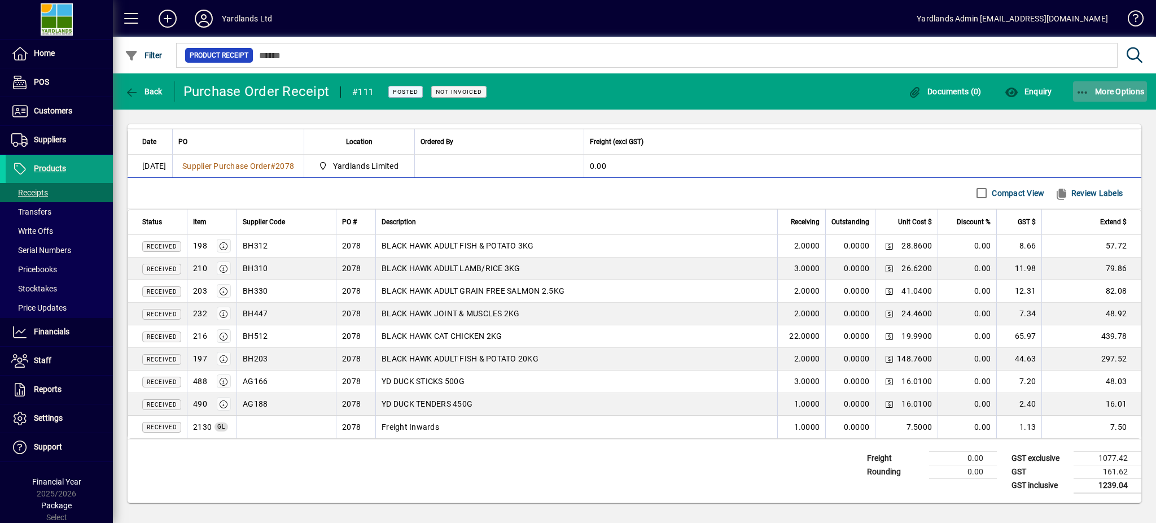
click at [1088, 99] on span "button" at bounding box center [1110, 91] width 75 height 27
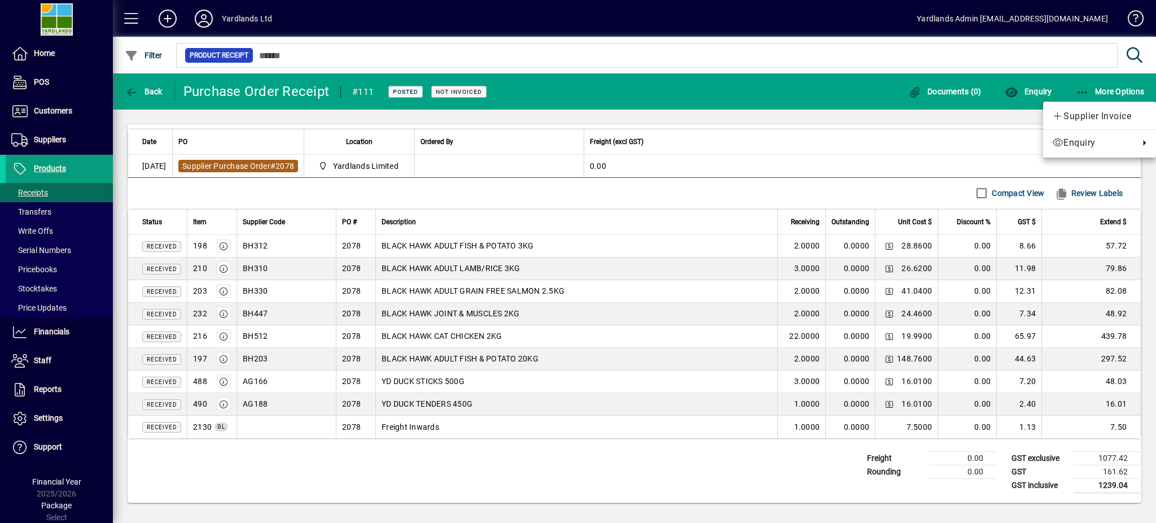
click at [278, 167] on div at bounding box center [578, 261] width 1156 height 523
click at [270, 165] on span "Supplier Purchase Order" at bounding box center [226, 165] width 88 height 9
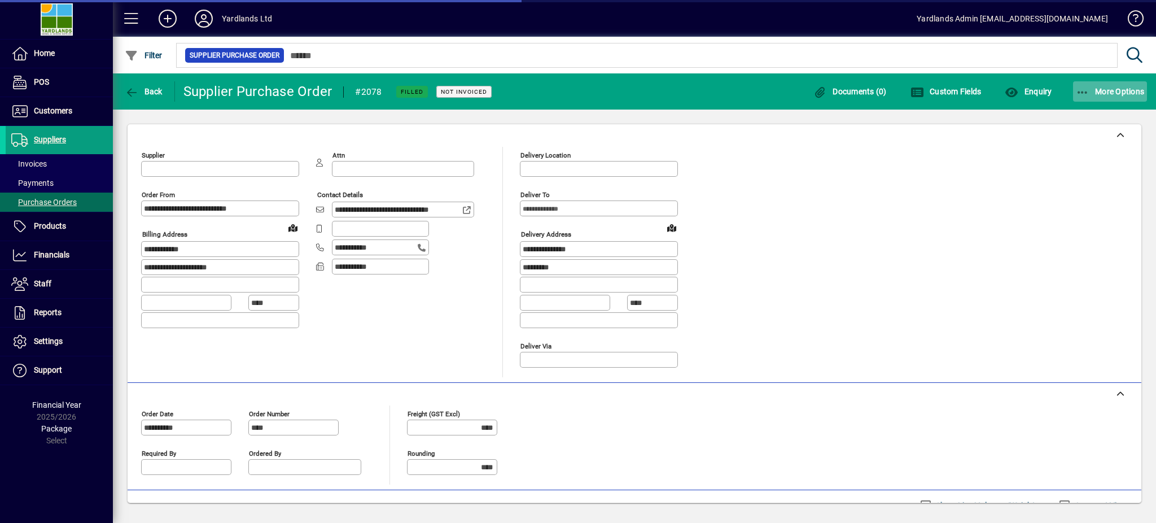
type input "**********"
click at [1103, 87] on span "More Options" at bounding box center [1110, 91] width 69 height 9
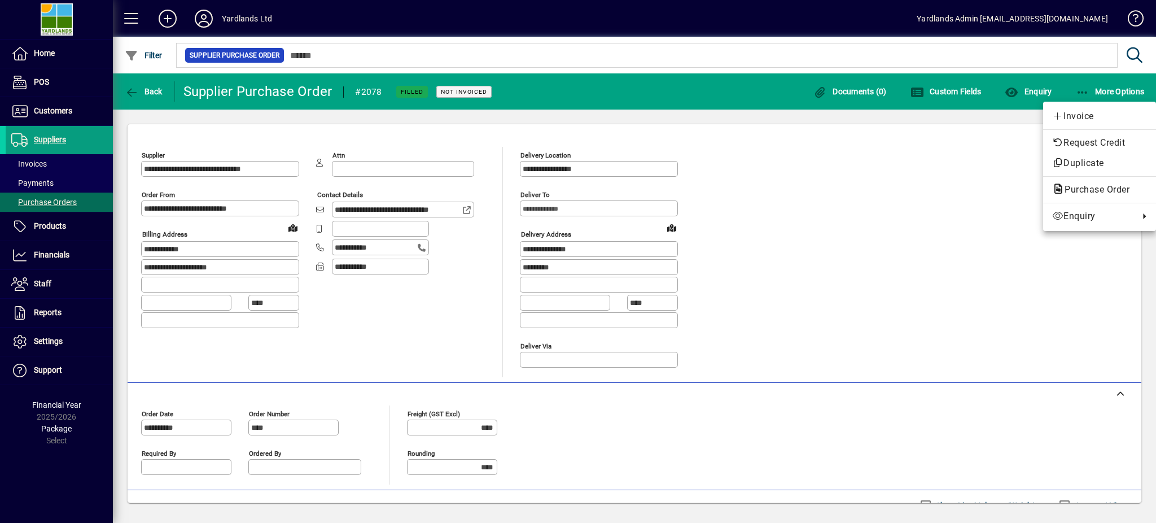
click at [133, 91] on div at bounding box center [578, 261] width 1156 height 523
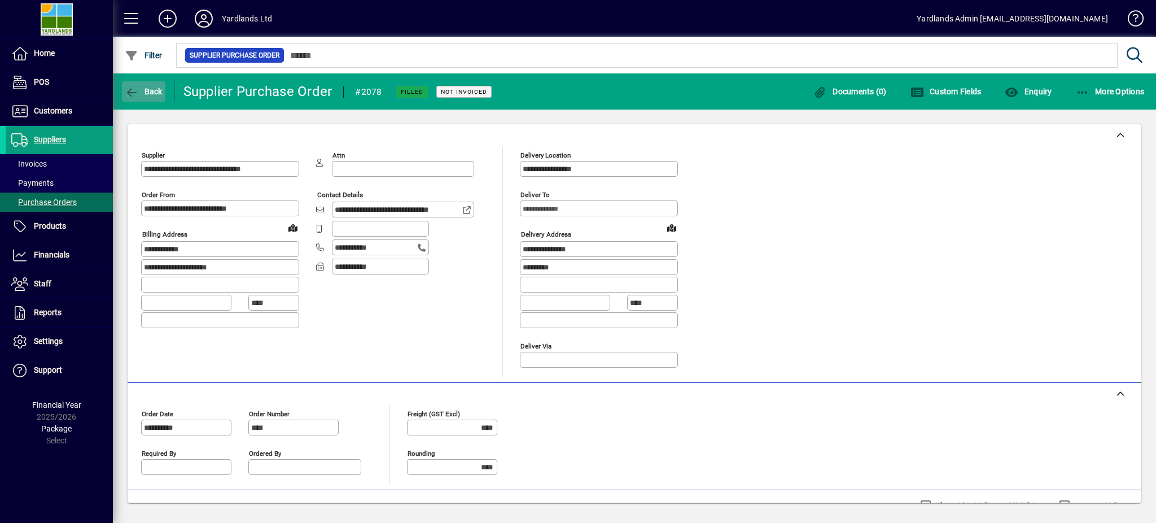
click at [129, 90] on icon "button" at bounding box center [132, 92] width 14 height 11
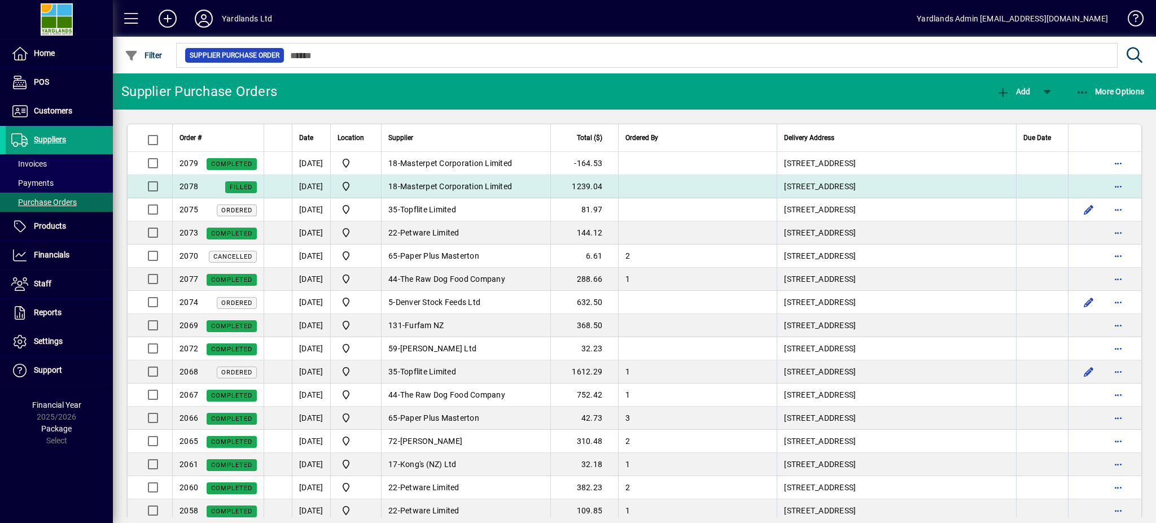
click at [490, 185] on span "Masterpet Corporation Limited" at bounding box center [456, 186] width 112 height 9
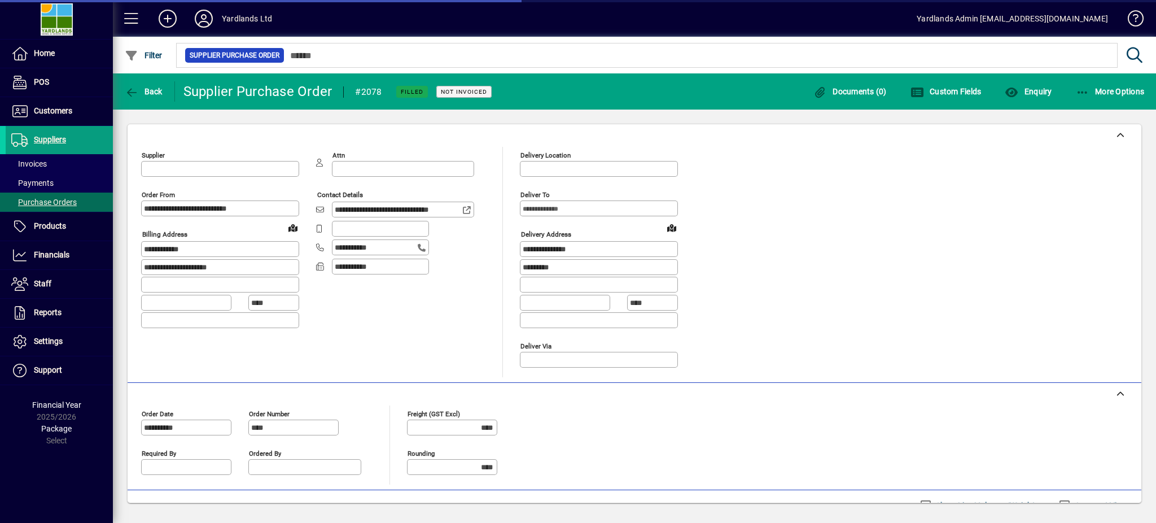
type input "**********"
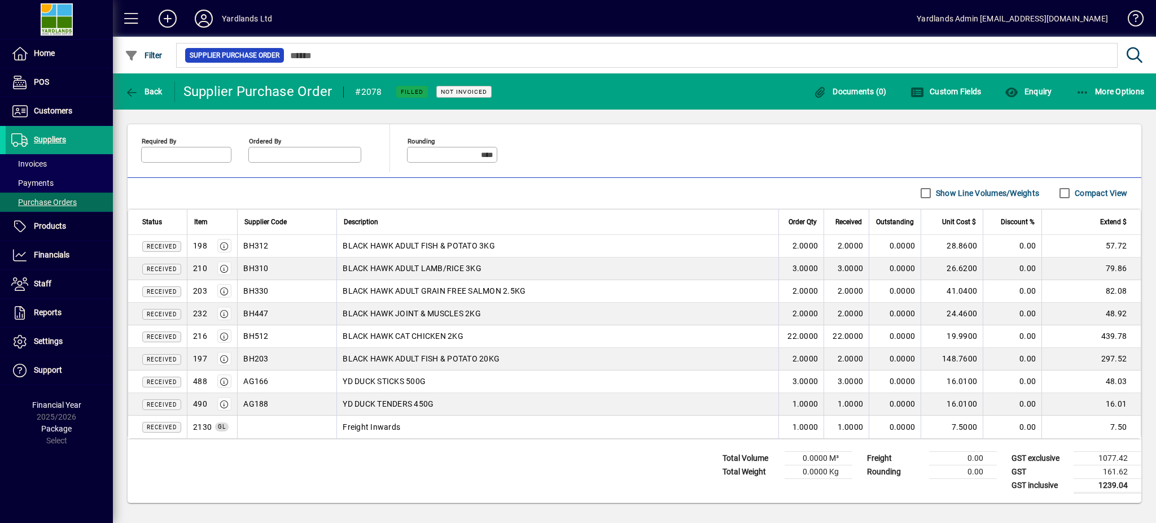
scroll to position [87, 0]
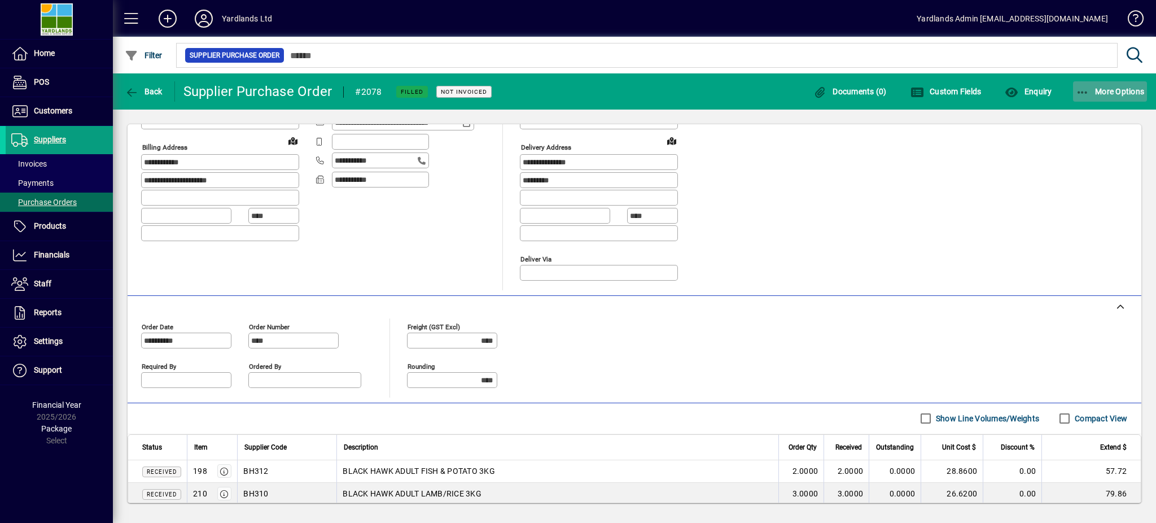
click at [1088, 90] on icon "button" at bounding box center [1083, 92] width 14 height 11
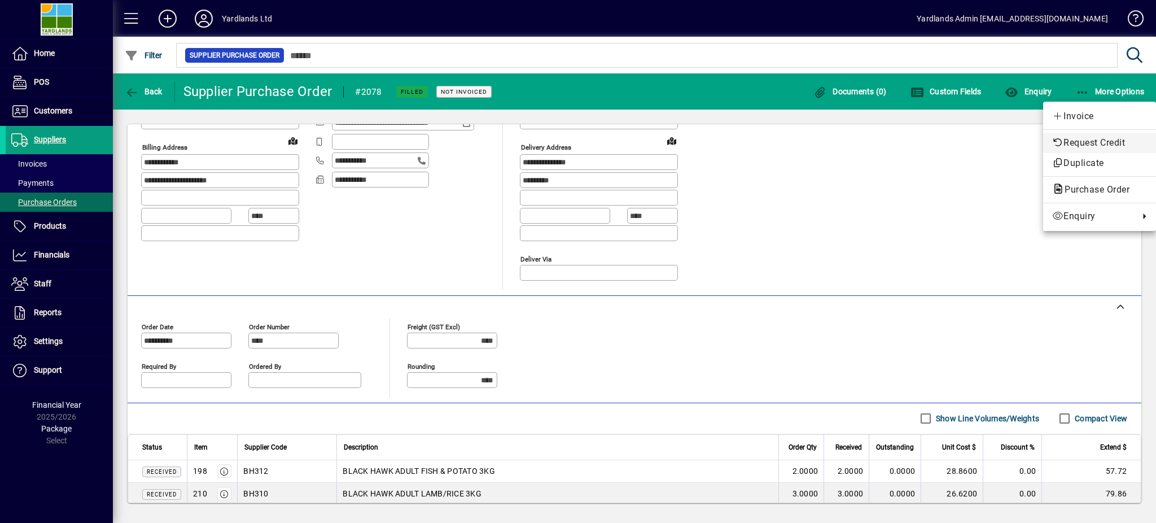
click at [1077, 142] on span "Request Credit" at bounding box center [1099, 143] width 95 height 14
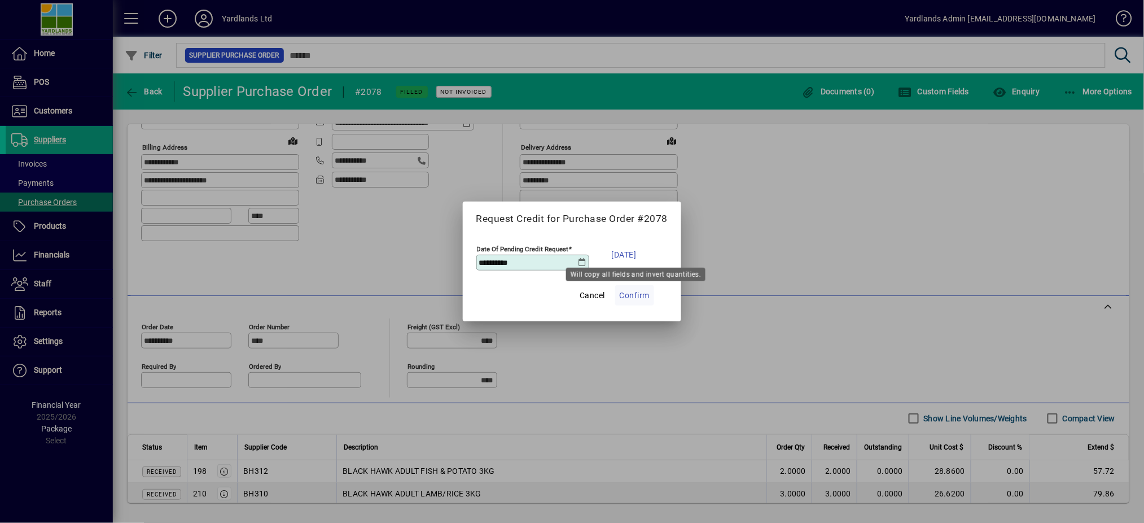
click at [633, 294] on span "Confirm" at bounding box center [635, 295] width 30 height 14
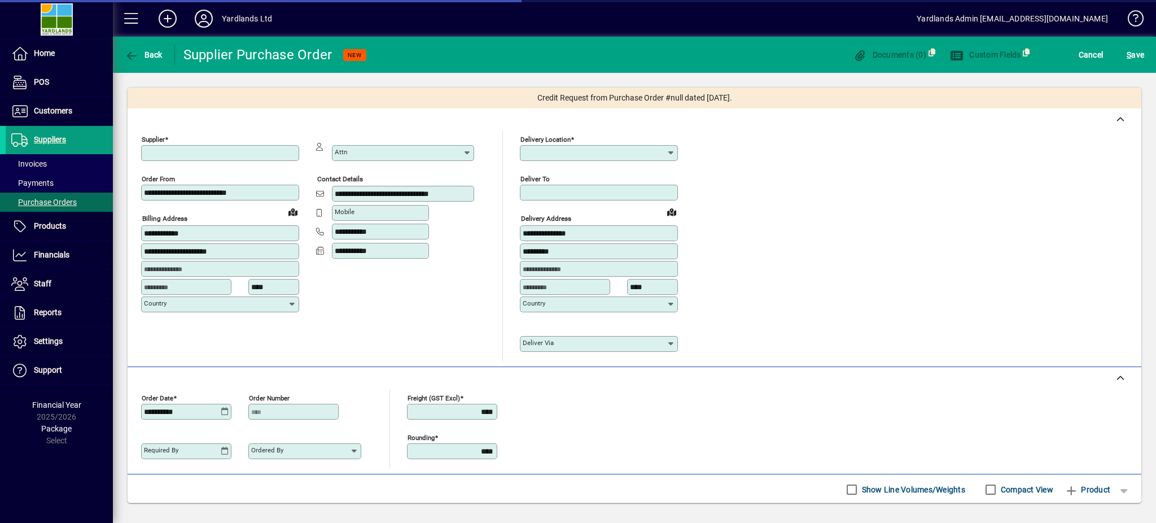
type input "**********"
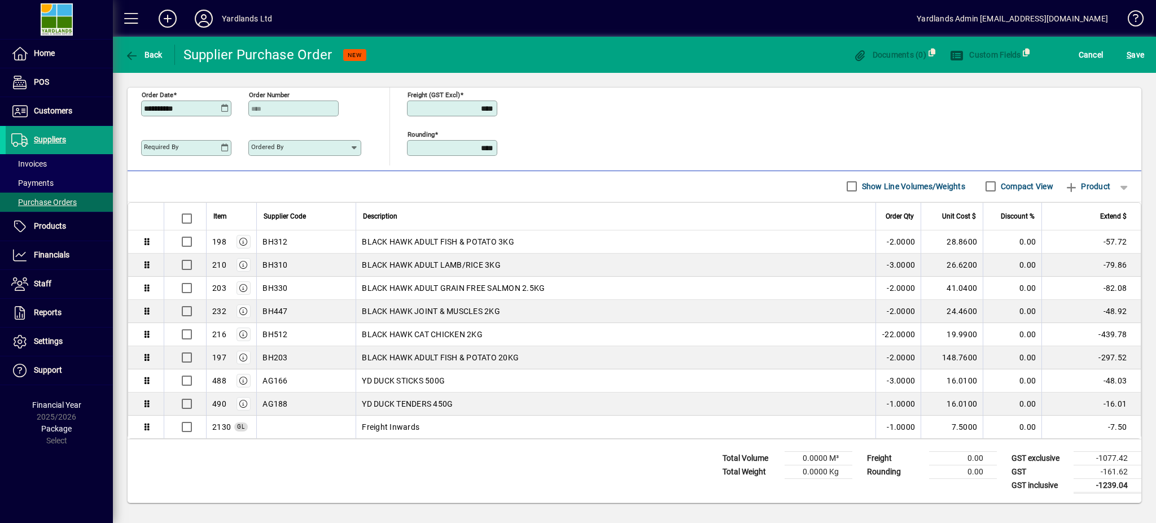
scroll to position [78, 0]
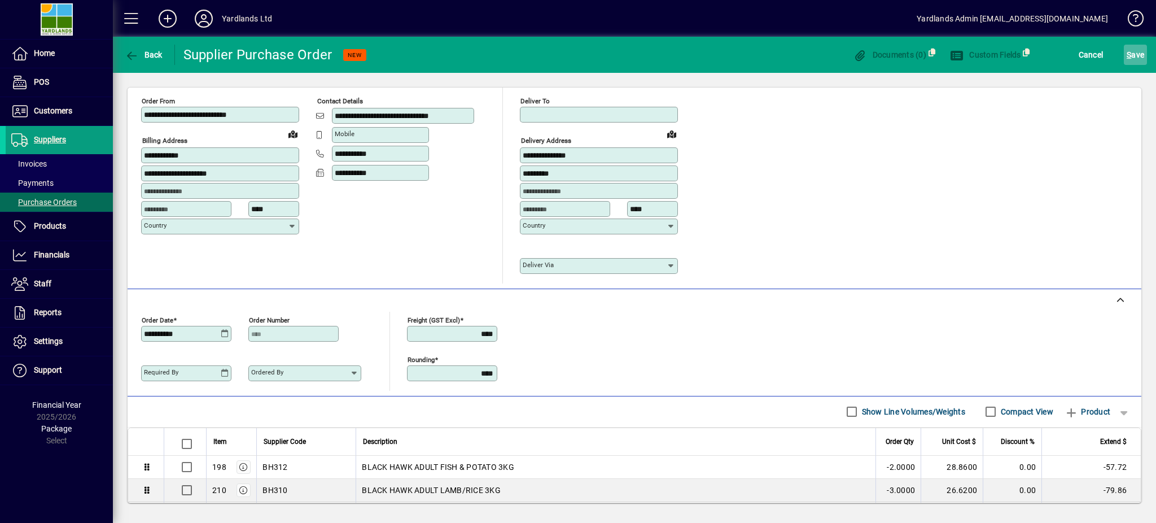
click at [1136, 54] on span "S ave" at bounding box center [1136, 55] width 18 height 18
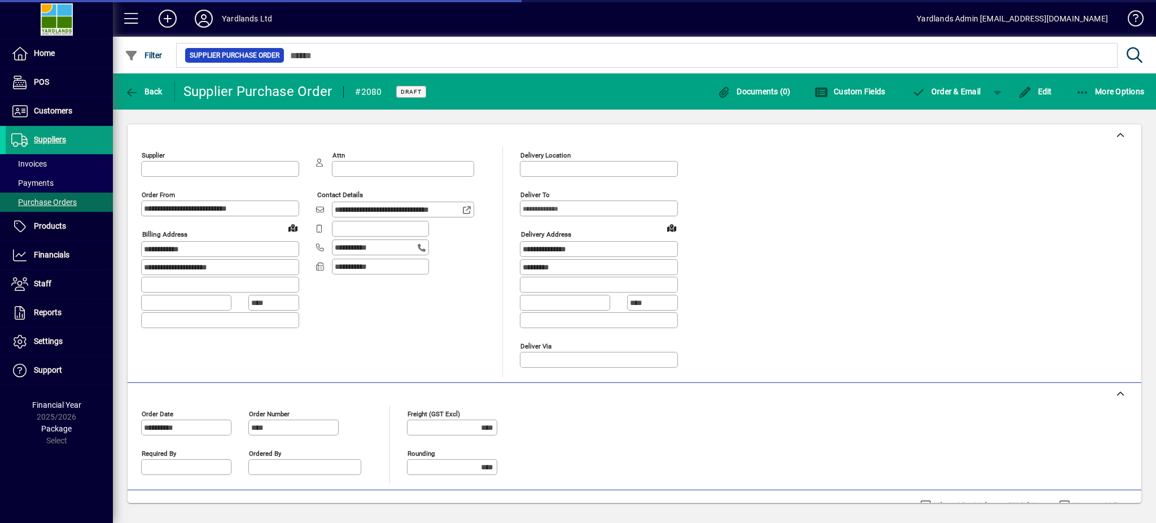
type input "**********"
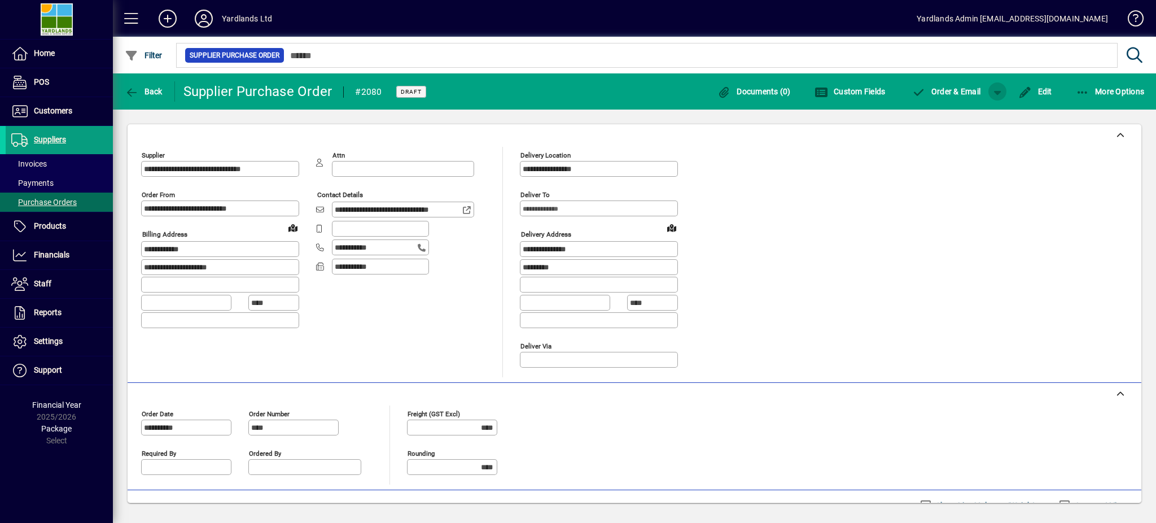
click at [999, 95] on span "button" at bounding box center [997, 91] width 27 height 27
click at [970, 117] on span "Order" at bounding box center [962, 115] width 41 height 9
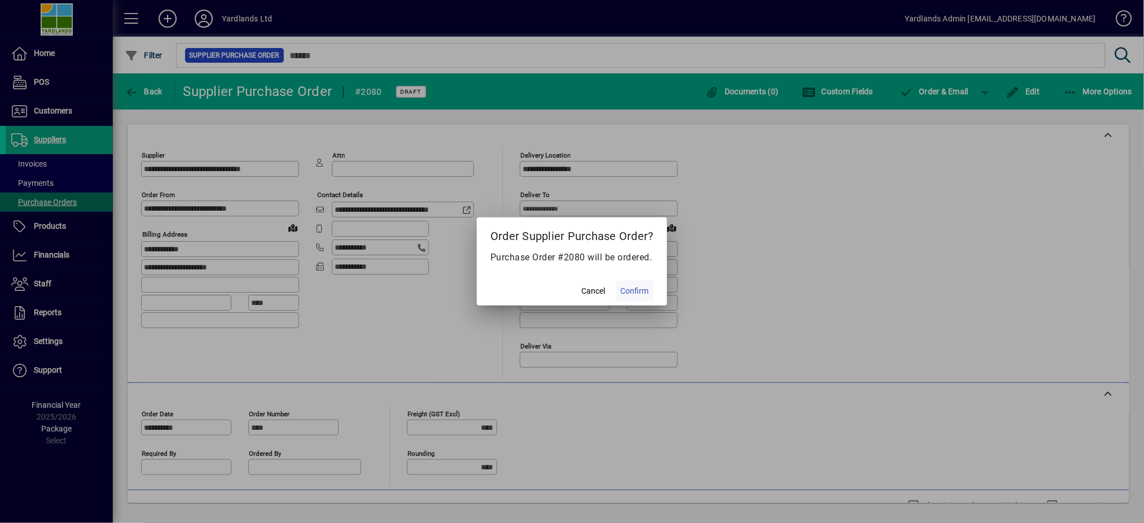
click at [635, 290] on span "Confirm" at bounding box center [635, 291] width 28 height 12
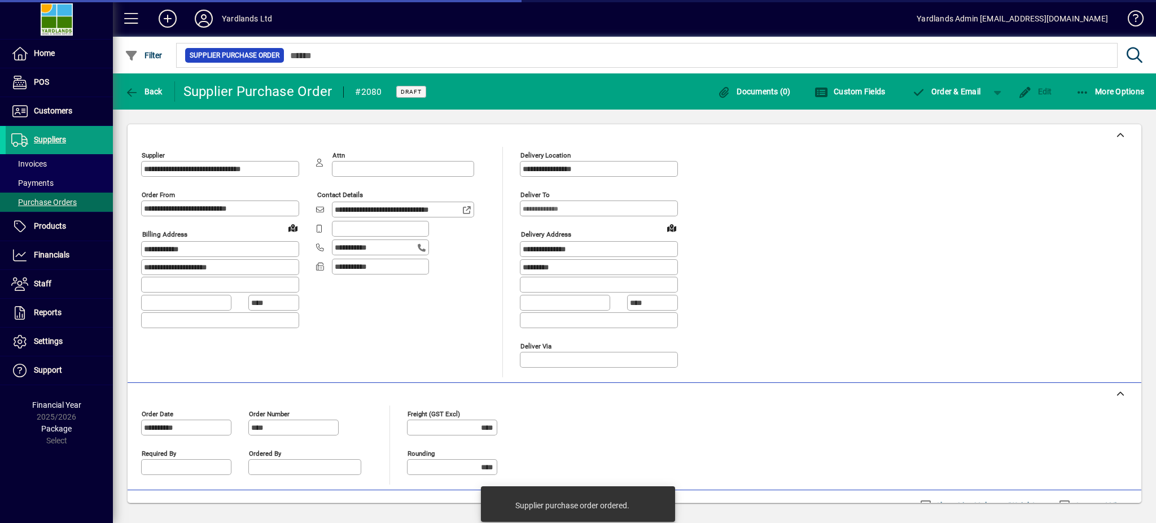
type input "****"
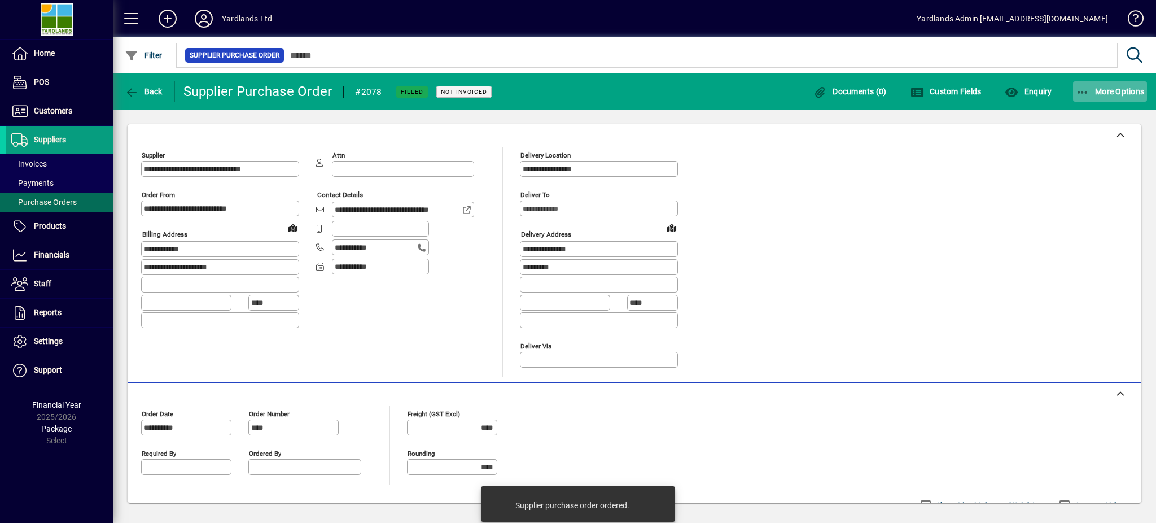
click at [1099, 87] on span "More Options" at bounding box center [1110, 91] width 69 height 9
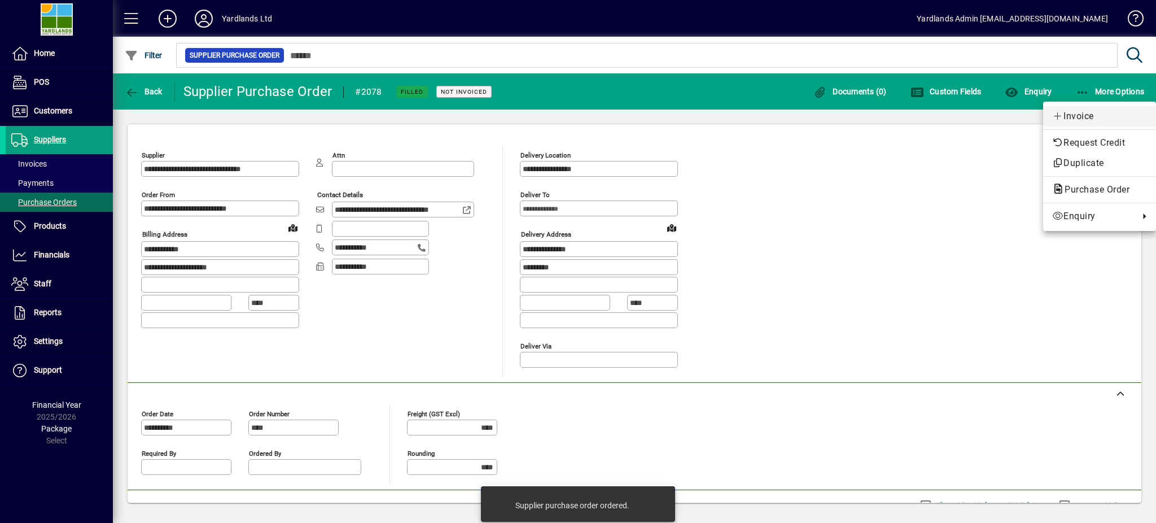
click at [1075, 115] on span "Invoice" at bounding box center [1099, 117] width 95 height 14
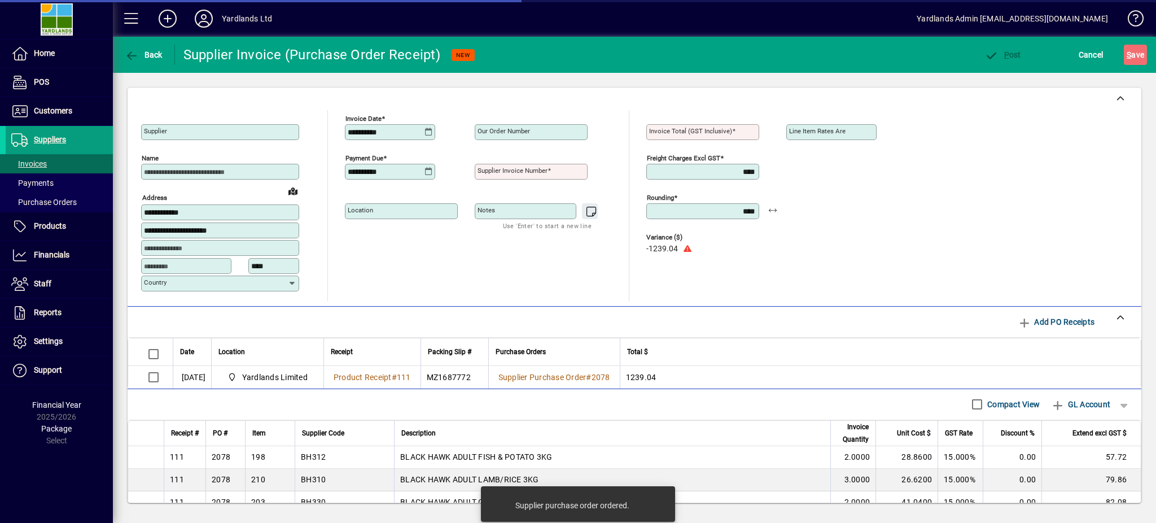
type input "**********"
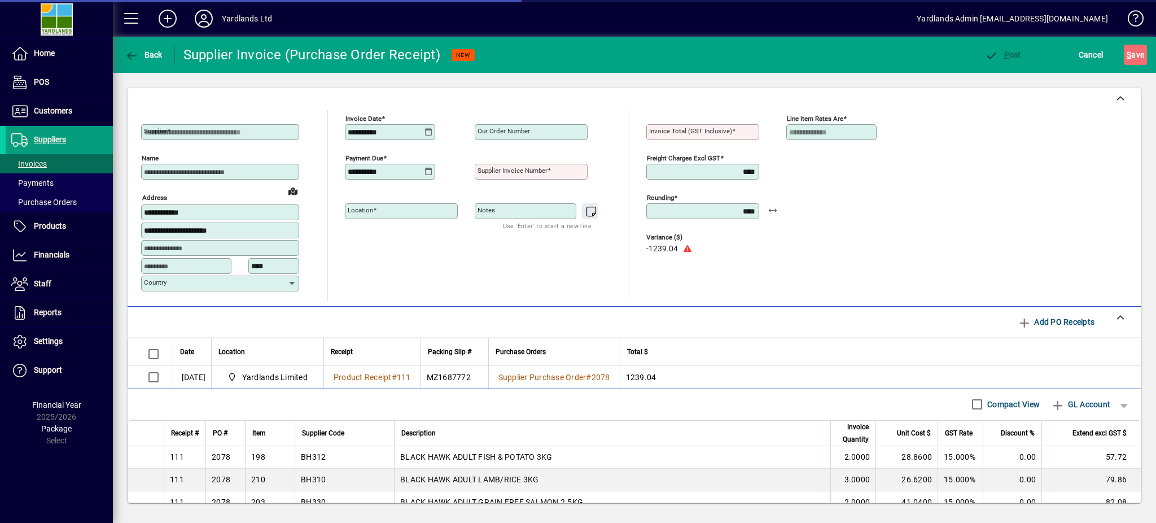
type input "**********"
click at [504, 165] on label "Supplier invoice number" at bounding box center [514, 169] width 73 height 9
click at [504, 167] on input "Supplier invoice number" at bounding box center [533, 171] width 110 height 9
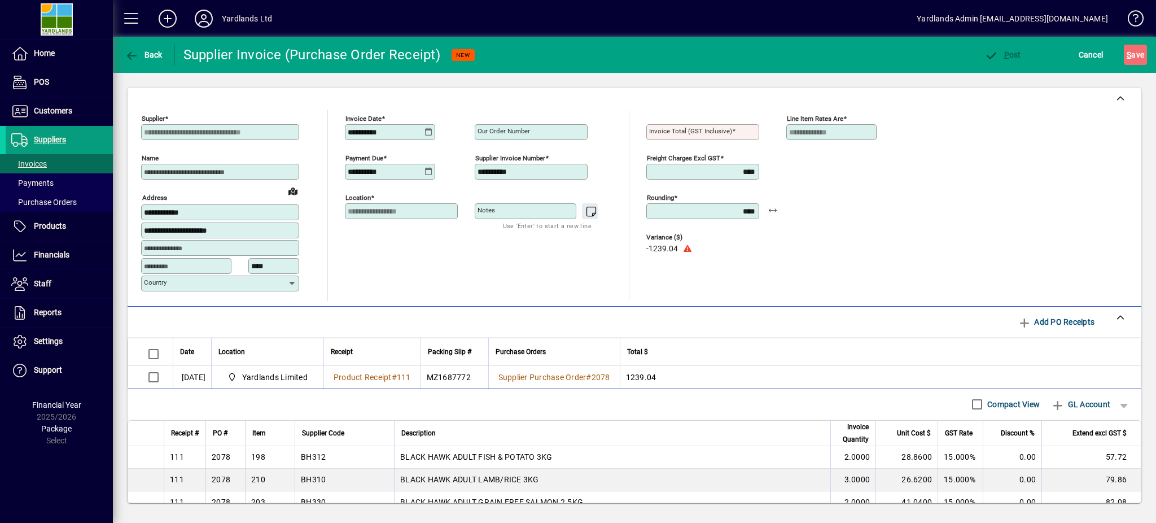
type input "**********"
click at [747, 132] on input "Invoice Total (GST inclusive)" at bounding box center [704, 132] width 110 height 9
type input "*******"
click at [425, 172] on icon at bounding box center [429, 171] width 8 height 9
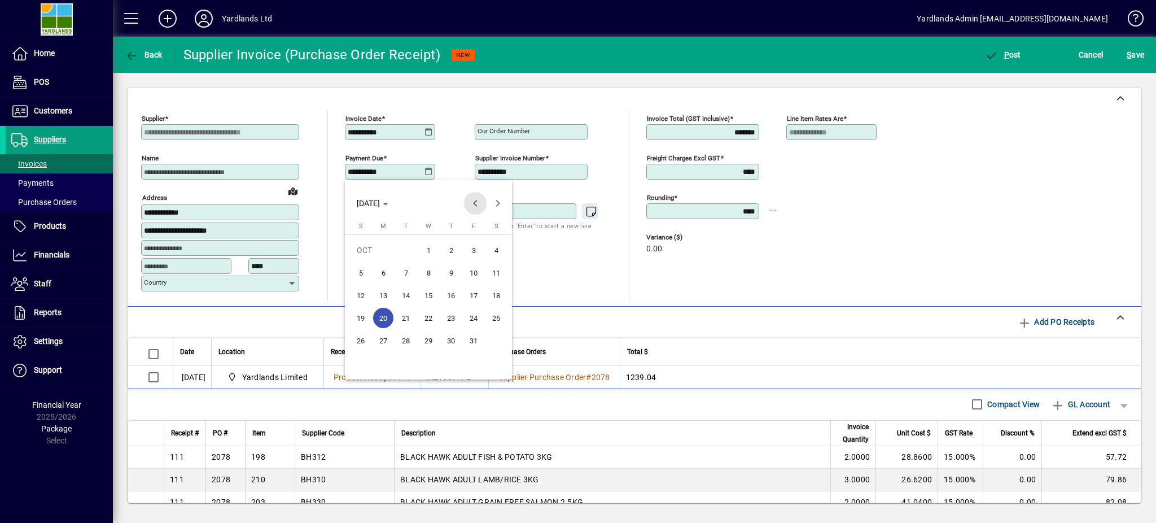
click at [472, 203] on span "Previous month" at bounding box center [475, 203] width 23 height 23
click at [404, 336] on span "23" at bounding box center [406, 340] width 20 height 20
type input "**********"
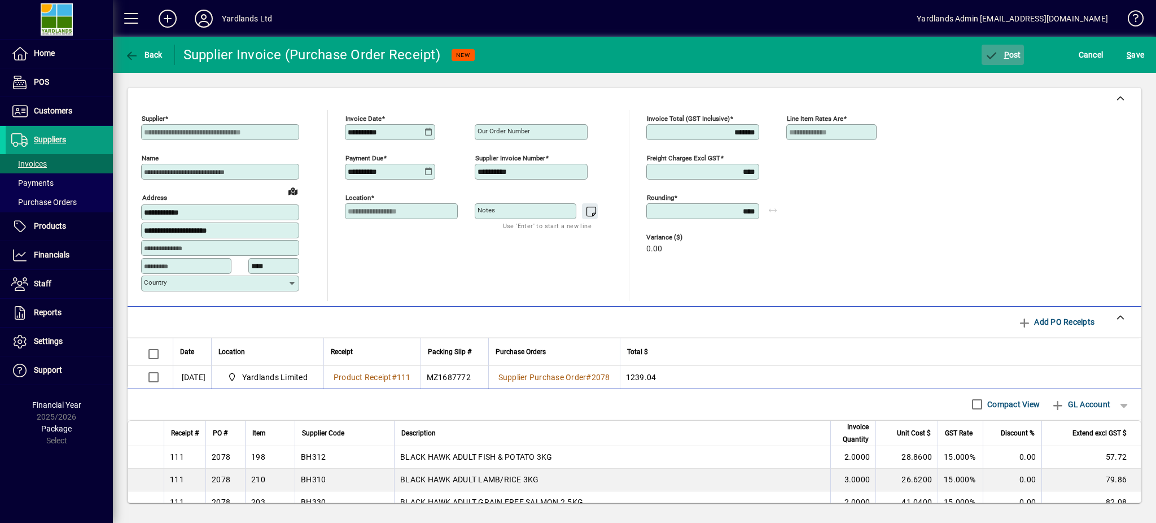
click at [1004, 51] on span "P" at bounding box center [1006, 54] width 5 height 9
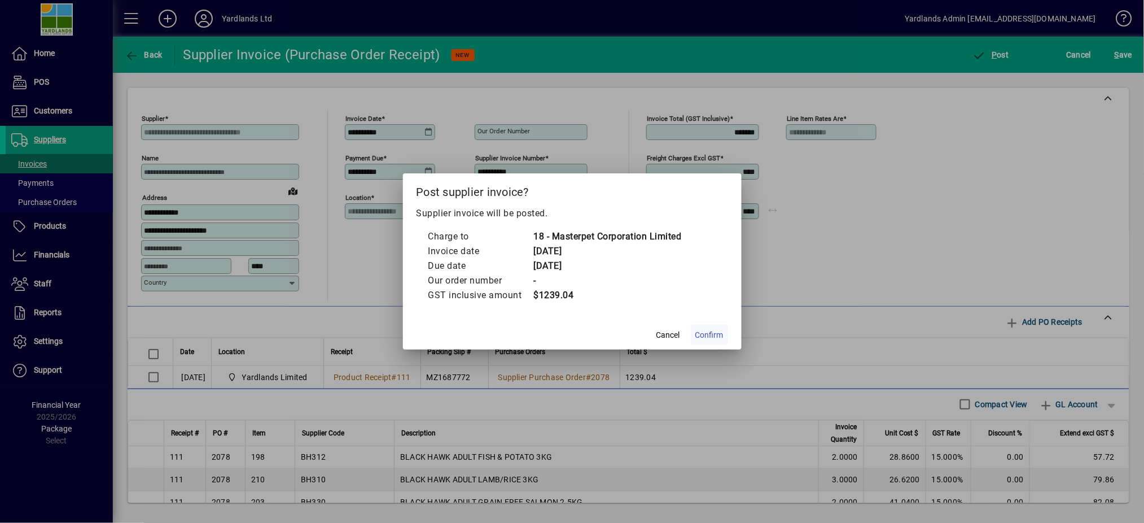
click at [716, 334] on span "Confirm" at bounding box center [710, 335] width 28 height 12
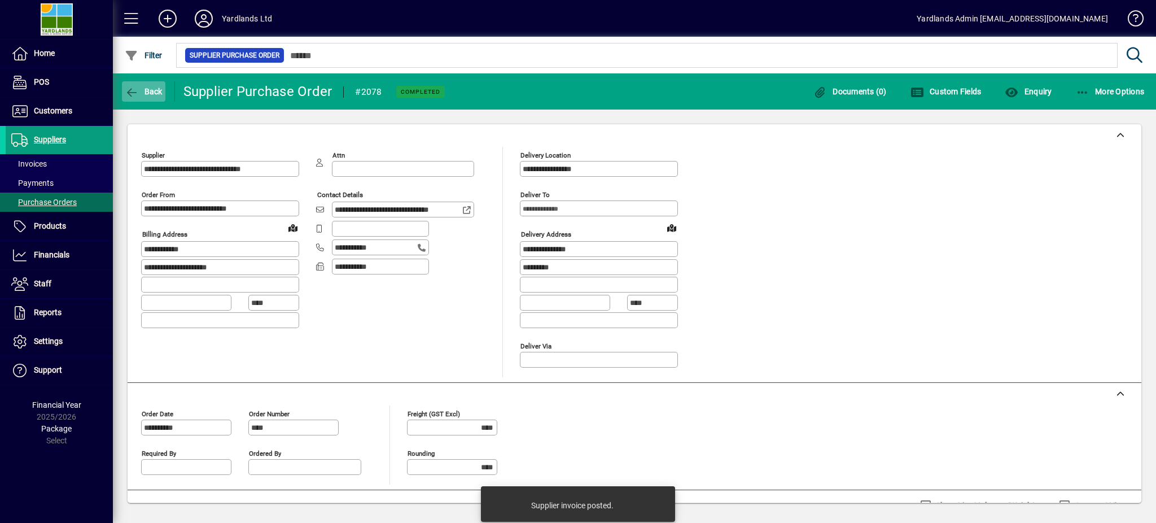
click at [126, 95] on icon "button" at bounding box center [132, 92] width 14 height 11
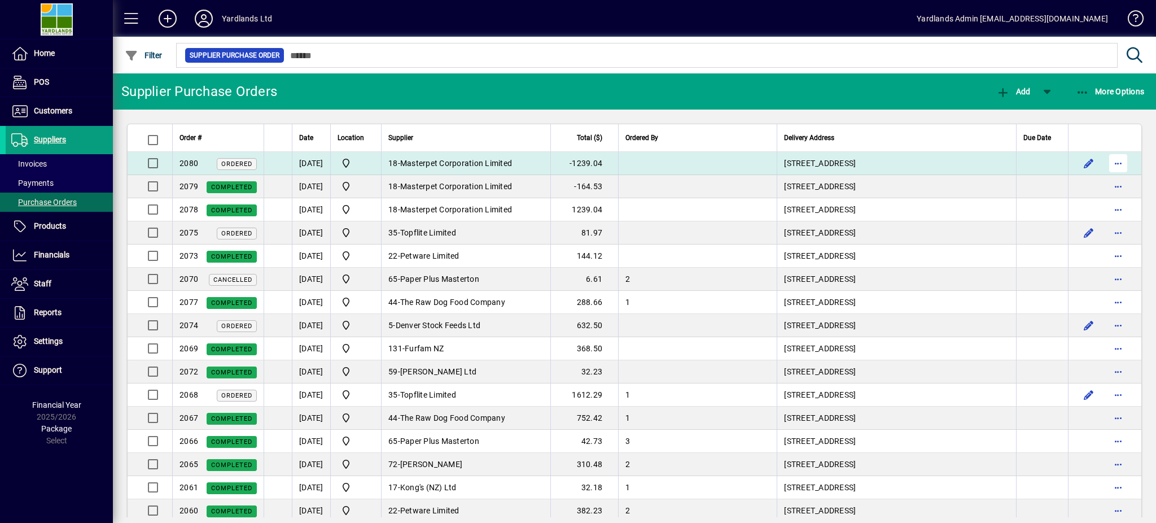
click at [1105, 163] on span "button" at bounding box center [1118, 163] width 27 height 27
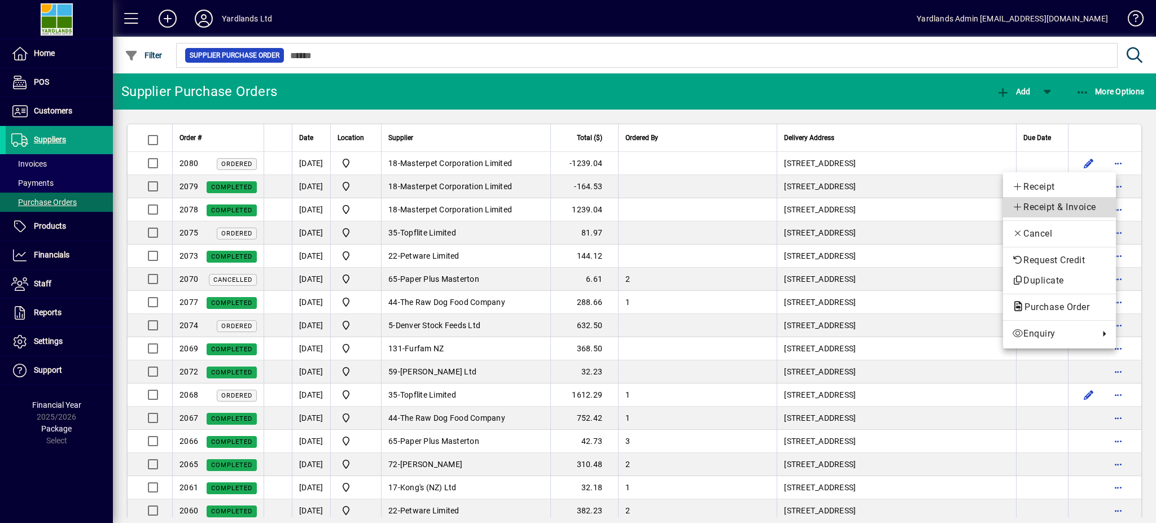
click at [1046, 207] on span "Receipt & Invoice" at bounding box center [1059, 207] width 95 height 14
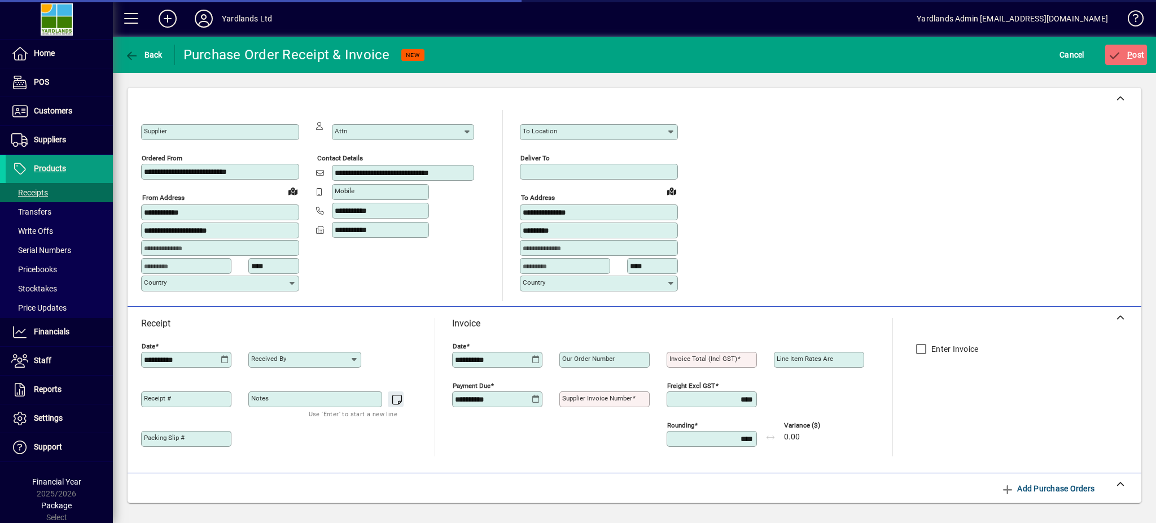
type input "**********"
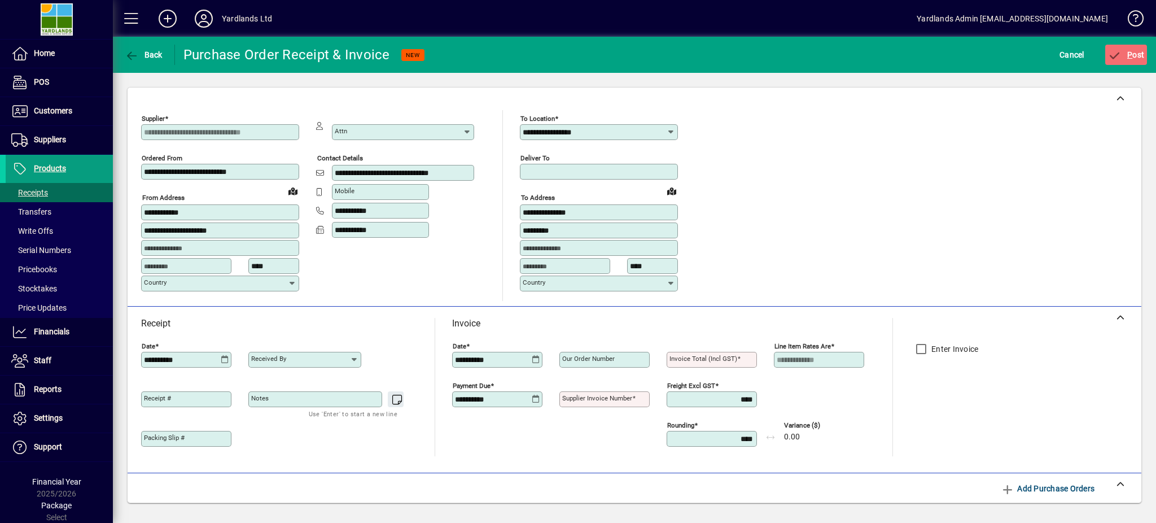
click at [536, 399] on icon at bounding box center [536, 399] width 8 height 9
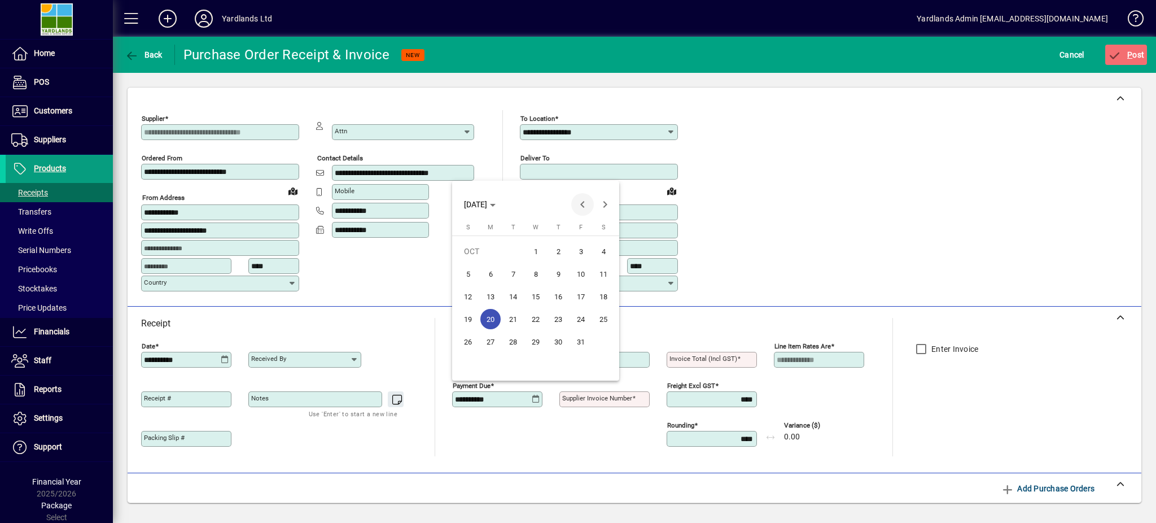
click at [582, 202] on span "Previous month" at bounding box center [582, 204] width 23 height 23
click at [512, 342] on span "23" at bounding box center [513, 341] width 20 height 20
type input "**********"
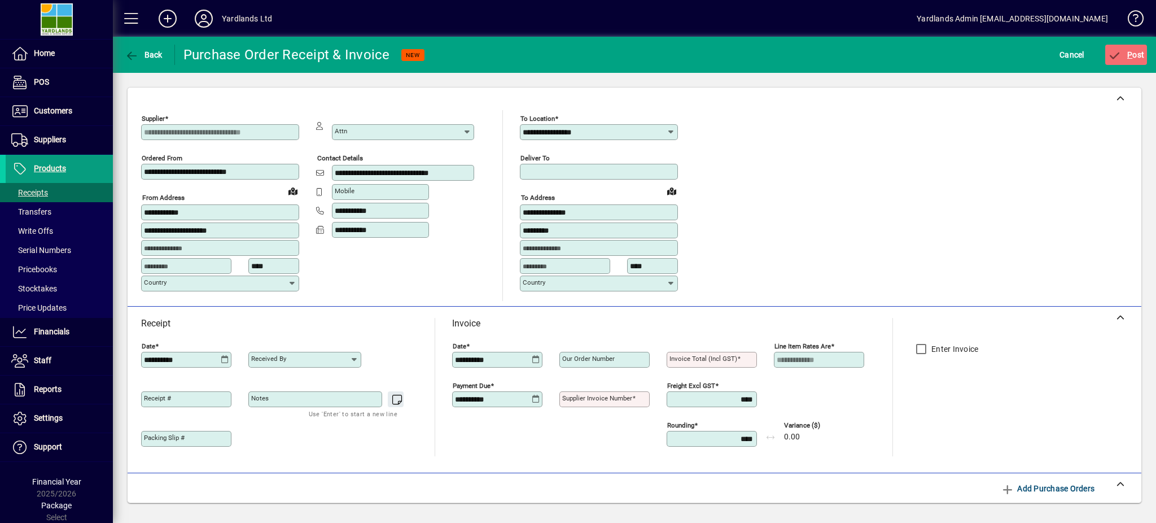
click at [601, 396] on mat-label "Supplier invoice number" at bounding box center [597, 398] width 70 height 8
click at [601, 396] on input "Supplier invoice number" at bounding box center [605, 399] width 87 height 9
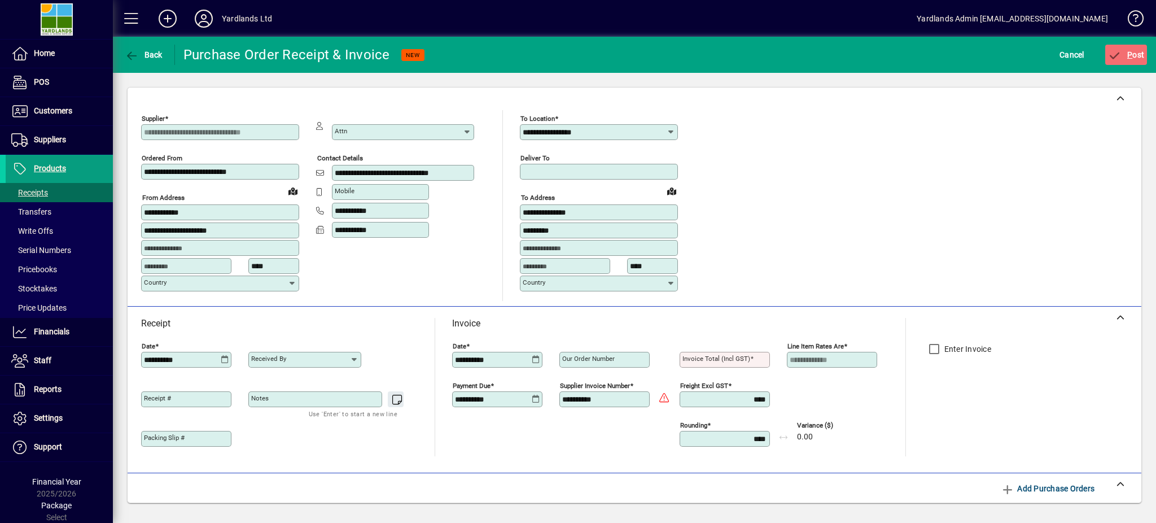
type input "**********"
click at [744, 358] on mat-label "Invoice Total (incl GST)" at bounding box center [717, 359] width 68 height 8
click at [744, 358] on input "Invoice Total (incl GST)" at bounding box center [726, 359] width 87 height 9
type input "*"
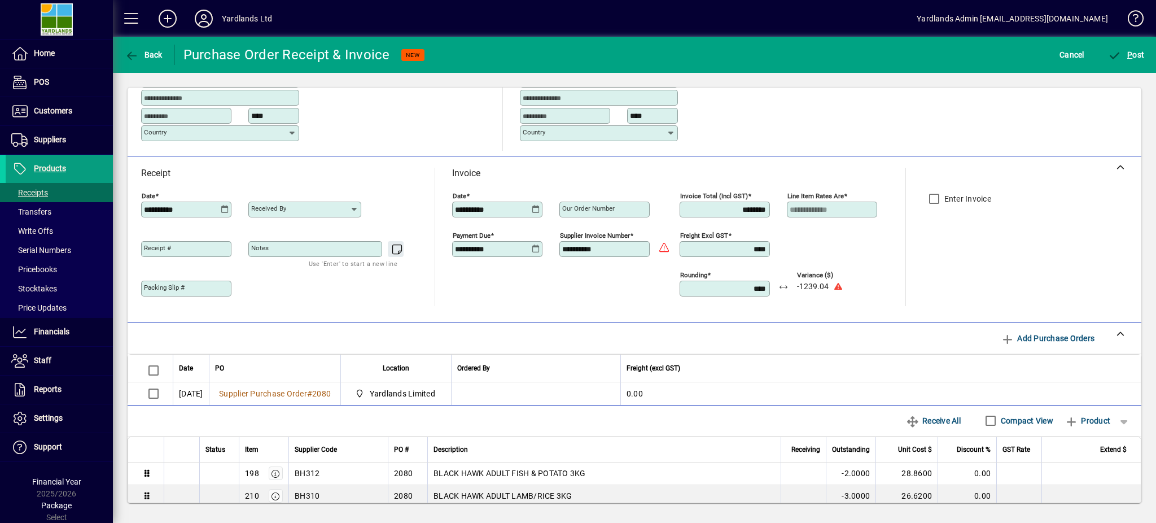
scroll to position [226, 0]
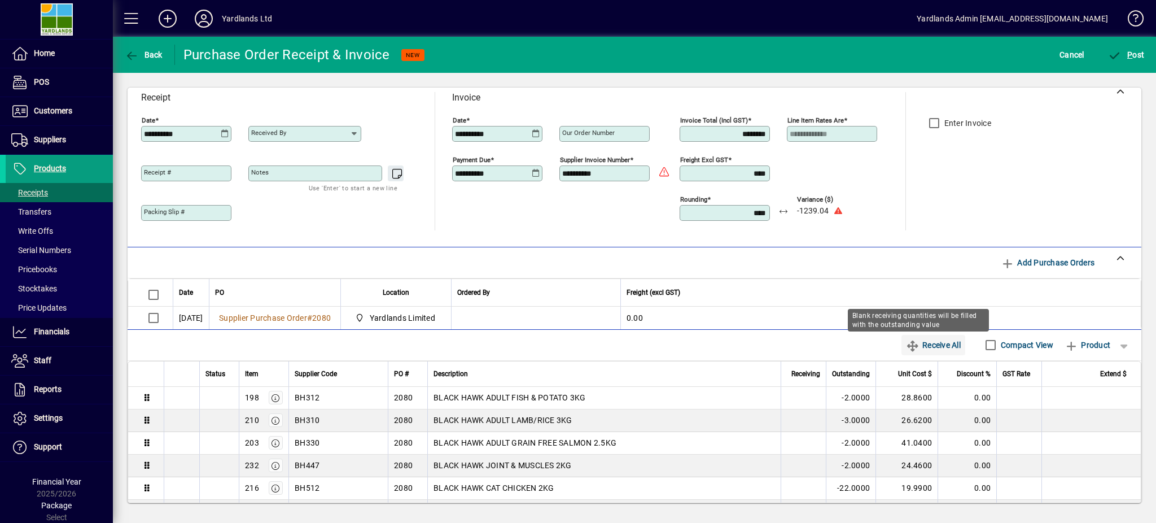
type input "********"
click at [906, 349] on icon "button" at bounding box center [913, 345] width 14 height 11
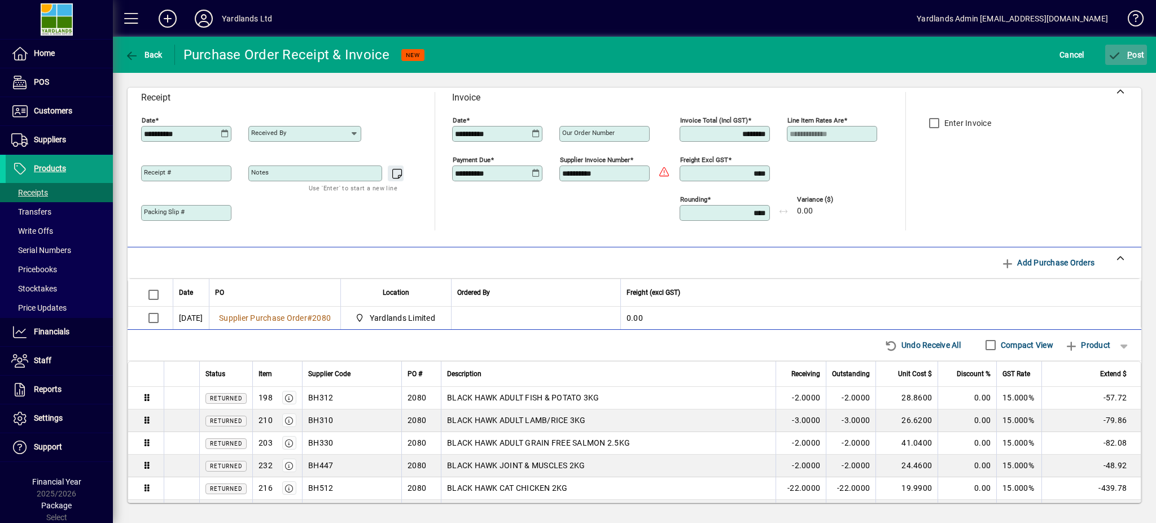
click at [1114, 52] on icon "submit" at bounding box center [1115, 55] width 14 height 11
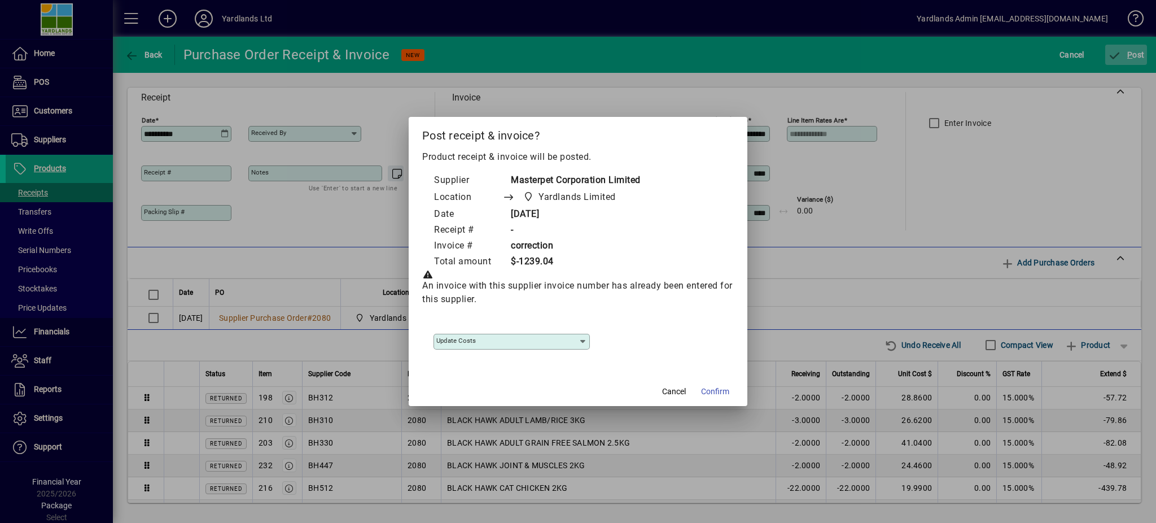
type input "**********"
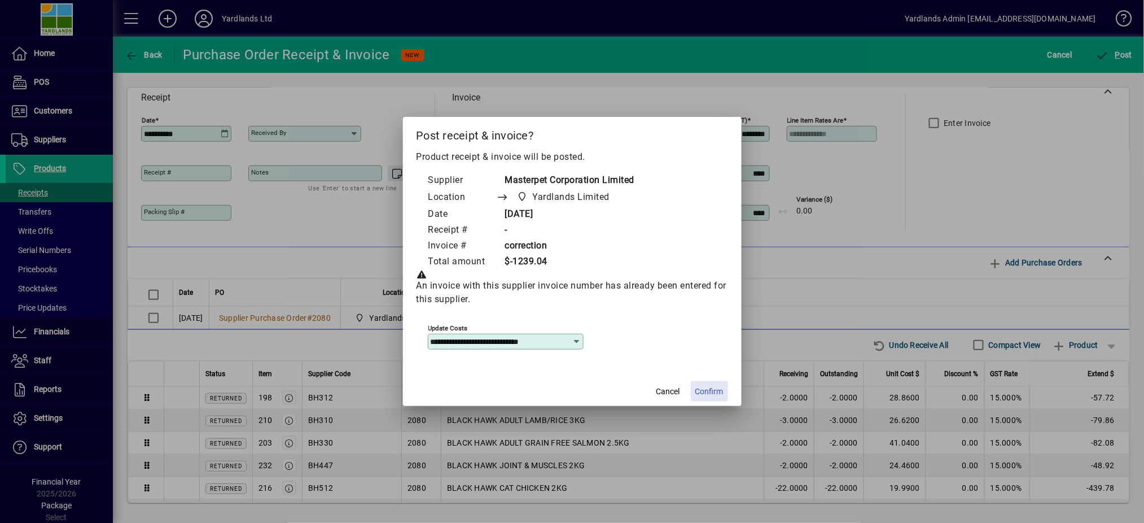
click at [698, 389] on span "Confirm" at bounding box center [710, 392] width 28 height 12
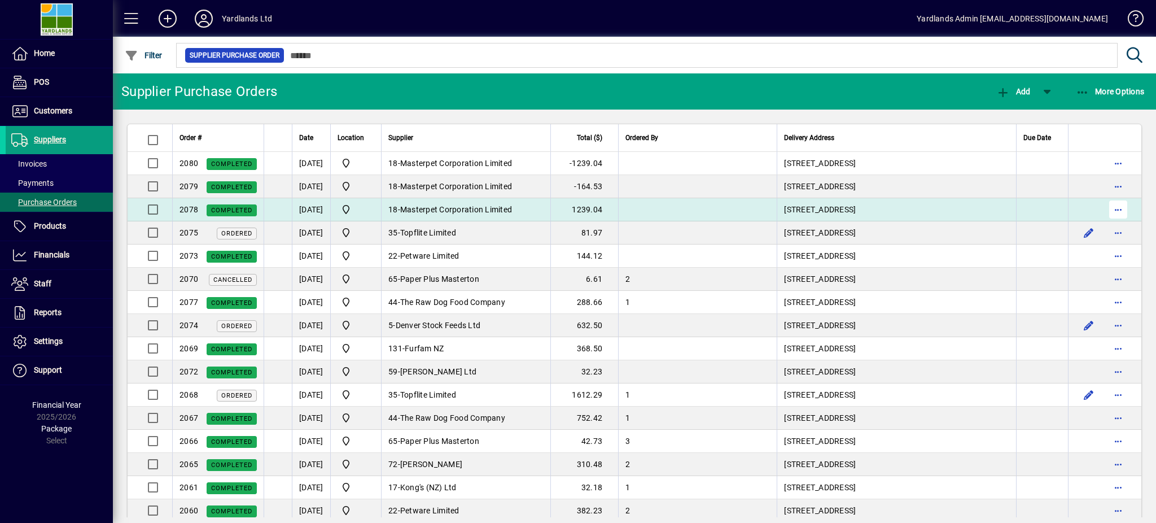
click at [1107, 211] on span "button" at bounding box center [1118, 209] width 27 height 27
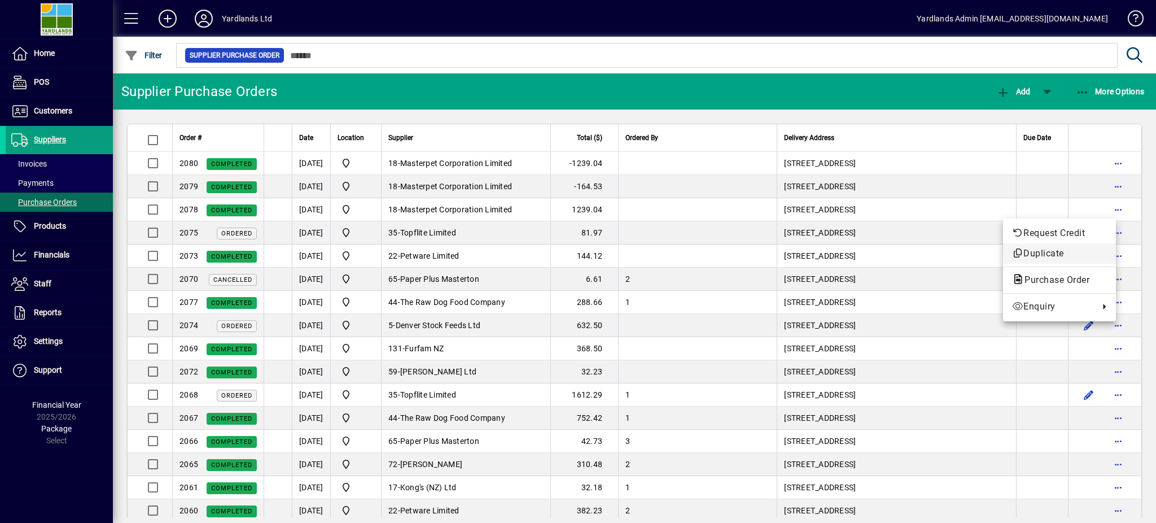
click at [1043, 252] on span "Duplicate" at bounding box center [1059, 254] width 95 height 14
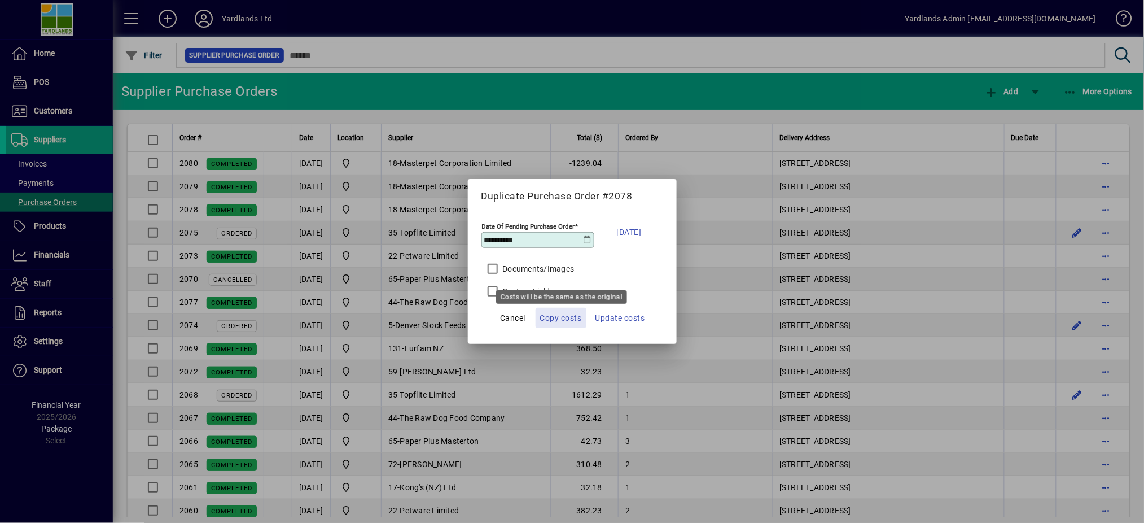
click at [559, 317] on span "Copy costs" at bounding box center [561, 318] width 42 height 14
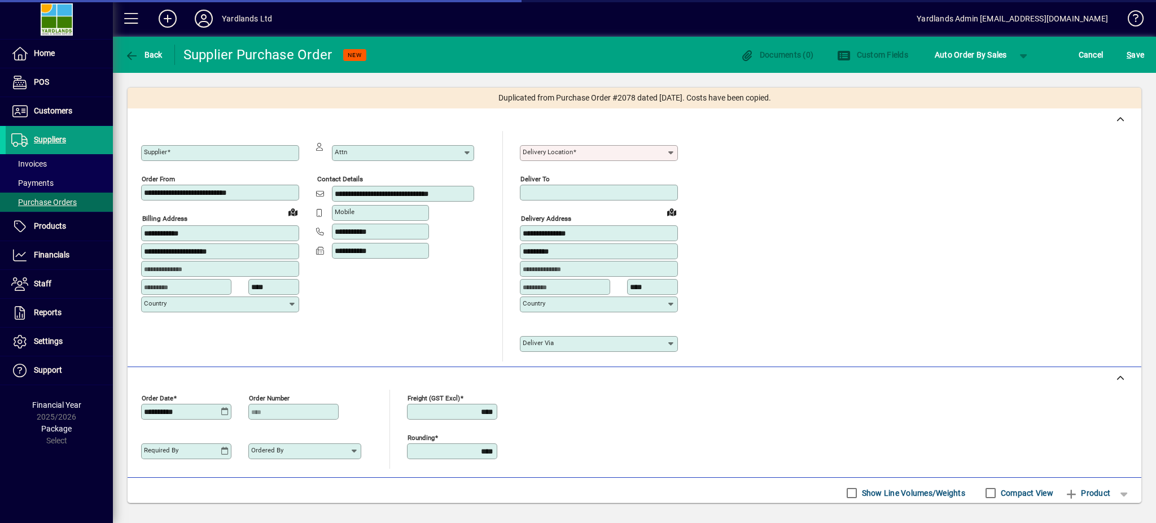
type input "**********"
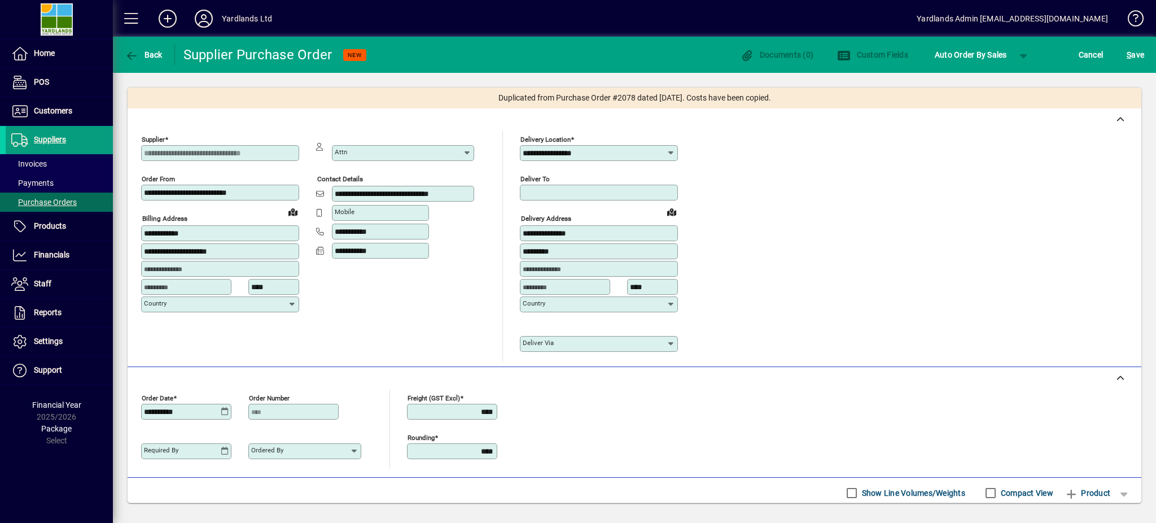
scroll to position [301, 0]
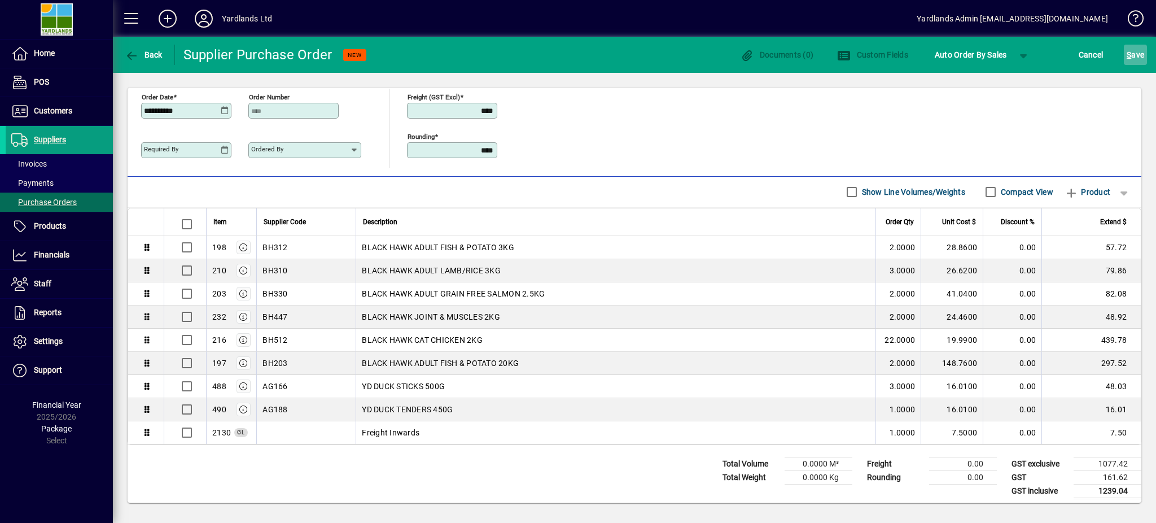
click at [1139, 51] on span "S ave" at bounding box center [1136, 55] width 18 height 18
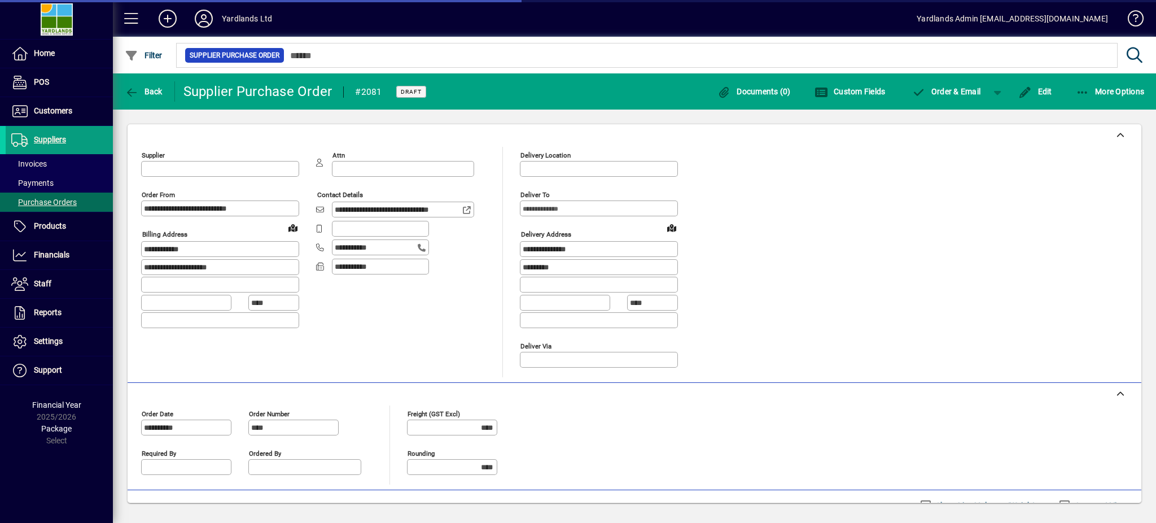
type input "**********"
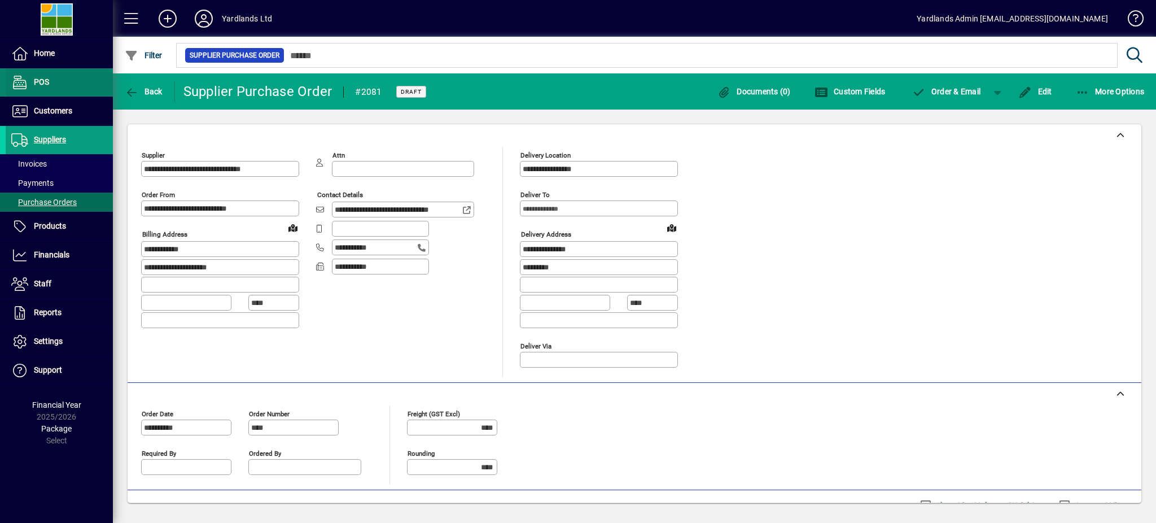
click at [53, 86] on span at bounding box center [59, 82] width 107 height 27
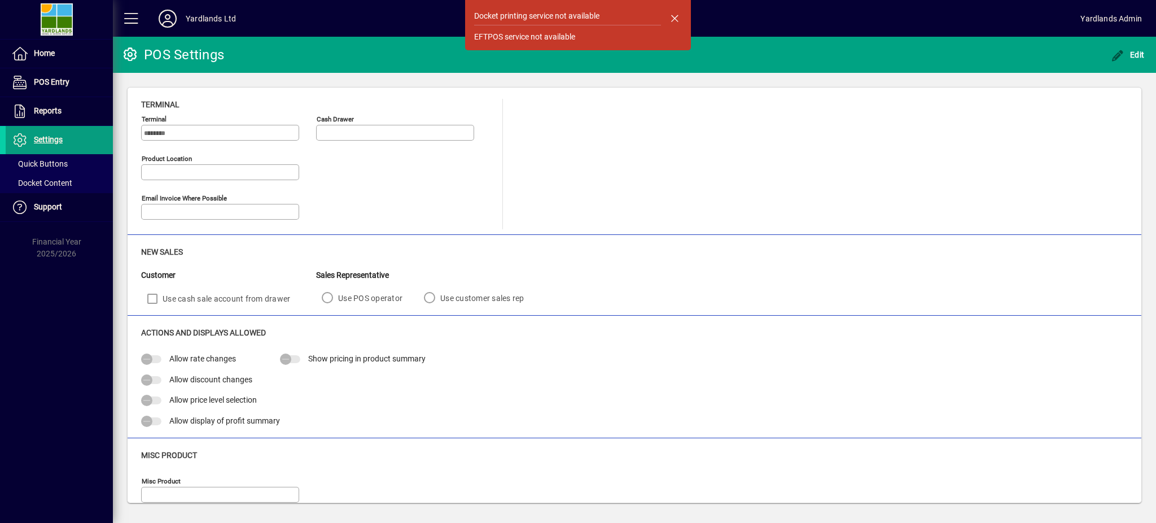
type input "**********"
click at [43, 48] on span "Home" at bounding box center [30, 54] width 49 height 14
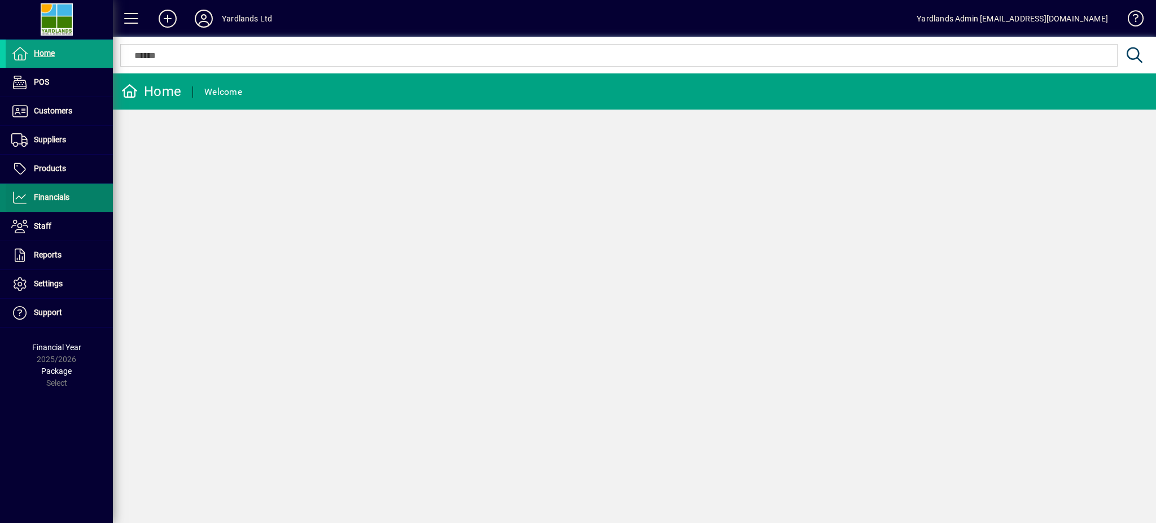
click at [52, 194] on span "Financials" at bounding box center [52, 197] width 36 height 9
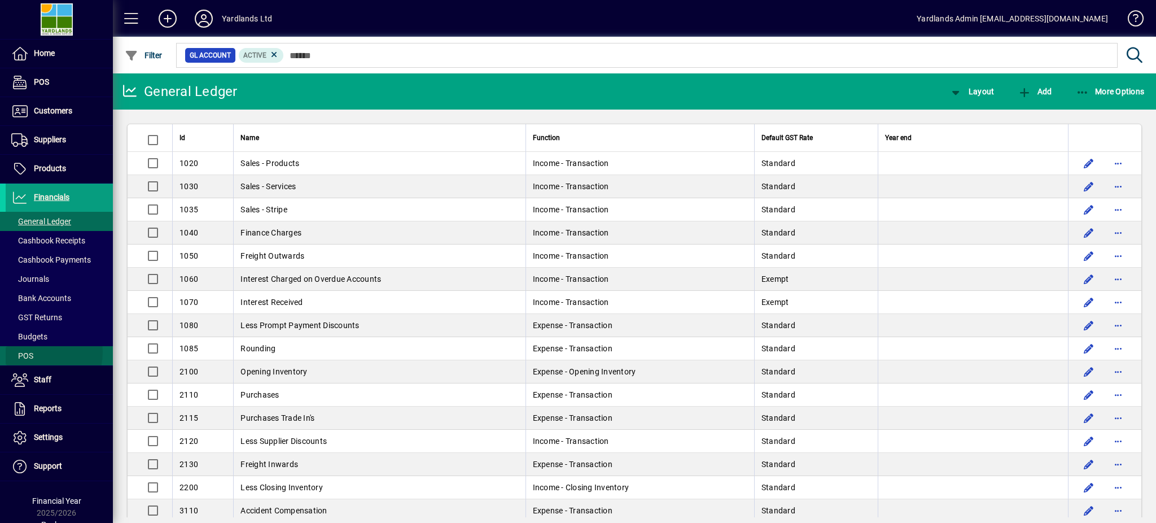
click at [30, 352] on span "POS" at bounding box center [22, 355] width 22 height 9
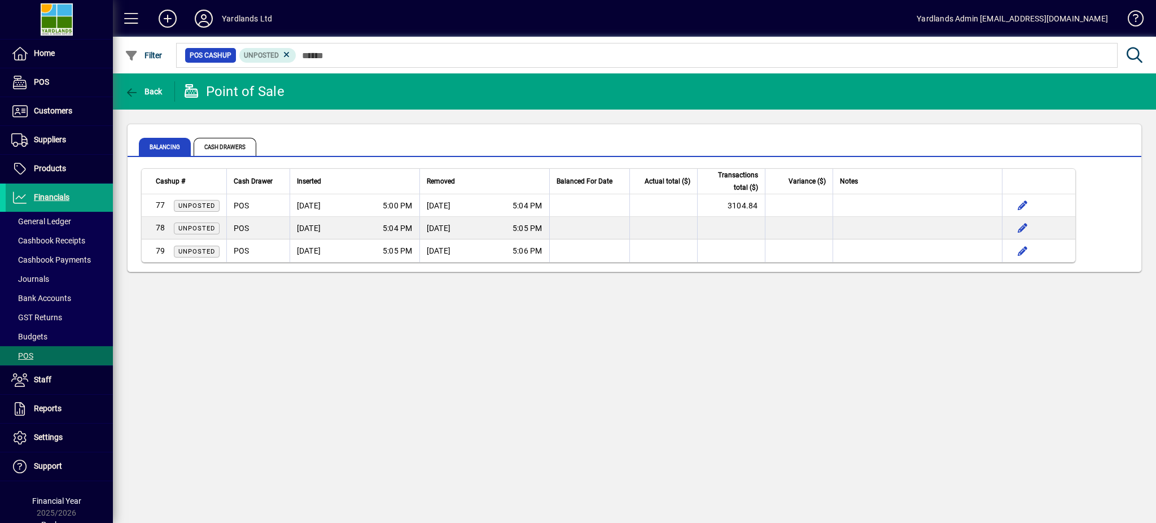
click at [375, 347] on div "Back Point of Sale Balancing Cash Drawers Cashup # Cash Drawer Inserted Removed…" at bounding box center [634, 297] width 1043 height 449
drag, startPoint x: 724, startPoint y: 203, endPoint x: 763, endPoint y: 205, distance: 39.0
click at [763, 205] on tr "77 Unposted POS 18/09/2025 5:00 PM 19/09/2025 5:04 PM 3104.84" at bounding box center [609, 205] width 934 height 23
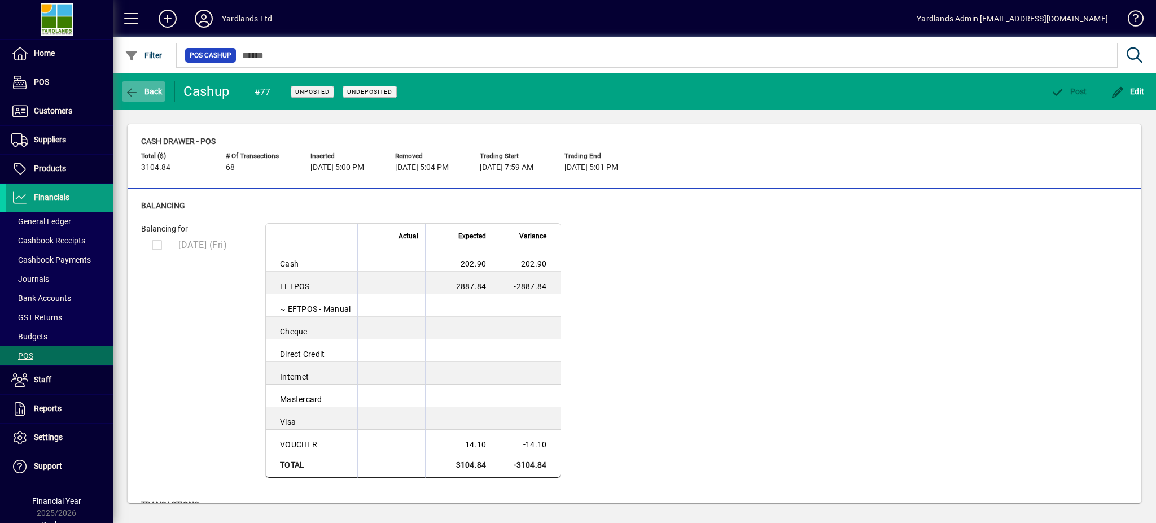
click at [129, 91] on icon "button" at bounding box center [132, 92] width 14 height 11
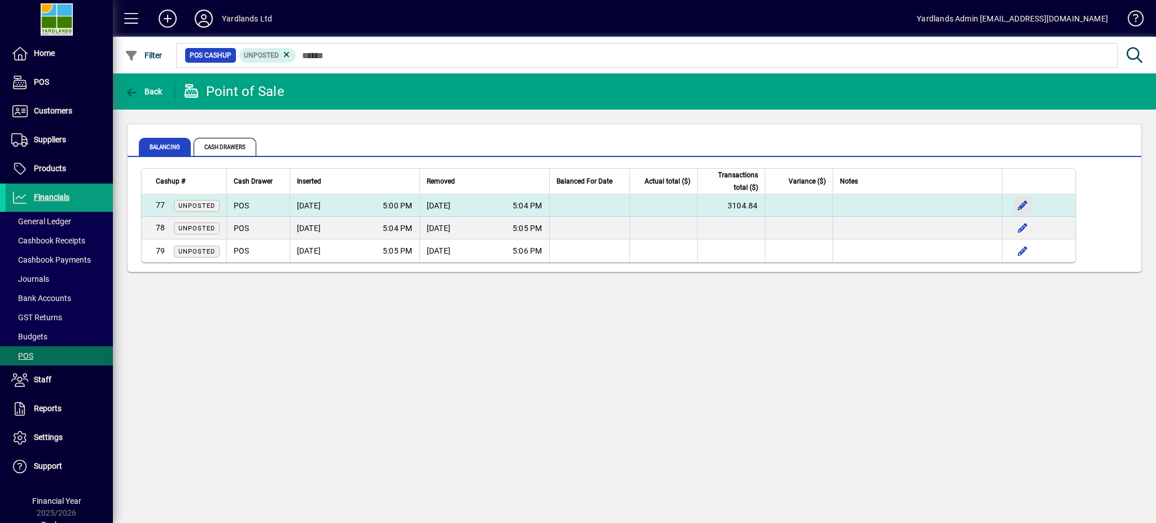
click at [1018, 205] on span "button" at bounding box center [1022, 205] width 27 height 27
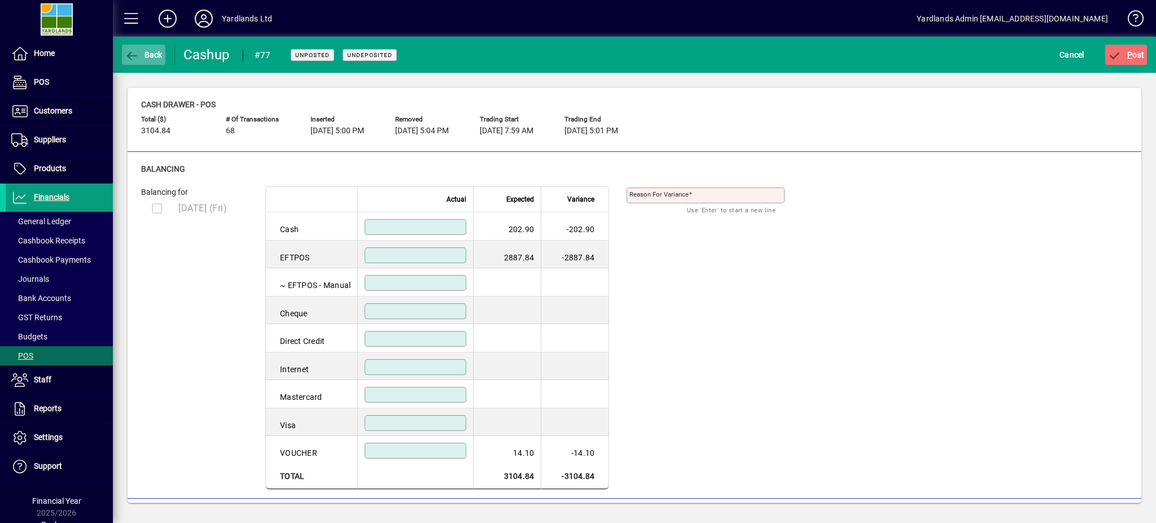
click at [125, 53] on icon "button" at bounding box center [132, 55] width 14 height 11
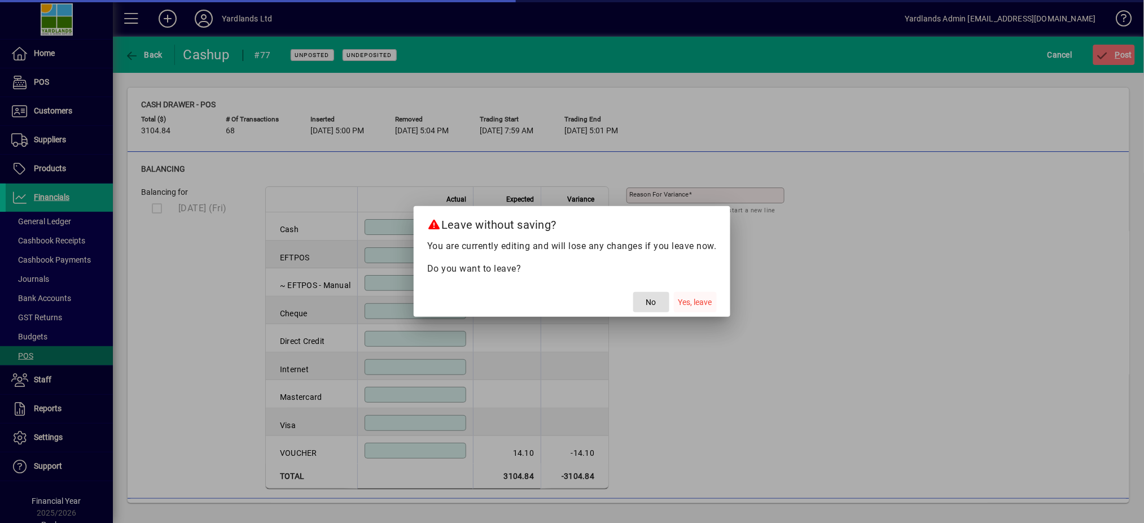
click at [698, 298] on span "Yes, leave" at bounding box center [696, 302] width 34 height 12
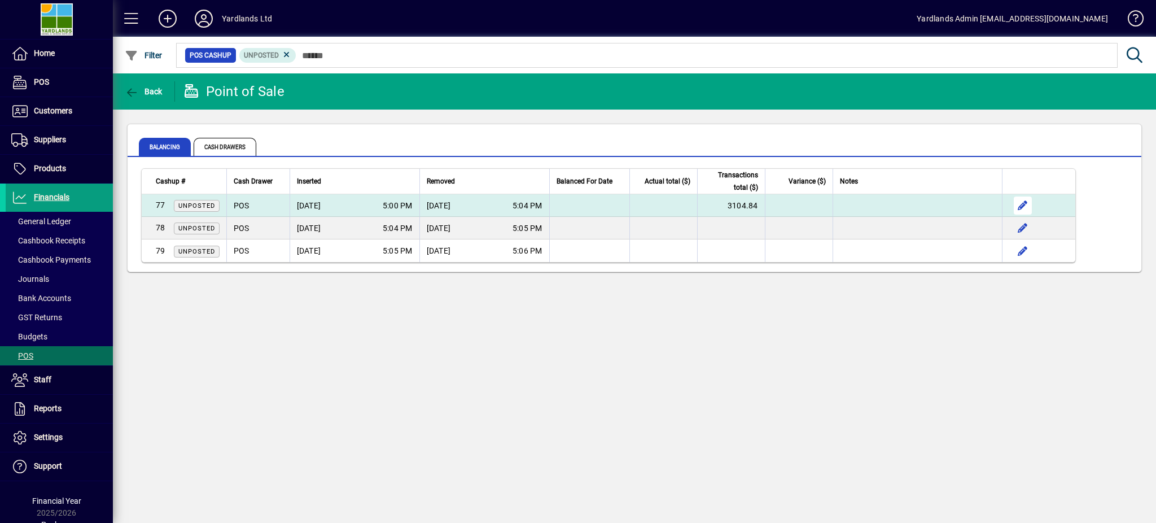
click at [1016, 205] on span "button" at bounding box center [1022, 205] width 27 height 27
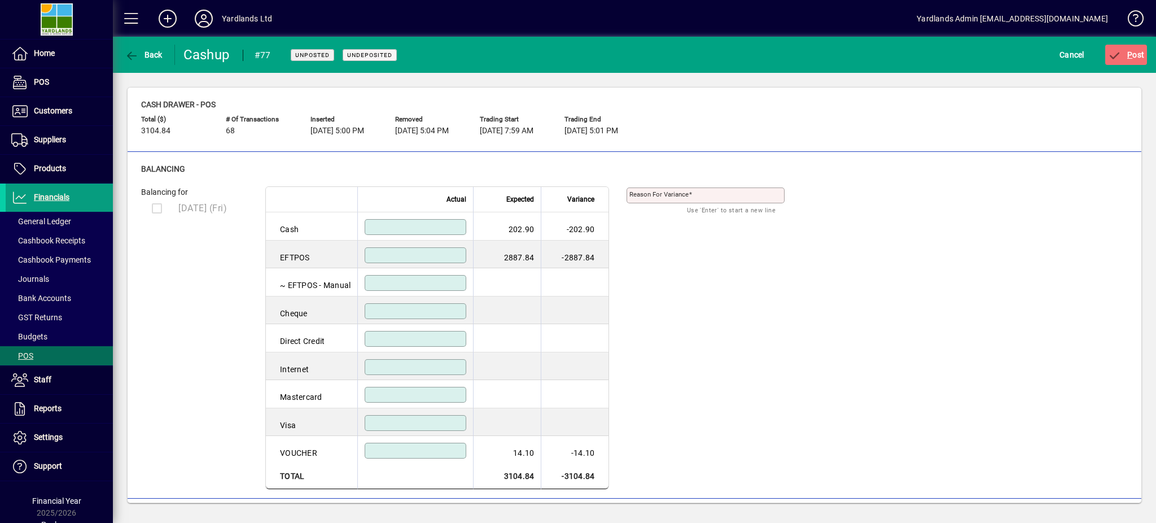
click at [414, 229] on div at bounding box center [416, 227] width 102 height 16
type input "******"
drag, startPoint x: 425, startPoint y: 257, endPoint x: 416, endPoint y: 248, distance: 12.0
click at [416, 248] on div at bounding box center [416, 255] width 102 height 16
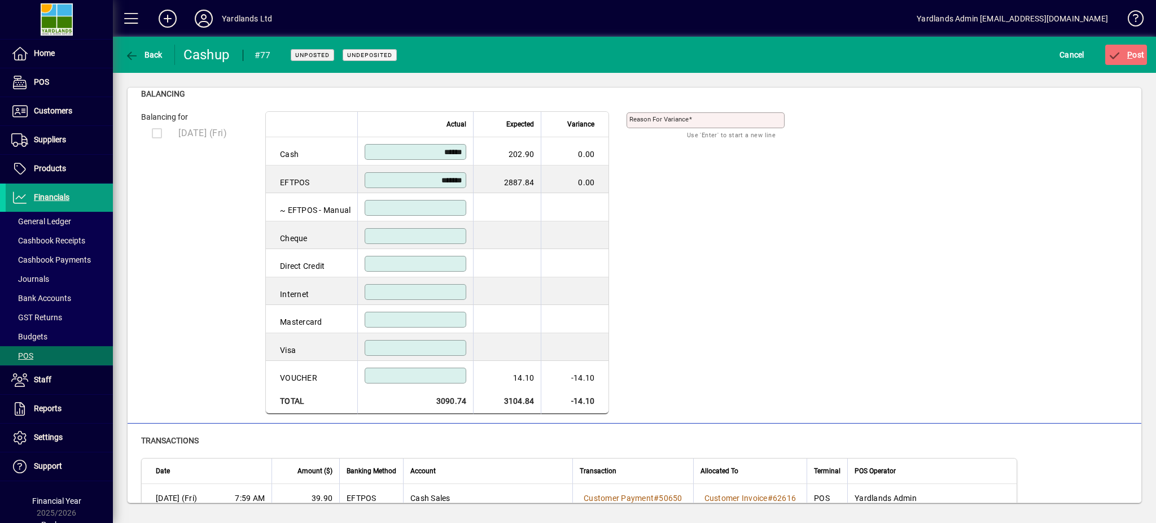
type input "*******"
click at [436, 376] on input at bounding box center [417, 375] width 98 height 9
type input "*****"
click at [1117, 53] on icon "submit" at bounding box center [1115, 55] width 14 height 11
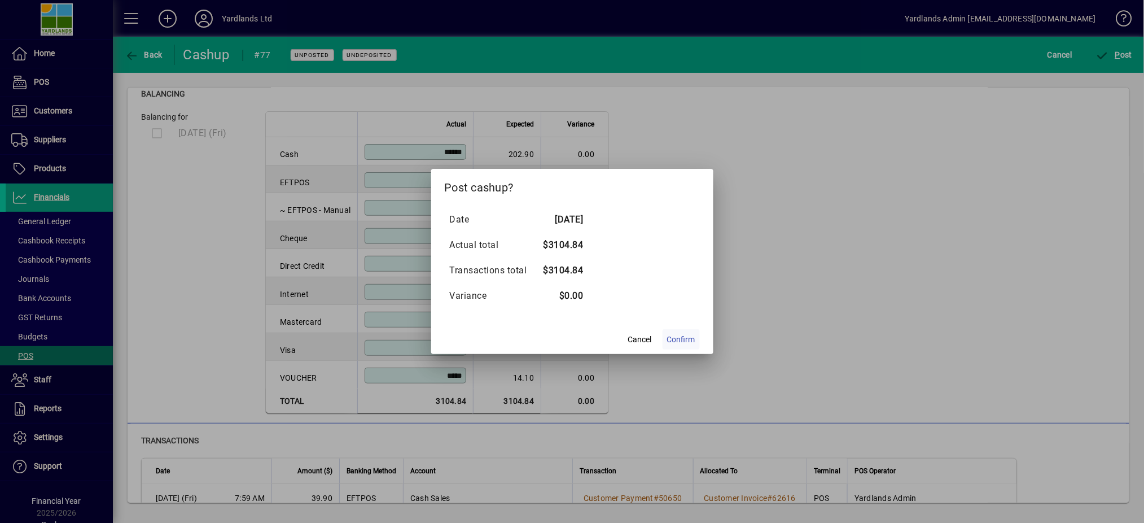
click at [678, 339] on span "Confirm" at bounding box center [681, 340] width 28 height 12
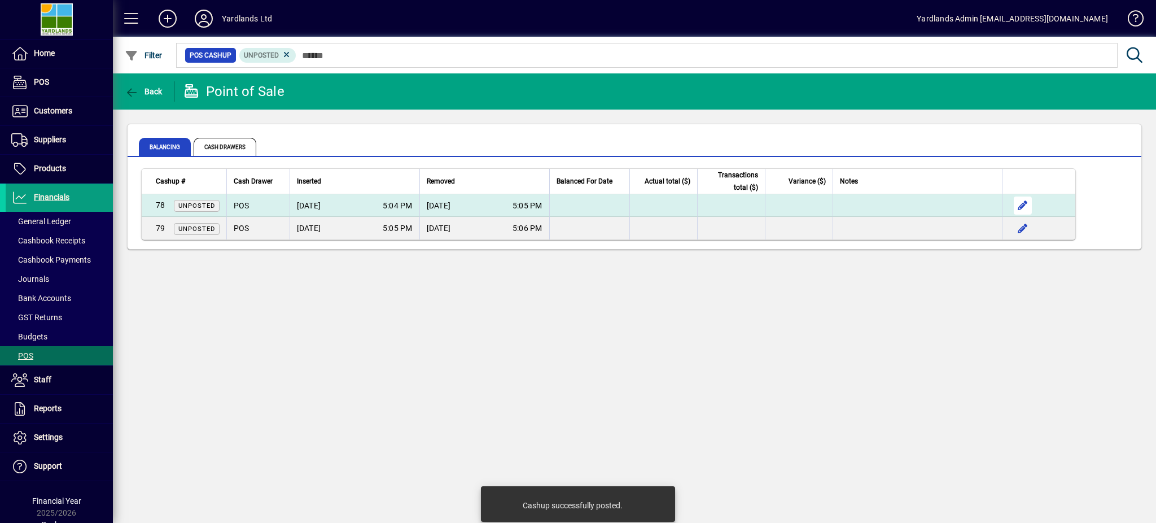
click at [1020, 205] on span "button" at bounding box center [1022, 205] width 27 height 27
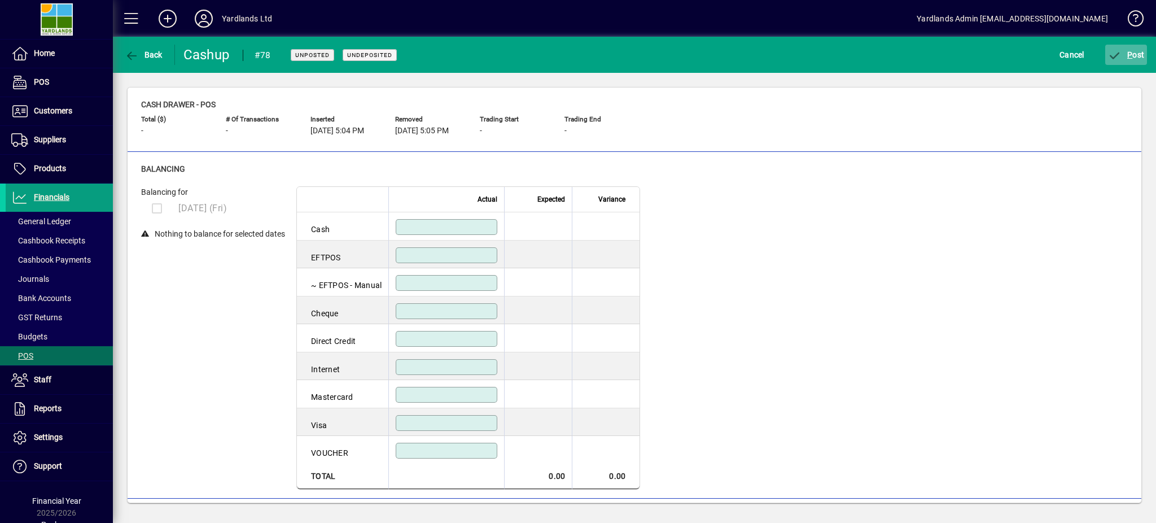
click at [1118, 53] on icon "submit" at bounding box center [1115, 55] width 14 height 11
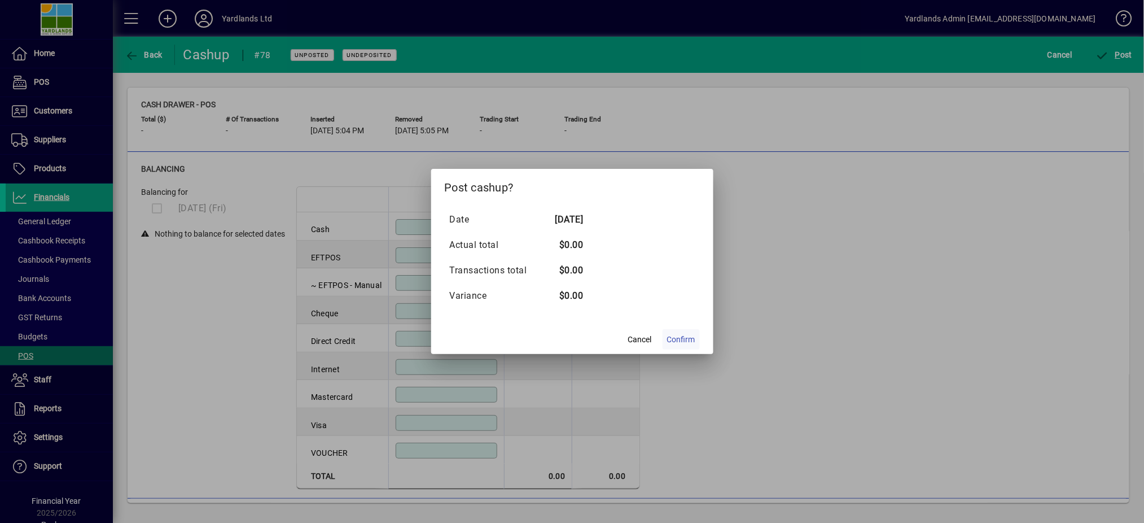
click at [687, 342] on span "Confirm" at bounding box center [681, 340] width 28 height 12
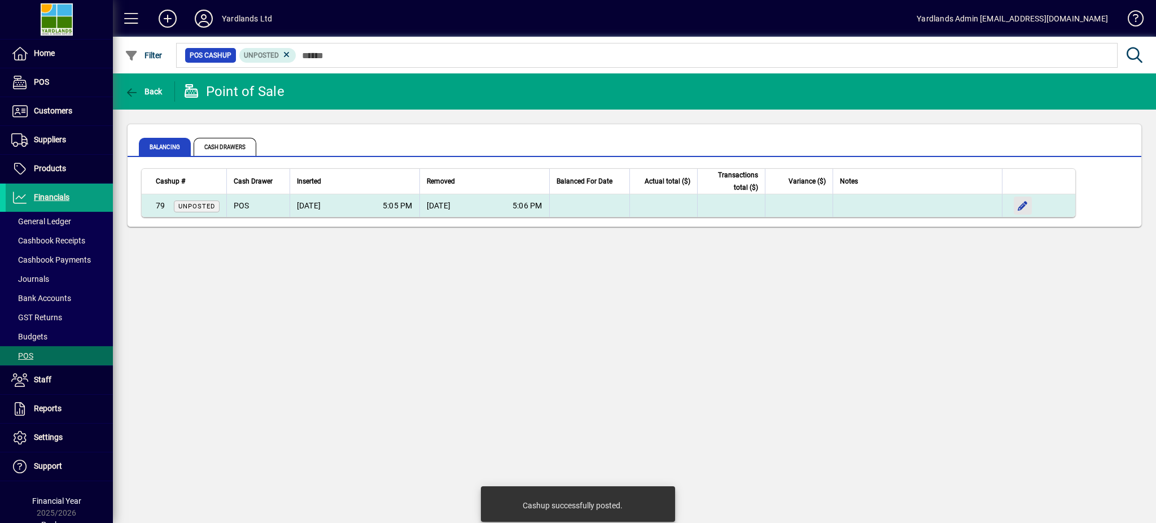
click at [1024, 204] on span "button" at bounding box center [1022, 205] width 27 height 27
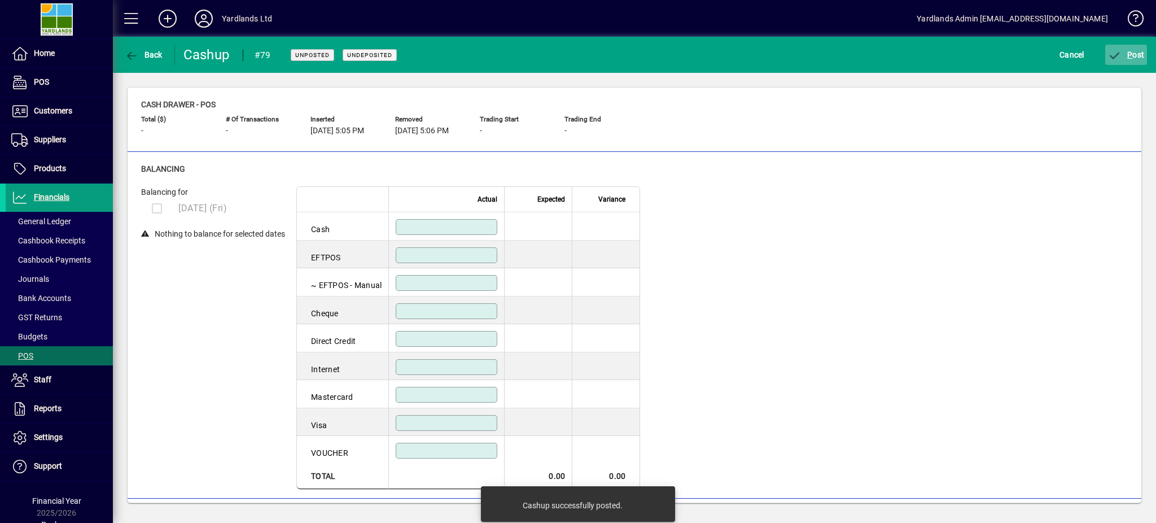
click at [1122, 53] on span "P ost" at bounding box center [1126, 54] width 37 height 9
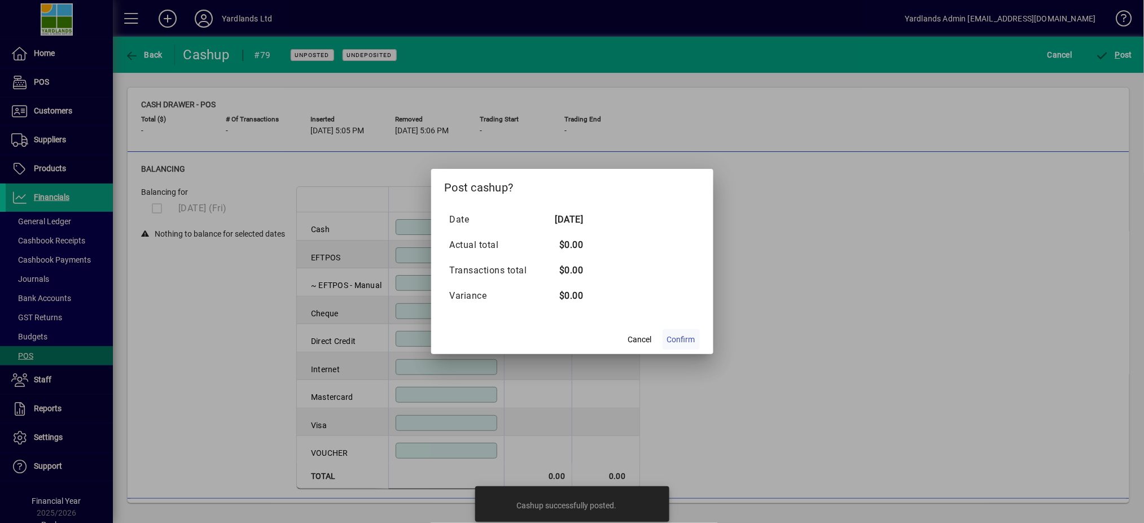
click at [670, 340] on span "Confirm" at bounding box center [681, 340] width 28 height 12
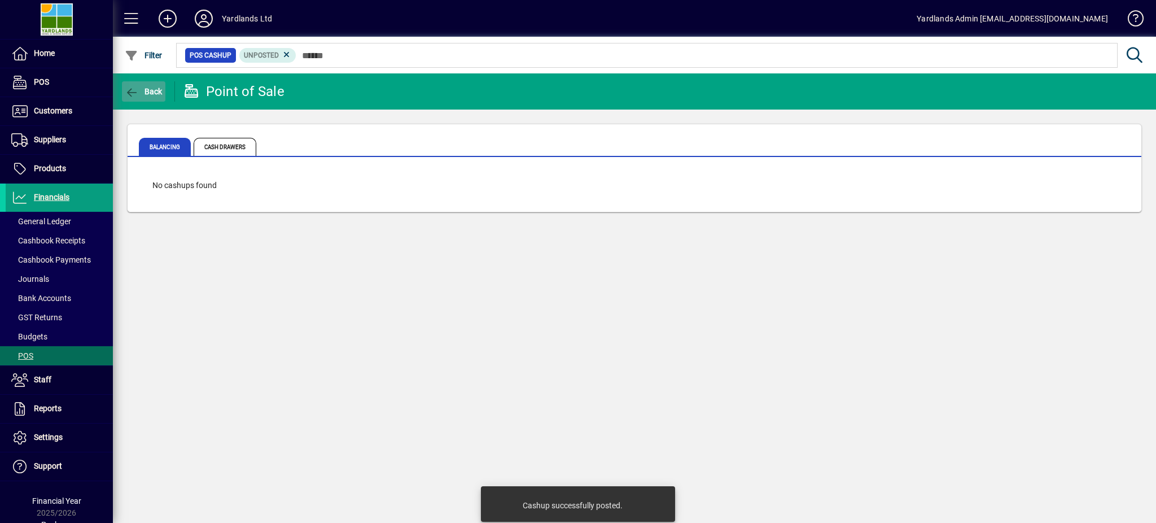
click at [125, 85] on span "button" at bounding box center [143, 91] width 43 height 27
